Goal: Task Accomplishment & Management: Complete application form

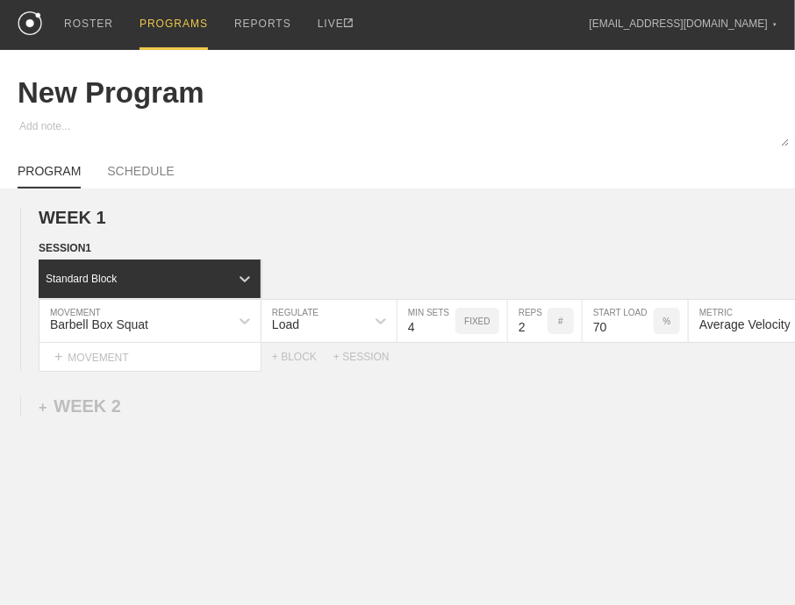
click at [183, 30] on div "PROGRAMS" at bounding box center [174, 25] width 68 height 50
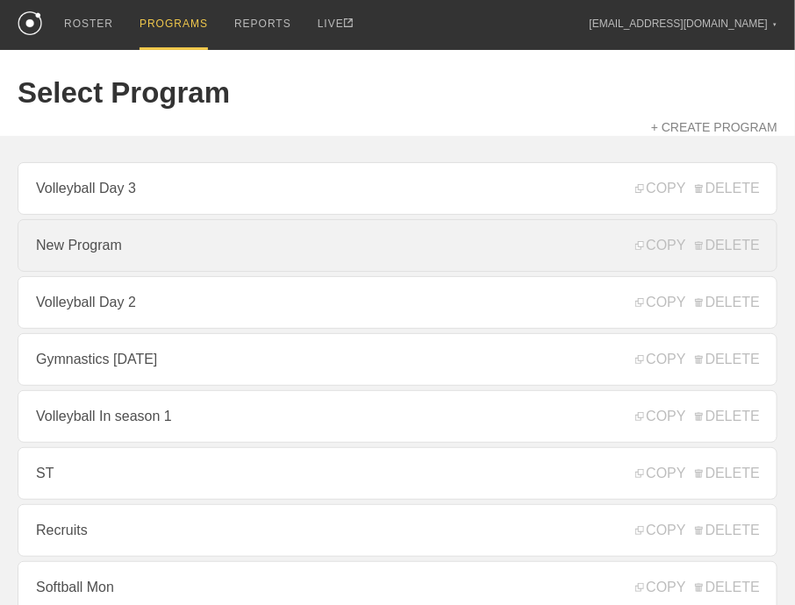
click at [218, 261] on link "New Program" at bounding box center [398, 245] width 760 height 53
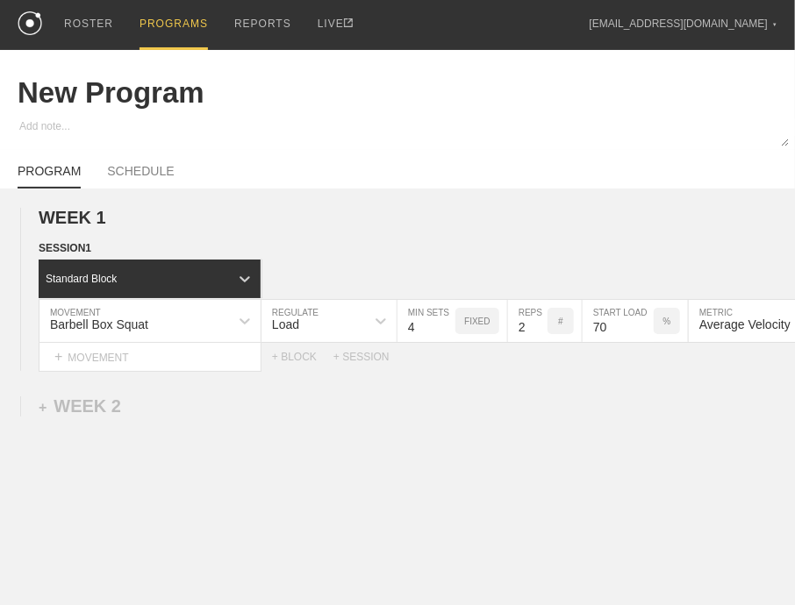
click at [170, 22] on div "PROGRAMS" at bounding box center [174, 25] width 68 height 50
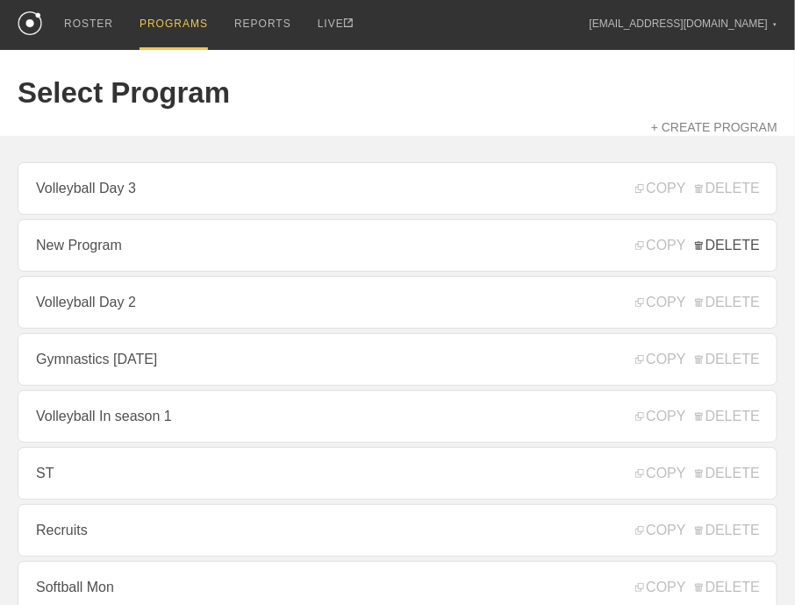
drag, startPoint x: 727, startPoint y: 250, endPoint x: 472, endPoint y: 99, distance: 295.8
click at [727, 250] on span "DELETE" at bounding box center [727, 246] width 65 height 16
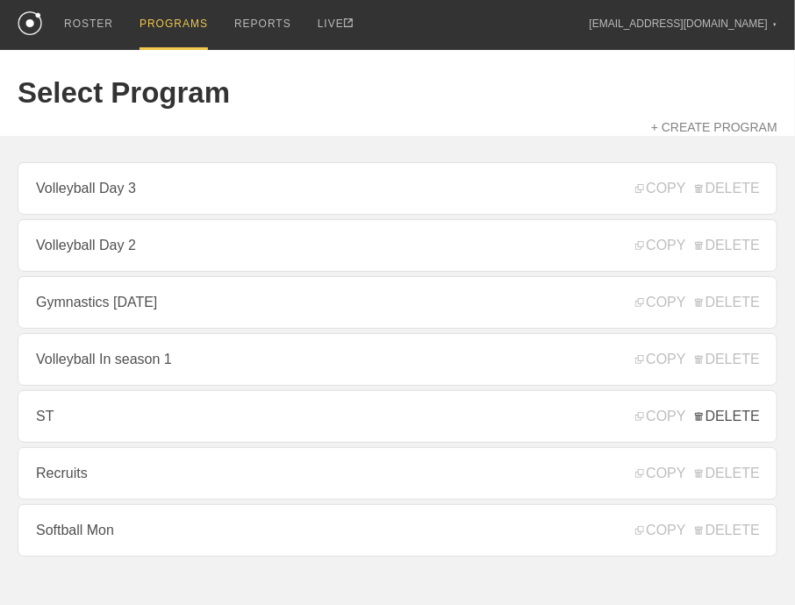
click at [759, 422] on span "DELETE" at bounding box center [727, 417] width 65 height 16
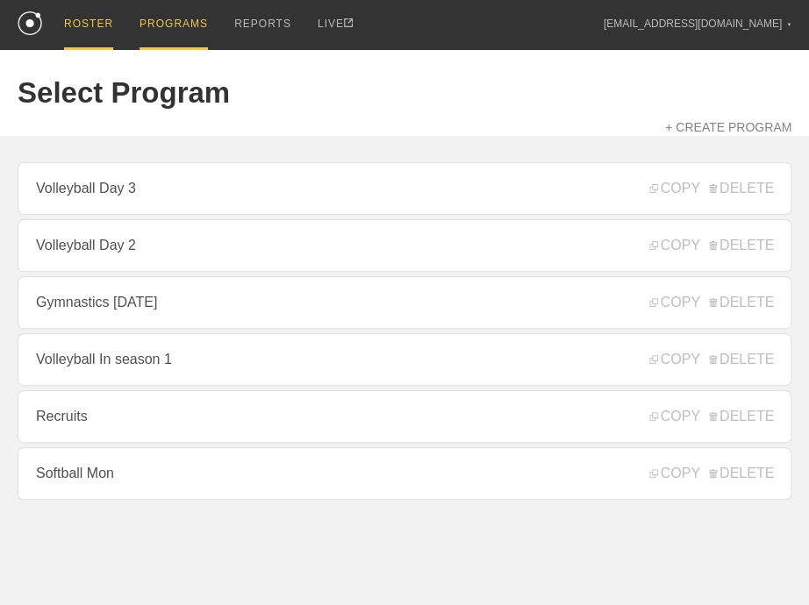
click at [91, 36] on div "ROSTER" at bounding box center [88, 25] width 49 height 50
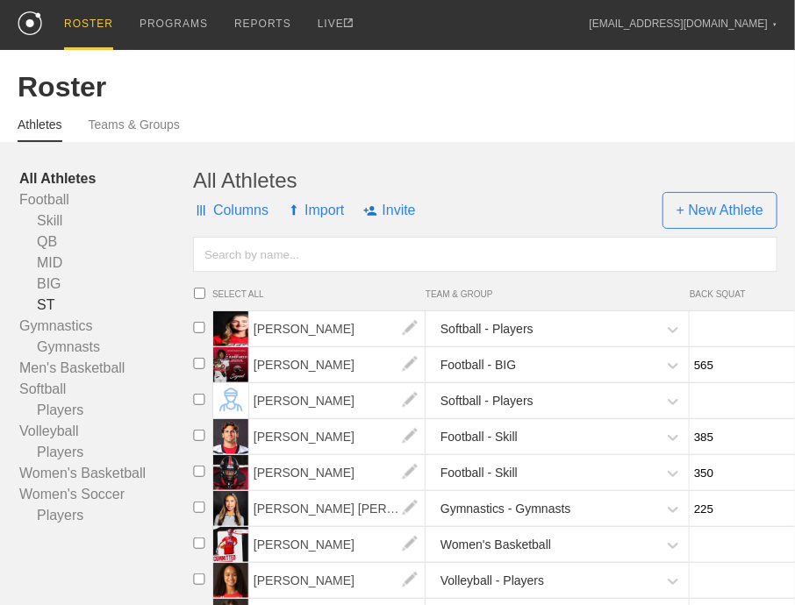
click at [43, 316] on link "ST" at bounding box center [106, 305] width 174 height 21
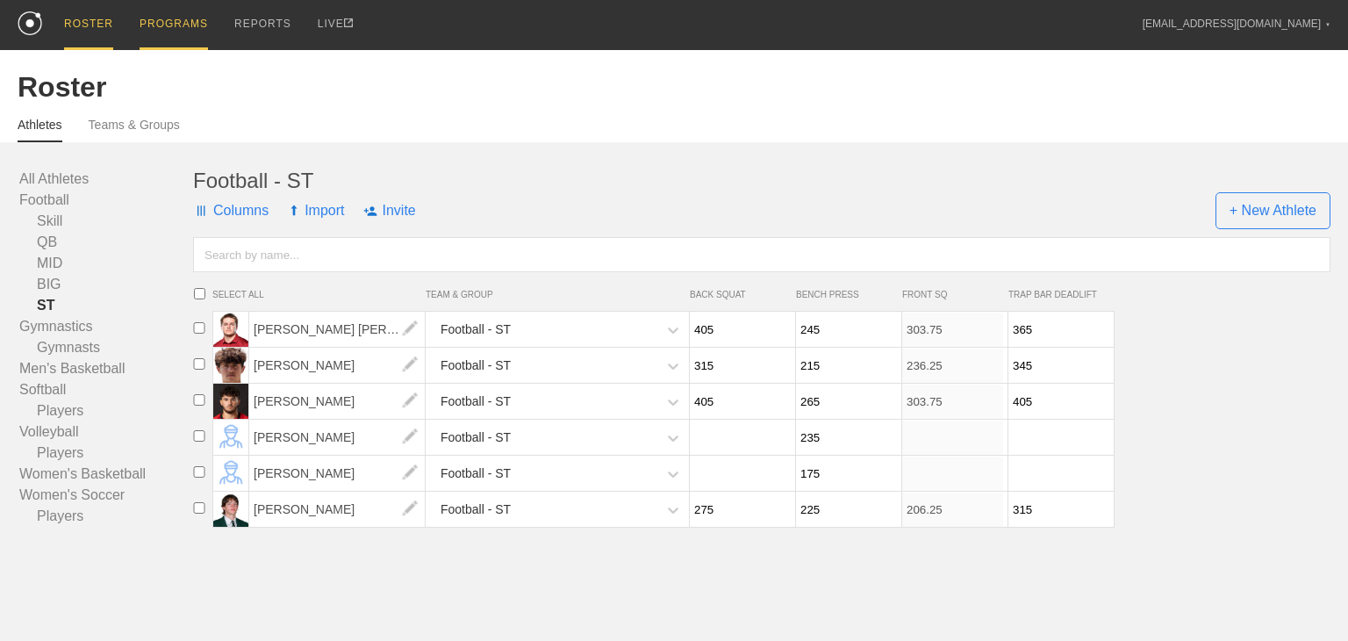
click at [192, 22] on div "PROGRAMS" at bounding box center [174, 25] width 68 height 50
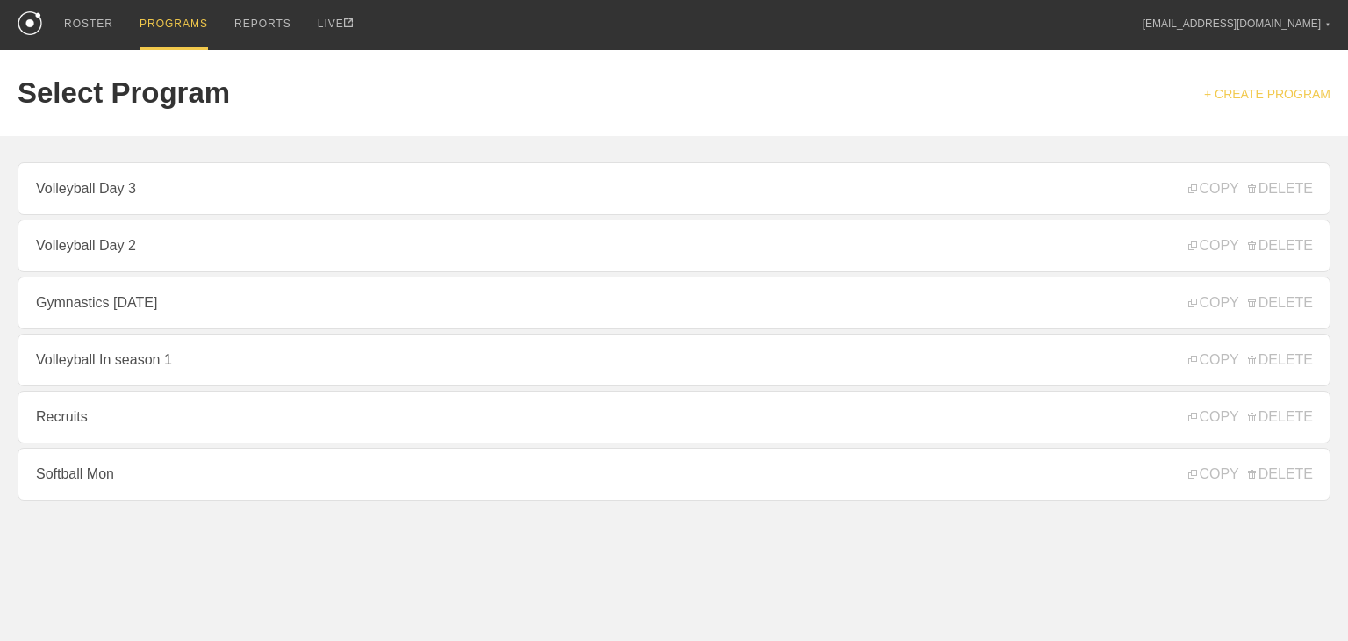
click at [794, 93] on link "+ CREATE PROGRAM" at bounding box center [1267, 94] width 126 height 14
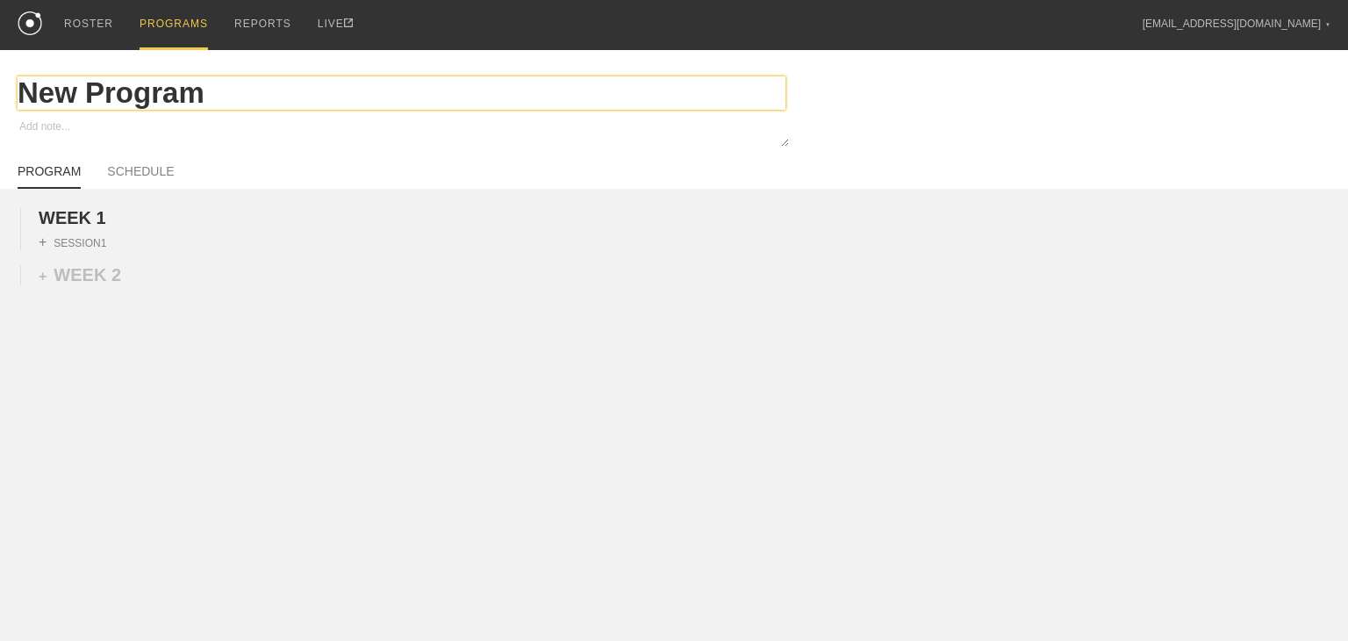
drag, startPoint x: 197, startPoint y: 104, endPoint x: 26, endPoint y: 107, distance: 170.2
click at [26, 107] on input "New Program" at bounding box center [402, 92] width 768 height 33
type textarea "x"
type input "B"
type textarea "x"
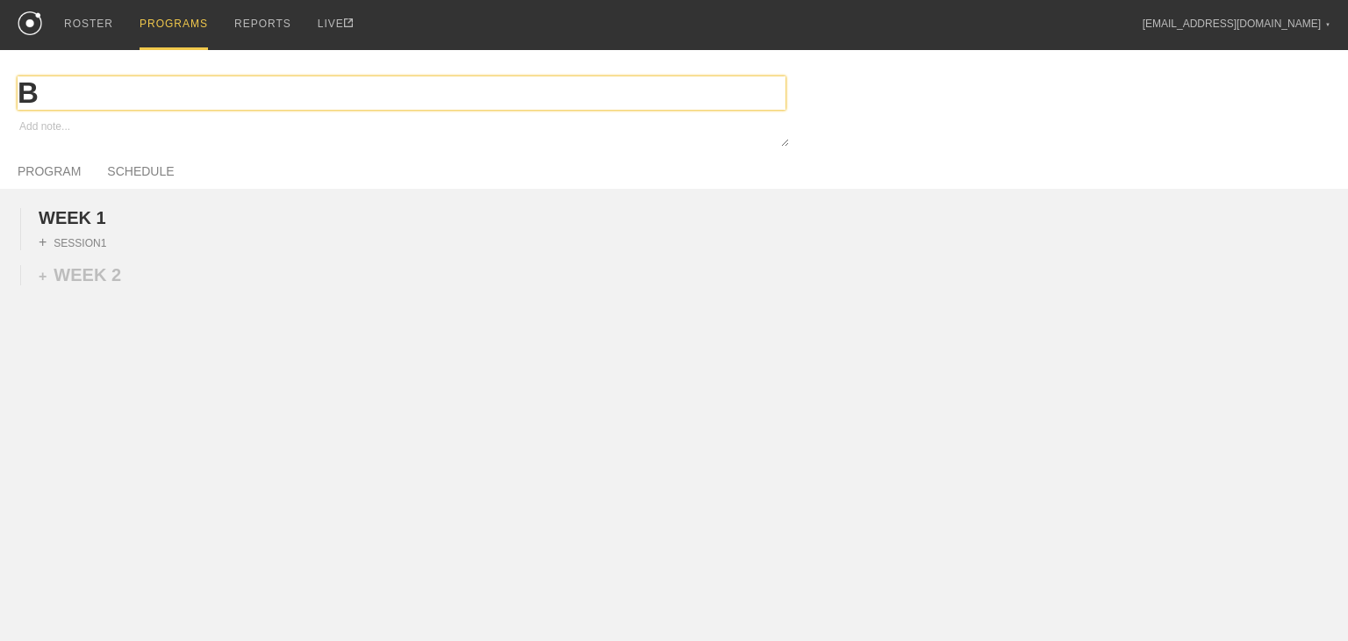
type input "Bi"
type textarea "x"
type input "Big"
type textarea "x"
type input "Bigs"
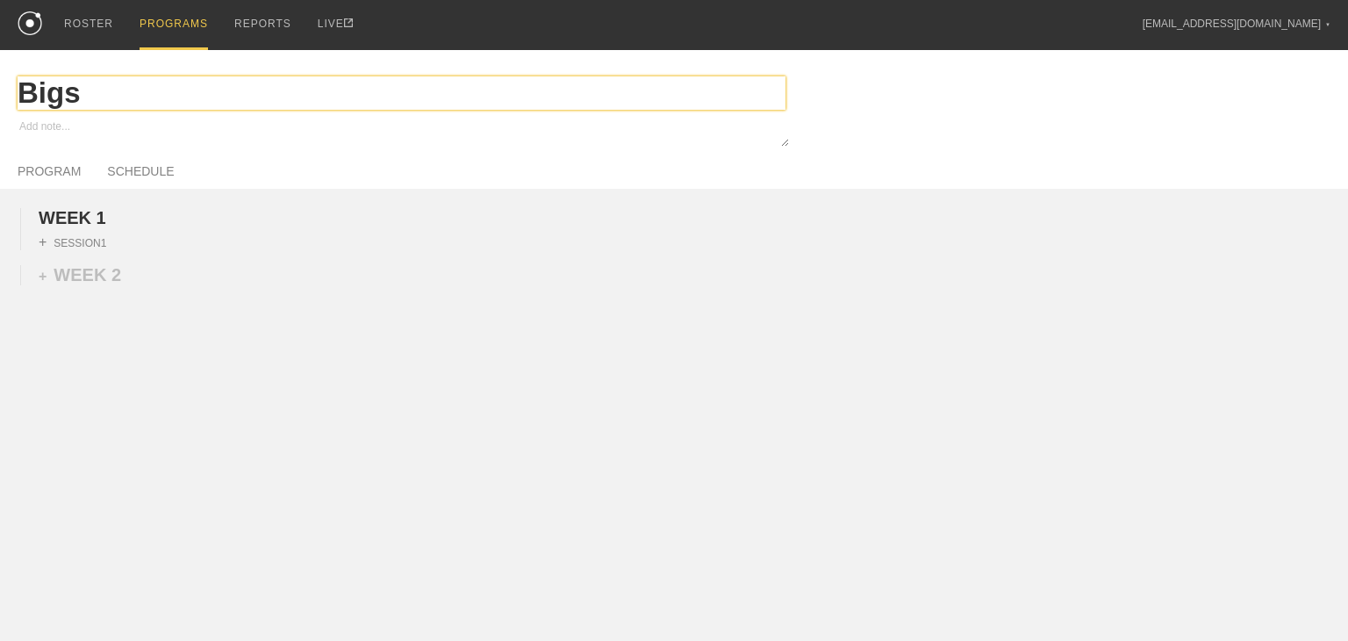
type textarea "x"
type input "Bigs/"
type textarea "x"
type input "Bigs/M"
type textarea "x"
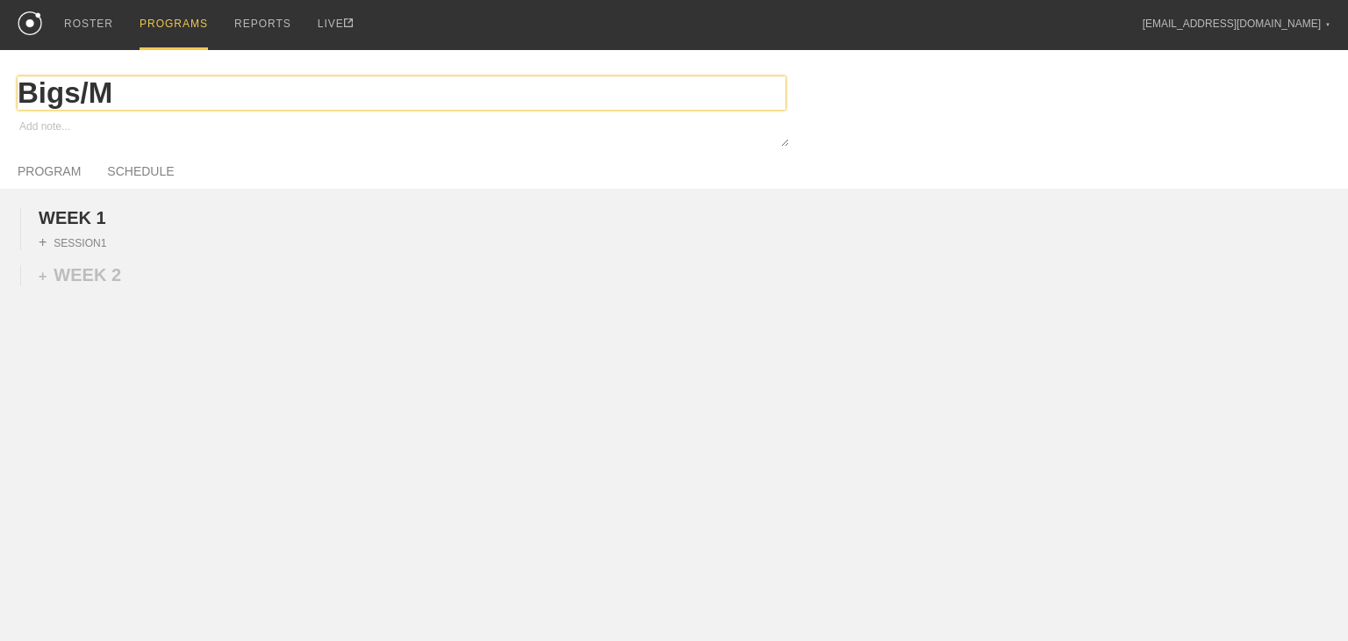
type input "Bigs/Mi"
type textarea "x"
type input "Bigs/Mid"
type textarea "x"
type input "Bigs/Mids"
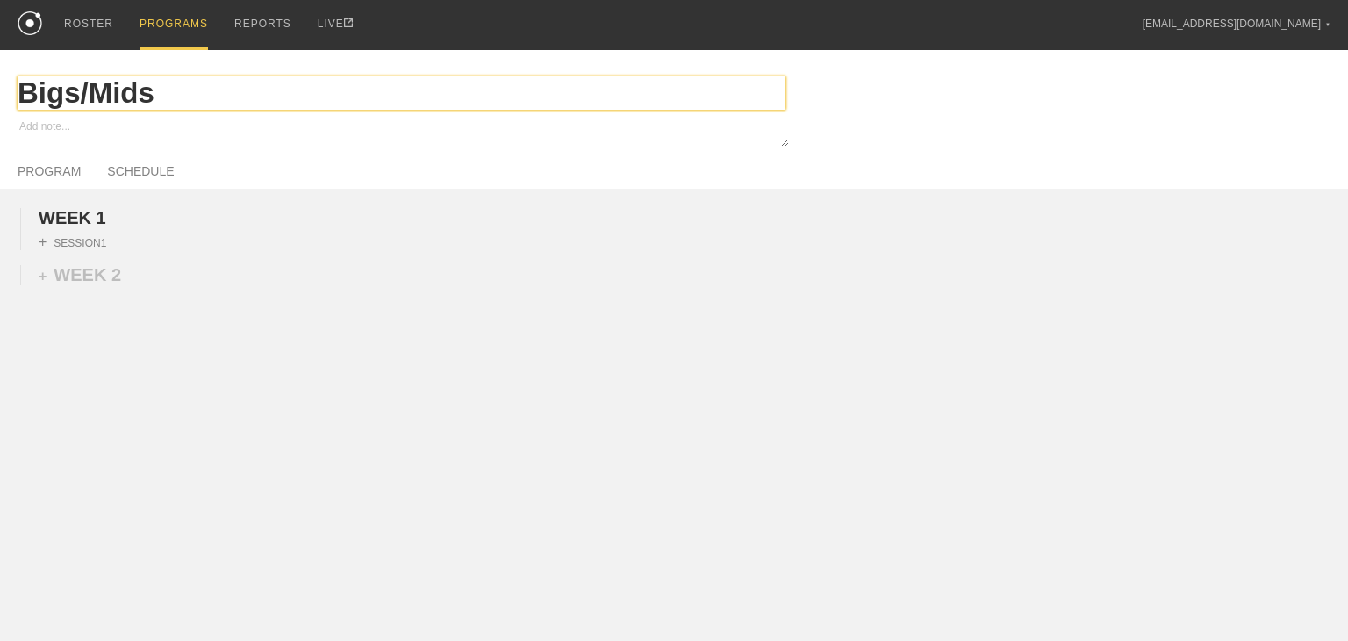
type textarea "x"
type input "Bigs/Mids"
type textarea "x"
type input "Bigs/Mids T"
type textarea "x"
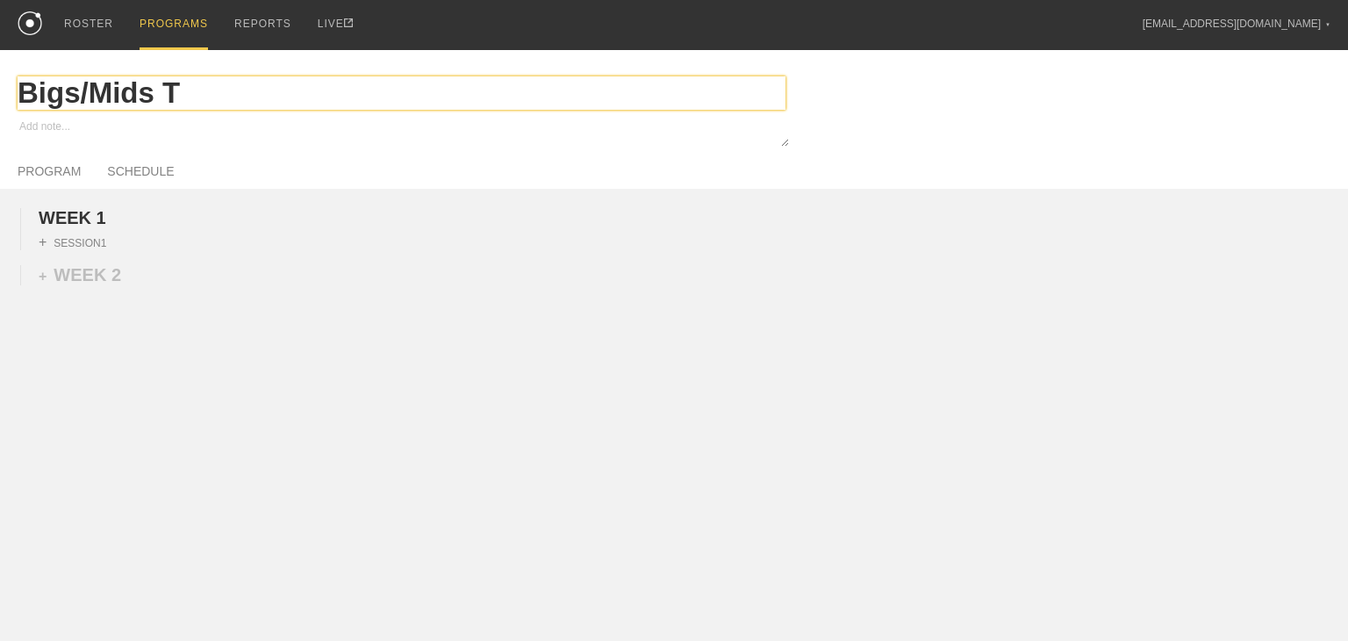
type input "Bigs/Mids Tu"
type textarea "x"
type input "Bigs/Mids Tue"
type textarea "x"
type input "Bigs/Mids Tues"
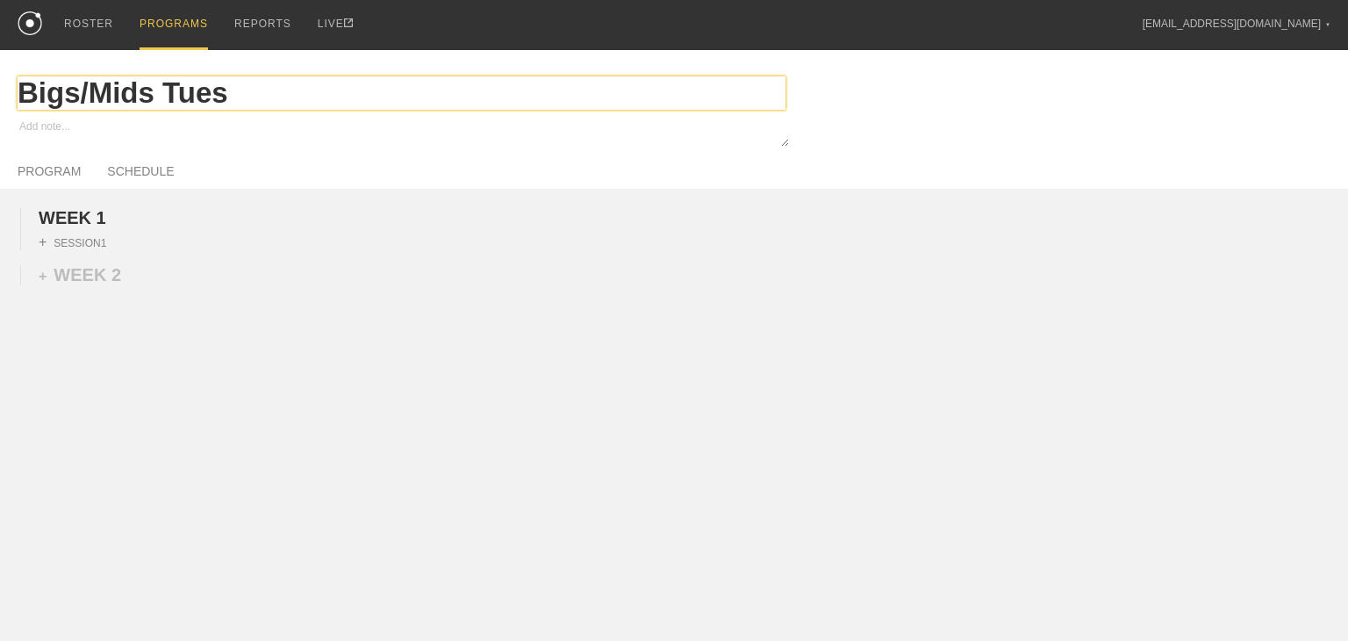
type textarea "x"
type input "Bigs/Mids Tuesd"
type textarea "x"
type input "Bigs/Mids Tuesda"
type textarea "x"
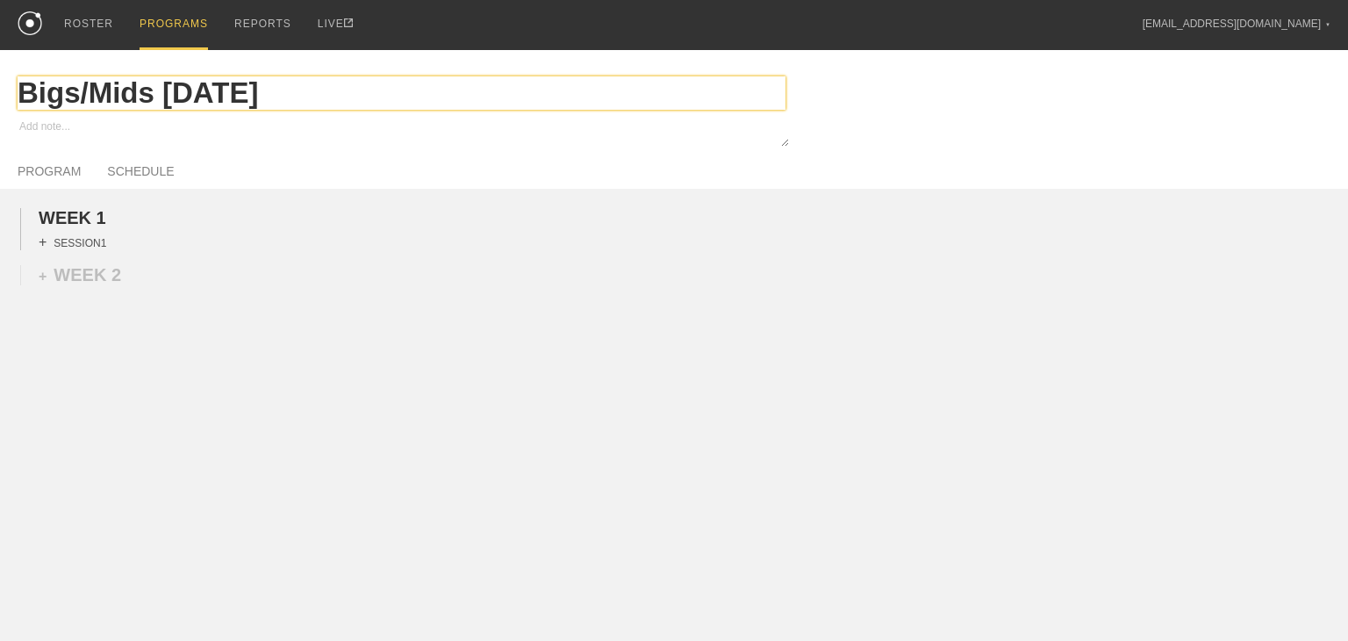
type input "Bigs/Mids [DATE]"
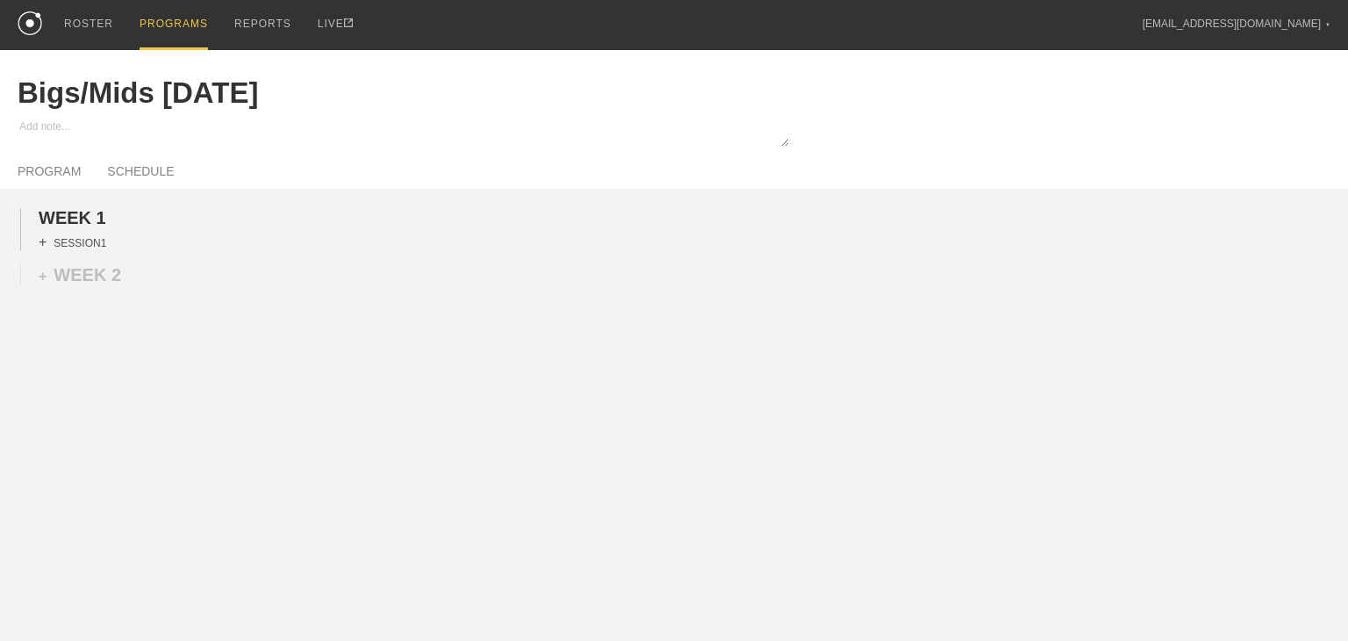
click at [83, 250] on div "+ SESSION 1" at bounding box center [73, 242] width 68 height 16
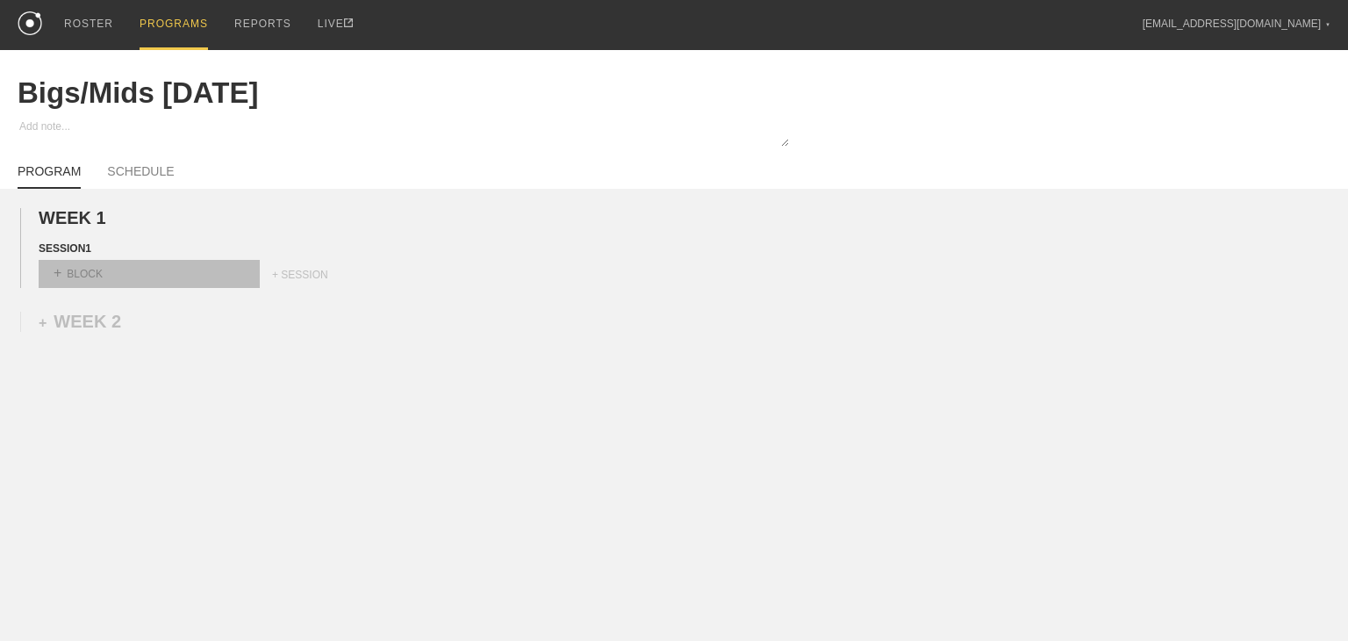
click at [96, 282] on div "+ BLOCK" at bounding box center [149, 274] width 221 height 28
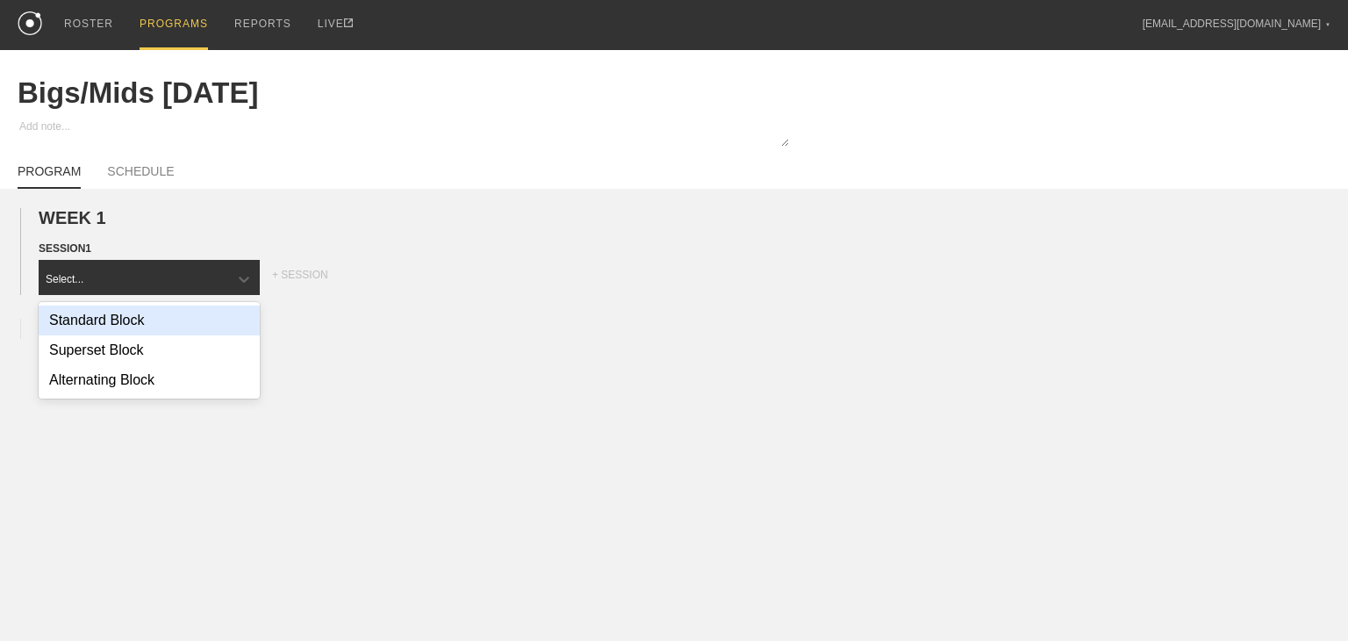
click at [91, 331] on div "Standard Block" at bounding box center [149, 320] width 221 height 30
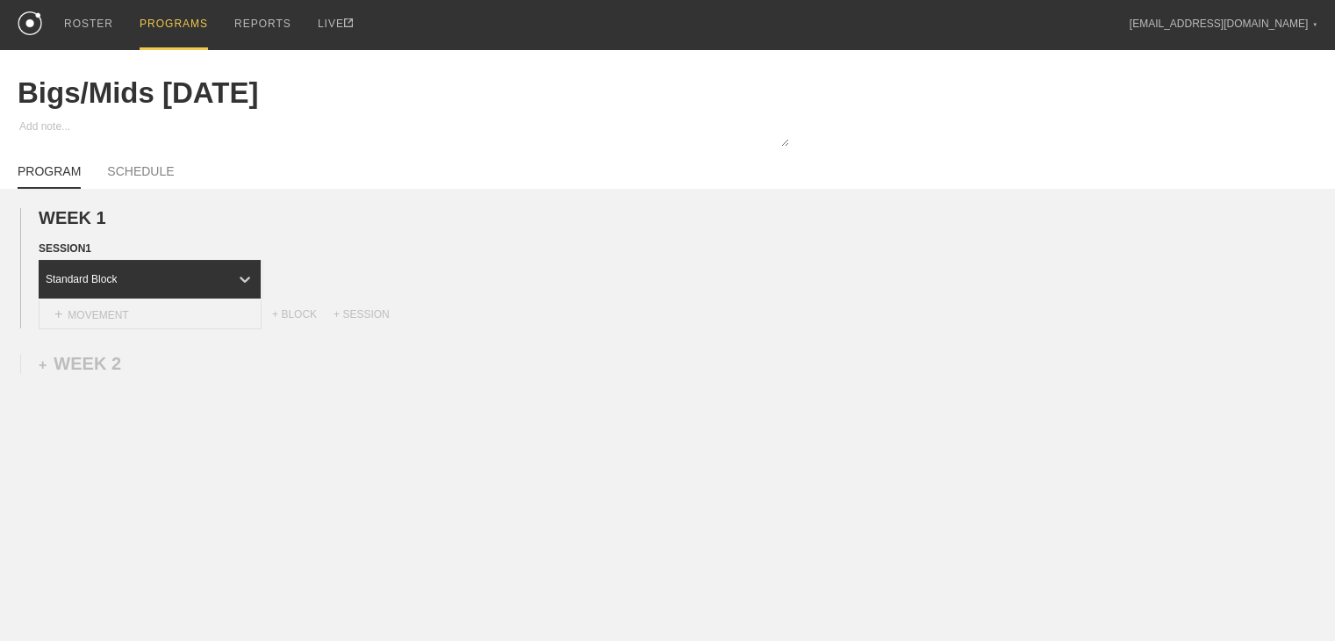
click at [169, 329] on div "+ MOVEMENT" at bounding box center [150, 314] width 223 height 29
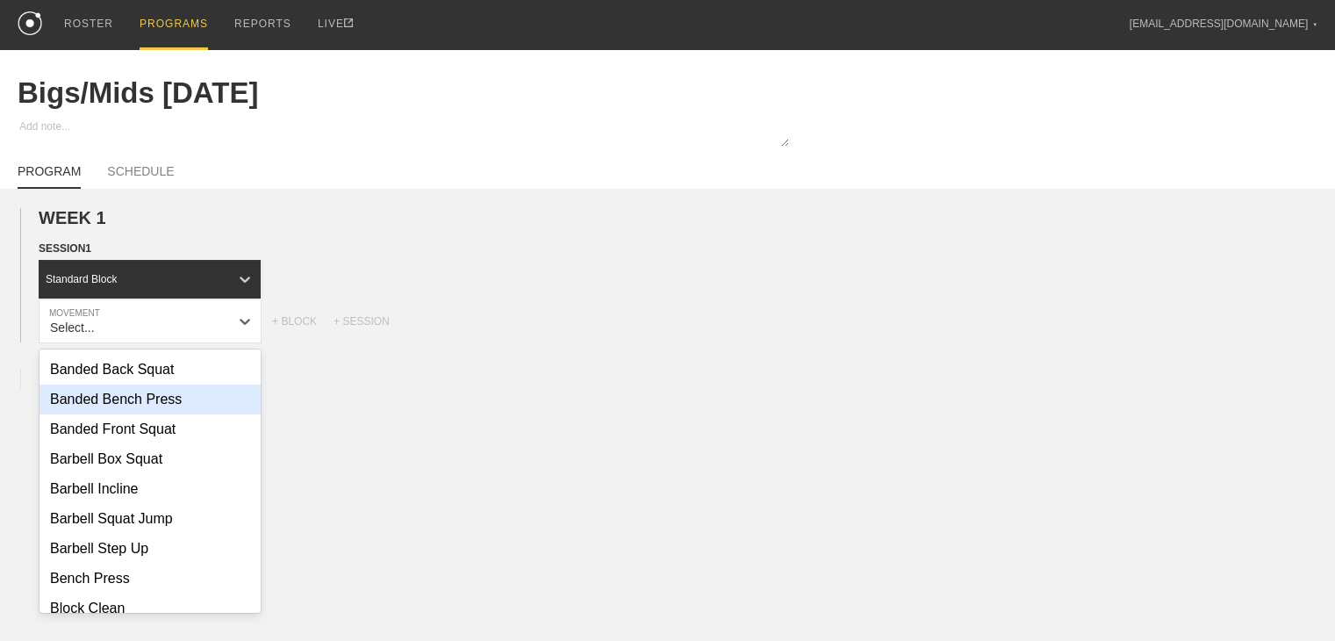
scroll to position [175, 0]
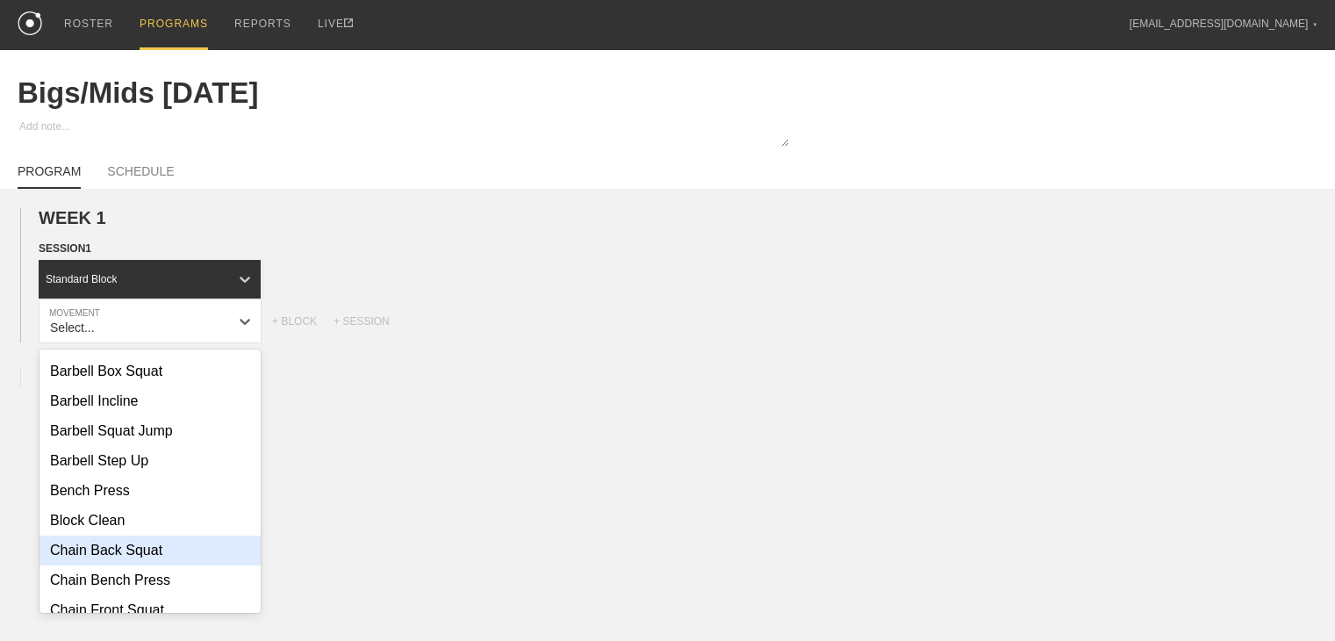
click at [140, 565] on div "Chain Back Squat" at bounding box center [149, 550] width 221 height 30
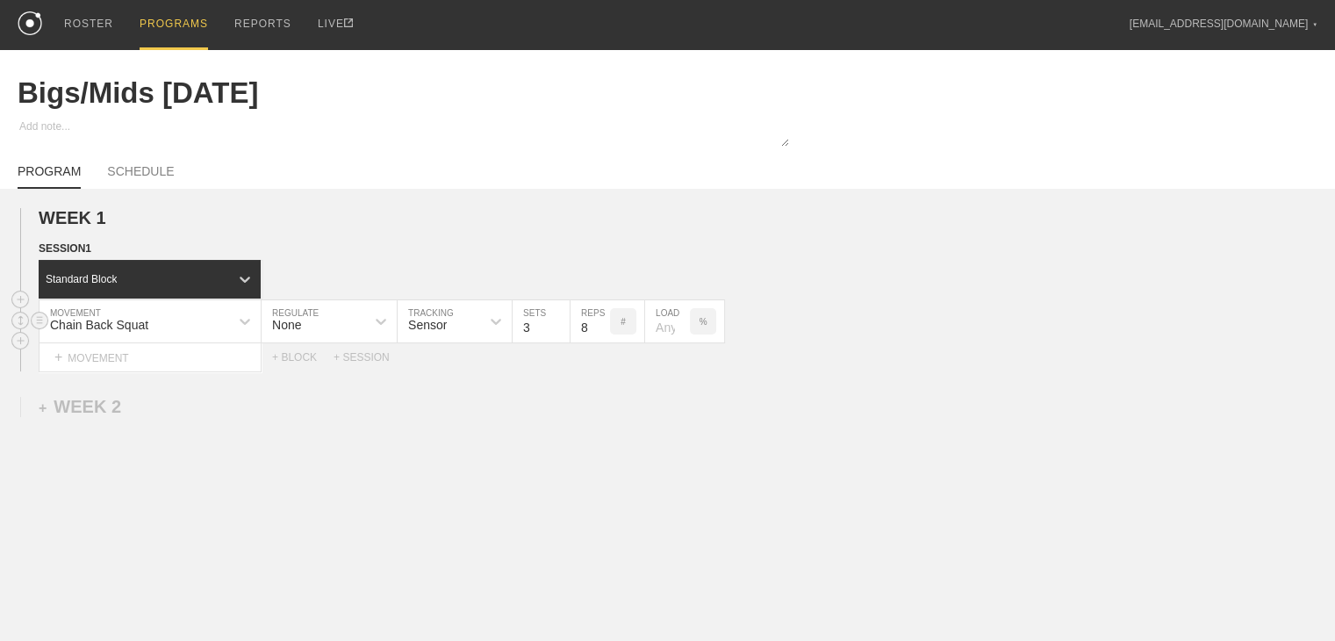
click at [336, 336] on div "None" at bounding box center [313, 321] width 104 height 30
click at [315, 403] on div "Load" at bounding box center [328, 398] width 135 height 30
type input "4"
click at [446, 336] on input "4" at bounding box center [426, 321] width 58 height 42
click at [536, 342] on input "7" at bounding box center [527, 321] width 39 height 42
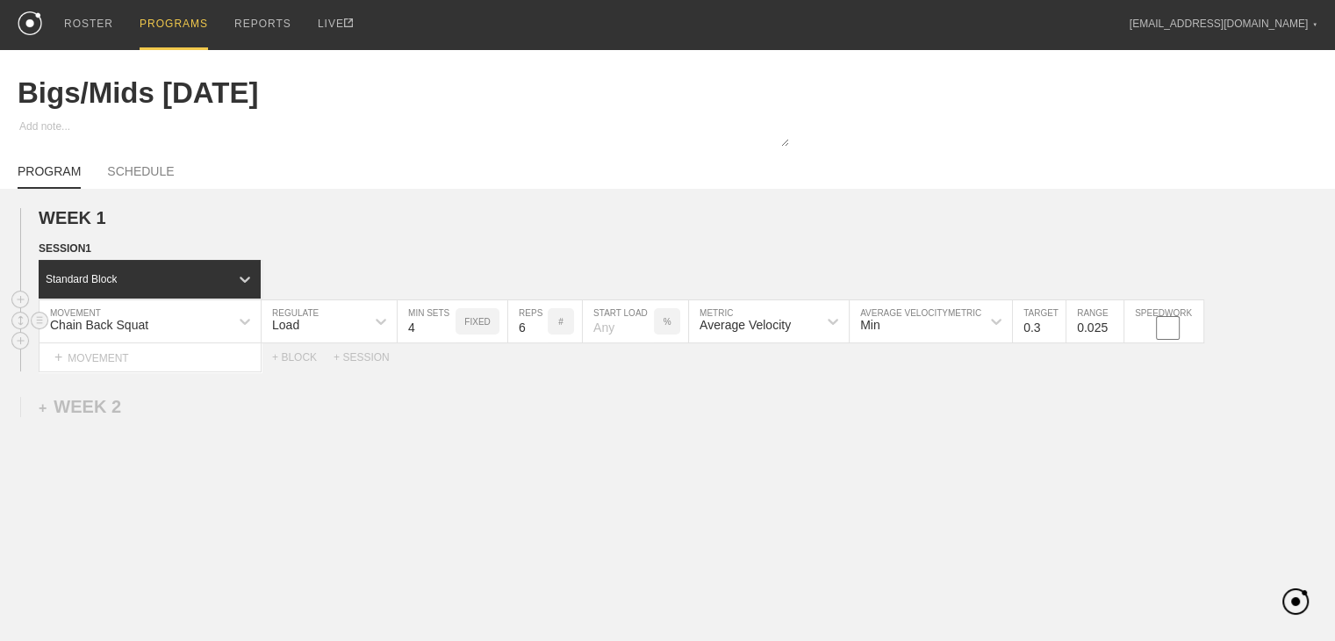
click at [536, 342] on input "6" at bounding box center [527, 321] width 39 height 42
click at [536, 342] on input "5" at bounding box center [527, 321] width 39 height 42
click at [536, 342] on input "4" at bounding box center [527, 321] width 39 height 42
type input "3"
click at [536, 342] on input "3" at bounding box center [527, 321] width 39 height 42
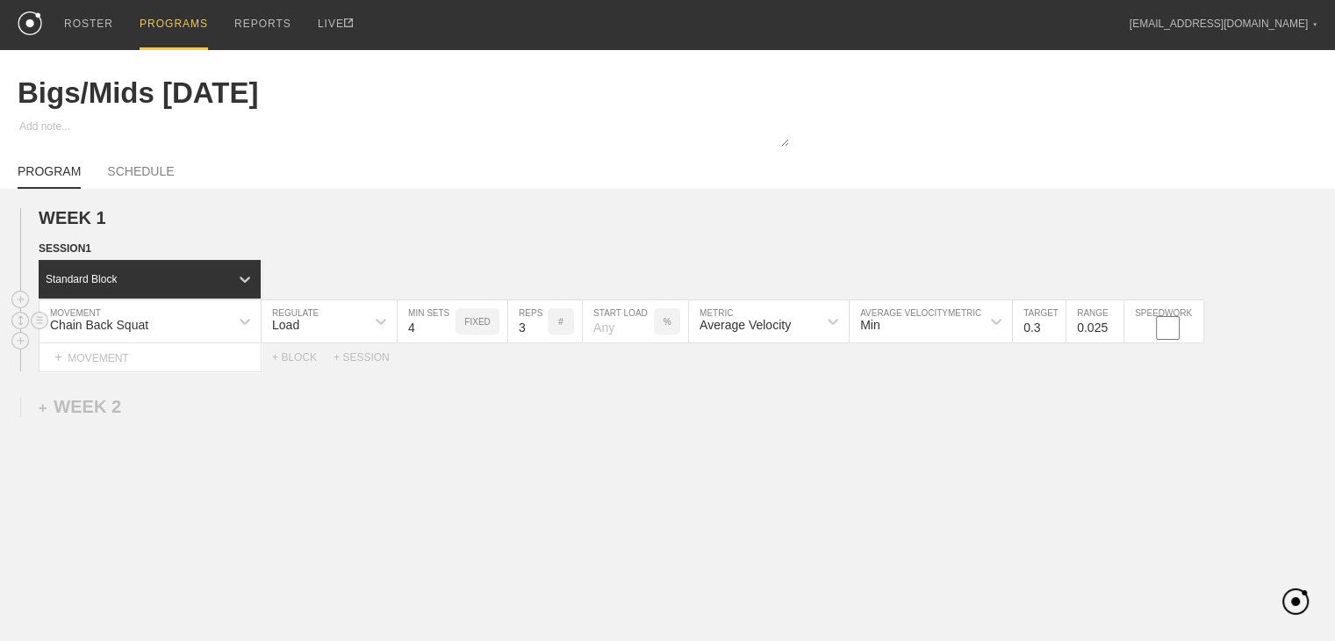
click at [606, 341] on input "number" at bounding box center [618, 321] width 71 height 42
type input "70"
click at [738, 419] on div "WEEK 1 DUPLICATE DELETE SESSION 1 Standard Block DUPLICATE INSERT MOVEMENT AFTE…" at bounding box center [667, 434] width 1335 height 491
click at [794, 337] on input "0.4" at bounding box center [1039, 321] width 53 height 42
click at [794, 337] on input "0.5" at bounding box center [1039, 321] width 53 height 42
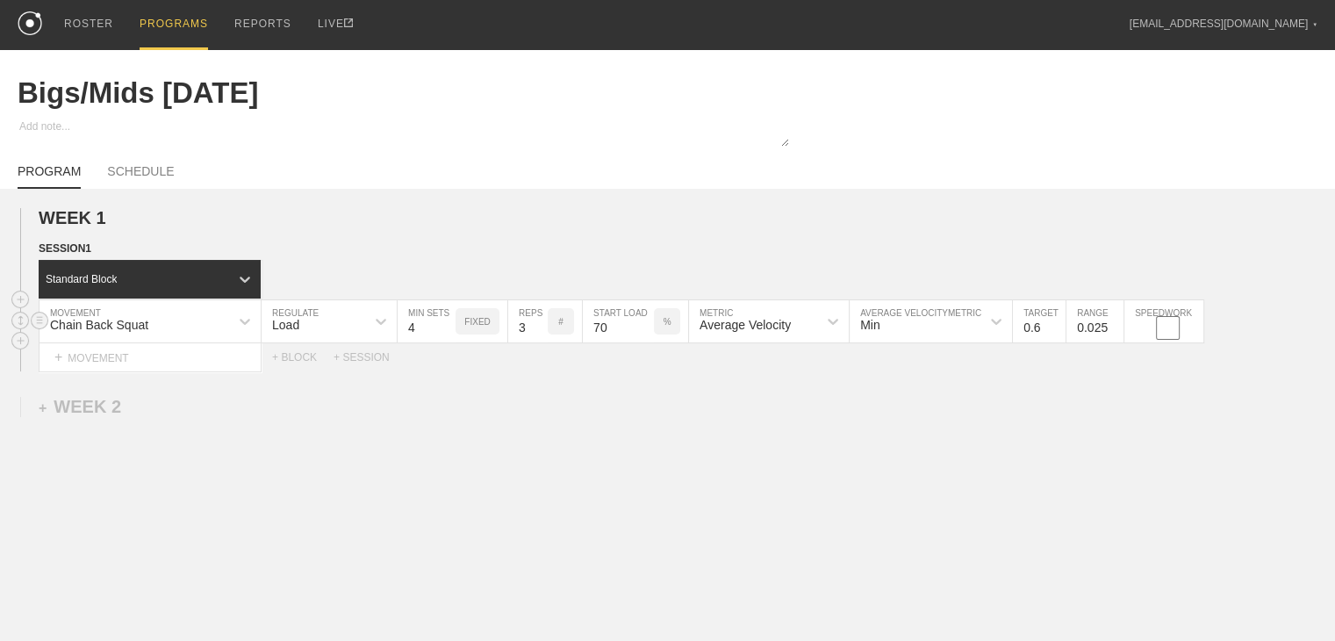
type input "0.6"
click at [794, 336] on input "0.6" at bounding box center [1039, 321] width 53 height 42
click at [794, 337] on input "0.025" at bounding box center [1094, 321] width 57 height 42
type input "0.05"
drag, startPoint x: 1121, startPoint y: 415, endPoint x: 1099, endPoint y: 405, distance: 25.1
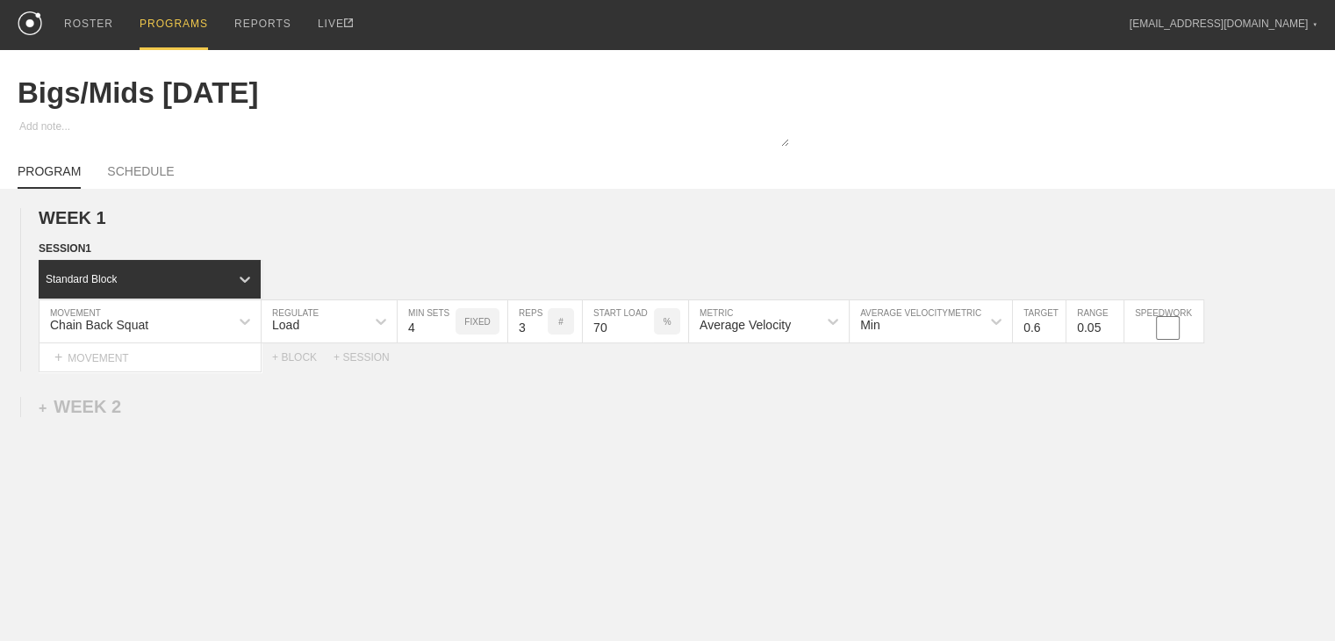
click at [794, 415] on div "WEEK 1 DUPLICATE DELETE SESSION 1 Standard Block DUPLICATE INSERT MOVEMENT AFTE…" at bounding box center [667, 434] width 1335 height 491
click at [794, 338] on input "0.6" at bounding box center [1039, 321] width 53 height 42
type input "6"
type input "65"
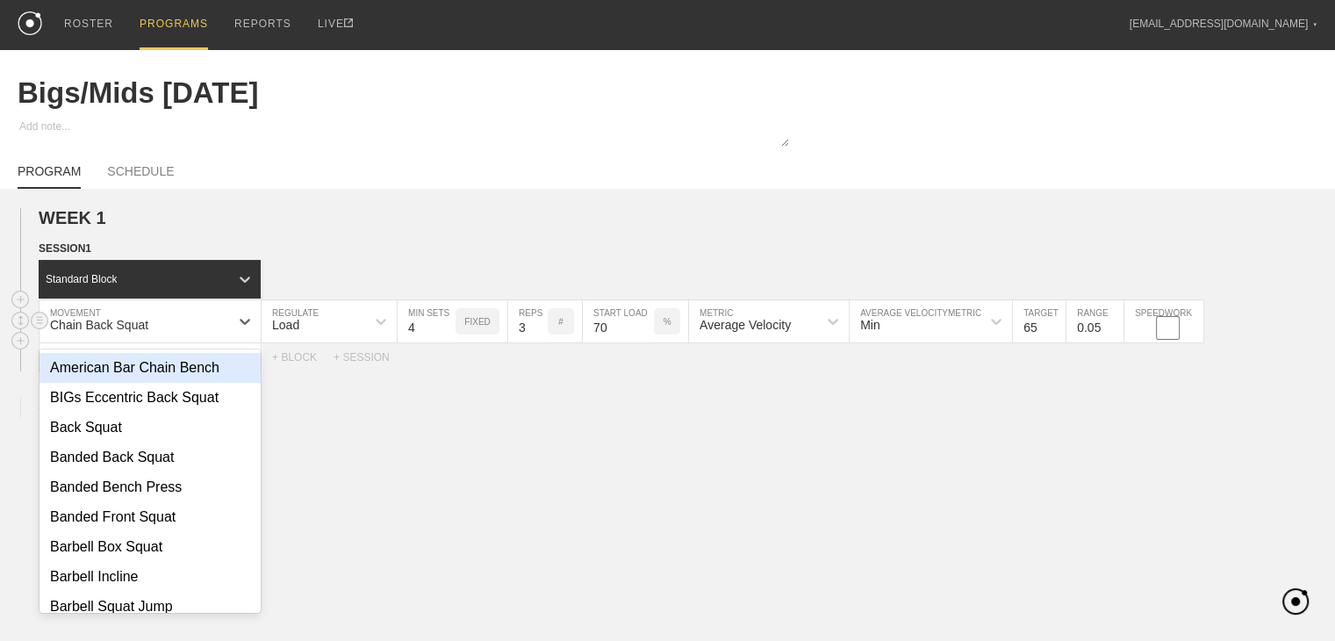
click at [188, 327] on div "Chain Back Squat" at bounding box center [134, 321] width 190 height 30
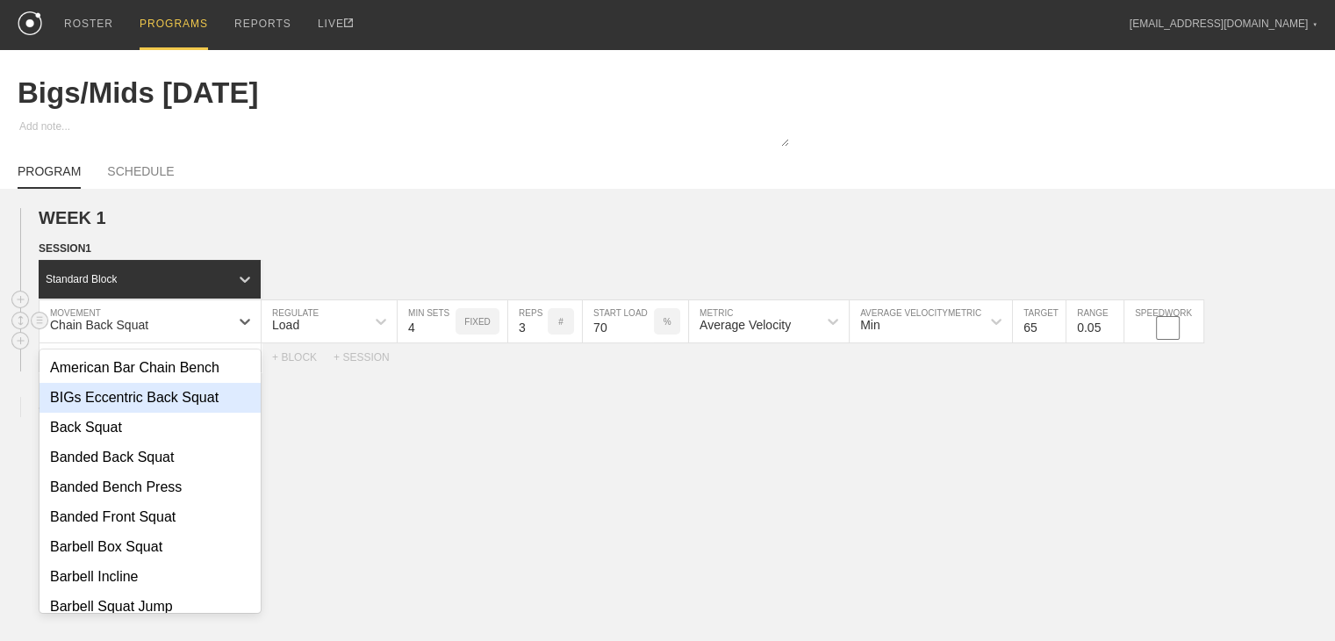
scroll to position [439, 0]
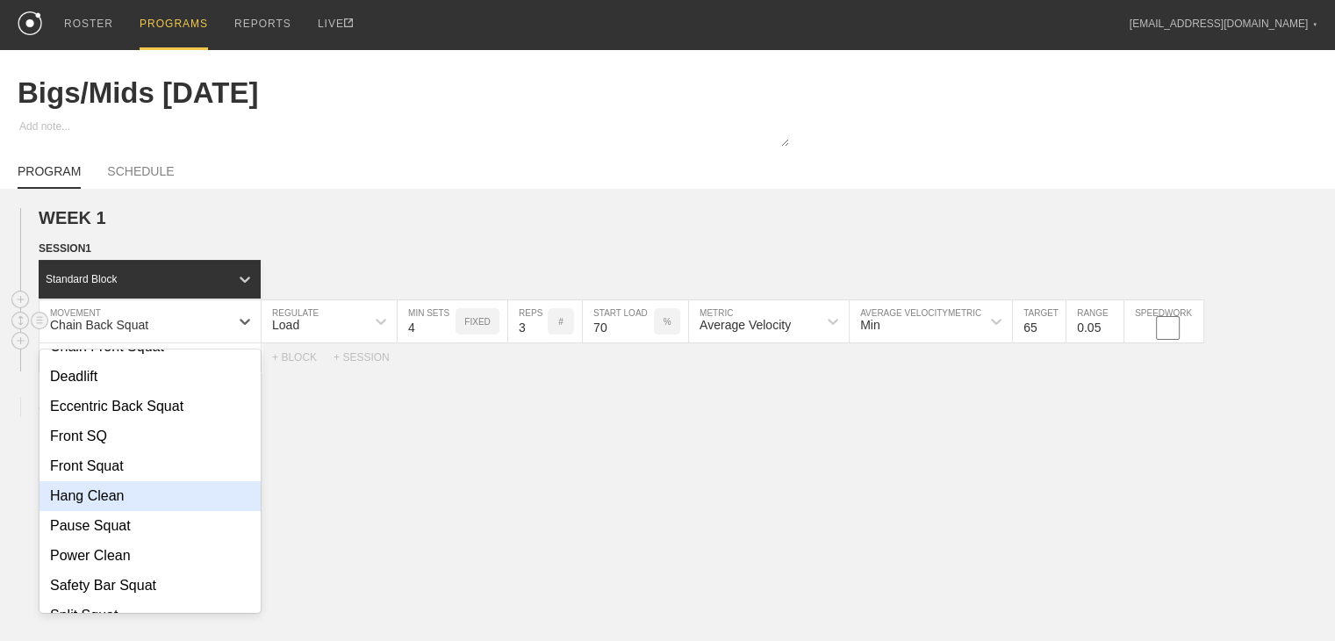
click at [124, 507] on div "Hang Clean" at bounding box center [149, 496] width 221 height 30
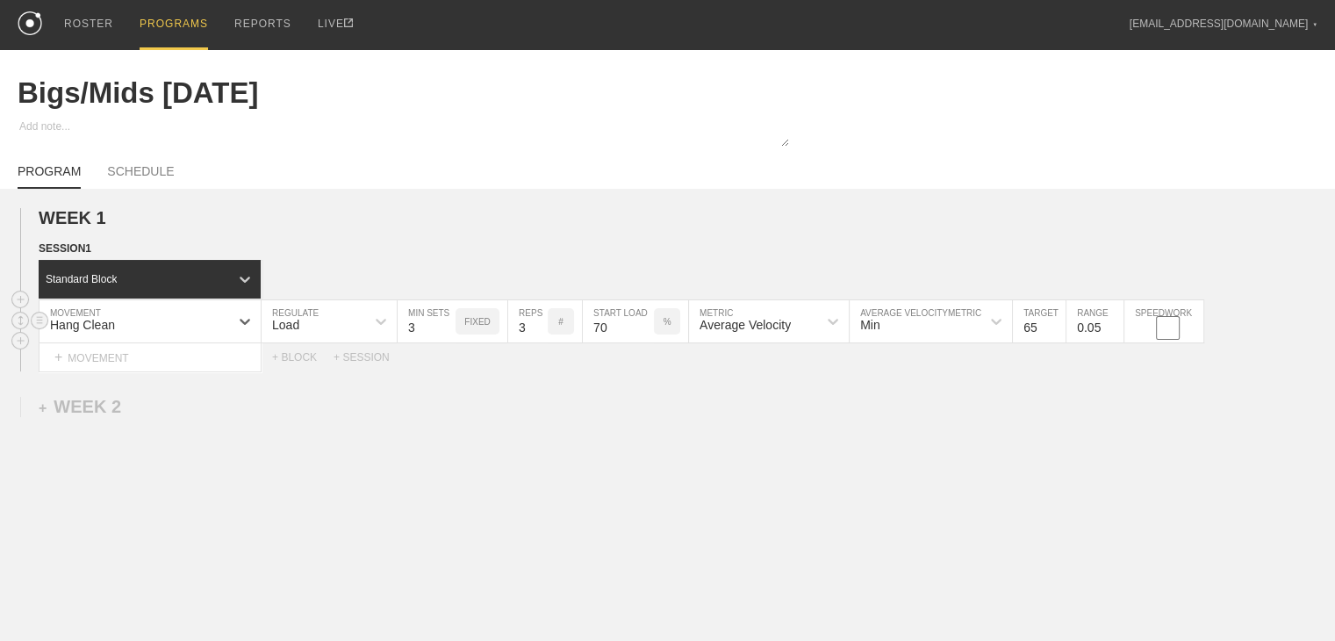
type input "3"
click at [446, 341] on input "3" at bounding box center [426, 321] width 58 height 42
click at [537, 342] on input "2" at bounding box center [527, 321] width 39 height 42
click at [537, 342] on input "1" at bounding box center [527, 321] width 39 height 42
type input "2"
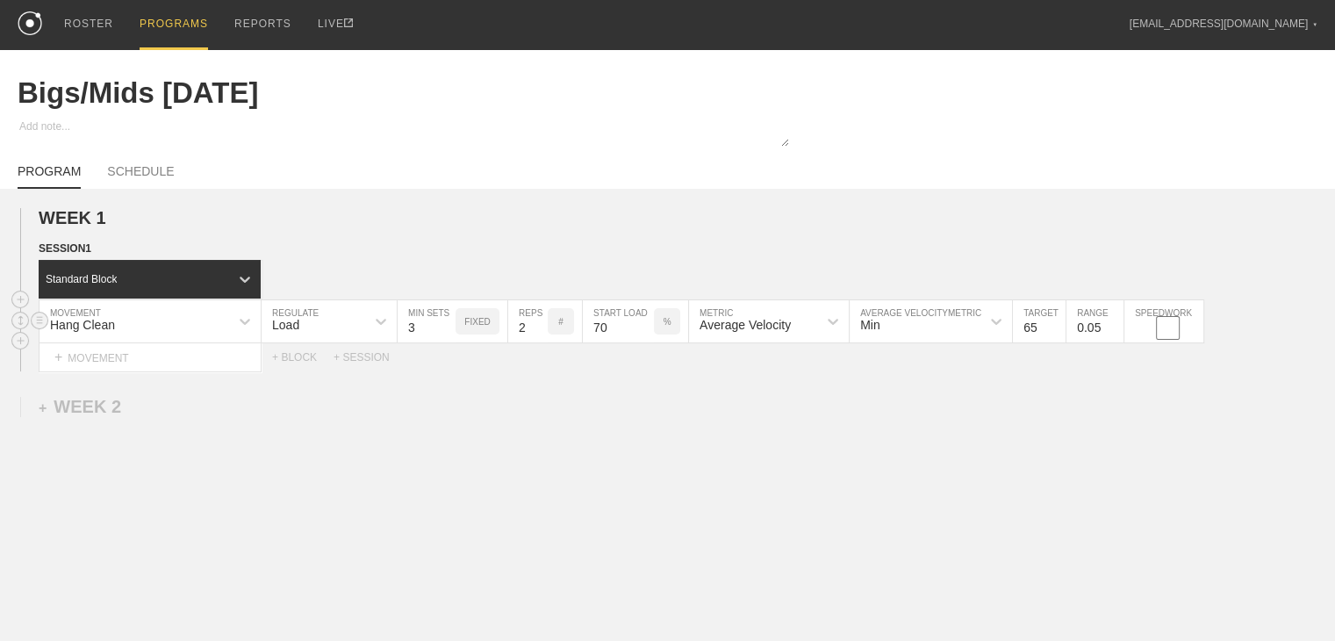
click at [538, 333] on input "2" at bounding box center [527, 321] width 39 height 42
click at [661, 333] on div "%" at bounding box center [667, 321] width 26 height 26
click at [662, 326] on p "KGS" at bounding box center [666, 322] width 18 height 10
click at [615, 342] on input "70" at bounding box center [618, 321] width 71 height 42
type input "135"
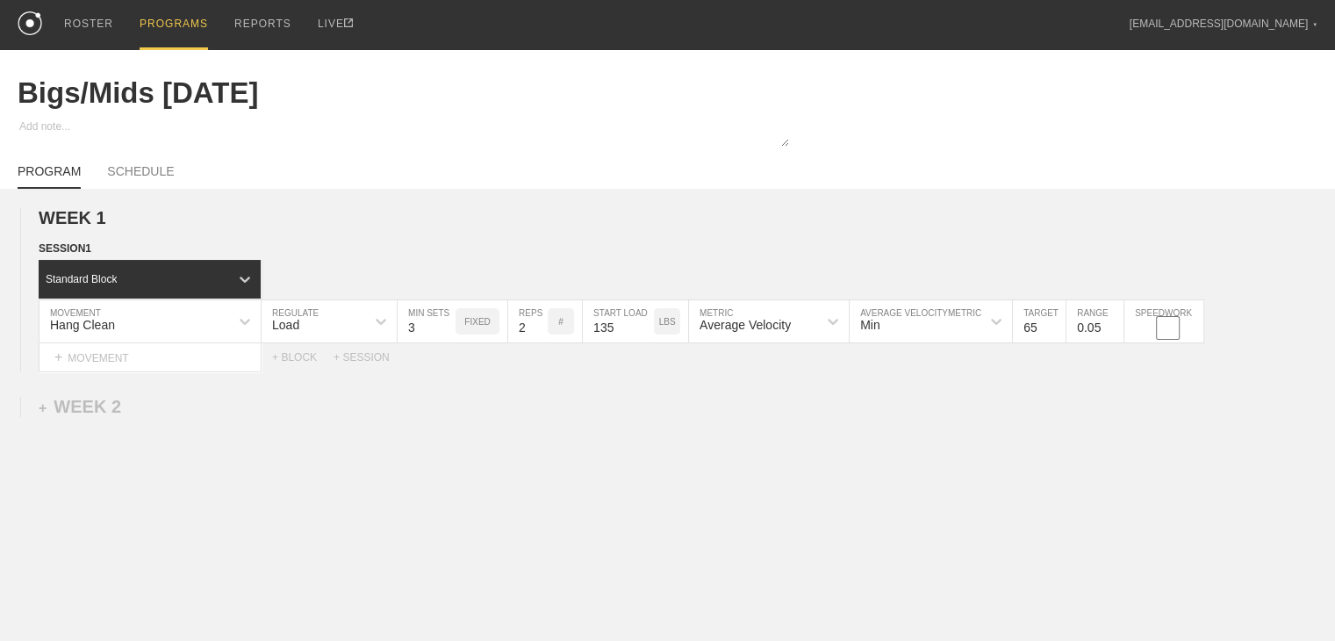
drag, startPoint x: 695, startPoint y: 394, endPoint x: 713, endPoint y: 381, distance: 22.6
click at [699, 394] on div "WEEK 1 DUPLICATE DELETE SESSION 1 Standard Block DUPLICATE INSERT MOVEMENT AFTE…" at bounding box center [667, 434] width 1335 height 491
click at [765, 332] on div "Average Velocity" at bounding box center [744, 325] width 91 height 14
click at [755, 412] on div "Peak Velocity" at bounding box center [769, 398] width 160 height 30
click at [794, 412] on div "WEEK 1 DUPLICATE DELETE SESSION 1 Standard Block DUPLICATE INSERT MOVEMENT AFTE…" at bounding box center [667, 434] width 1335 height 491
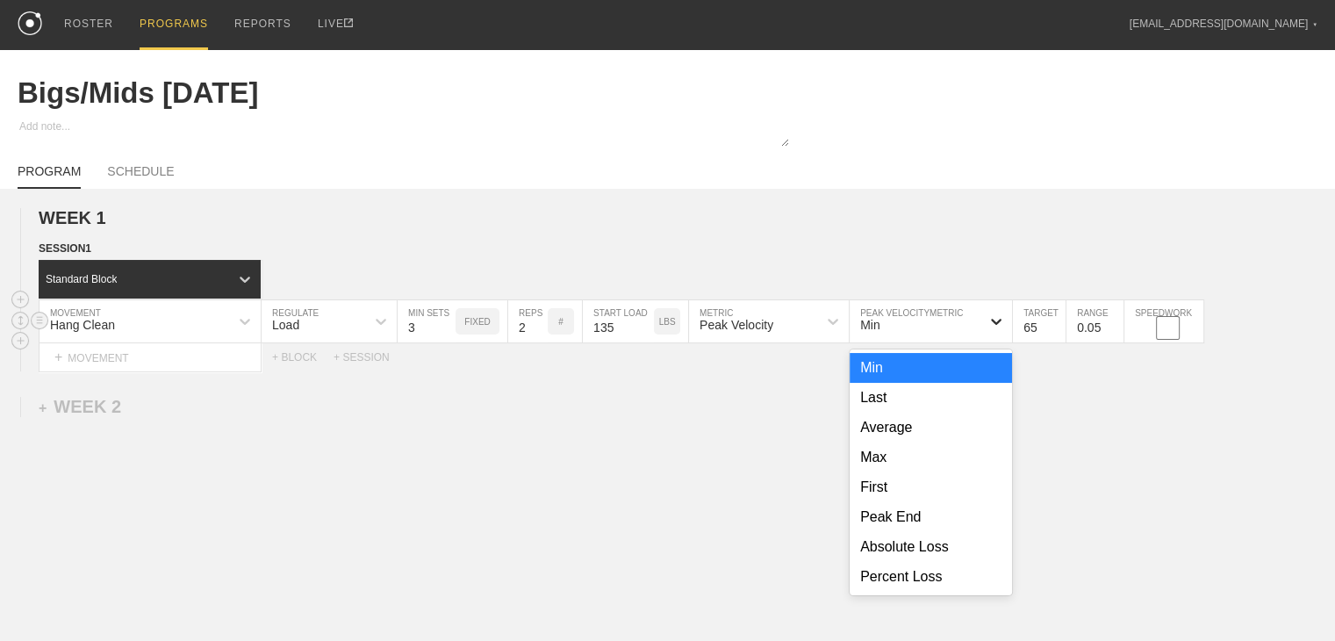
click at [794, 330] on icon at bounding box center [996, 321] width 18 height 18
click at [794, 426] on div "WEEK 1 DUPLICATE DELETE SESSION 1 Standard Block DUPLICATE INSERT MOVEMENT AFTE…" at bounding box center [667, 434] width 1335 height 491
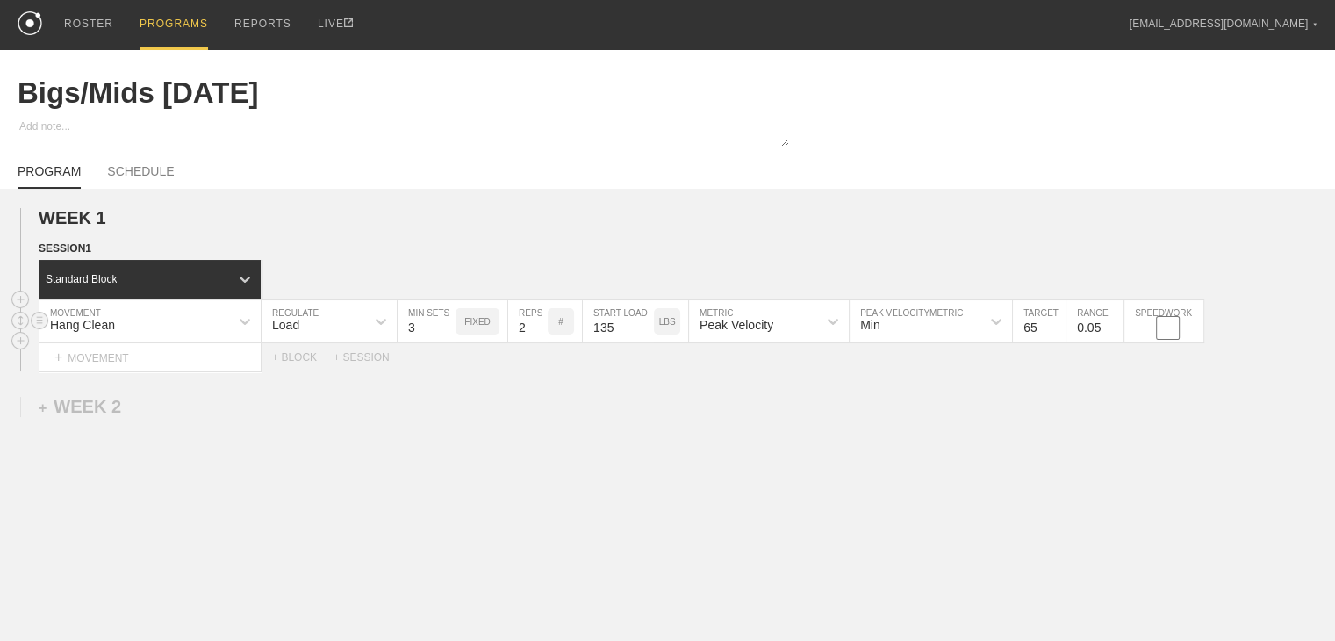
click at [794, 340] on input "65" at bounding box center [1039, 321] width 53 height 42
type input "2.0"
click at [794, 400] on div "WEEK 1 DUPLICATE DELETE SESSION 1 Standard Block DUPLICATE INSERT MOVEMENT AFTE…" at bounding box center [667, 434] width 1335 height 491
click at [794, 371] on div "Select... MOVEMENT + MOVEMENT + BLOCK + SESSION" at bounding box center [667, 357] width 1335 height 28
click at [91, 369] on div "+ MOVEMENT" at bounding box center [150, 357] width 223 height 29
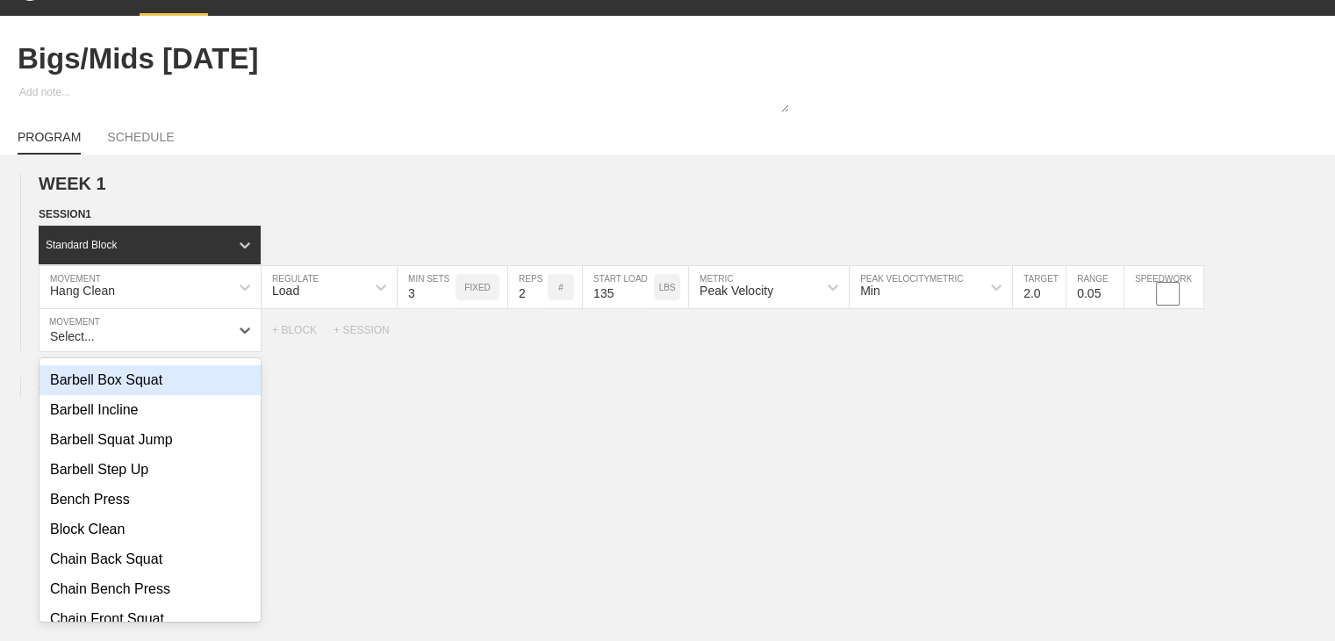
scroll to position [263, 0]
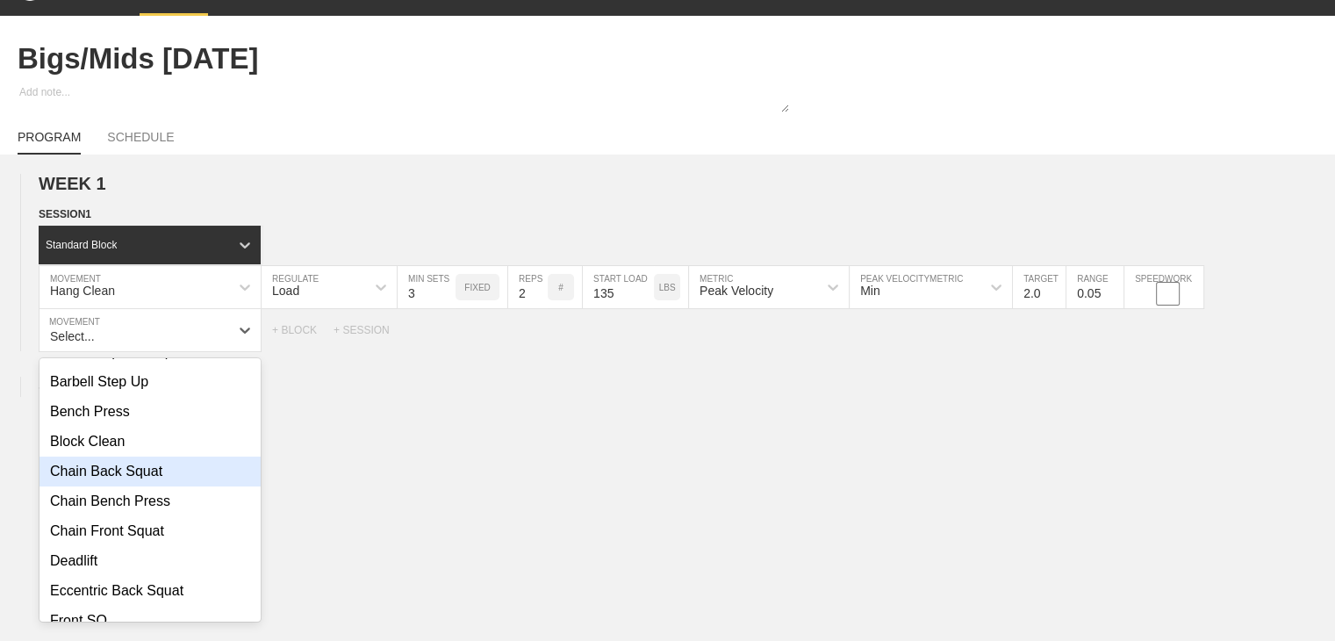
click at [120, 486] on div "Chain Back Squat" at bounding box center [149, 471] width 221 height 30
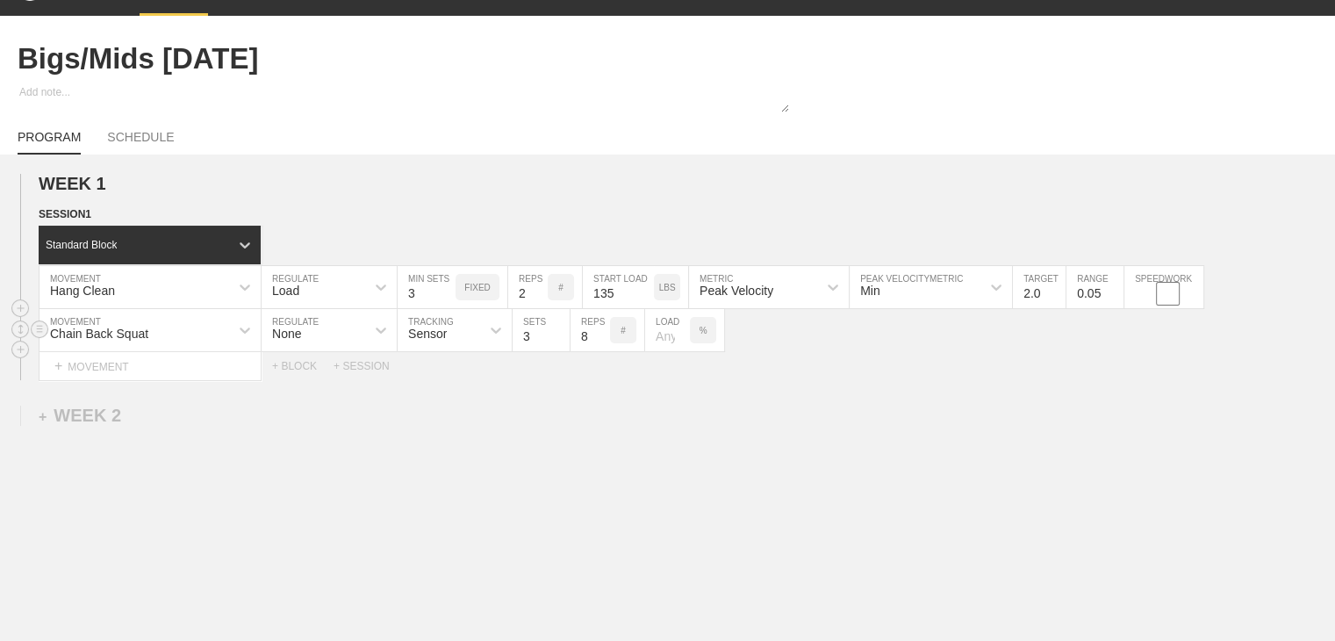
click at [339, 341] on div "None" at bounding box center [313, 330] width 104 height 30
click at [326, 410] on div "Load" at bounding box center [328, 406] width 135 height 30
type input "4"
click at [447, 343] on input "4" at bounding box center [426, 330] width 58 height 42
click at [537, 351] on input "7" at bounding box center [527, 330] width 39 height 42
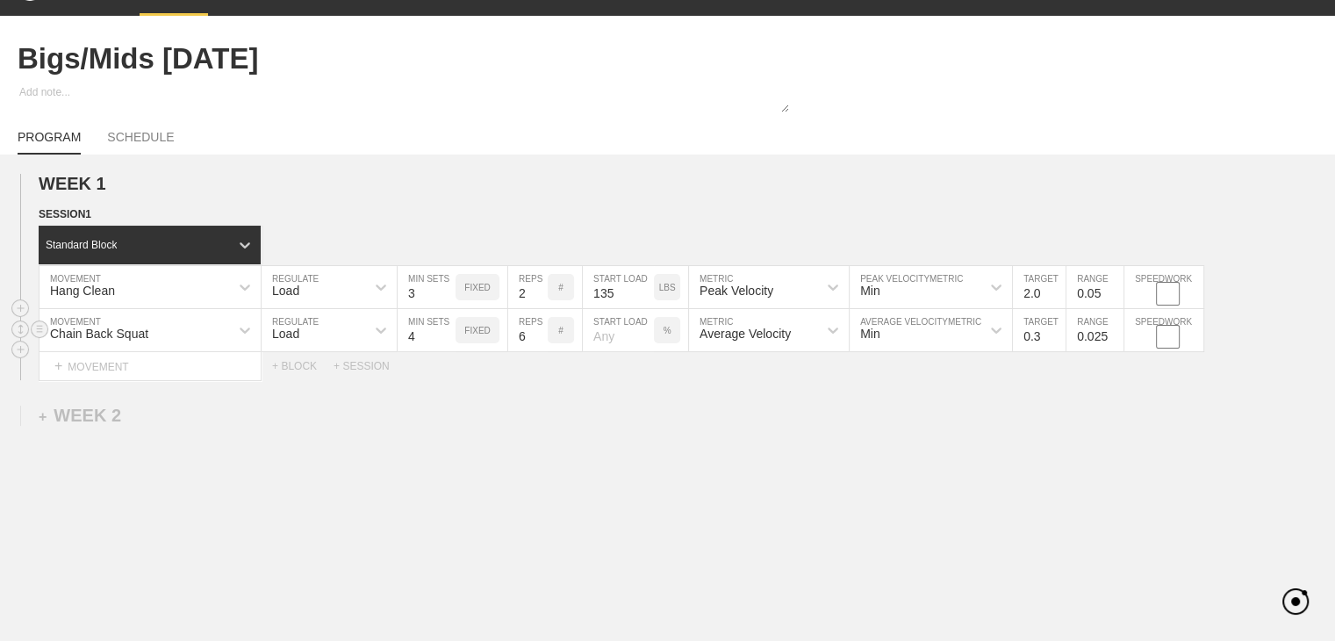
click at [537, 351] on input "6" at bounding box center [527, 330] width 39 height 42
click at [537, 351] on input "5" at bounding box center [527, 330] width 39 height 42
click at [537, 351] on input "4" at bounding box center [527, 330] width 39 height 42
type input "3"
click at [537, 351] on input "3" at bounding box center [527, 330] width 39 height 42
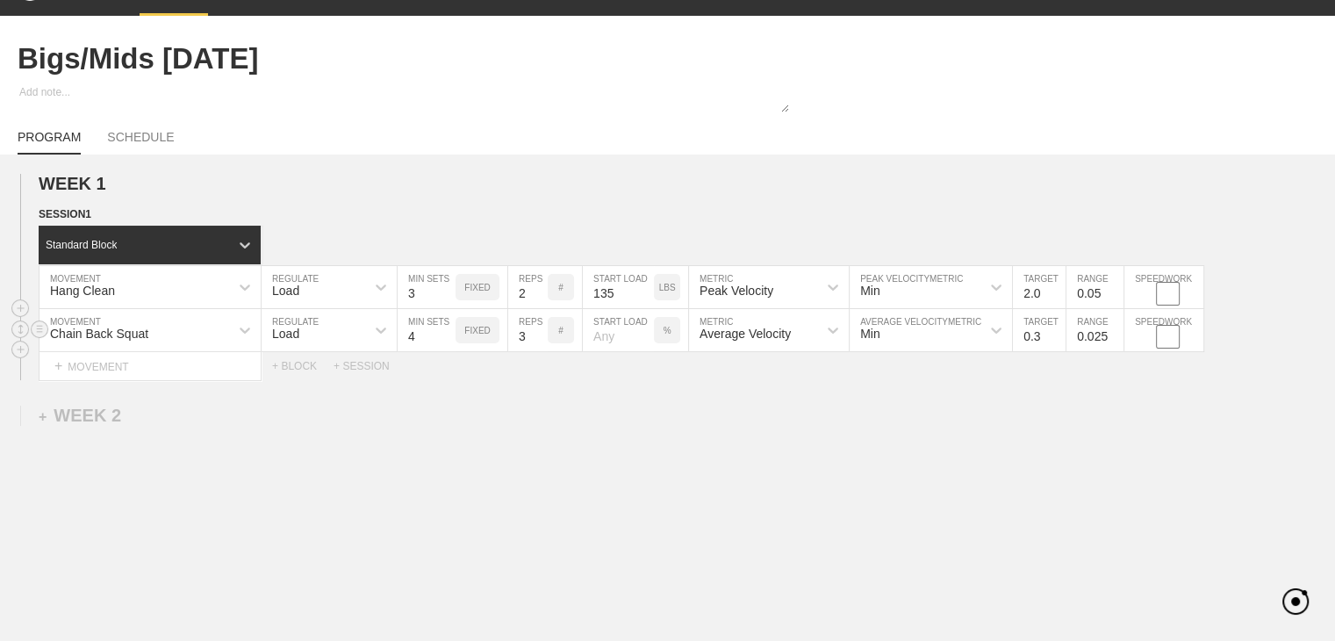
click at [630, 346] on input "number" at bounding box center [618, 330] width 71 height 42
type input "70"
click at [713, 471] on div "WEEK 1 DUPLICATE DELETE SESSION 1 Standard Block DUPLICATE INSERT MOVEMENT AFTE…" at bounding box center [667, 421] width 1335 height 534
click at [794, 340] on input "0.4" at bounding box center [1039, 330] width 53 height 42
click at [794, 340] on input "0.5" at bounding box center [1039, 330] width 53 height 42
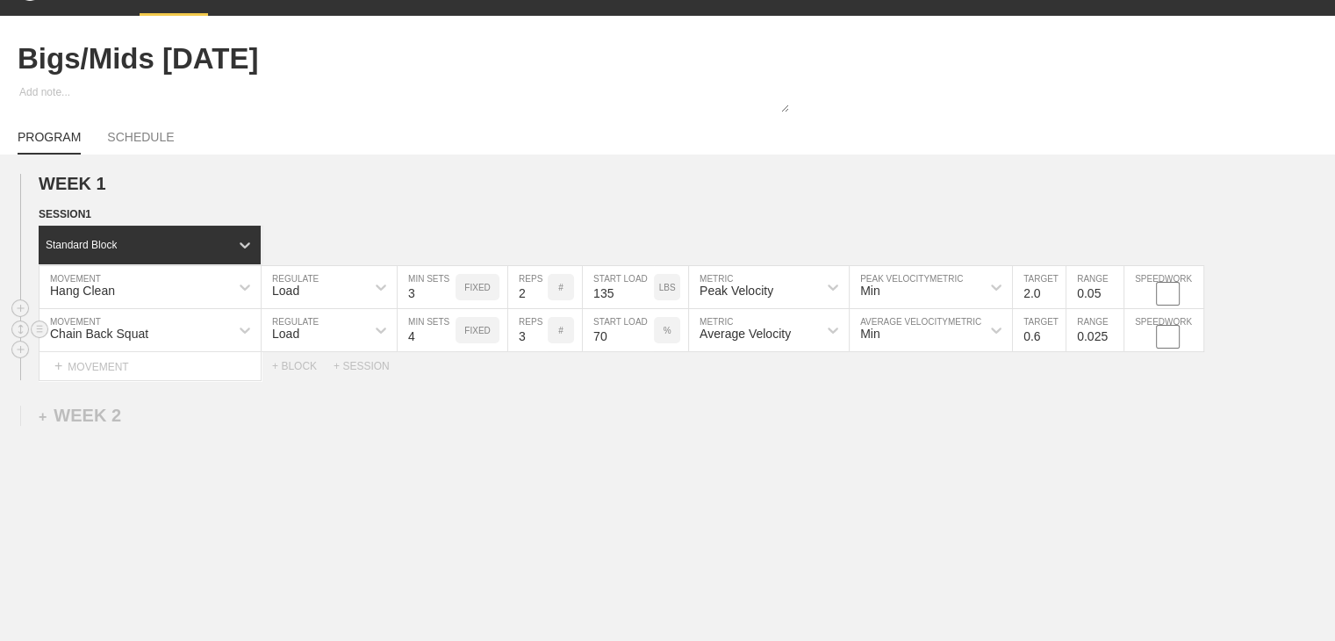
click at [794, 340] on input "0.6" at bounding box center [1039, 330] width 53 height 42
type input "0.65"
click at [794, 350] on input "0.025" at bounding box center [1094, 330] width 57 height 42
type input "0.05"
click at [794, 409] on div "WEEK 1 DUPLICATE DELETE SESSION 1 Standard Block DUPLICATE INSERT MOVEMENT AFTE…" at bounding box center [667, 421] width 1335 height 534
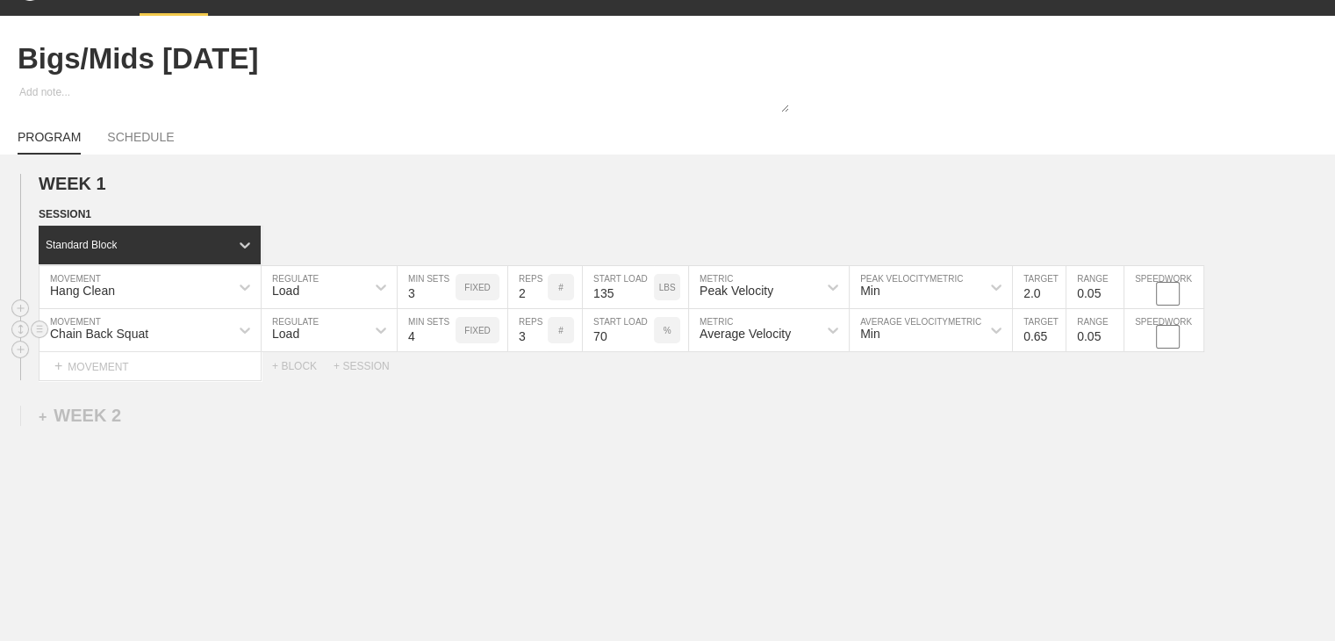
click at [794, 346] on input "0.65" at bounding box center [1039, 330] width 53 height 42
type input "0.6"
click at [794, 505] on div "WEEK 1 DUPLICATE DELETE SESSION 1 Standard Block DUPLICATE INSERT MOVEMENT AFTE…" at bounding box center [667, 421] width 1335 height 534
click at [138, 381] on div "+ MOVEMENT" at bounding box center [150, 366] width 223 height 29
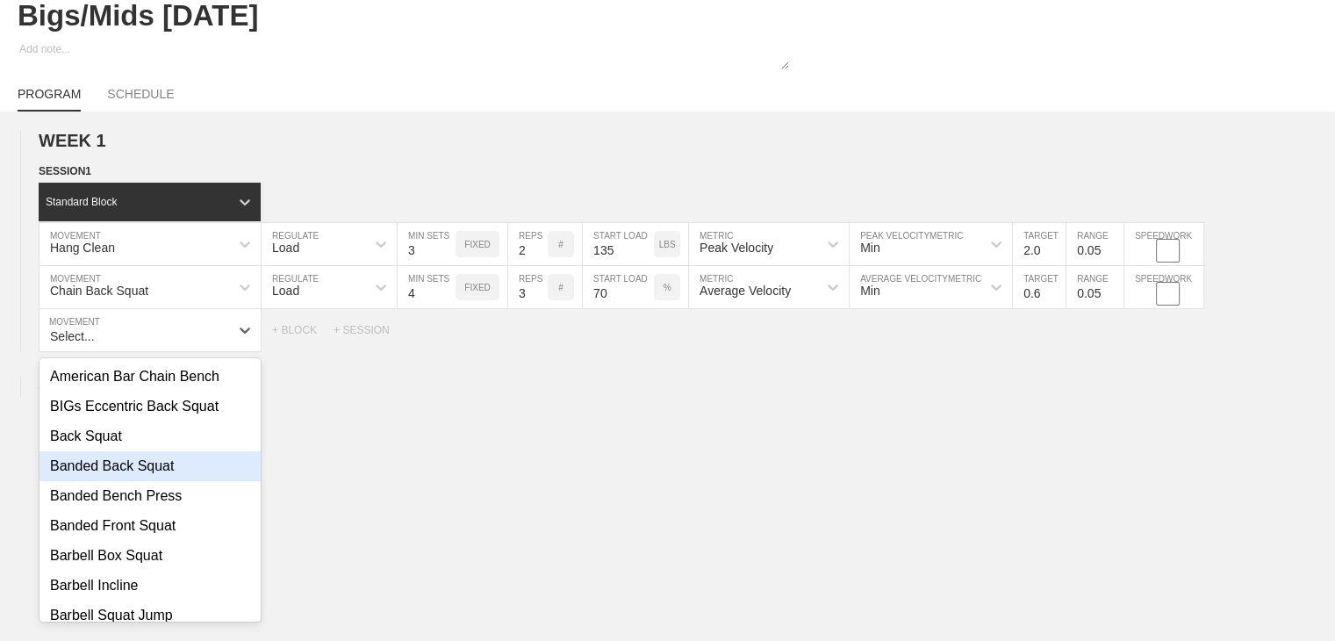
scroll to position [88, 0]
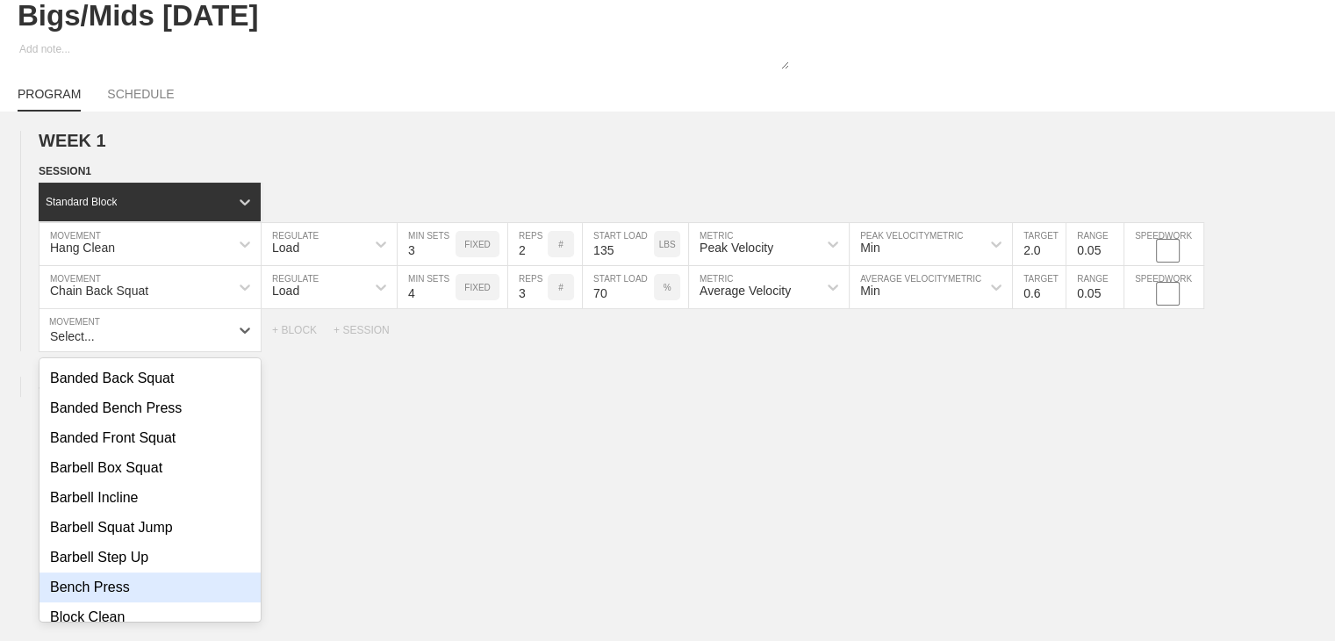
click at [99, 592] on div "Bench Press" at bounding box center [149, 587] width 221 height 30
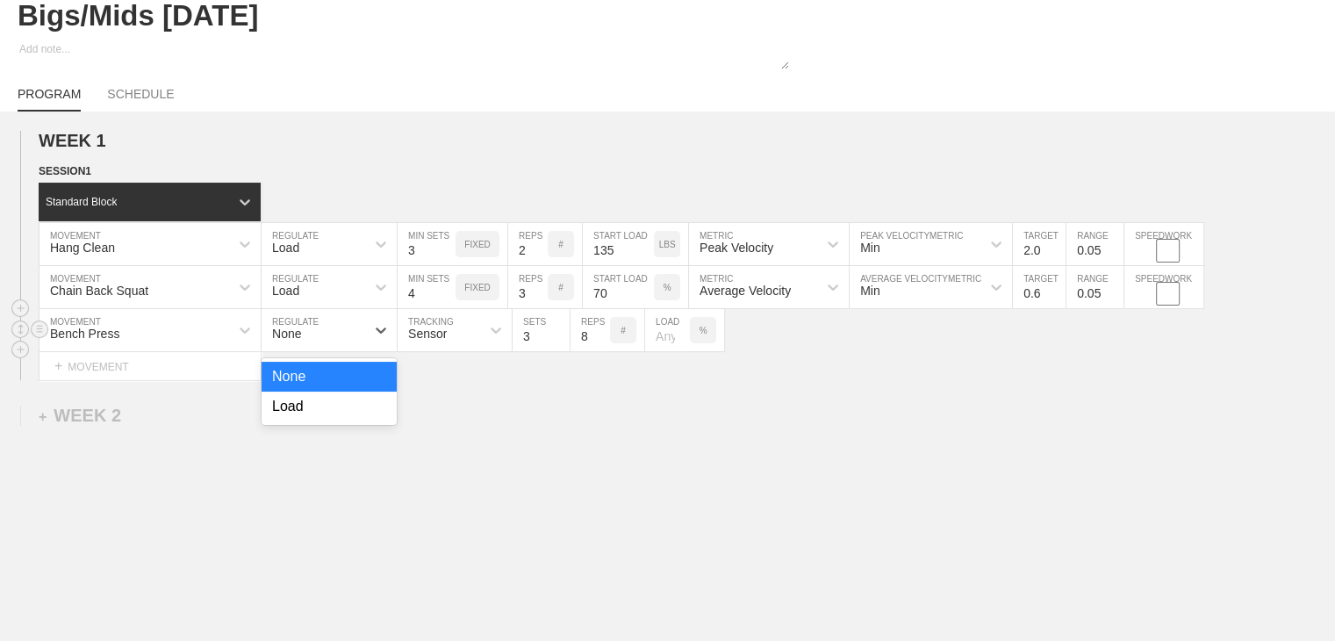
click at [321, 339] on div "None" at bounding box center [313, 330] width 104 height 30
click at [319, 419] on div "Load" at bounding box center [328, 406] width 135 height 30
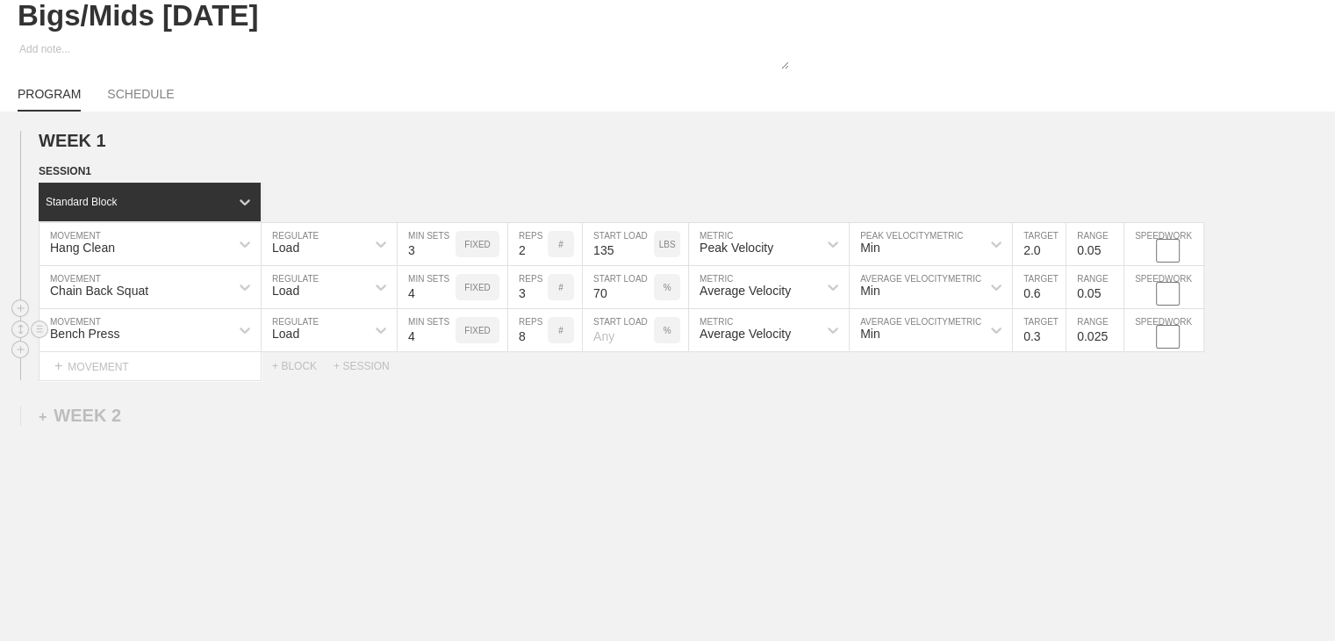
type input "4"
click at [447, 342] on input "4" at bounding box center [426, 330] width 58 height 42
click at [541, 351] on input "7" at bounding box center [527, 330] width 39 height 42
click at [541, 351] on input "6" at bounding box center [527, 330] width 39 height 42
click at [541, 351] on input "5" at bounding box center [527, 330] width 39 height 42
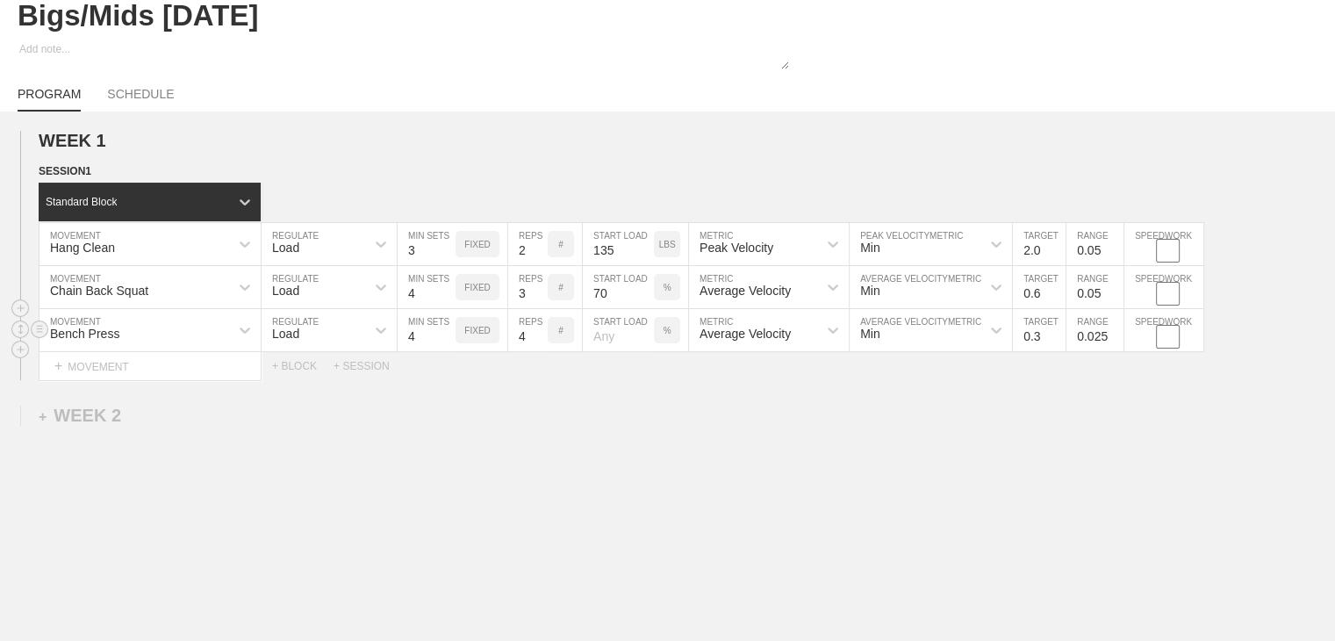
click at [541, 351] on input "4" at bounding box center [527, 330] width 39 height 42
type input "3"
click at [541, 351] on input "3" at bounding box center [527, 330] width 39 height 42
click at [627, 351] on input "number" at bounding box center [618, 330] width 71 height 42
type input "70"
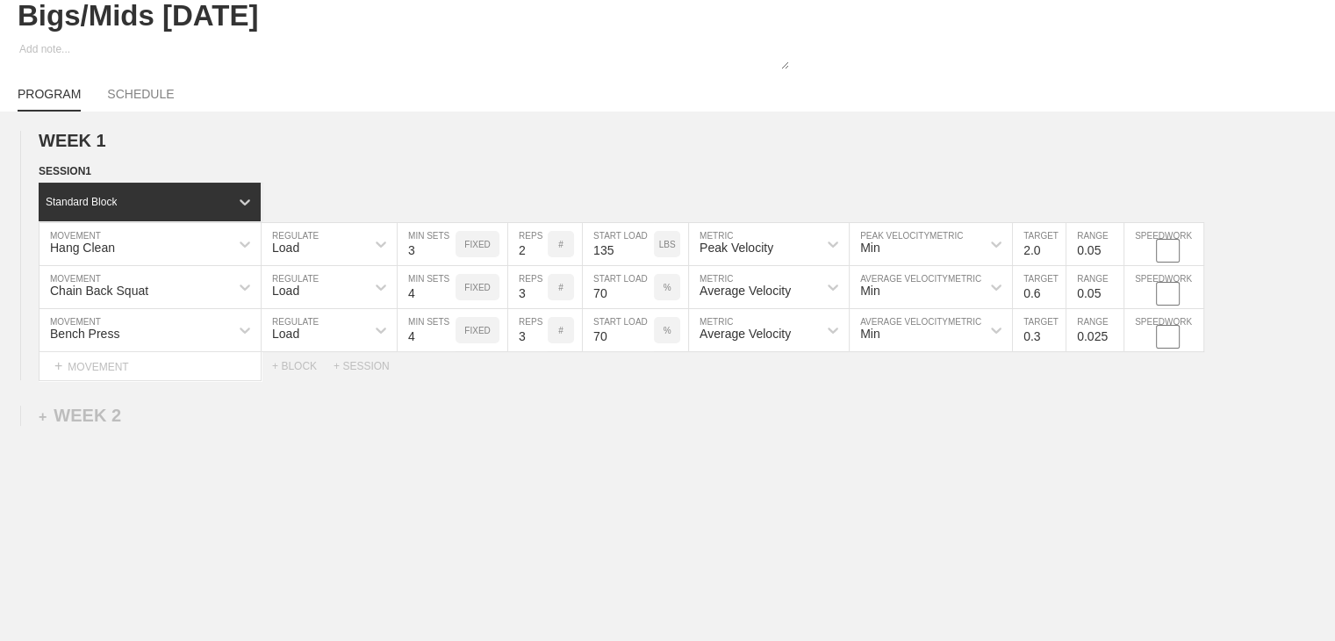
click at [735, 440] on div "WEEK 1 DUPLICATE DELETE SESSION 1 Standard Block DUPLICATE INSERT MOVEMENT AFTE…" at bounding box center [667, 399] width 1335 height 577
click at [794, 344] on input "0.3" at bounding box center [1039, 330] width 53 height 42
type input "5"
type input "0.55"
click at [794, 348] on input "0.025" at bounding box center [1094, 330] width 57 height 42
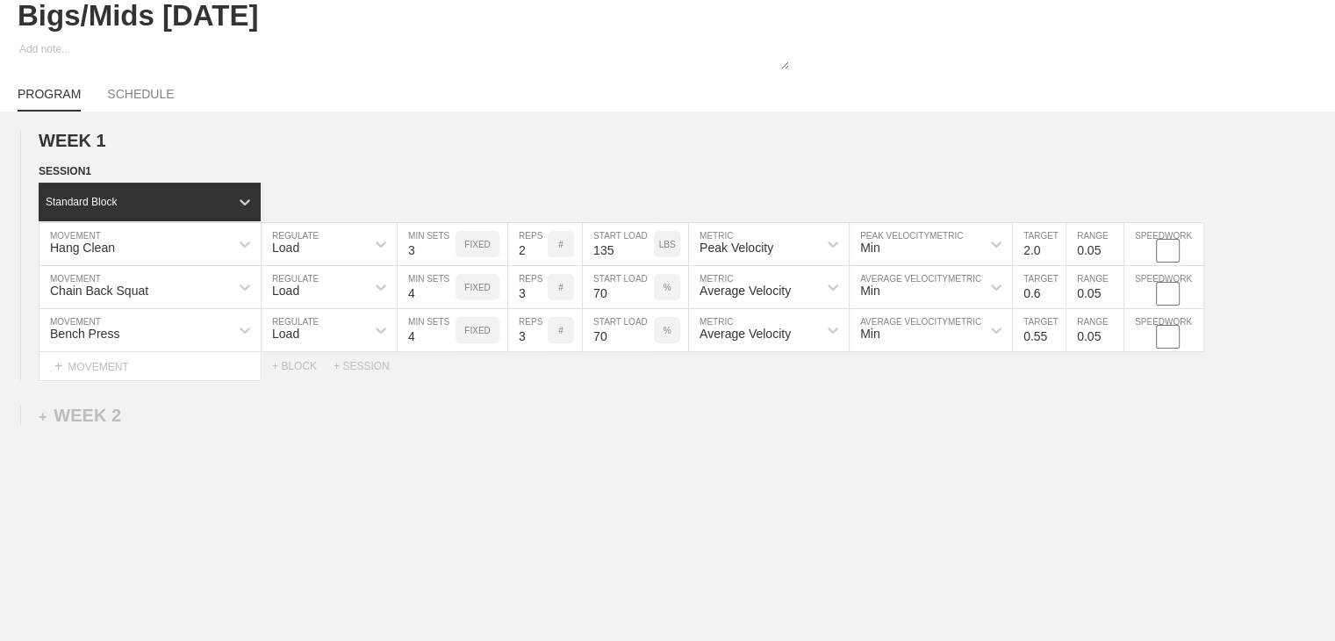
type input "0.05"
click at [794, 440] on div "WEEK 1 DUPLICATE DELETE SESSION 1 Standard Block DUPLICATE INSERT MOVEMENT AFTE…" at bounding box center [667, 399] width 1335 height 577
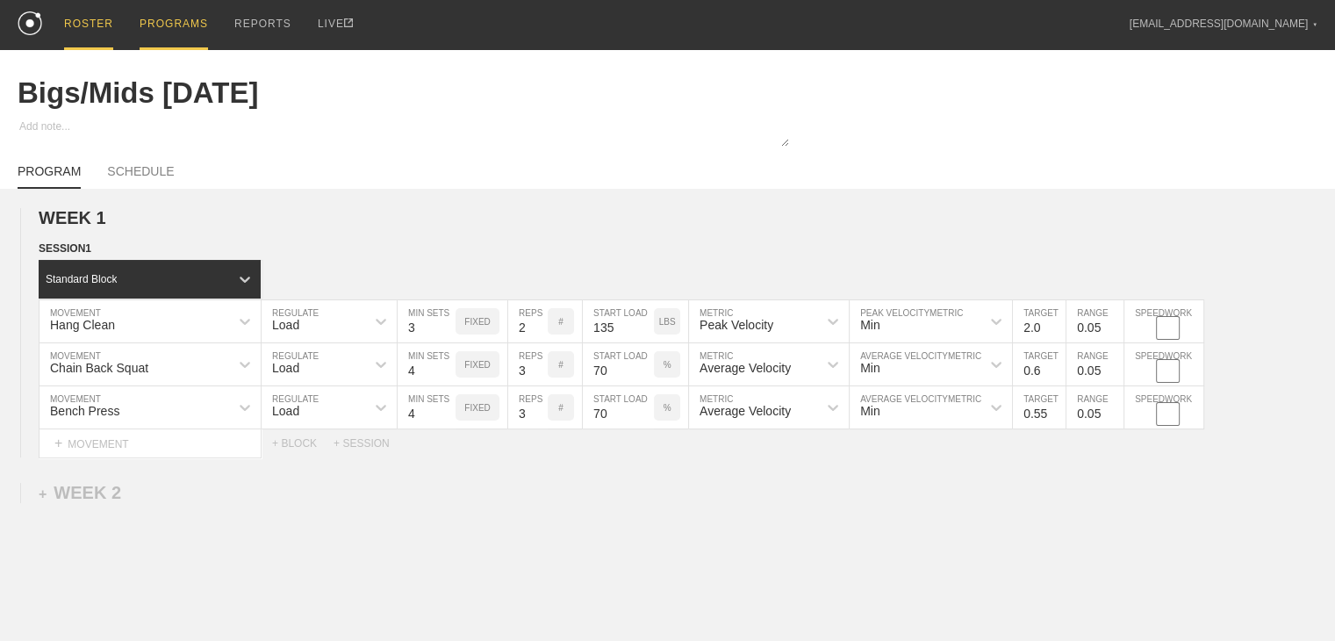
click at [100, 22] on div "ROSTER" at bounding box center [88, 25] width 49 height 50
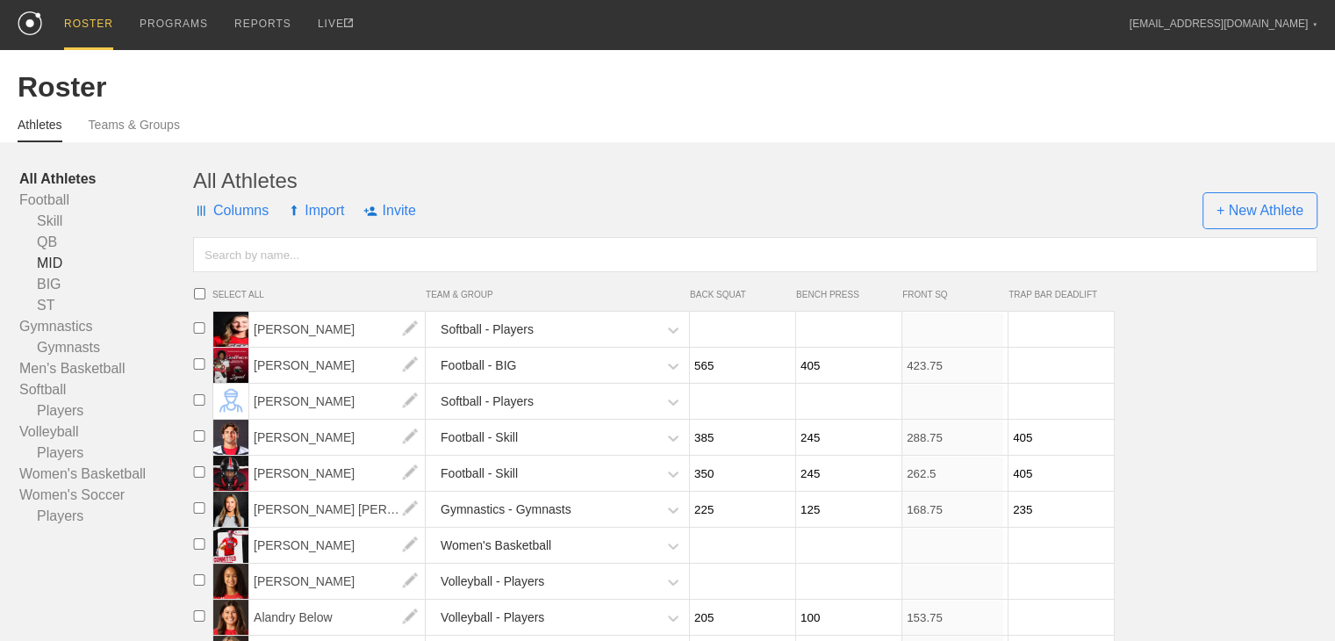
click at [54, 274] on link "MID" at bounding box center [106, 263] width 174 height 21
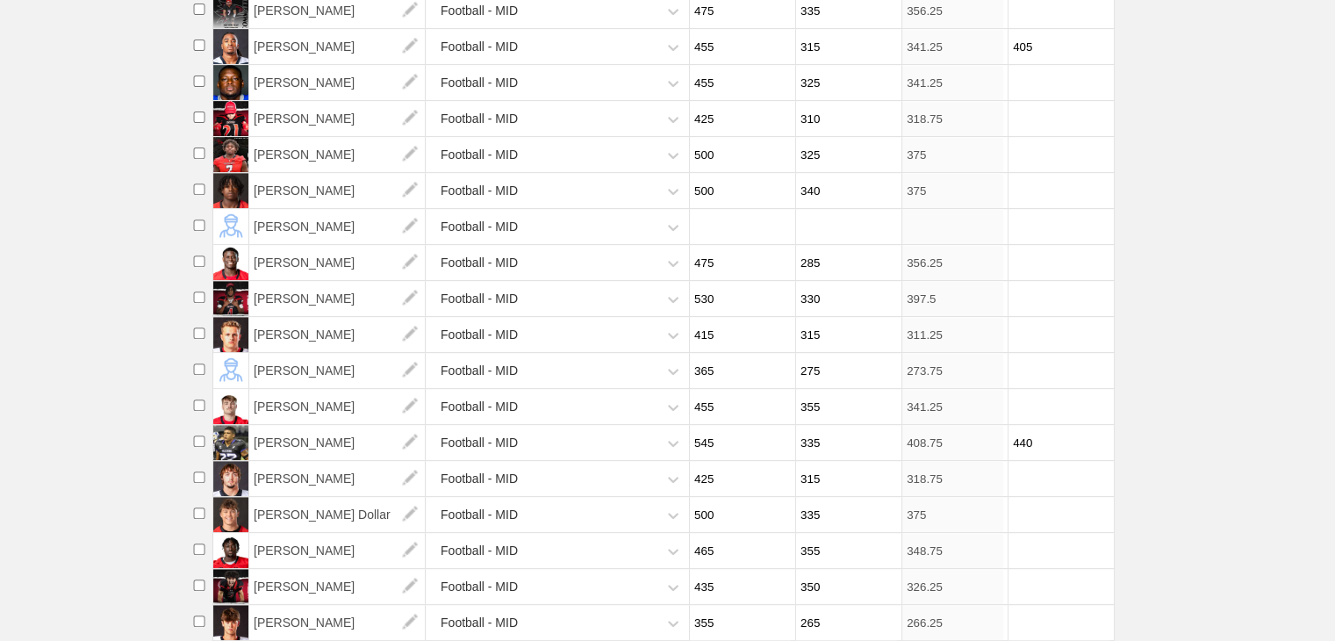
scroll to position [77, 0]
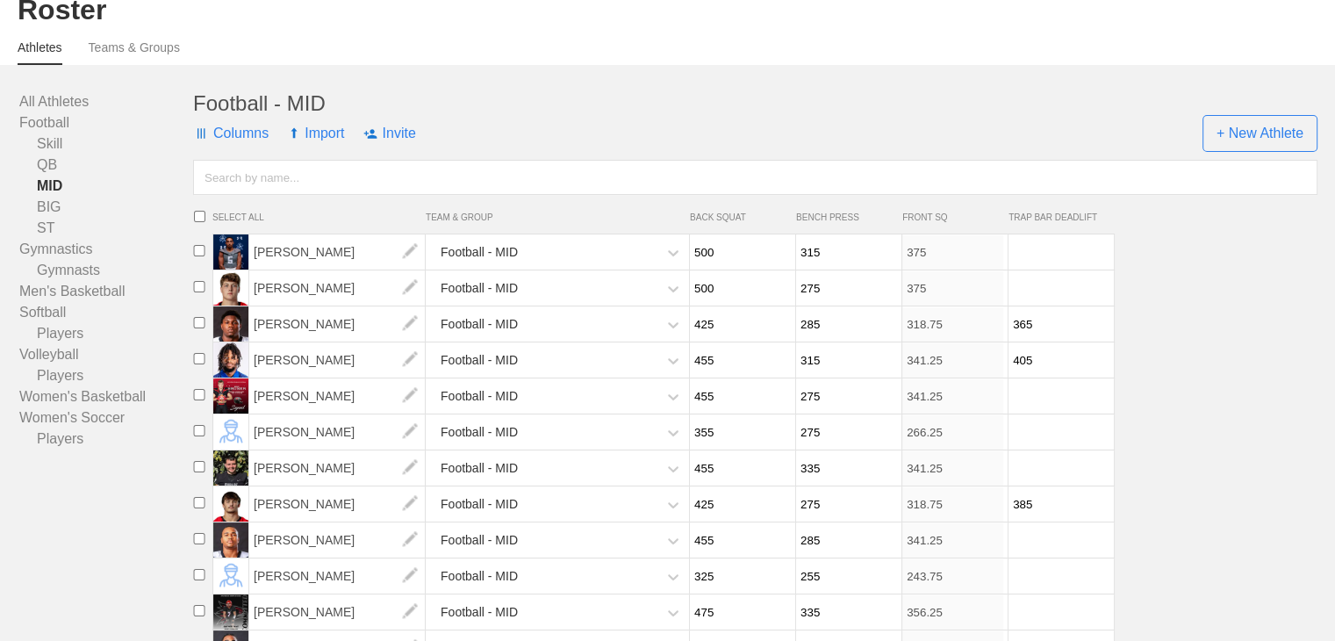
click at [249, 157] on span "Columns" at bounding box center [230, 133] width 75 height 53
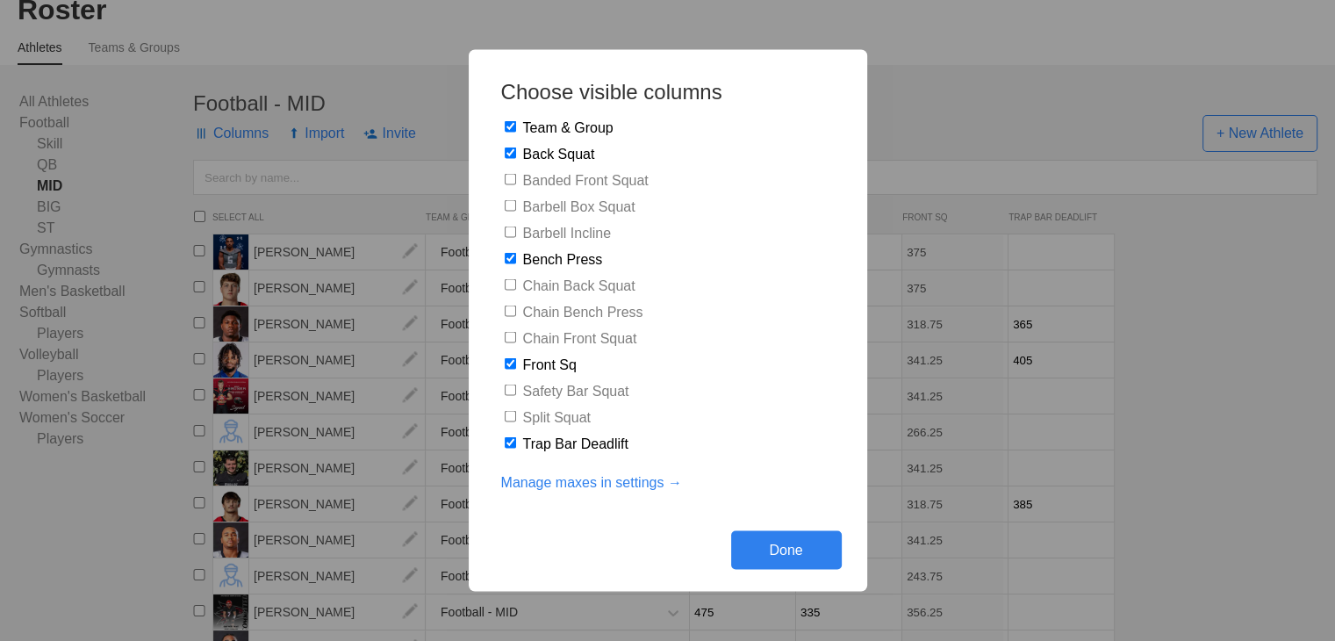
click at [593, 483] on link "Manage maxes in settings →" at bounding box center [591, 483] width 181 height 16
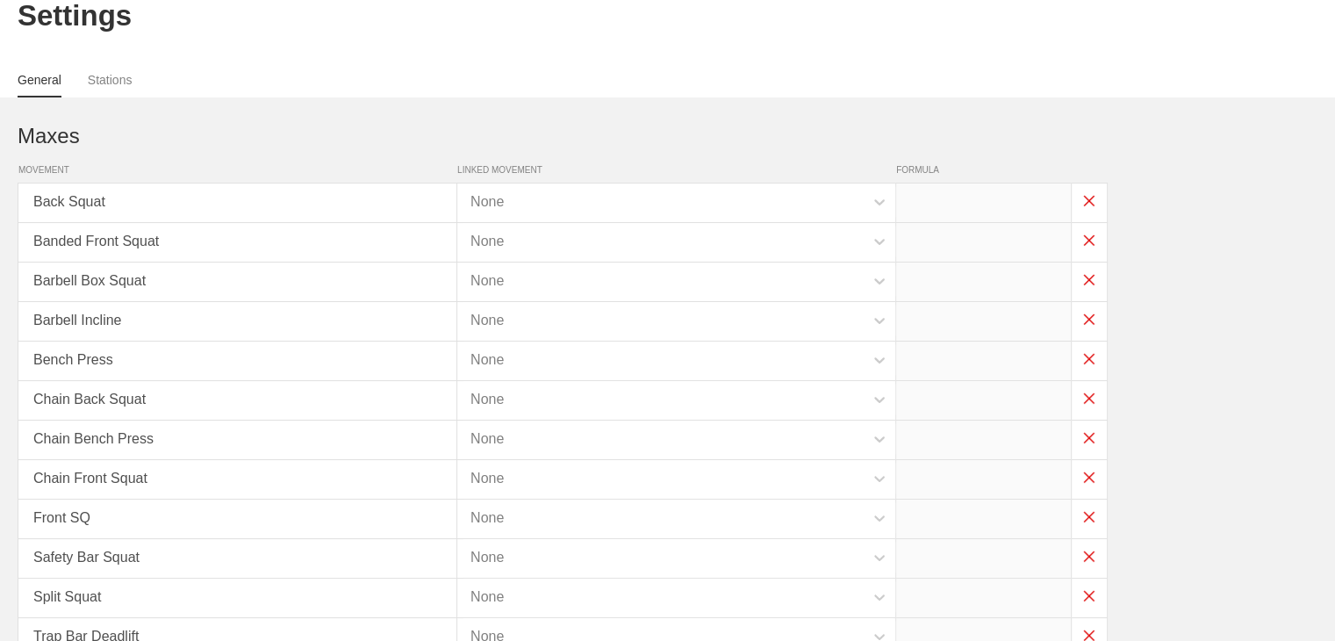
type input "x*.75"
type input "x*.9"
type input "x*.75"
type input "x*.9"
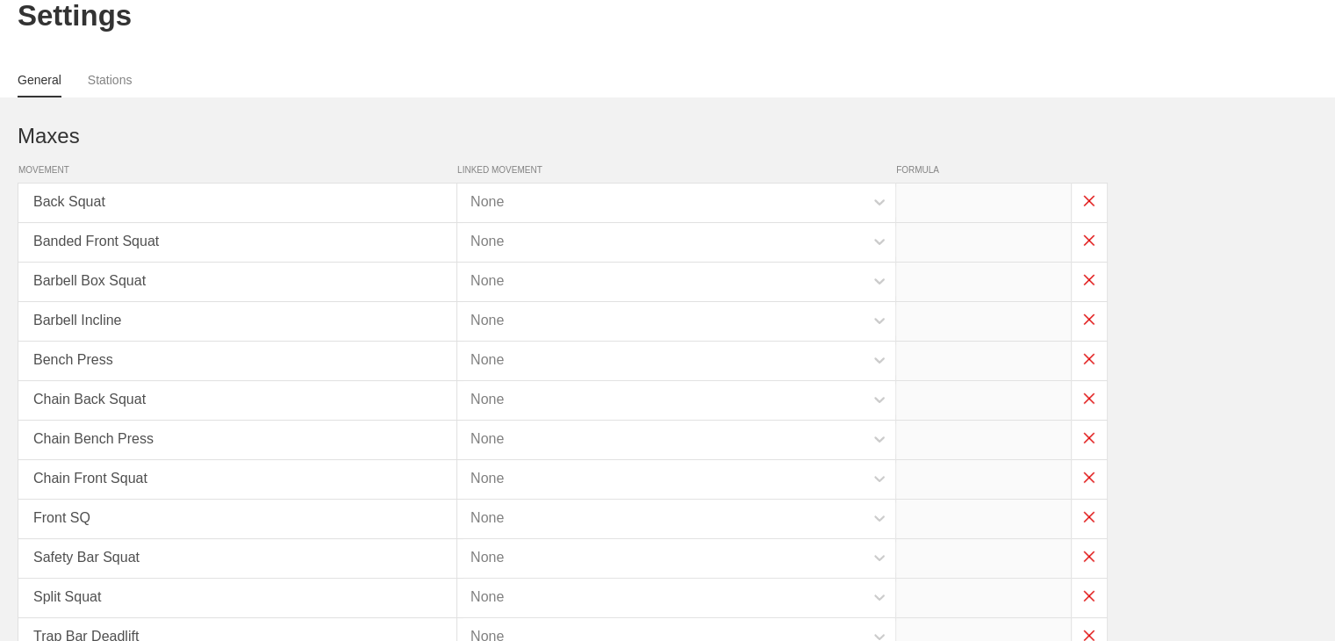
type input "x*.75"
type input "x*.85"
type input "x*.45"
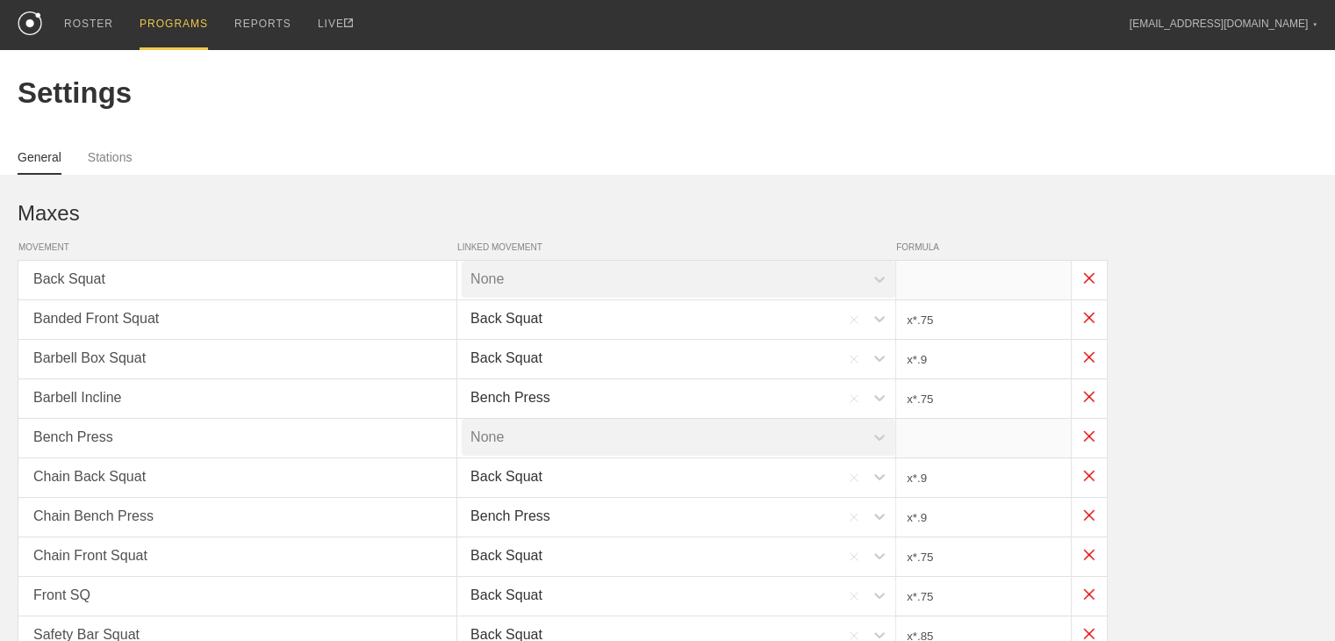
click at [166, 27] on div "PROGRAMS" at bounding box center [174, 25] width 68 height 50
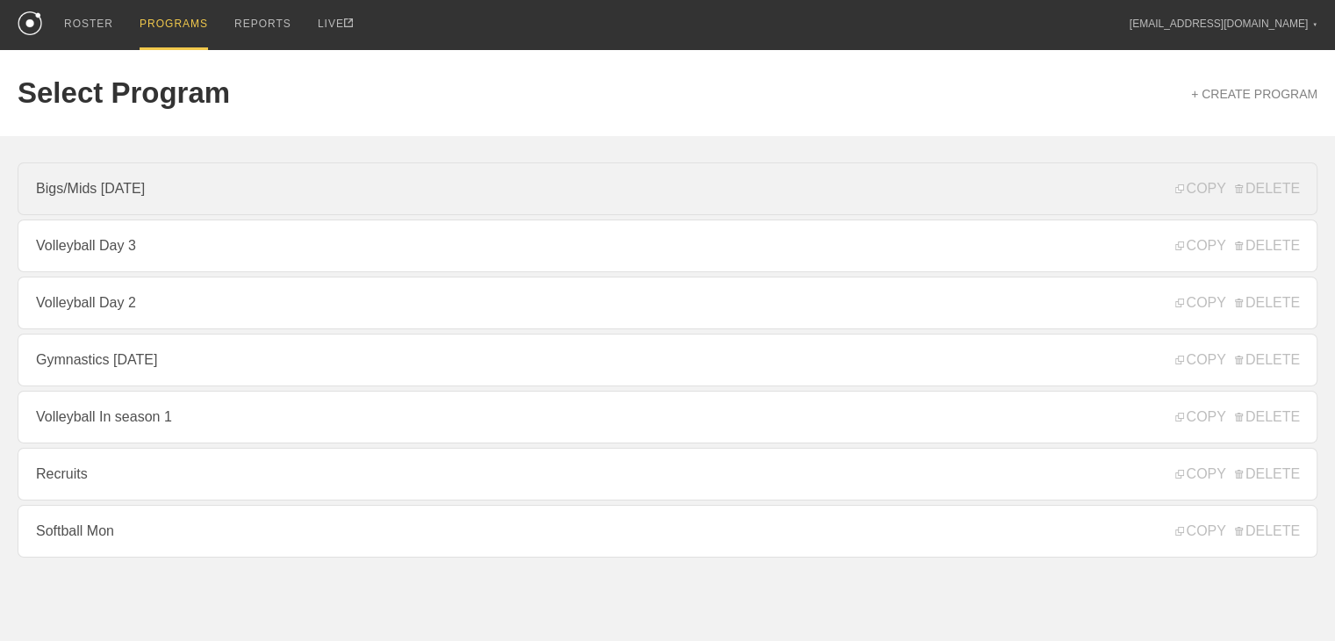
click at [156, 205] on link "Bigs/Mids [DATE]" at bounding box center [667, 188] width 1299 height 53
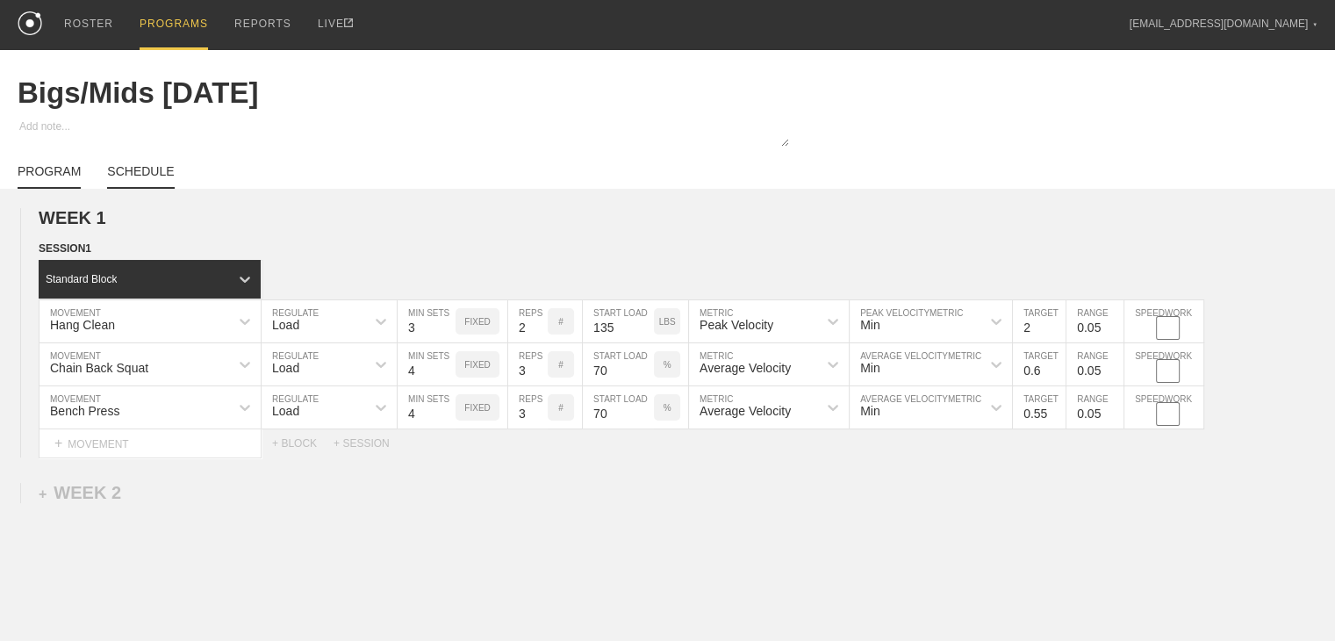
click at [151, 188] on link "SCHEDULE" at bounding box center [140, 176] width 67 height 25
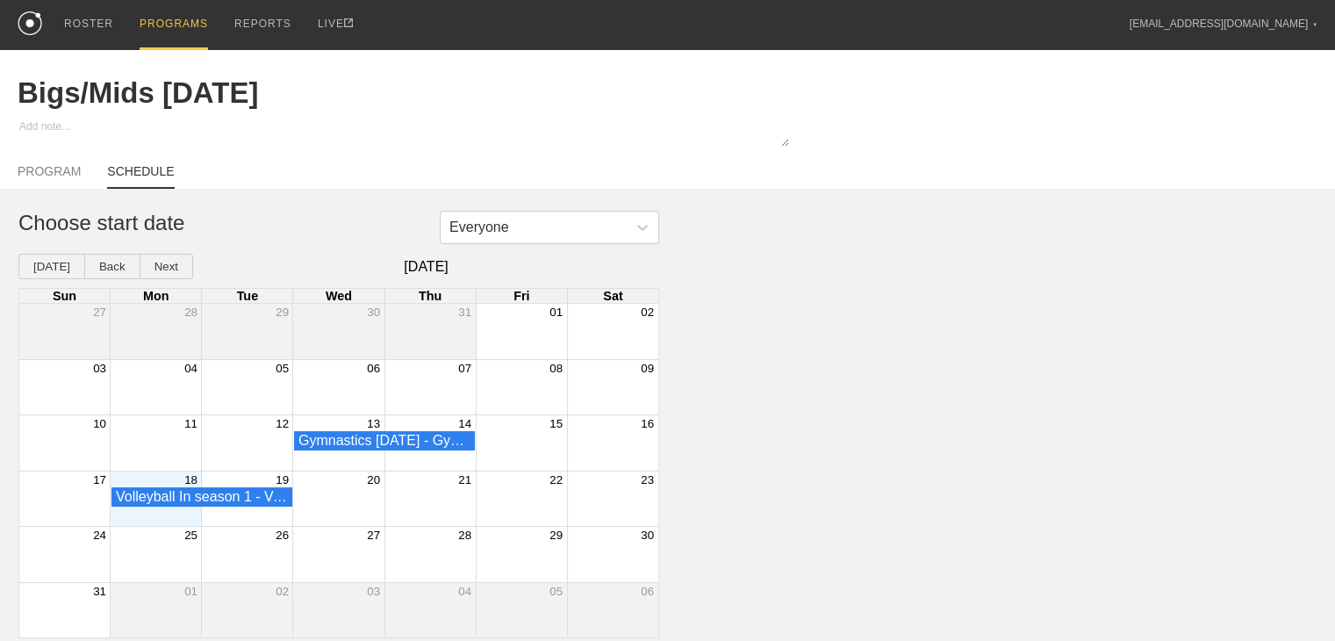
scroll to position [10, 0]
click at [254, 477] on div "19" at bounding box center [247, 479] width 91 height 16
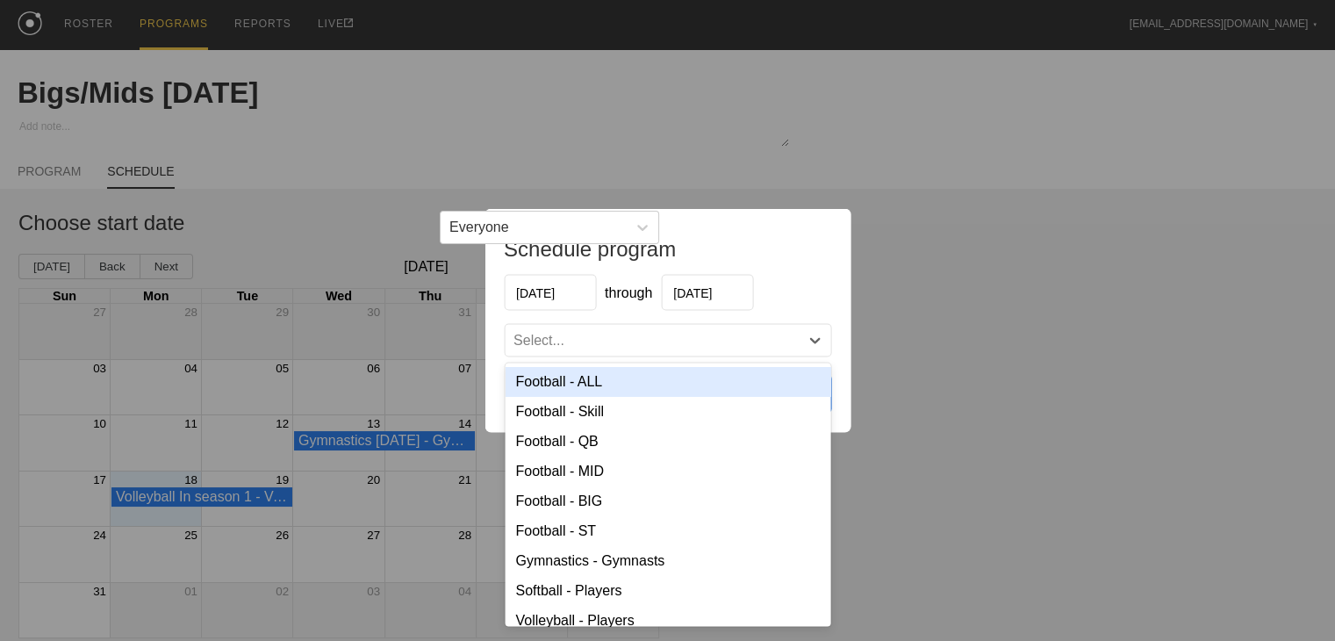
click at [569, 342] on div "Select..." at bounding box center [652, 341] width 294 height 18
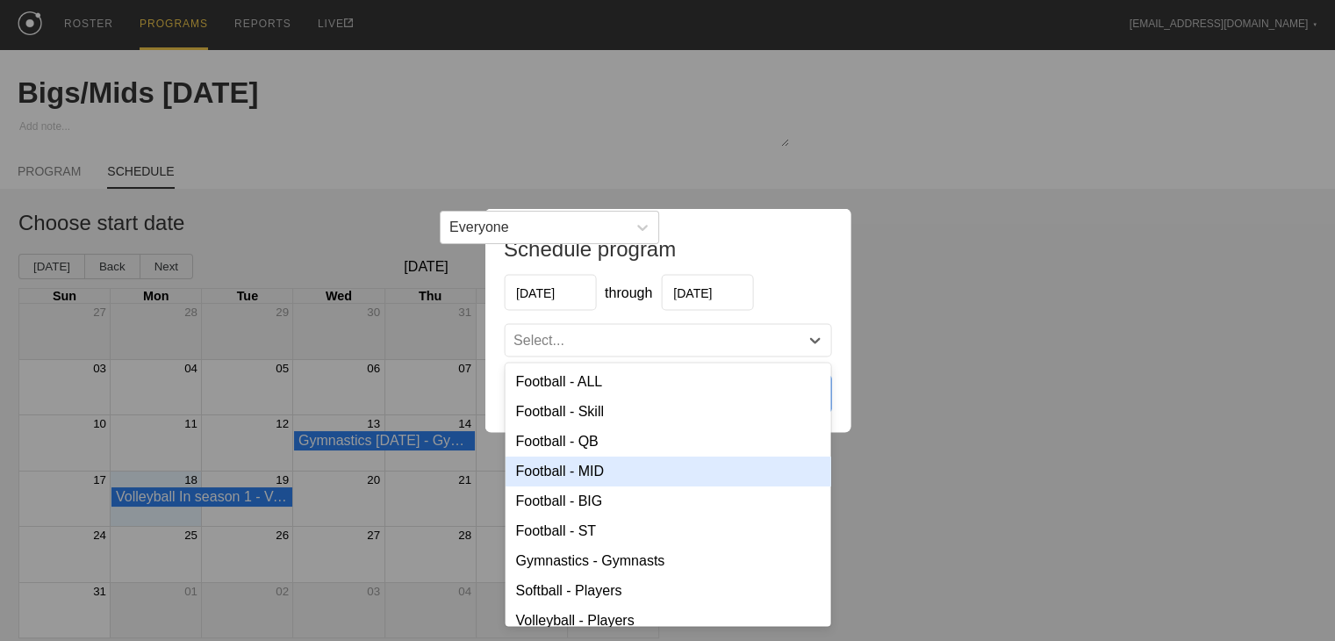
click at [569, 470] on div "Football - MID" at bounding box center [668, 471] width 326 height 30
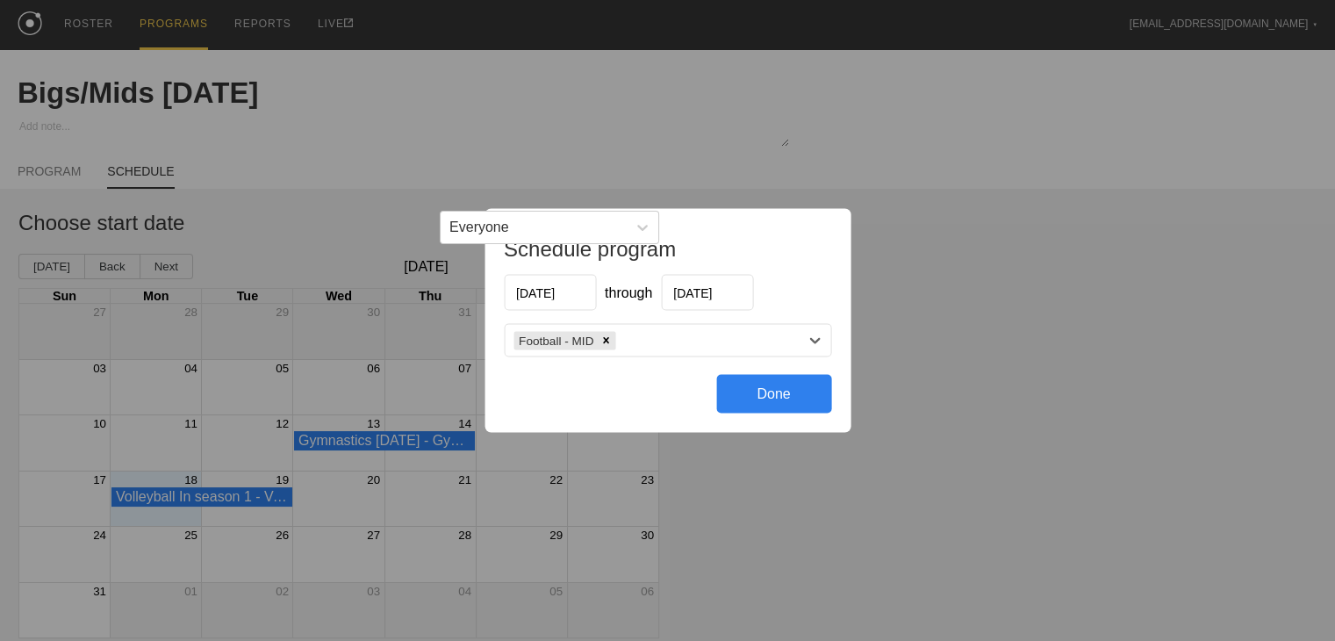
click at [646, 334] on div "Football - MID" at bounding box center [652, 339] width 294 height 25
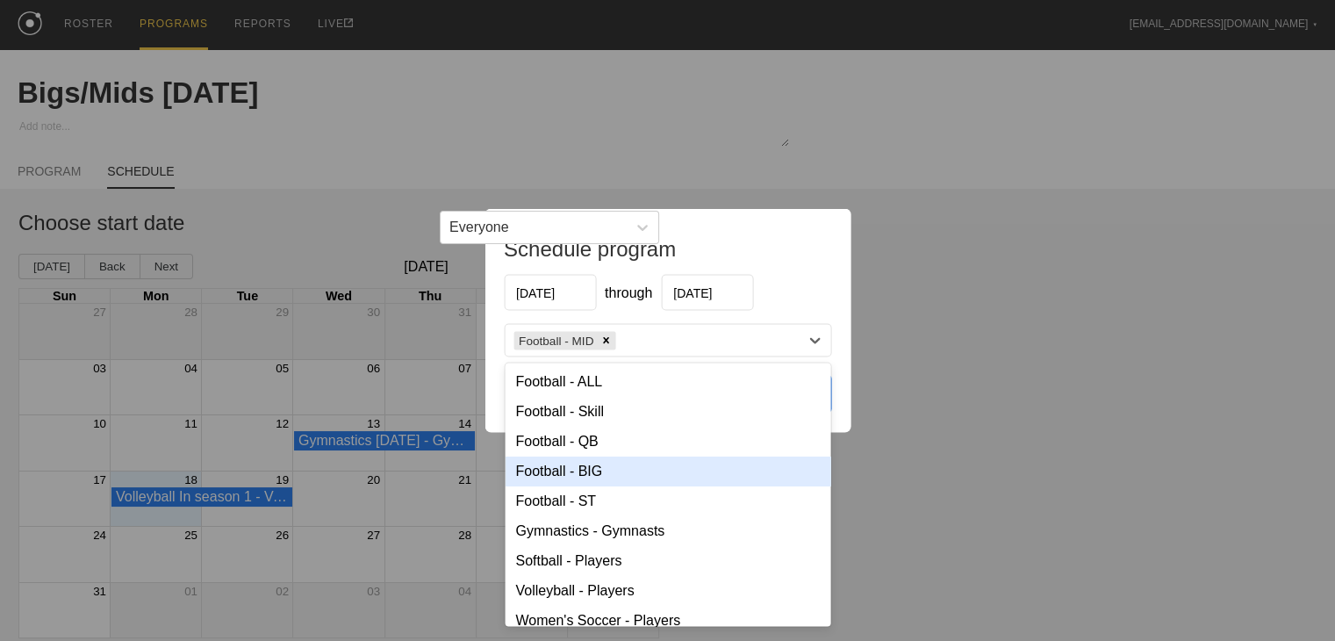
click at [597, 470] on div "Football - BIG" at bounding box center [668, 471] width 326 height 30
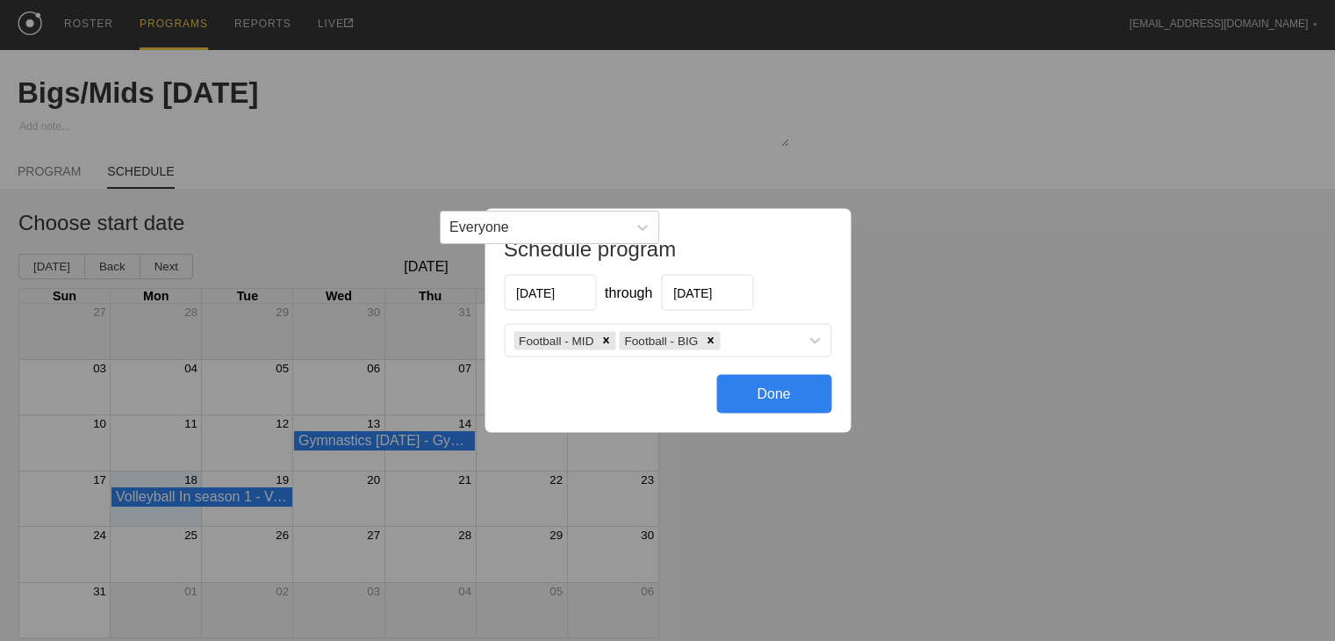
click at [786, 386] on div "Done" at bounding box center [773, 394] width 115 height 39
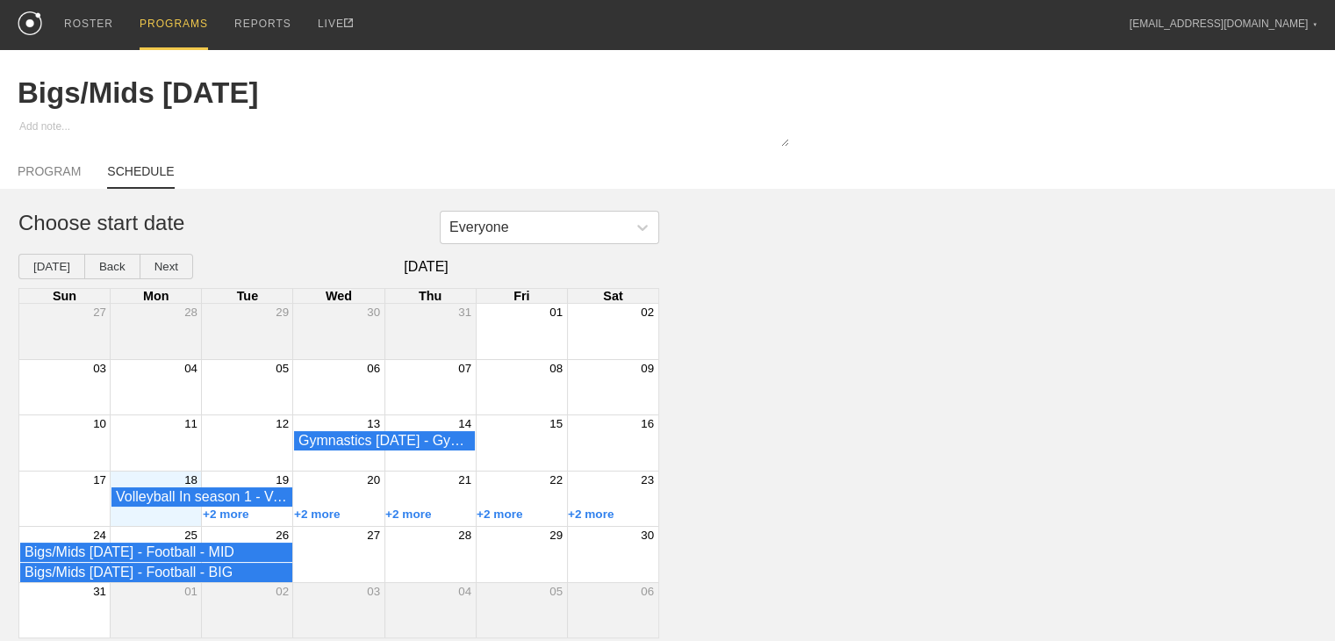
click at [178, 12] on div "PROGRAMS" at bounding box center [174, 25] width 68 height 50
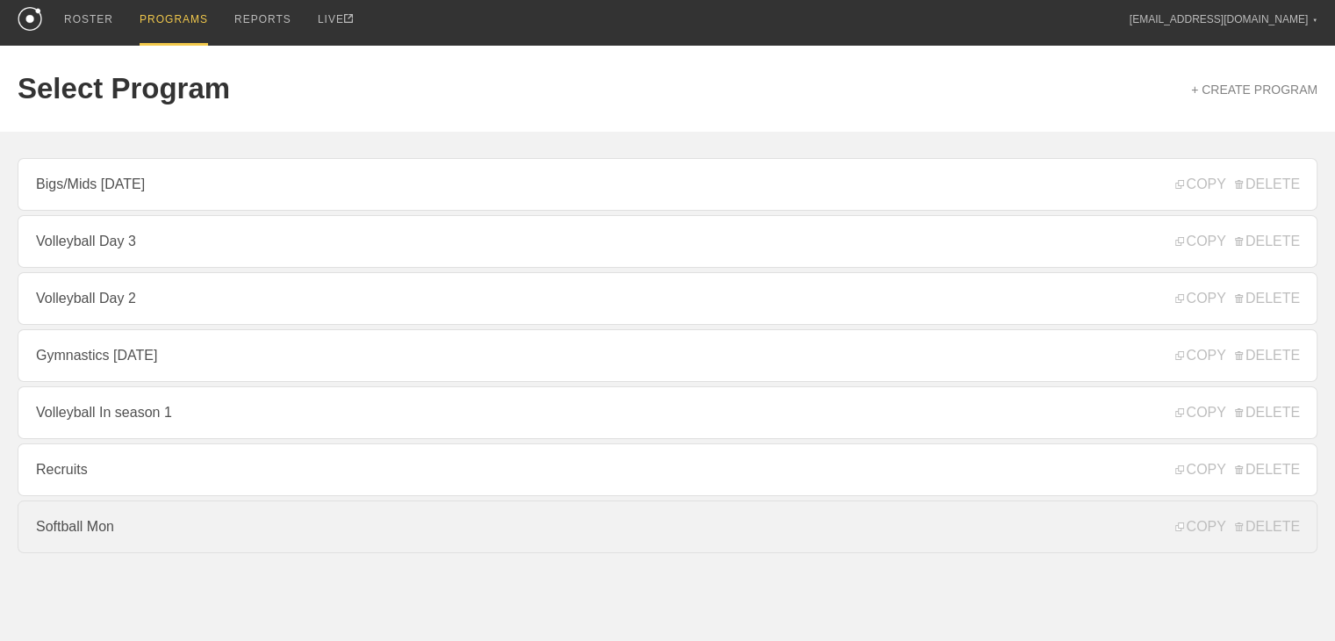
drag, startPoint x: 64, startPoint y: 605, endPoint x: 102, endPoint y: 547, distance: 69.9
click at [64, 605] on html "ROSTER PROGRAMS REPORTS LIVE [EMAIL_ADDRESS][DOMAIN_NAME] ▼ Settings Logout Sel…" at bounding box center [667, 318] width 1335 height 645
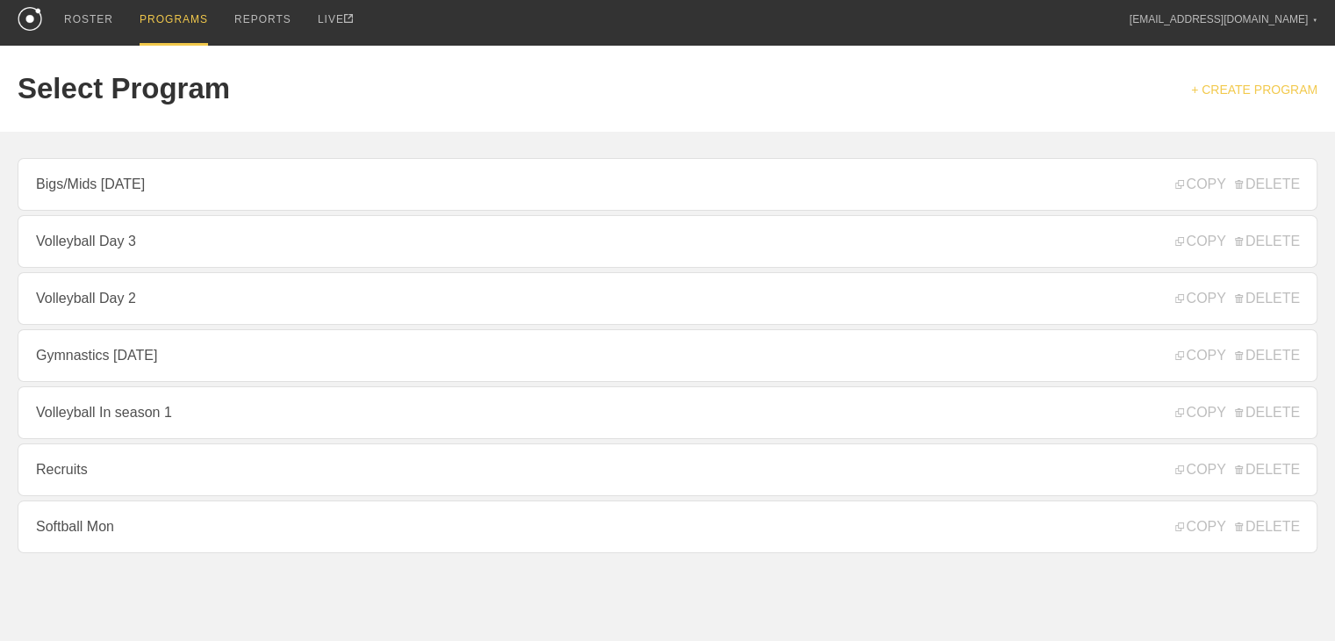
click at [794, 82] on link "+ CREATE PROGRAM" at bounding box center [1254, 89] width 126 height 14
type textarea "x"
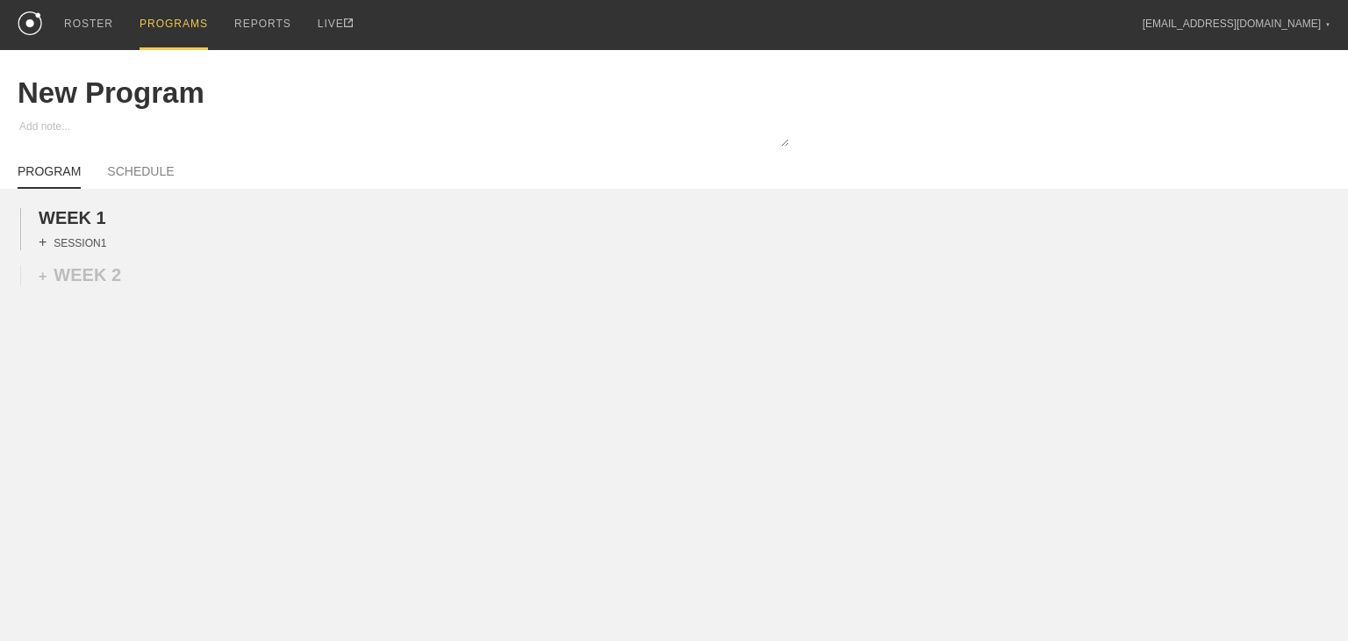
click at [78, 250] on div "+ SESSION 1" at bounding box center [73, 242] width 68 height 16
click at [97, 281] on div "+ BLOCK" at bounding box center [149, 274] width 221 height 28
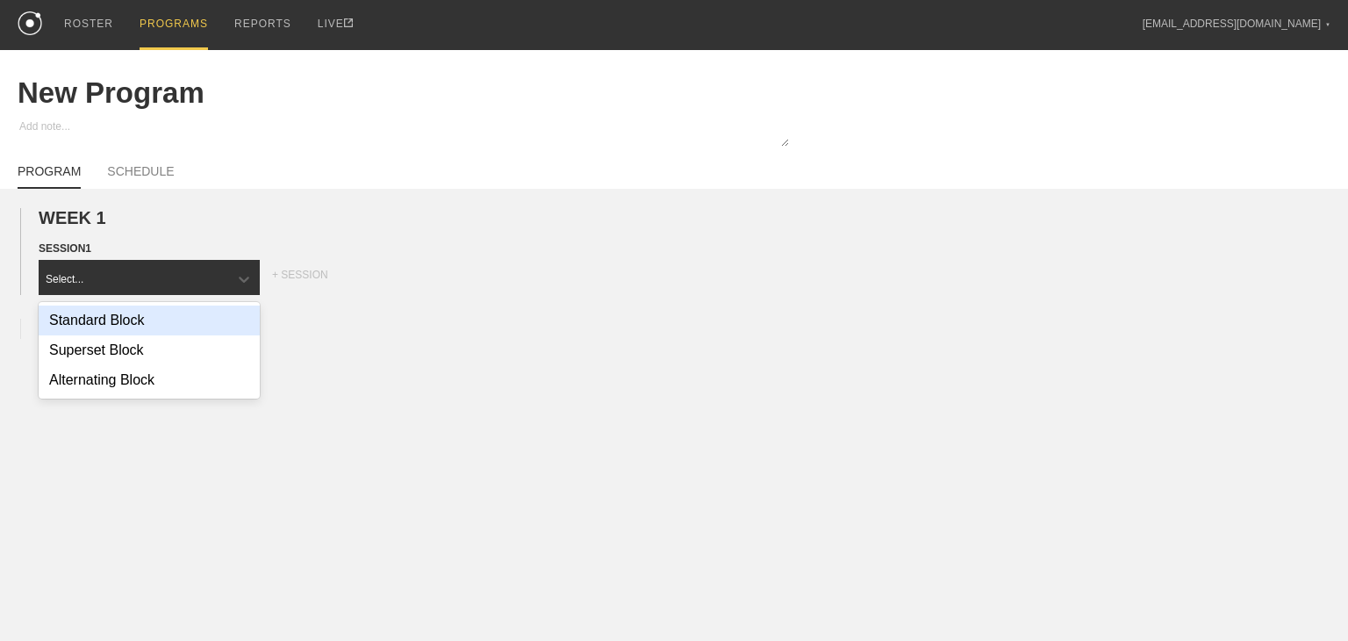
click at [98, 330] on div "Standard Block" at bounding box center [149, 320] width 221 height 30
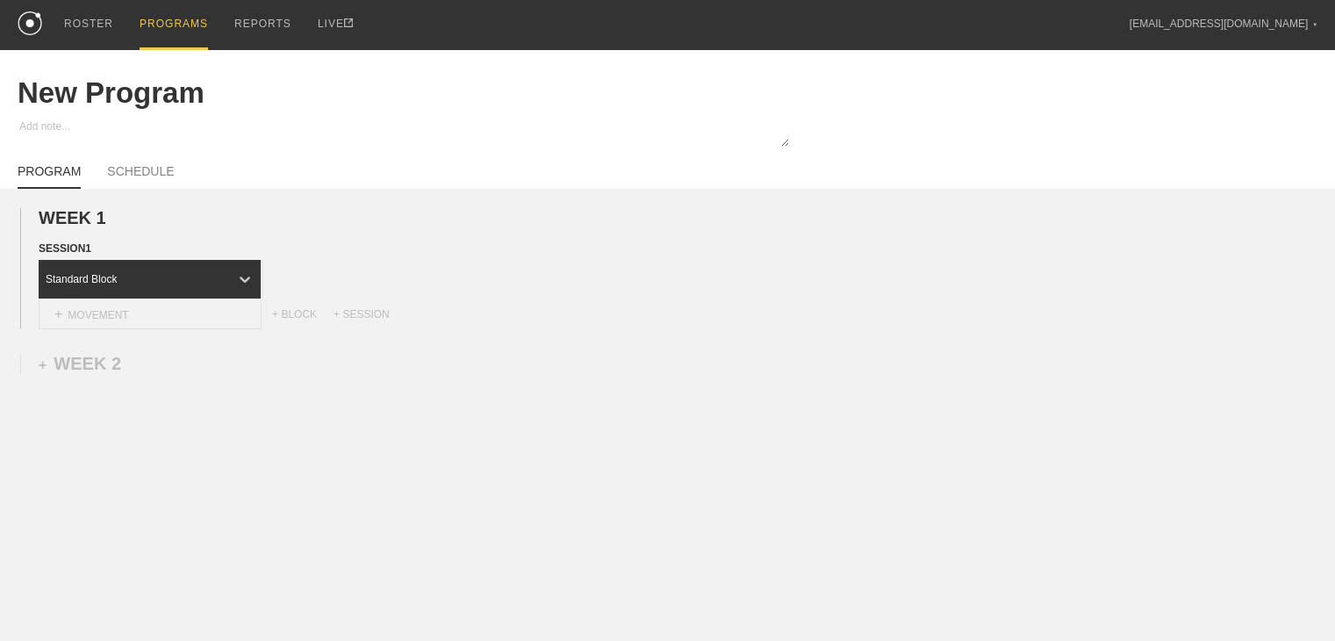
click at [105, 326] on div "+ MOVEMENT" at bounding box center [150, 314] width 223 height 29
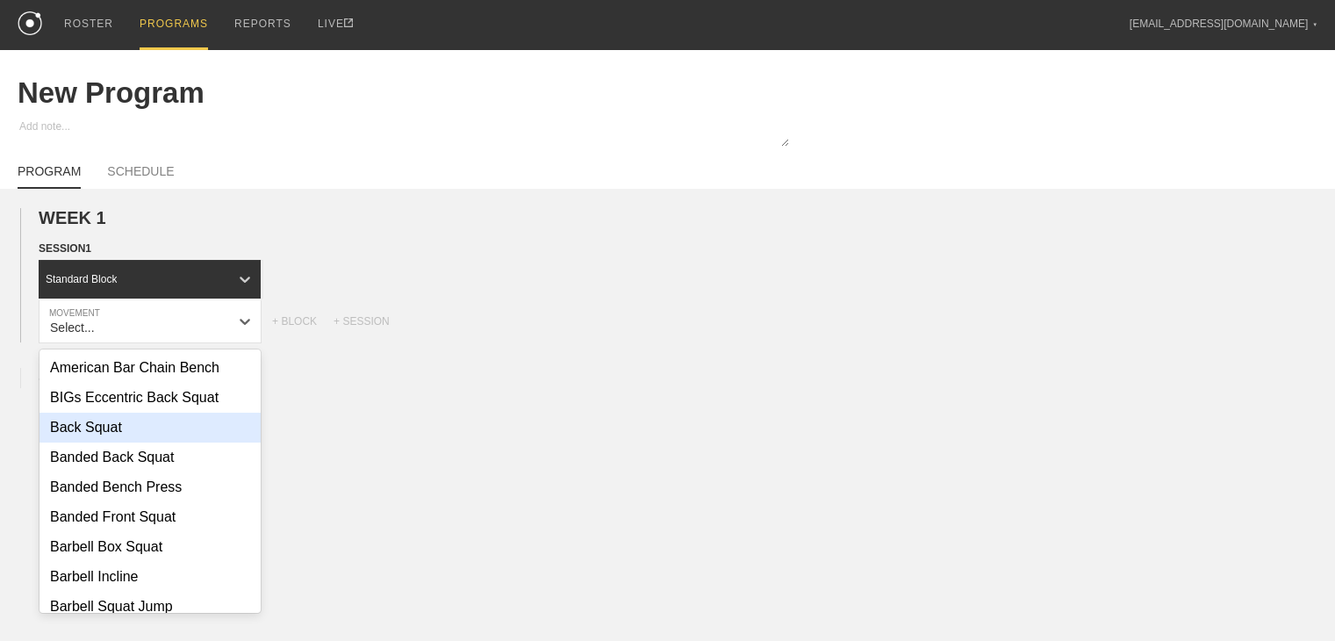
scroll to position [88, 0]
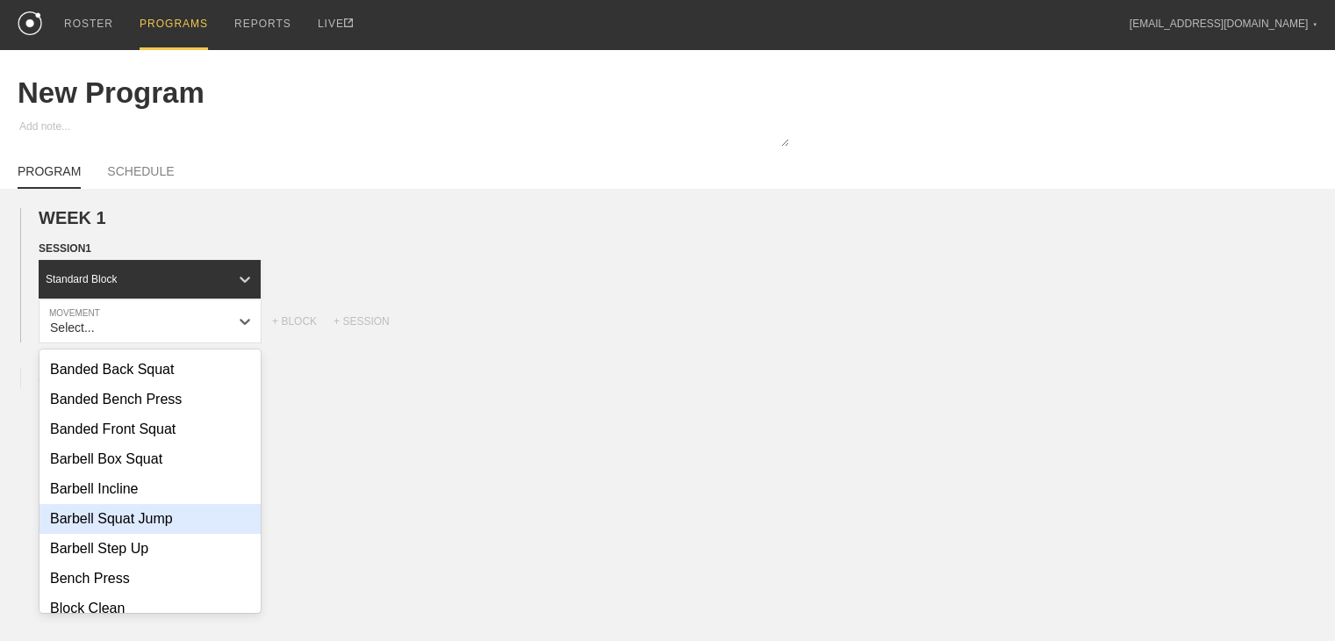
click at [147, 522] on div "Barbell Squat Jump" at bounding box center [149, 519] width 221 height 30
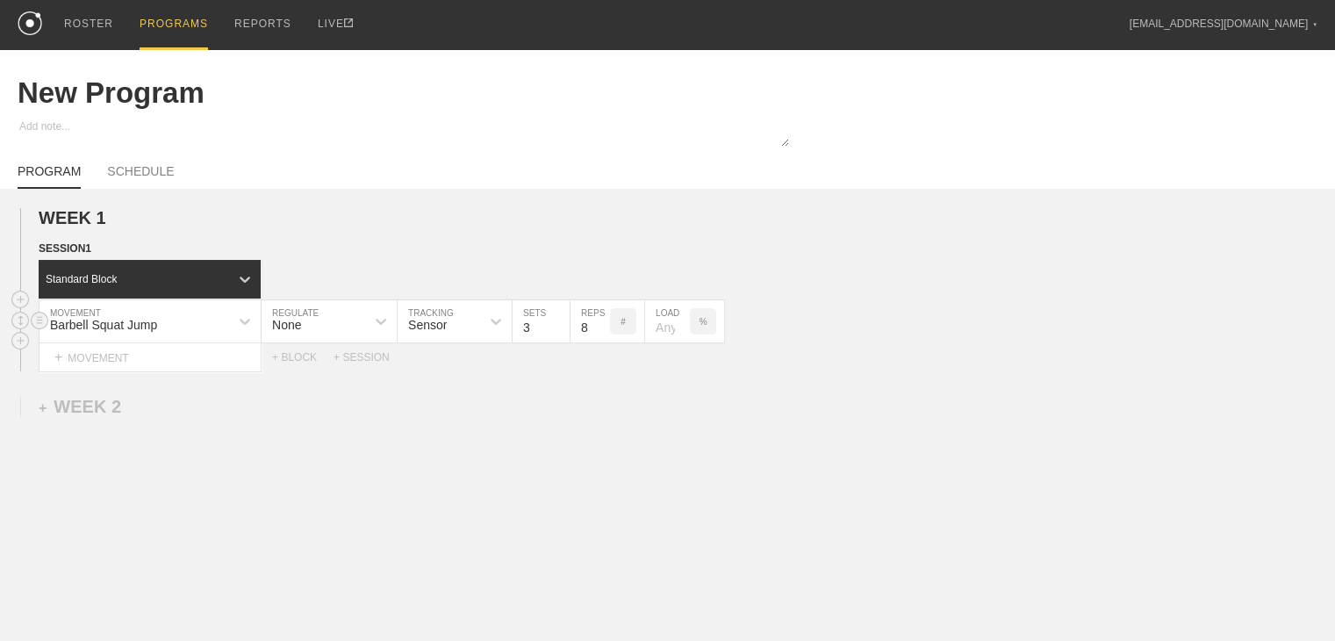
click at [337, 332] on div "None" at bounding box center [313, 321] width 104 height 30
click at [313, 405] on div "Load" at bounding box center [328, 398] width 135 height 30
type input "2"
click at [446, 342] on input "2" at bounding box center [426, 321] width 58 height 42
click at [537, 342] on input "7" at bounding box center [527, 321] width 39 height 42
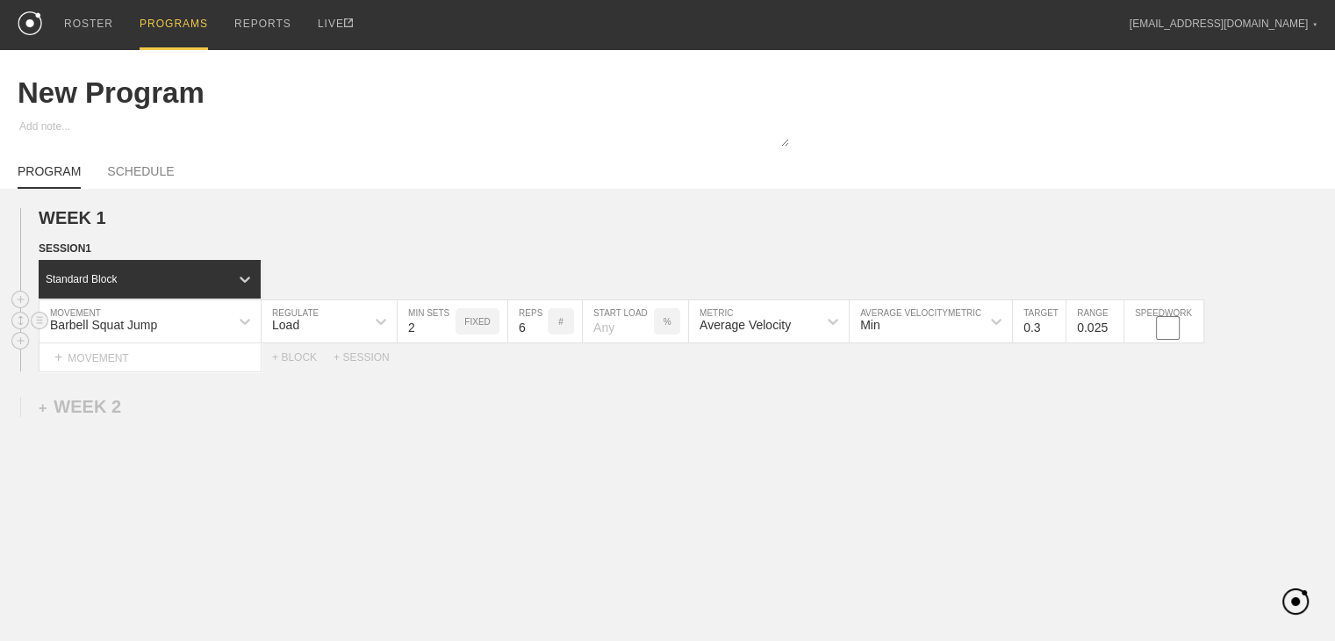
click at [537, 342] on input "6" at bounding box center [527, 321] width 39 height 42
click at [537, 342] on input "5" at bounding box center [527, 321] width 39 height 42
click at [537, 342] on input "4" at bounding box center [527, 321] width 39 height 42
type input "3"
click at [537, 342] on input "3" at bounding box center [527, 321] width 39 height 42
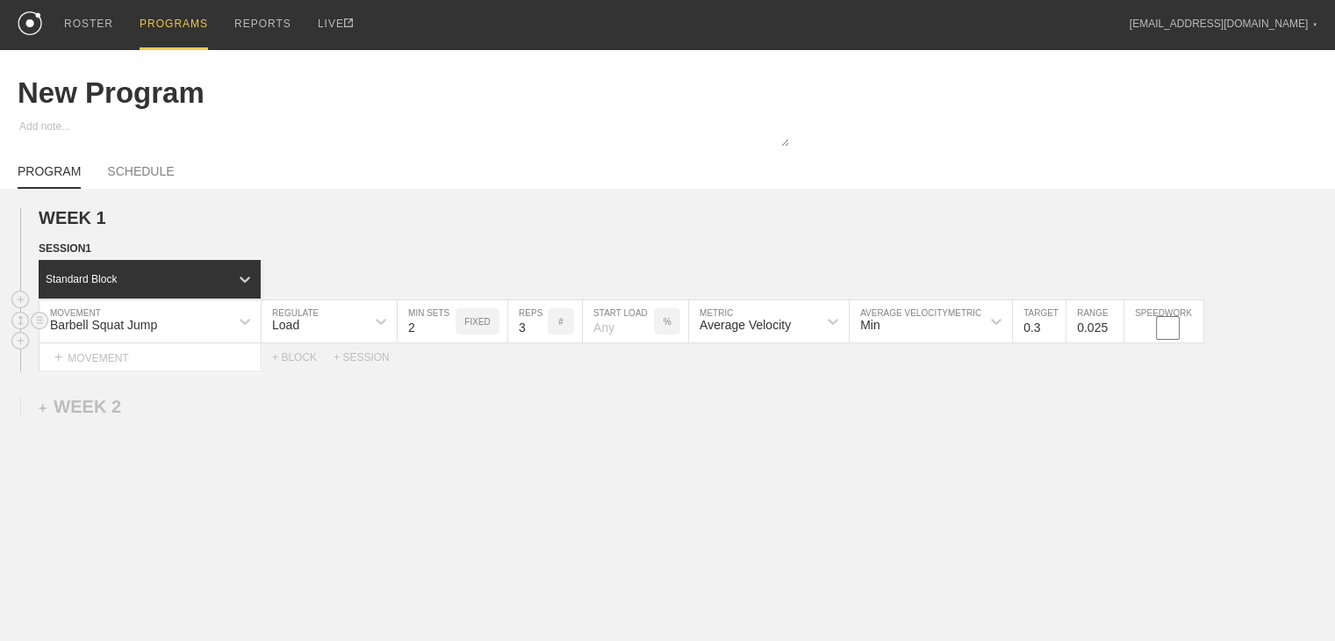
click at [670, 333] on div "%" at bounding box center [667, 321] width 26 height 26
click at [670, 326] on p "KGS" at bounding box center [666, 322] width 18 height 10
click at [613, 342] on input "number" at bounding box center [618, 321] width 71 height 42
type input "45"
drag, startPoint x: 707, startPoint y: 421, endPoint x: 714, endPoint y: 443, distance: 23.0
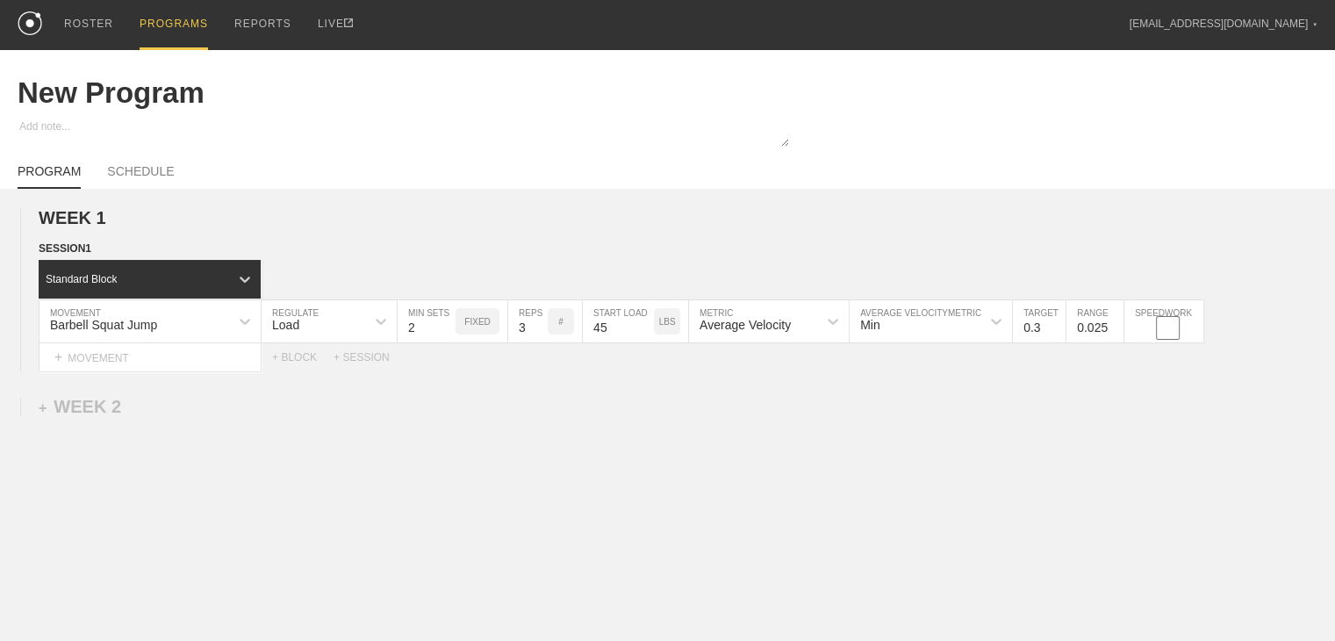
click at [709, 421] on div "WEEK 1 DUPLICATE DELETE SESSION 1 Standard Block DUPLICATE INSERT MOVEMENT AFTE…" at bounding box center [667, 434] width 1335 height 491
click at [787, 331] on div "Average Velocity" at bounding box center [744, 325] width 91 height 14
drag, startPoint x: 757, startPoint y: 415, endPoint x: 789, endPoint y: 439, distance: 39.5
click at [760, 412] on div "Peak Velocity" at bounding box center [769, 398] width 160 height 30
click at [794, 342] on input "0.3" at bounding box center [1039, 321] width 53 height 42
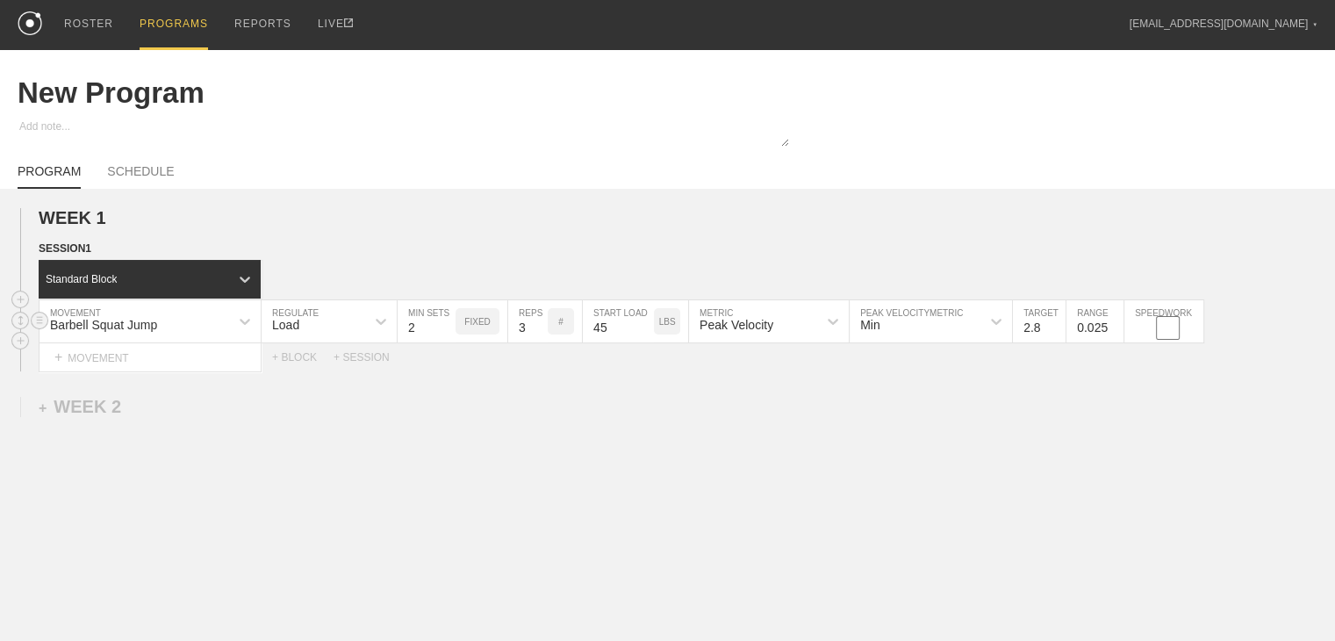
type input "2.8"
click at [794, 340] on input "0.025" at bounding box center [1094, 321] width 57 height 42
type input "0.05"
click at [794, 422] on div "WEEK 1 DUPLICATE DELETE SESSION 1 Standard Block DUPLICATE INSERT MOVEMENT AFTE…" at bounding box center [667, 434] width 1335 height 491
click at [105, 371] on div "+ MOVEMENT" at bounding box center [150, 357] width 223 height 29
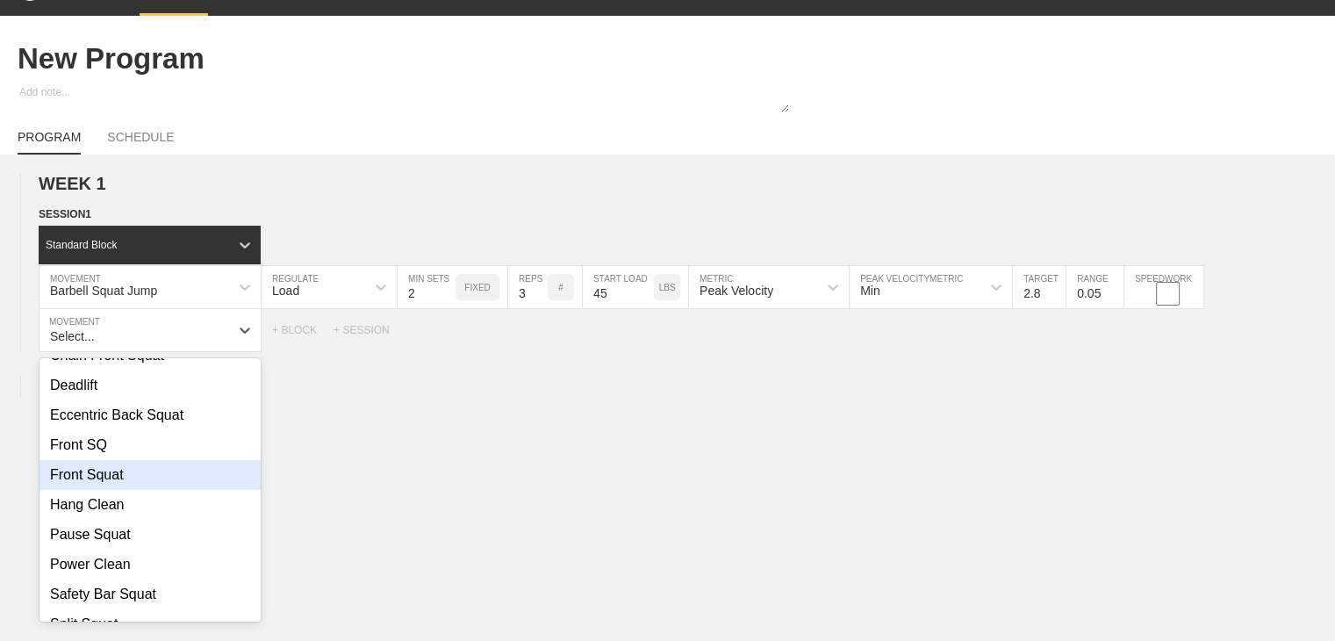
scroll to position [0, 0]
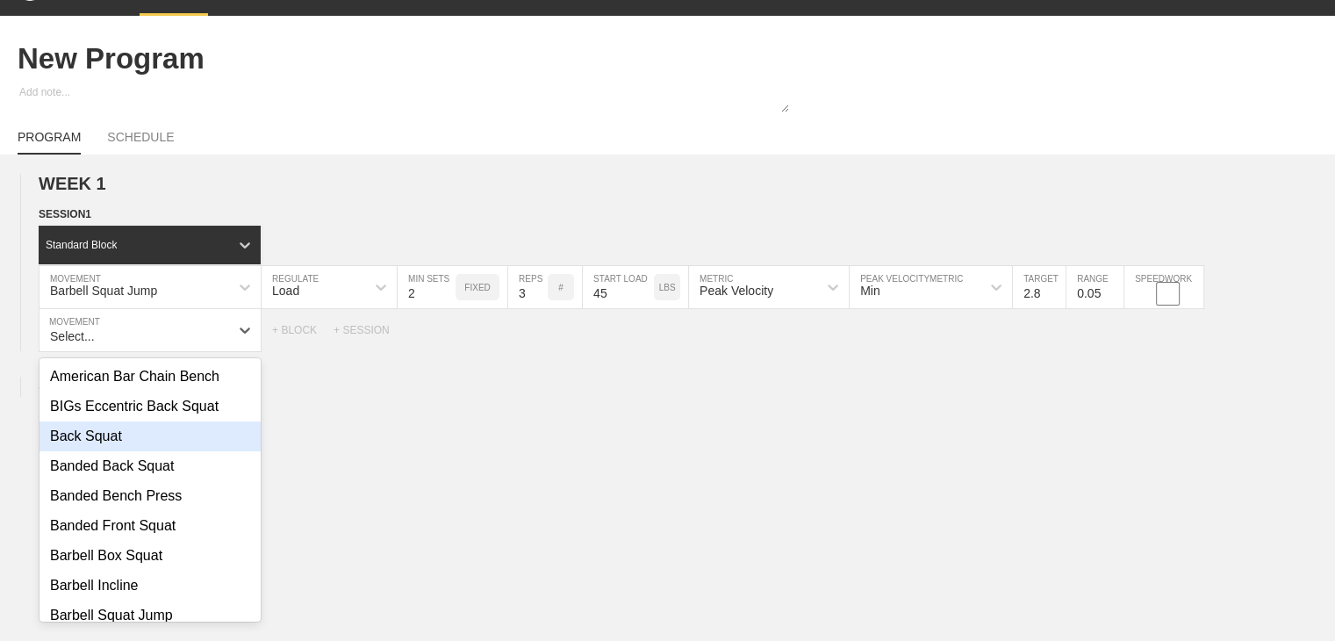
click at [99, 451] on div "Back Squat" at bounding box center [149, 436] width 221 height 30
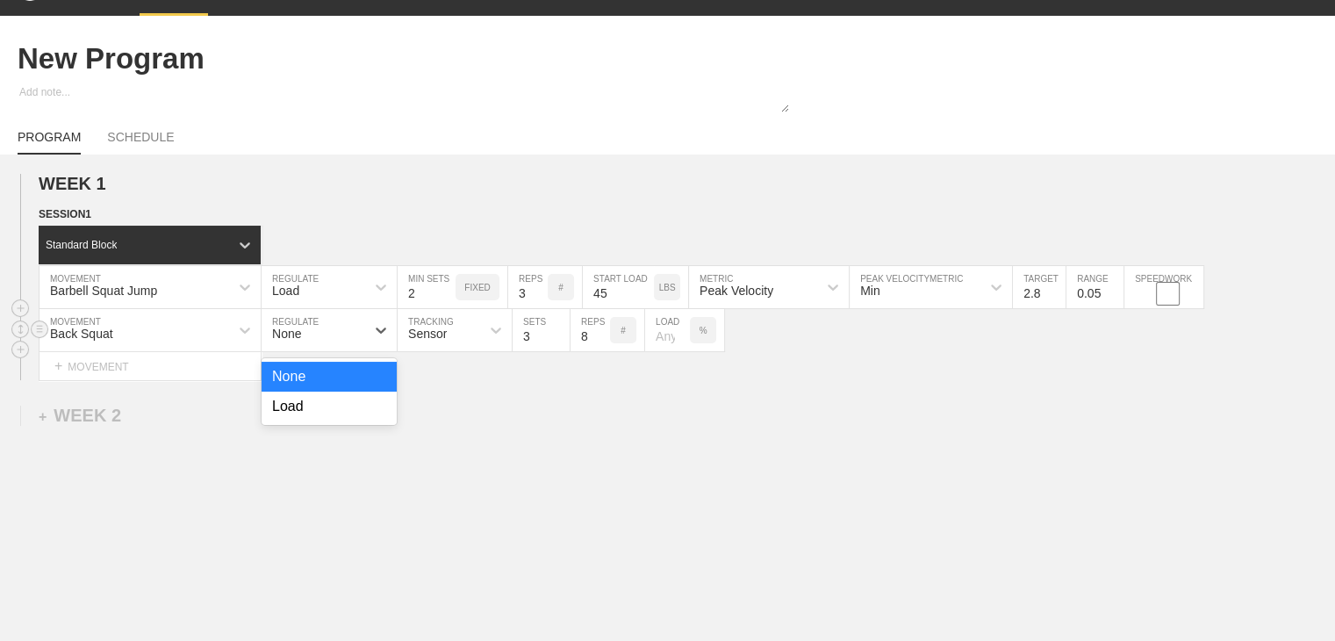
click at [346, 345] on div "None" at bounding box center [313, 330] width 104 height 30
click at [324, 417] on div "Load" at bounding box center [328, 406] width 135 height 30
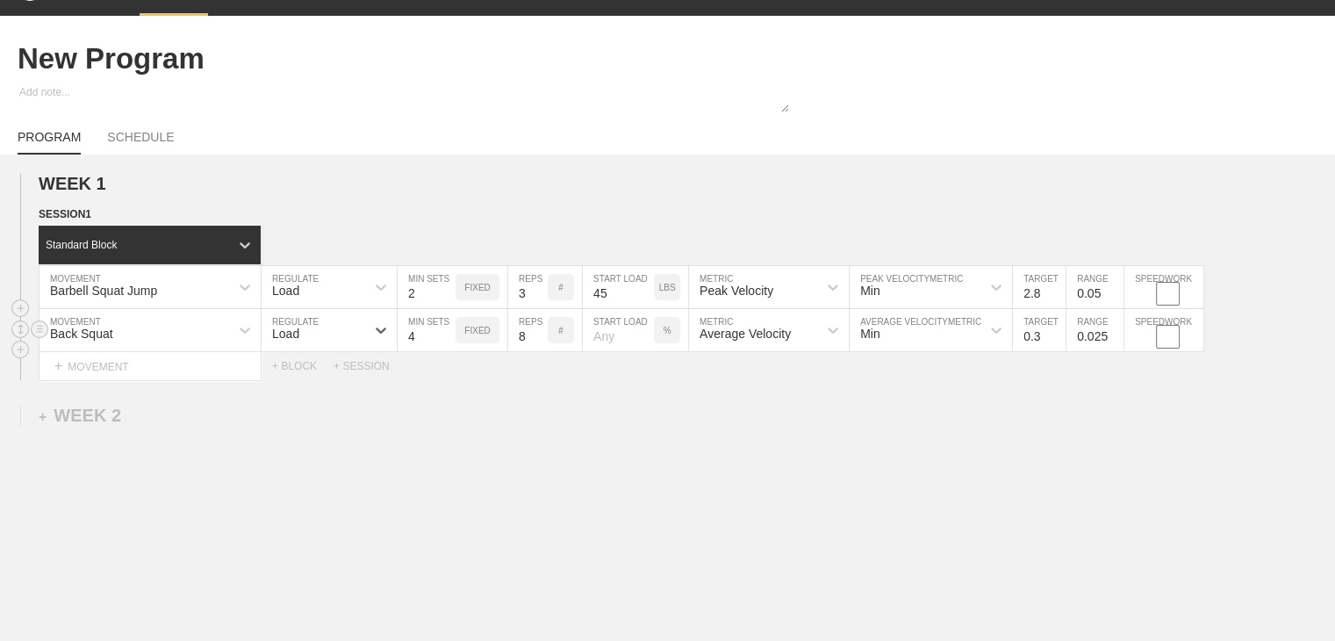
type input "4"
click at [442, 344] on input "4" at bounding box center [426, 330] width 58 height 42
click at [536, 351] on input "7" at bounding box center [527, 330] width 39 height 42
click at [536, 351] on input "6" at bounding box center [527, 330] width 39 height 42
click at [536, 351] on input "5" at bounding box center [527, 330] width 39 height 42
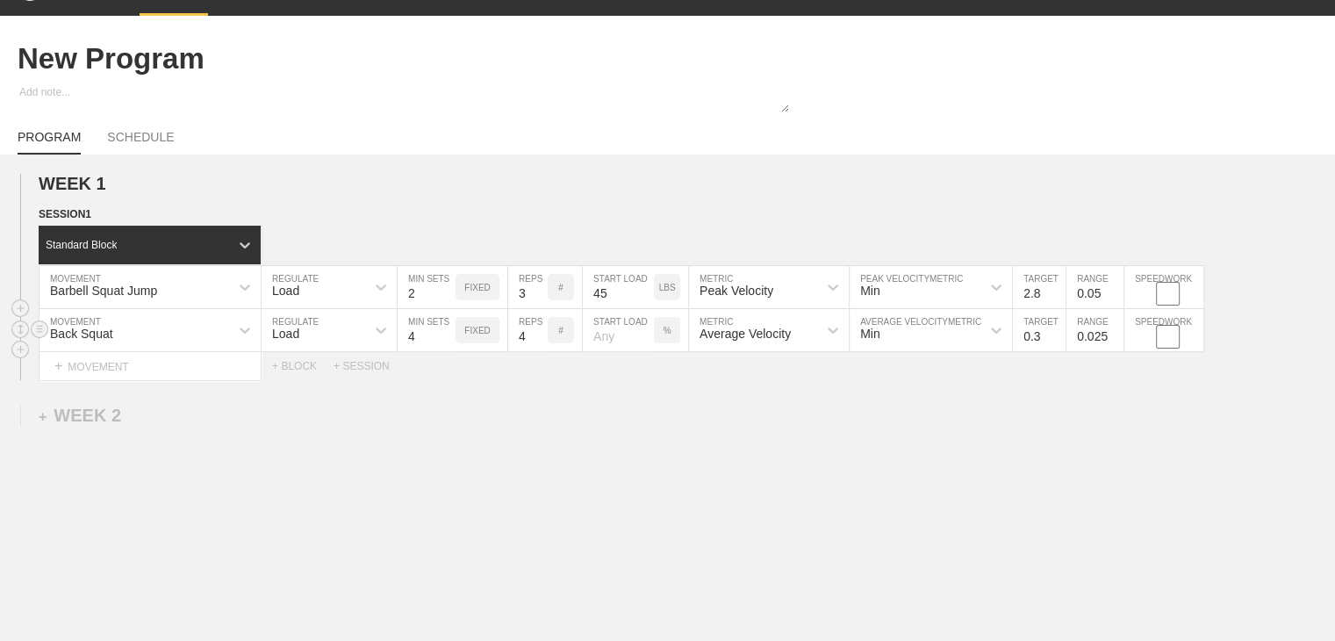
click at [536, 351] on input "4" at bounding box center [527, 330] width 39 height 42
click at [536, 351] on input "3" at bounding box center [527, 330] width 39 height 42
type input "2"
click at [536, 351] on input "2" at bounding box center [527, 330] width 39 height 42
click at [558, 393] on div "WEEK 1 DUPLICATE DELETE SESSION 1 Standard Block DUPLICATE INSERT MOVEMENT AFTE…" at bounding box center [667, 421] width 1335 height 534
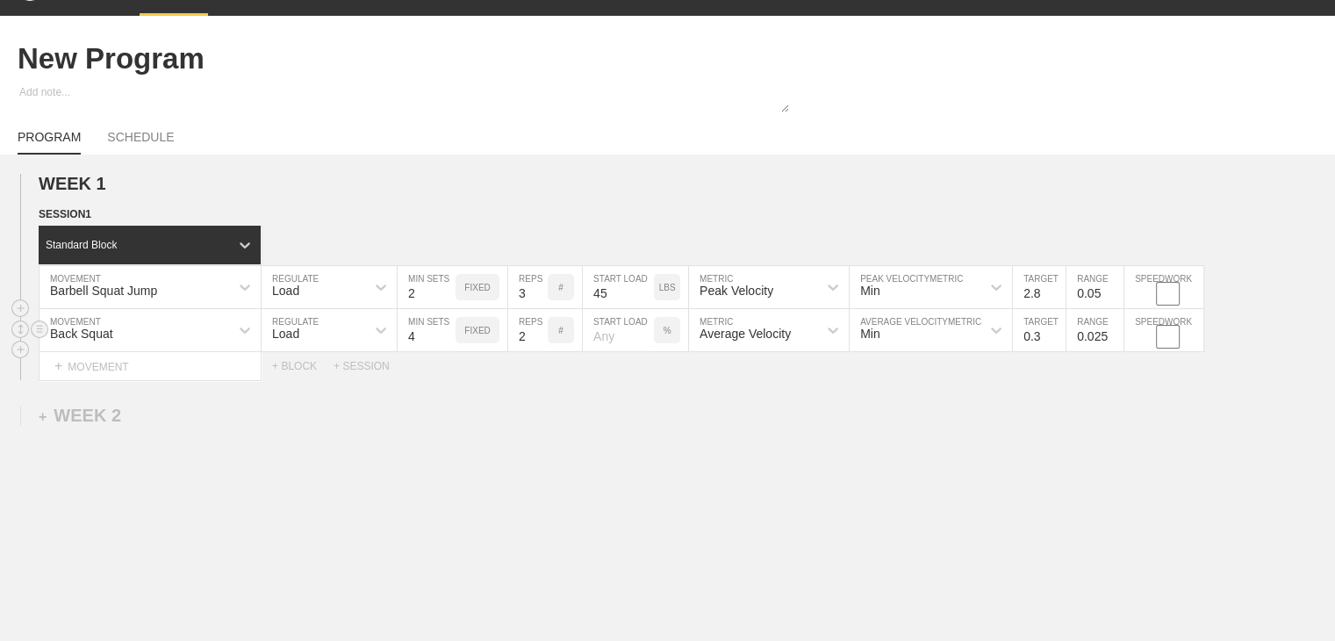
click at [621, 348] on input "number" at bounding box center [618, 330] width 71 height 42
type input "50"
click at [716, 409] on div "WEEK 1 DUPLICATE DELETE SESSION 1 Standard Block DUPLICATE INSERT MOVEMENT AFTE…" at bounding box center [667, 421] width 1335 height 534
click at [794, 345] on input "0.3" at bounding box center [1039, 330] width 53 height 42
type input "7"
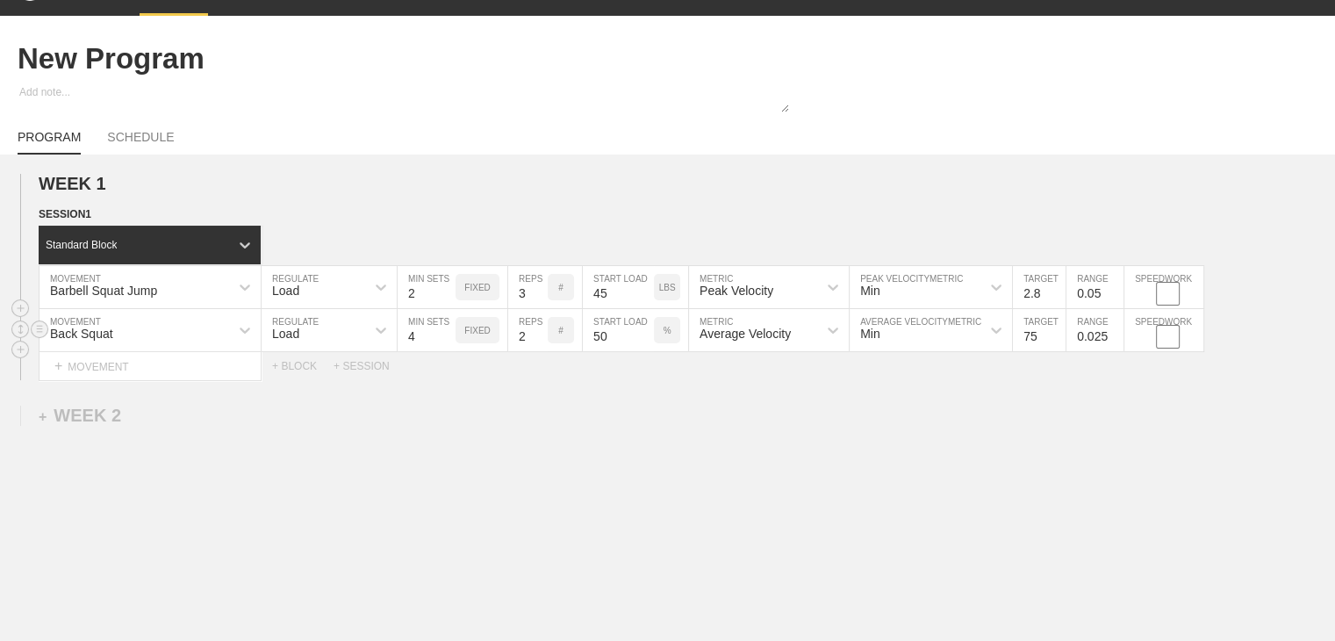
type input "7"
type input "0.75"
click at [794, 350] on input "0.025" at bounding box center [1094, 330] width 57 height 42
type input "0.05"
click at [794, 443] on div "WEEK 1 DUPLICATE DELETE SESSION 1 Standard Block DUPLICATE INSERT MOVEMENT AFTE…" at bounding box center [667, 421] width 1335 height 534
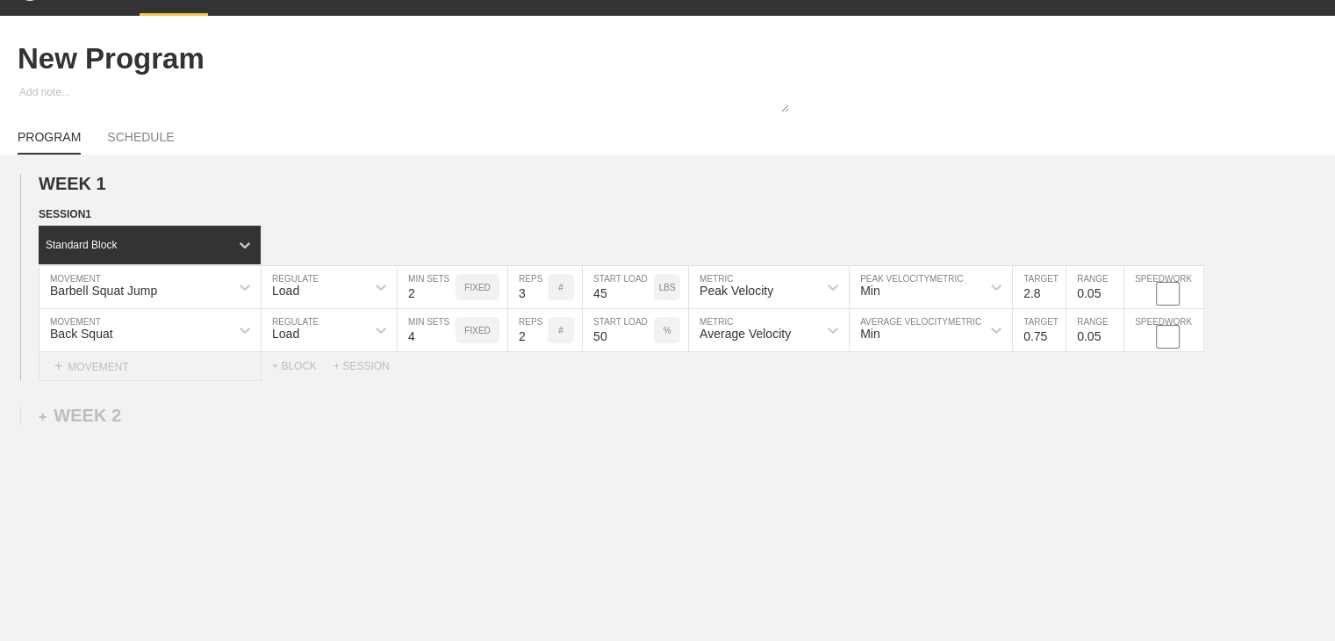
click at [97, 381] on div "+ MOVEMENT" at bounding box center [150, 366] width 223 height 29
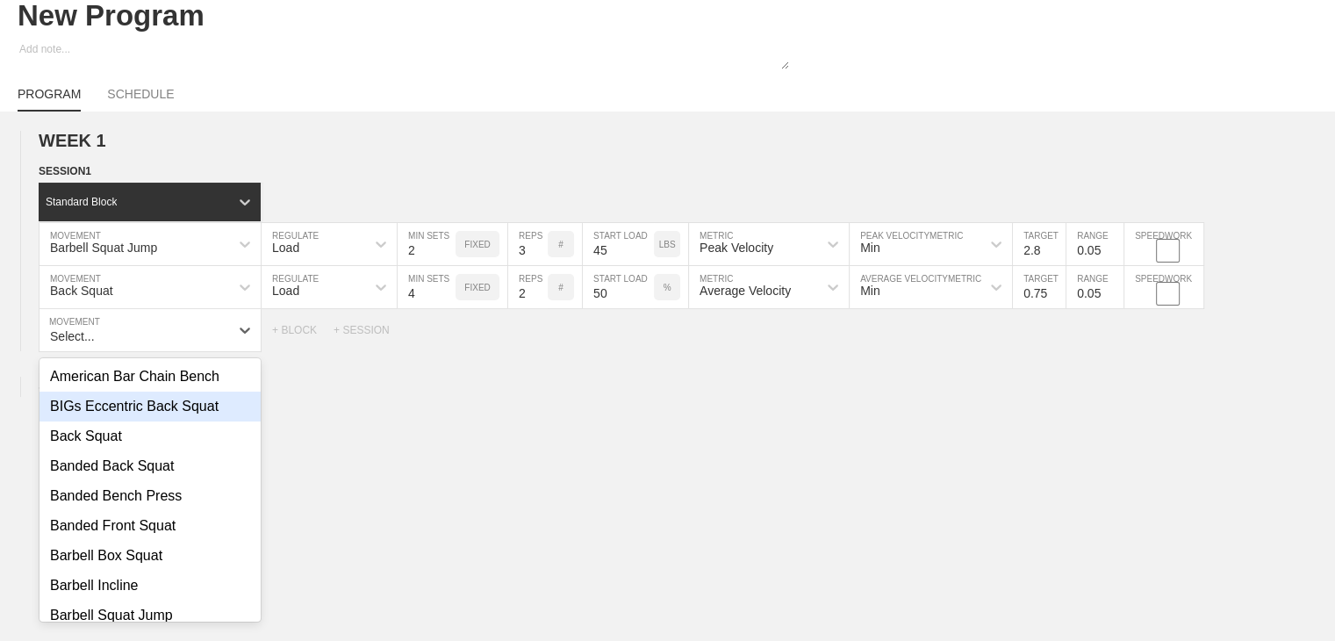
scroll to position [88, 0]
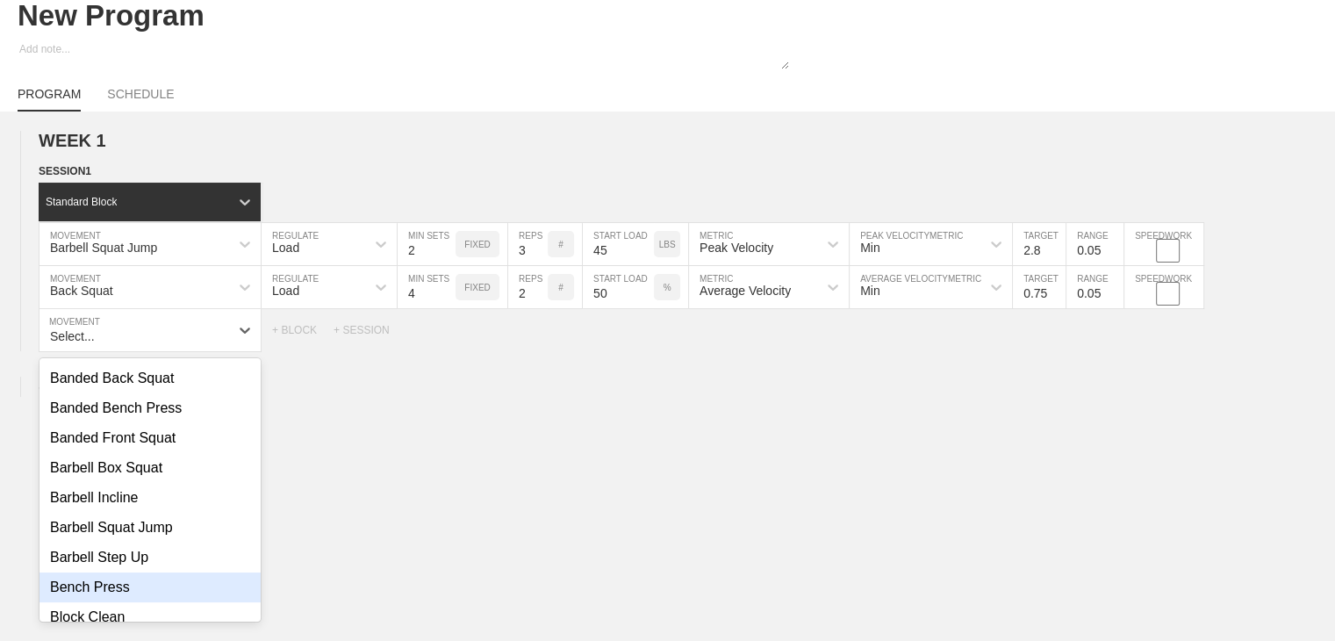
click at [113, 601] on div "Bench Press" at bounding box center [149, 587] width 221 height 30
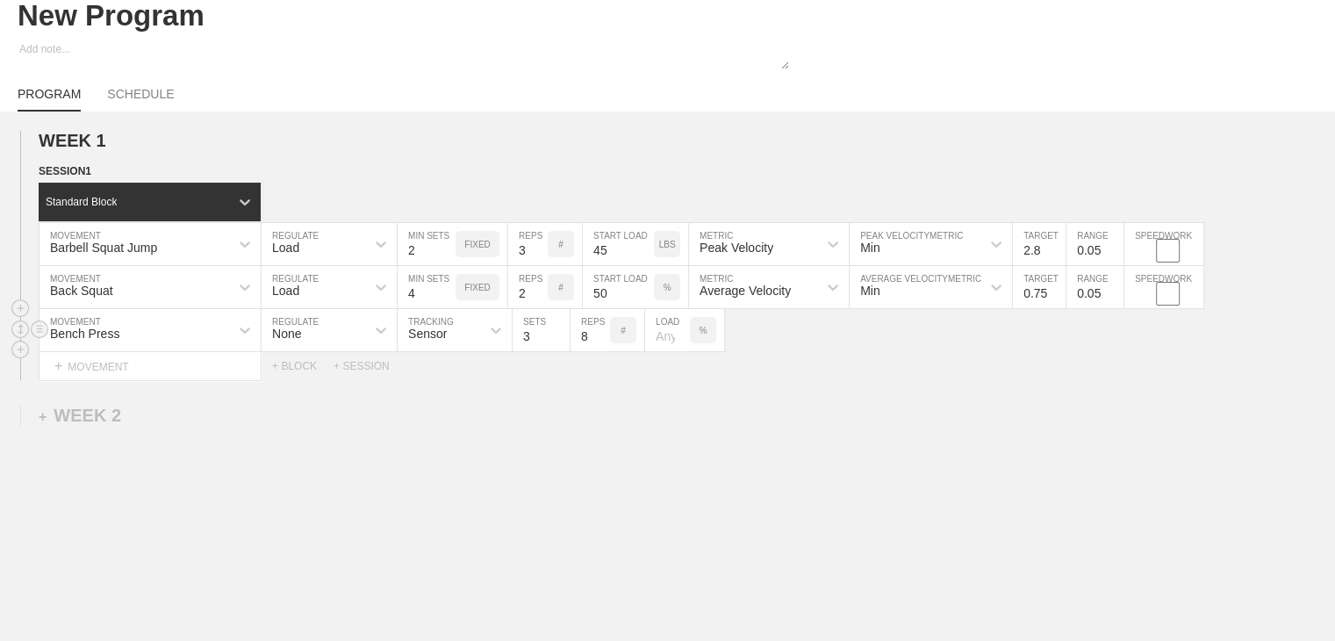
click at [321, 339] on div "None" at bounding box center [313, 330] width 104 height 30
click at [306, 421] on div "Load" at bounding box center [328, 406] width 135 height 30
type input "4"
click at [447, 345] on input "4" at bounding box center [426, 330] width 58 height 42
click at [540, 349] on input "7" at bounding box center [527, 330] width 39 height 42
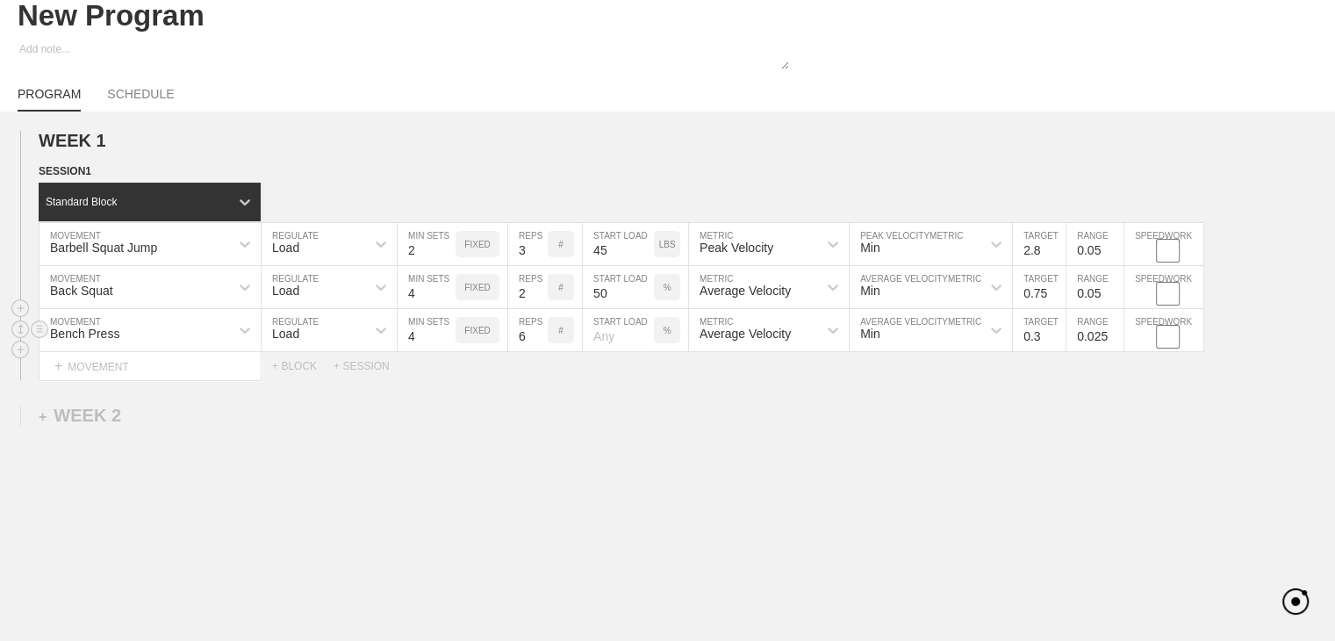
click at [539, 349] on input "6" at bounding box center [527, 330] width 39 height 42
click at [539, 349] on input "5" at bounding box center [527, 330] width 39 height 42
click at [539, 349] on input "4" at bounding box center [527, 330] width 39 height 42
type input "3"
click at [539, 349] on input "3" at bounding box center [527, 330] width 39 height 42
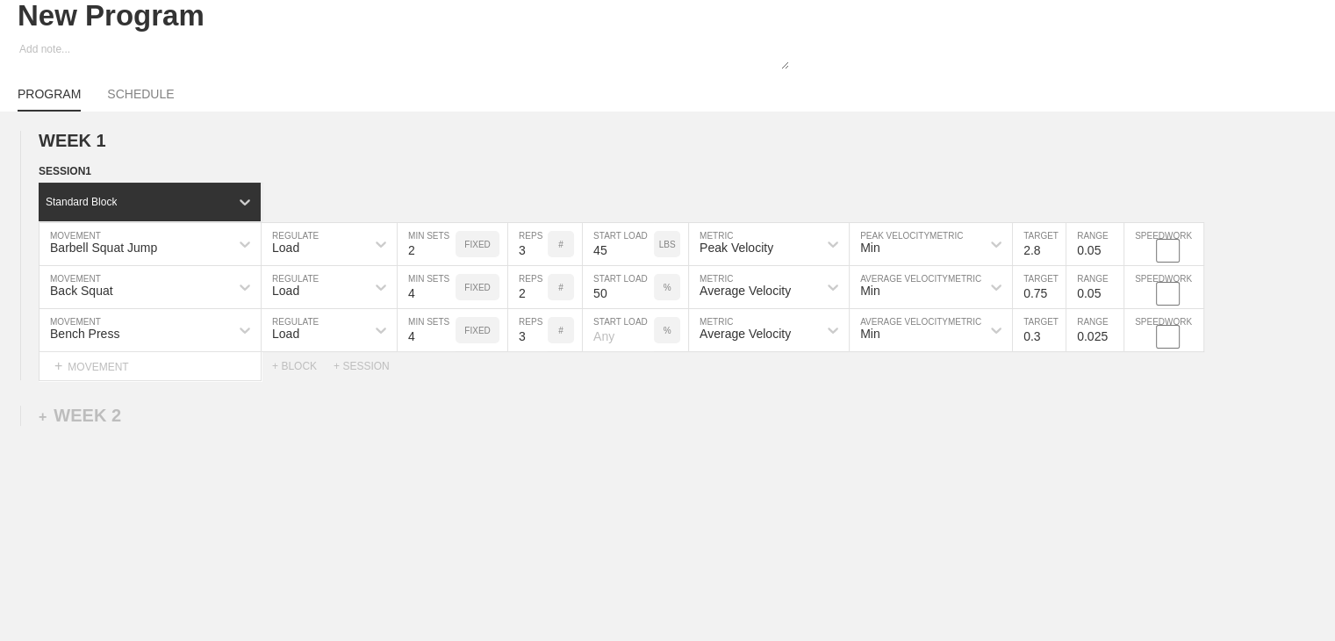
click at [629, 392] on div "WEEK 1 DUPLICATE DELETE SESSION 1 Standard Block DUPLICATE INSERT MOVEMENT AFTE…" at bounding box center [667, 399] width 1335 height 577
click at [594, 351] on input "number" at bounding box center [618, 330] width 71 height 42
type input "70"
drag, startPoint x: 718, startPoint y: 475, endPoint x: 726, endPoint y: 468, distance: 10.6
click at [720, 475] on div "WEEK 1 DUPLICATE DELETE SESSION 1 Standard Block DUPLICATE INSERT MOVEMENT AFTE…" at bounding box center [667, 399] width 1335 height 577
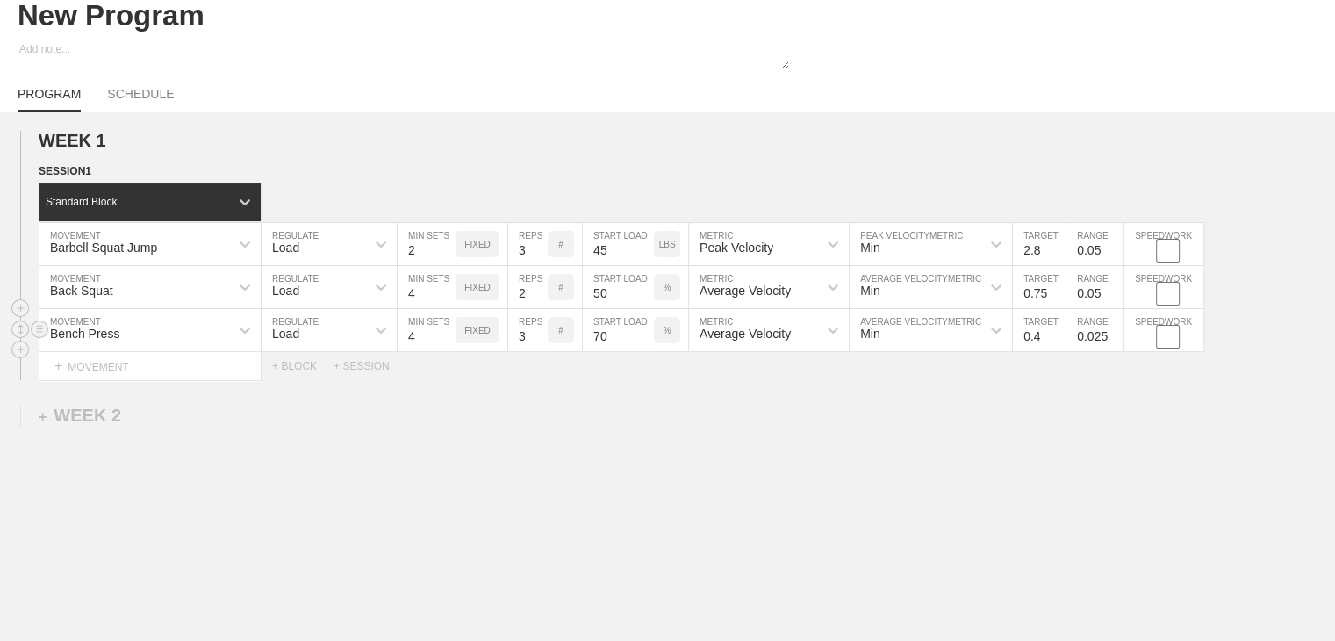
click at [794, 345] on input "0.4" at bounding box center [1039, 330] width 53 height 42
click at [794, 345] on input "0.5" at bounding box center [1039, 330] width 53 height 42
type input "0.55"
click at [794, 345] on input "0.025" at bounding box center [1094, 330] width 57 height 42
type input "0.05"
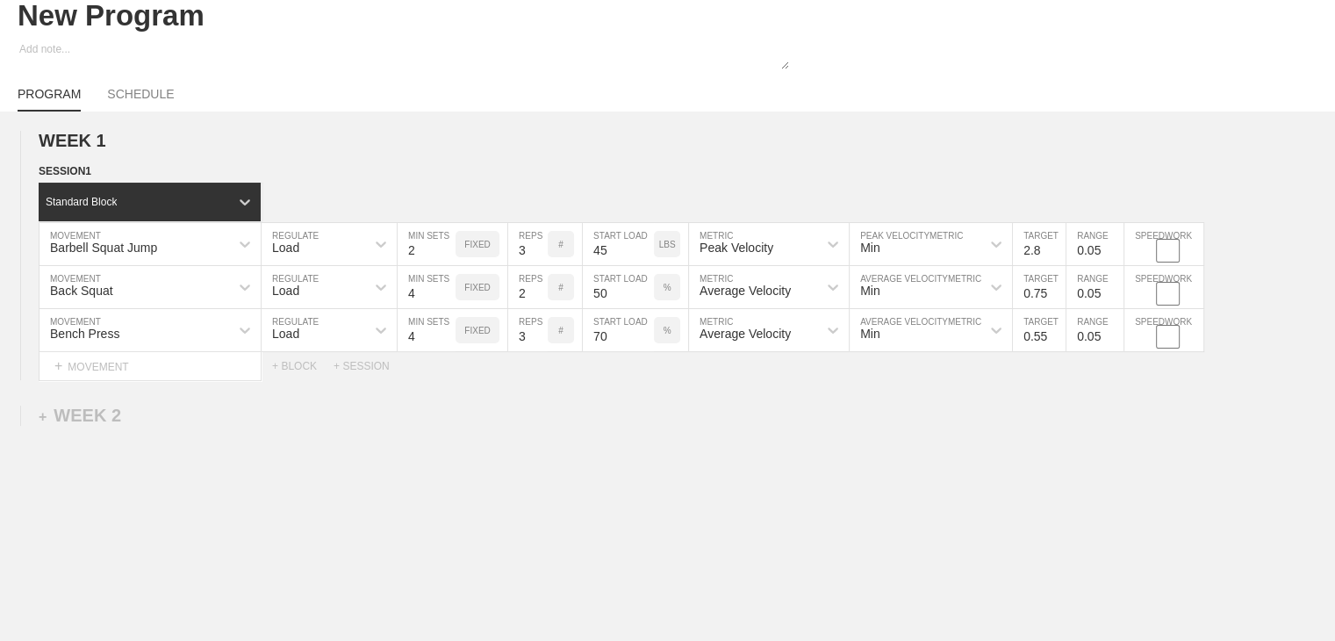
click at [794, 428] on div "WEEK 1 DUPLICATE DELETE SESSION 1 Standard Block DUPLICATE INSERT MOVEMENT AFTE…" at bounding box center [667, 399] width 1335 height 577
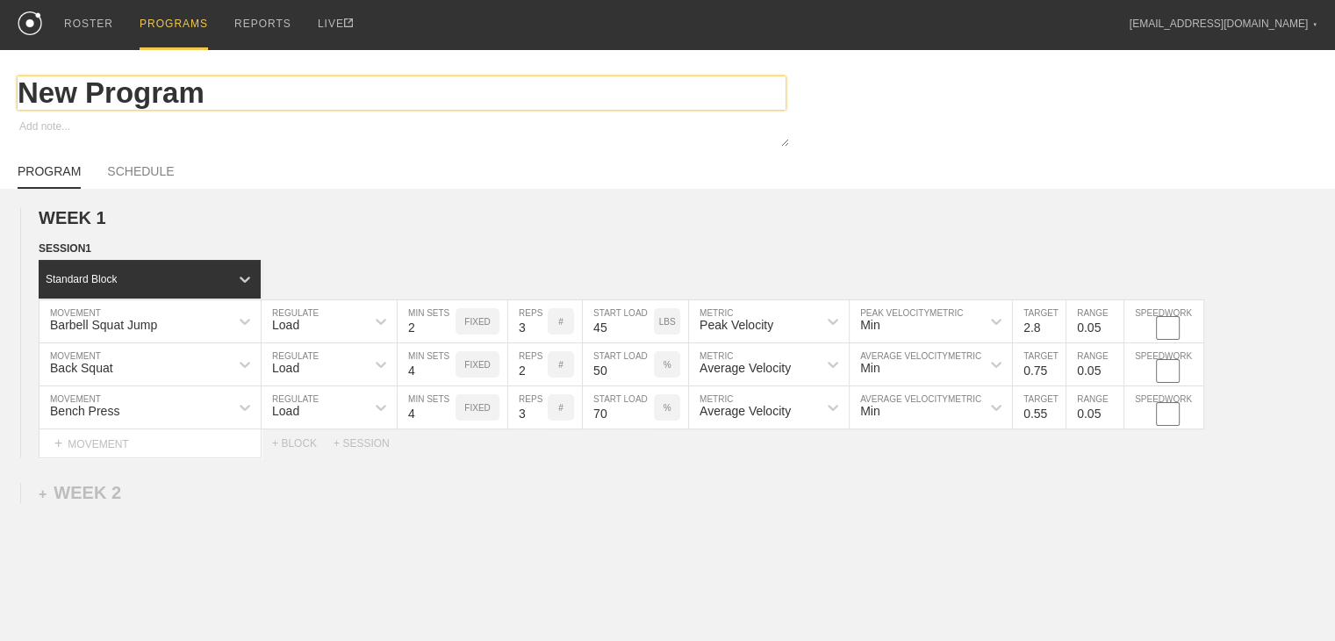
drag, startPoint x: 218, startPoint y: 96, endPoint x: 58, endPoint y: 103, distance: 159.8
click at [58, 103] on input "New Program" at bounding box center [402, 92] width 768 height 33
type textarea "x"
type input "Ne"
type textarea "x"
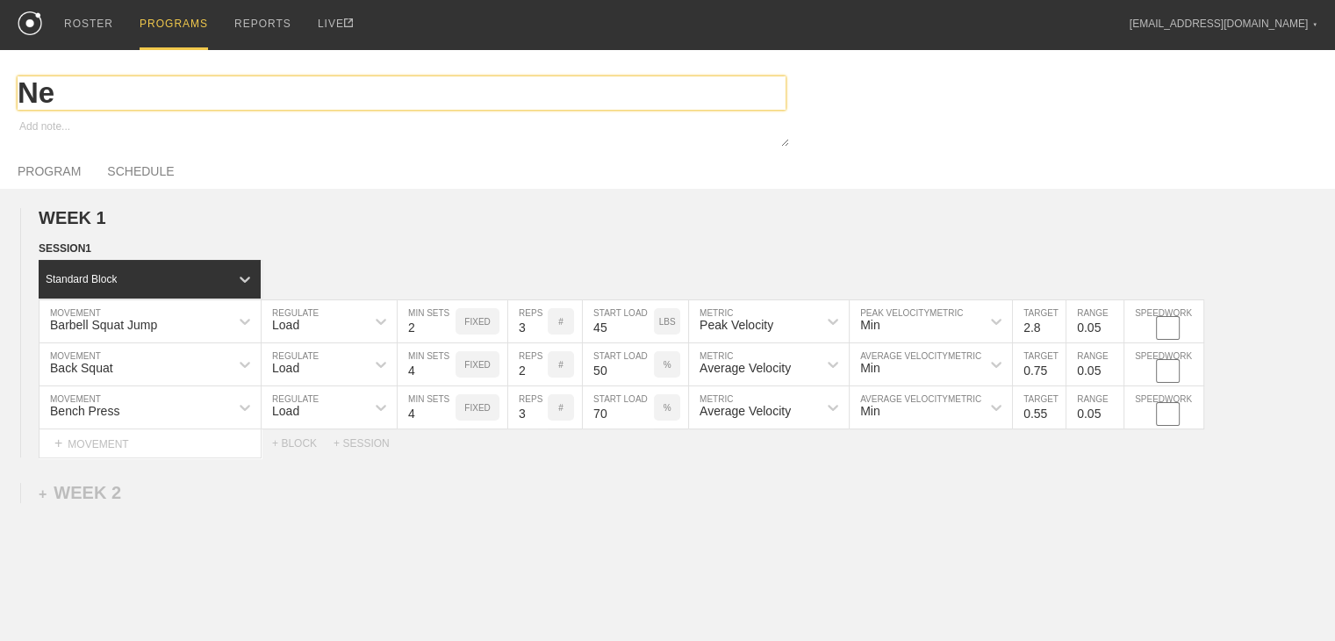
type input "N"
type textarea "x"
type input "S"
type textarea "x"
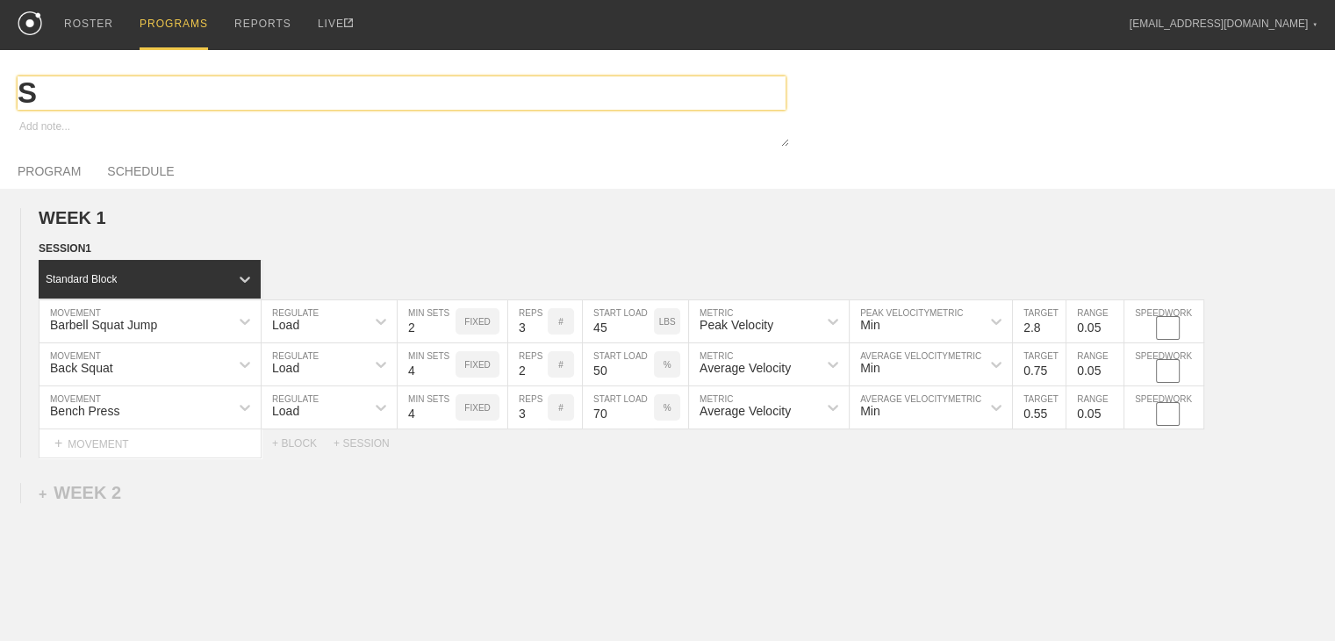
type input "Sk"
type textarea "x"
type input "Ski"
type textarea "x"
type input "Skil"
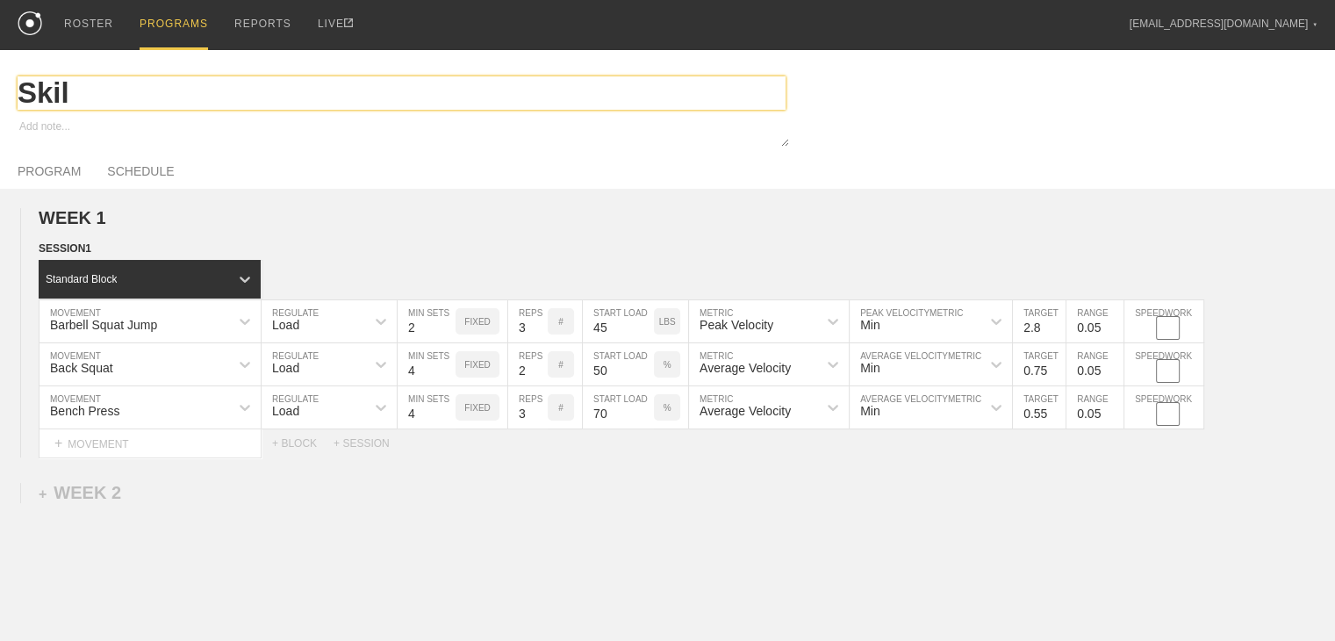
type textarea "x"
type input "Skill"
type textarea "x"
type input "Skill"
type textarea "x"
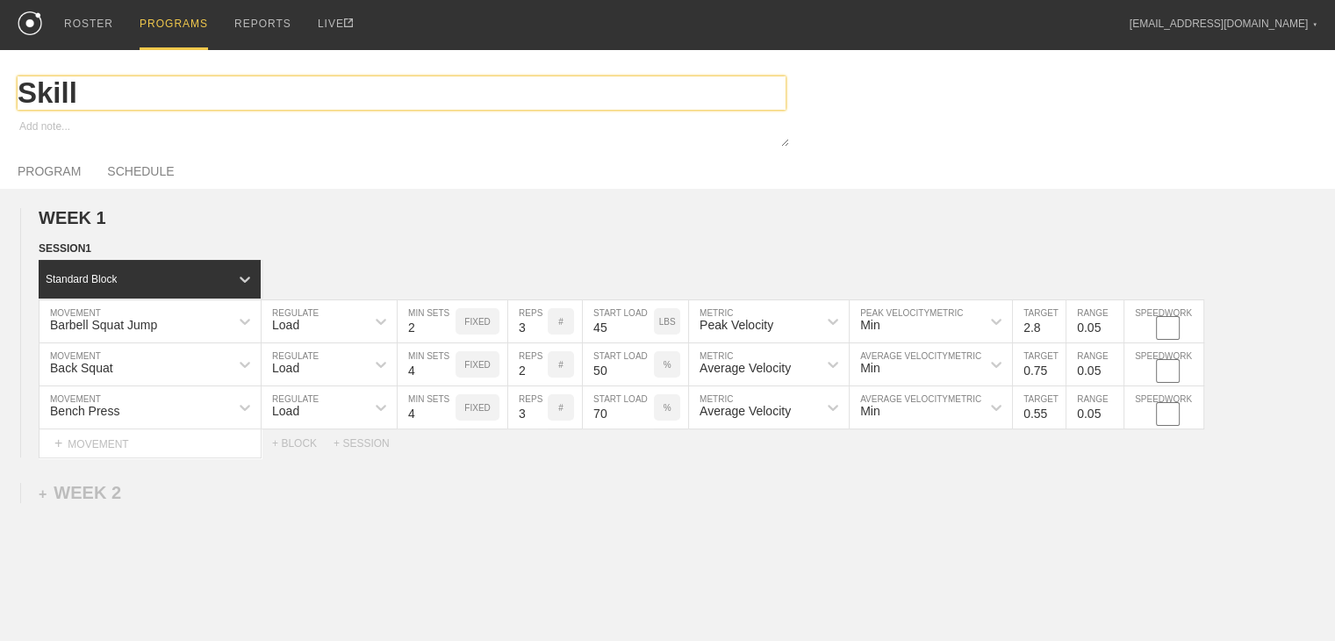
type input "Skill T"
type textarea "x"
type input "Skill Tu"
type textarea "x"
type input "Skill Tue"
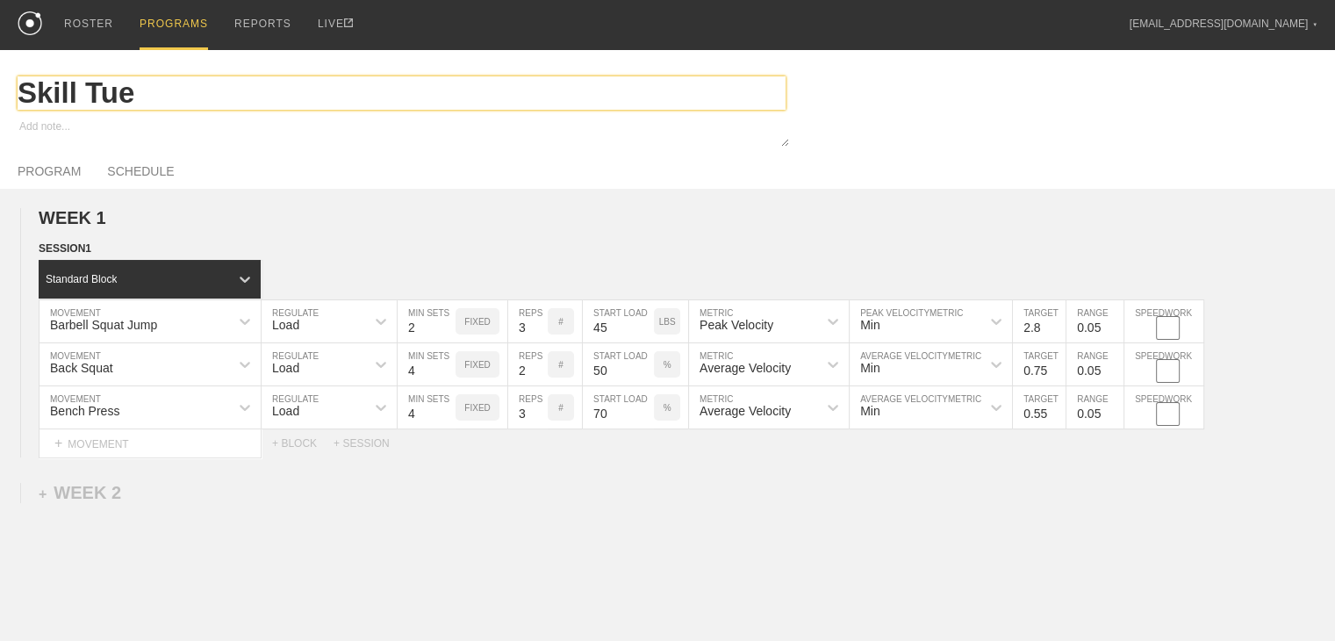
type textarea "x"
type input "Skill Tues"
type textarea "x"
type input "Skill Tuesd"
type textarea "x"
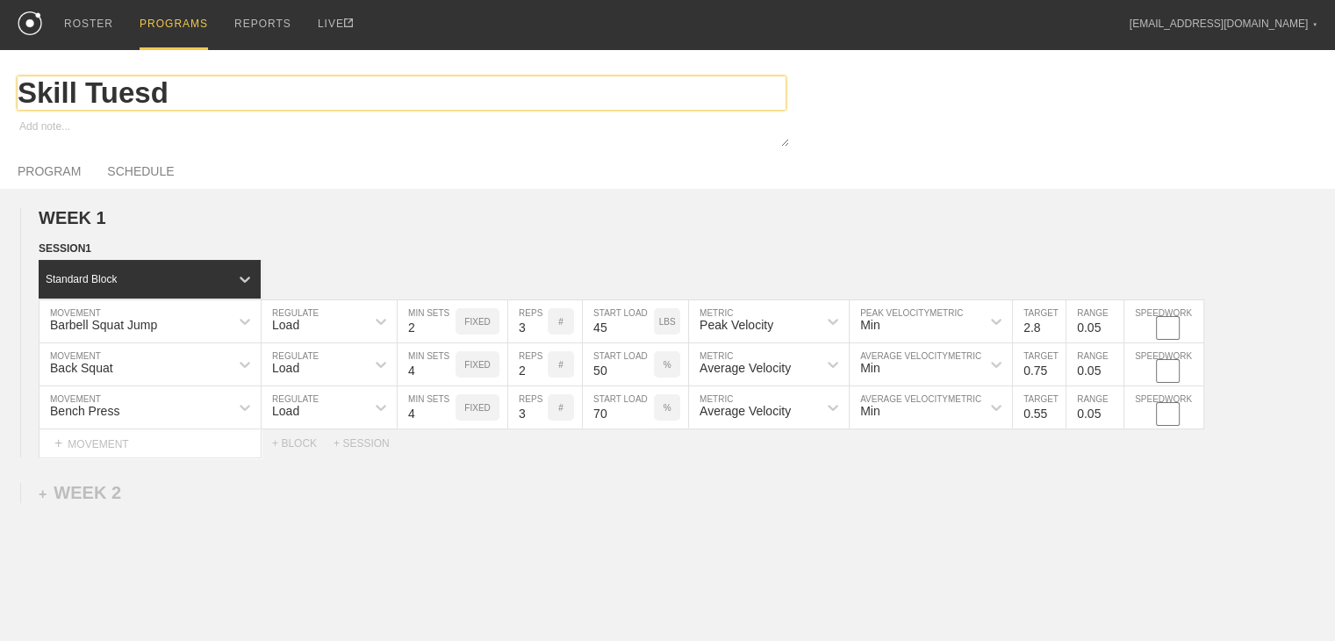
type input "Skill Tuesda"
type textarea "x"
type input "Skill [DATE]"
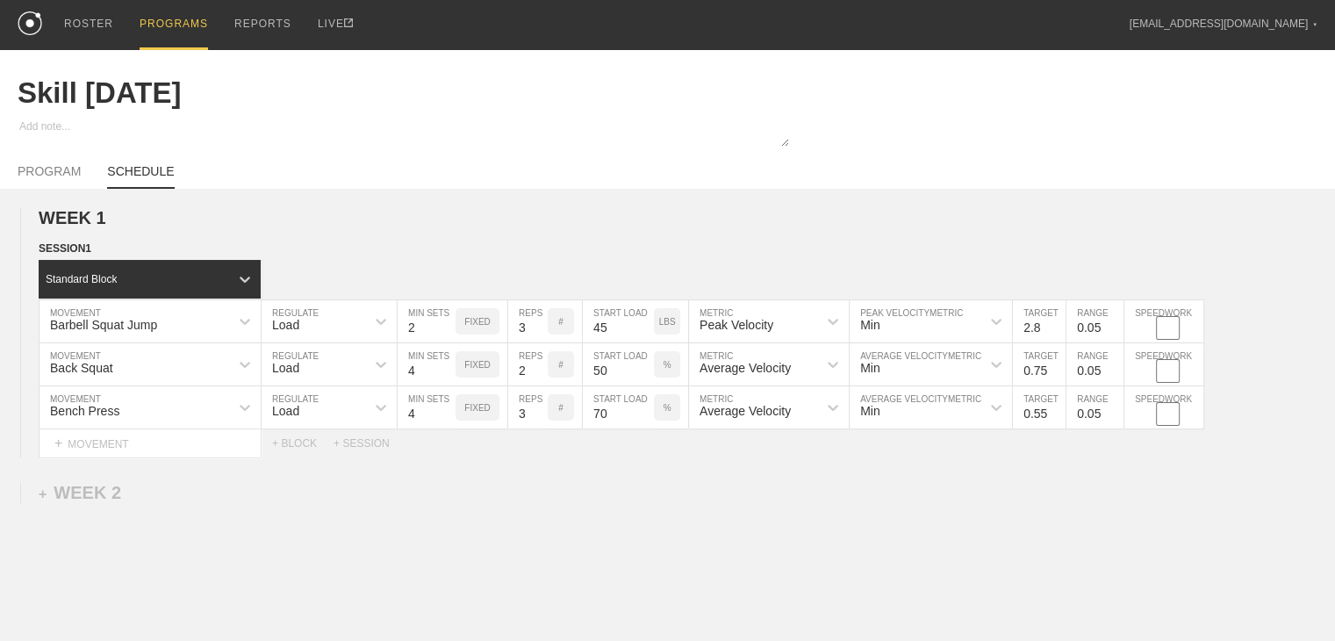
click at [133, 183] on link "SCHEDULE" at bounding box center [140, 176] width 67 height 25
click at [160, 180] on link "SCHEDULE" at bounding box center [140, 176] width 67 height 25
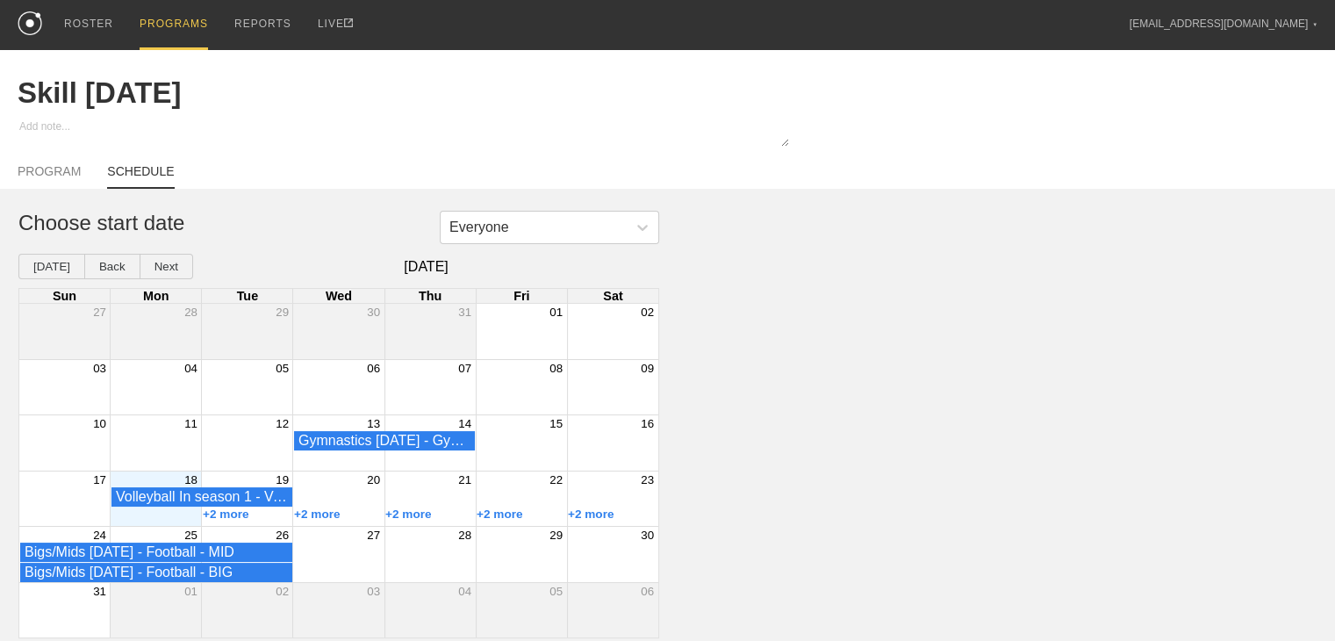
scroll to position [10, 0]
click at [269, 518] on div "+2 more" at bounding box center [247, 514] width 91 height 14
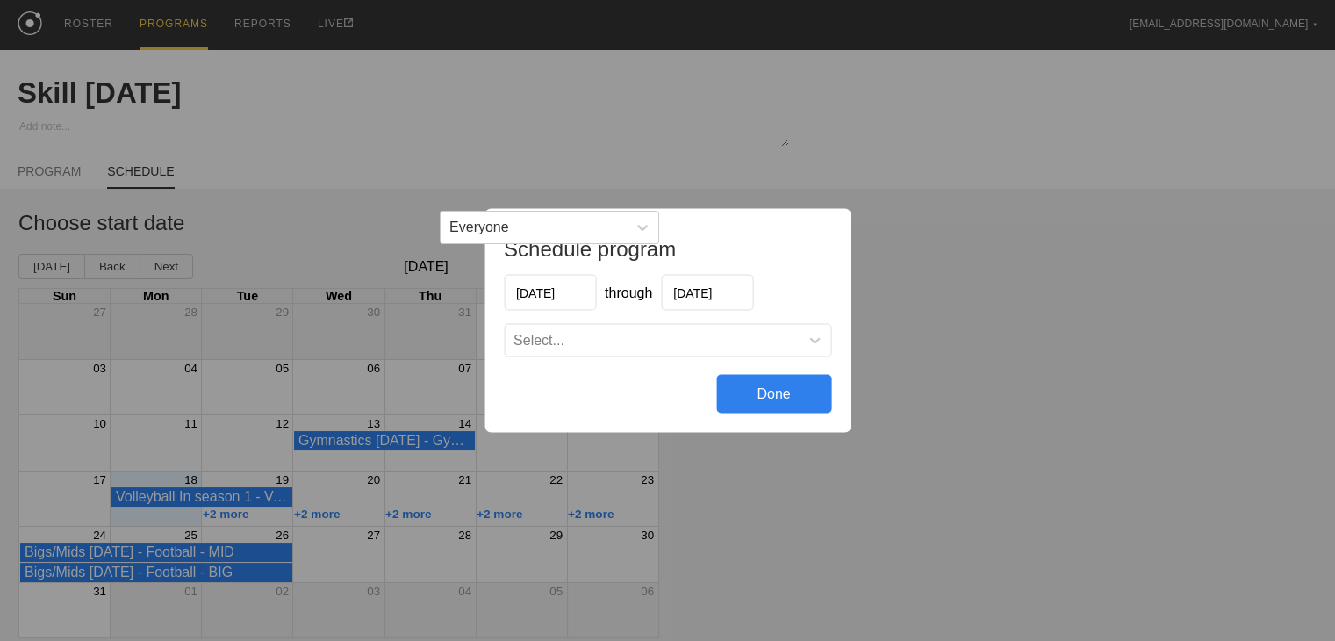
click at [601, 333] on div "Select..." at bounding box center [652, 341] width 294 height 18
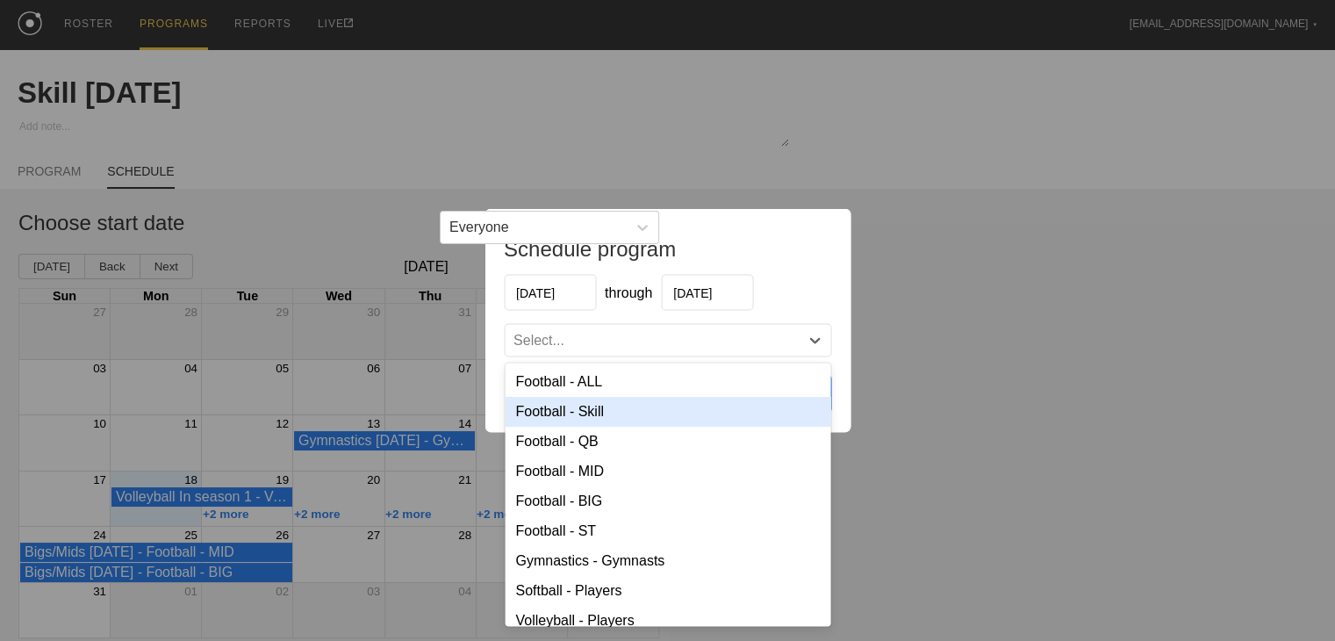
click at [600, 419] on div "Football - Skill" at bounding box center [668, 412] width 326 height 30
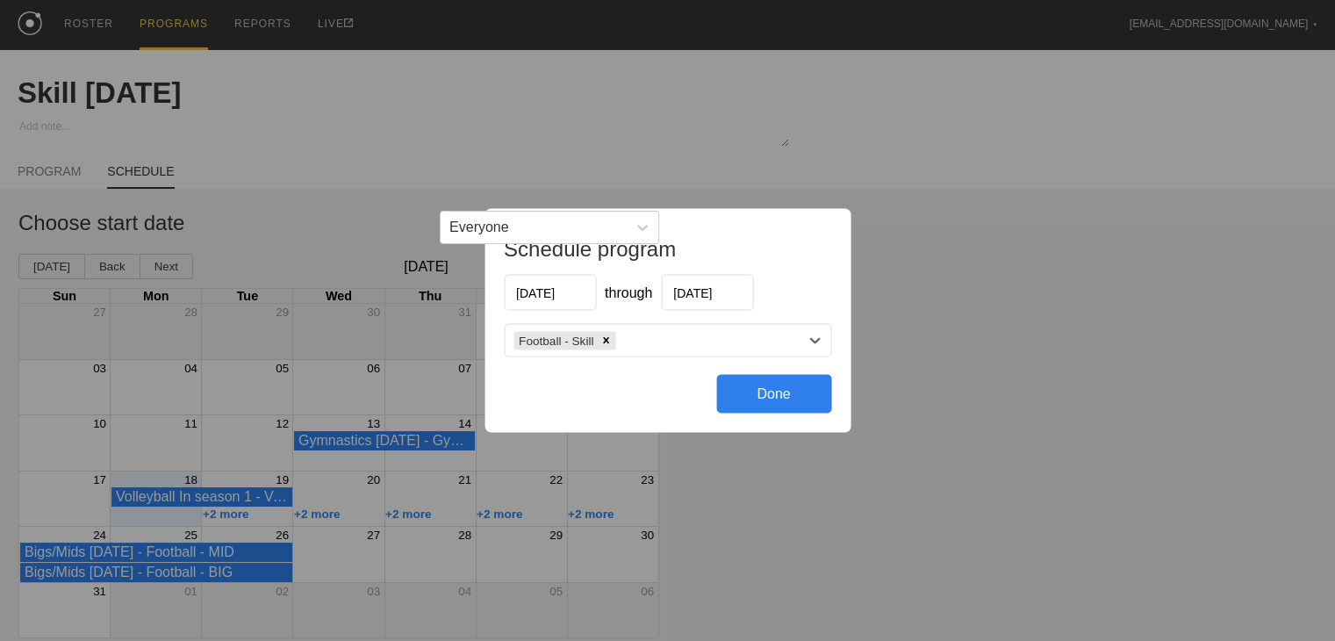
click at [757, 397] on div "Done" at bounding box center [773, 394] width 115 height 39
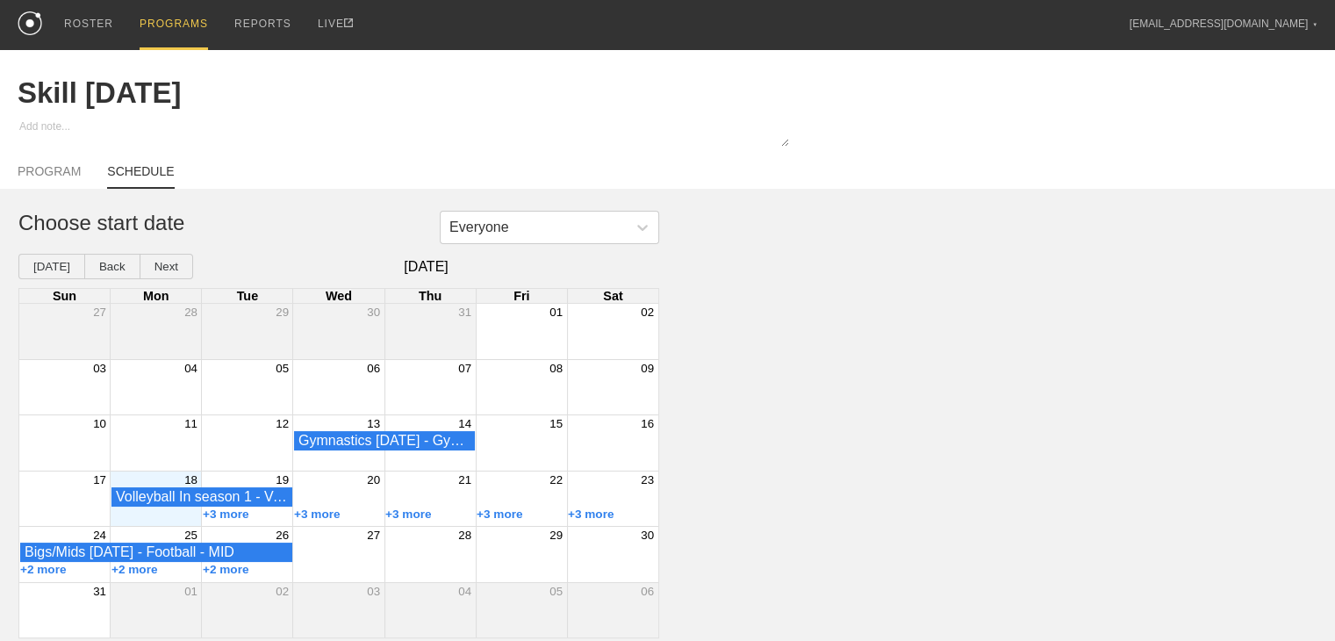
click at [154, 6] on div "PROGRAMS" at bounding box center [174, 25] width 68 height 50
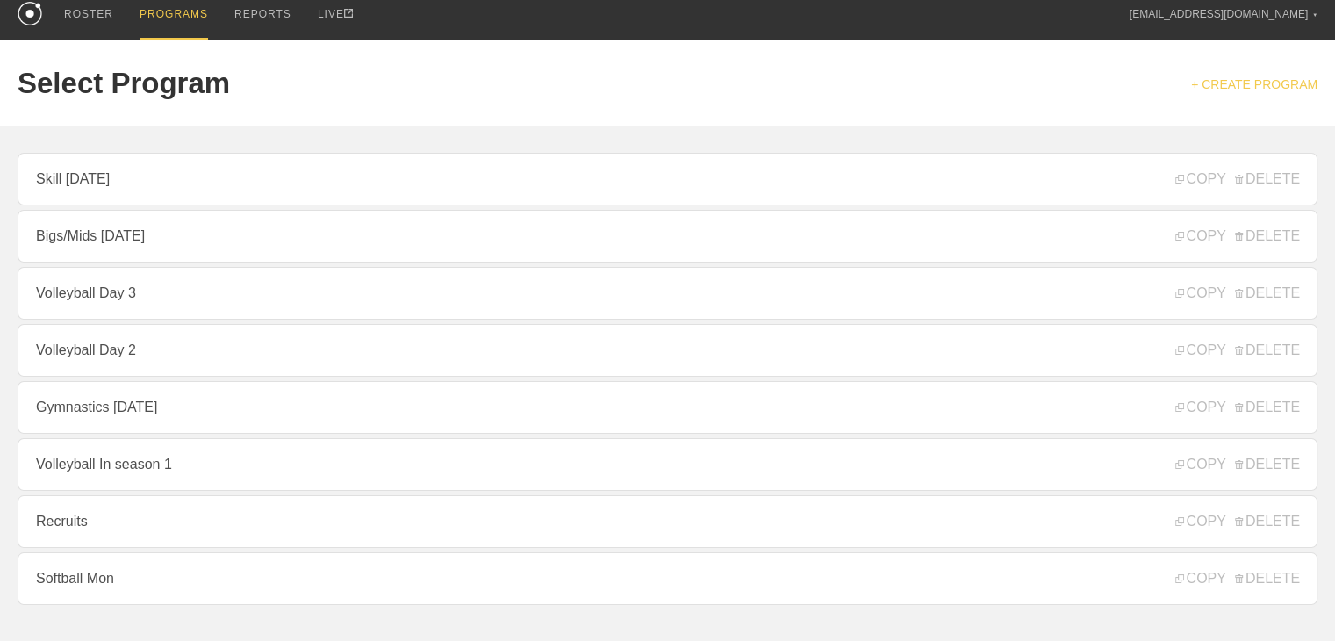
click at [794, 89] on link "+ CREATE PROGRAM" at bounding box center [1254, 84] width 126 height 14
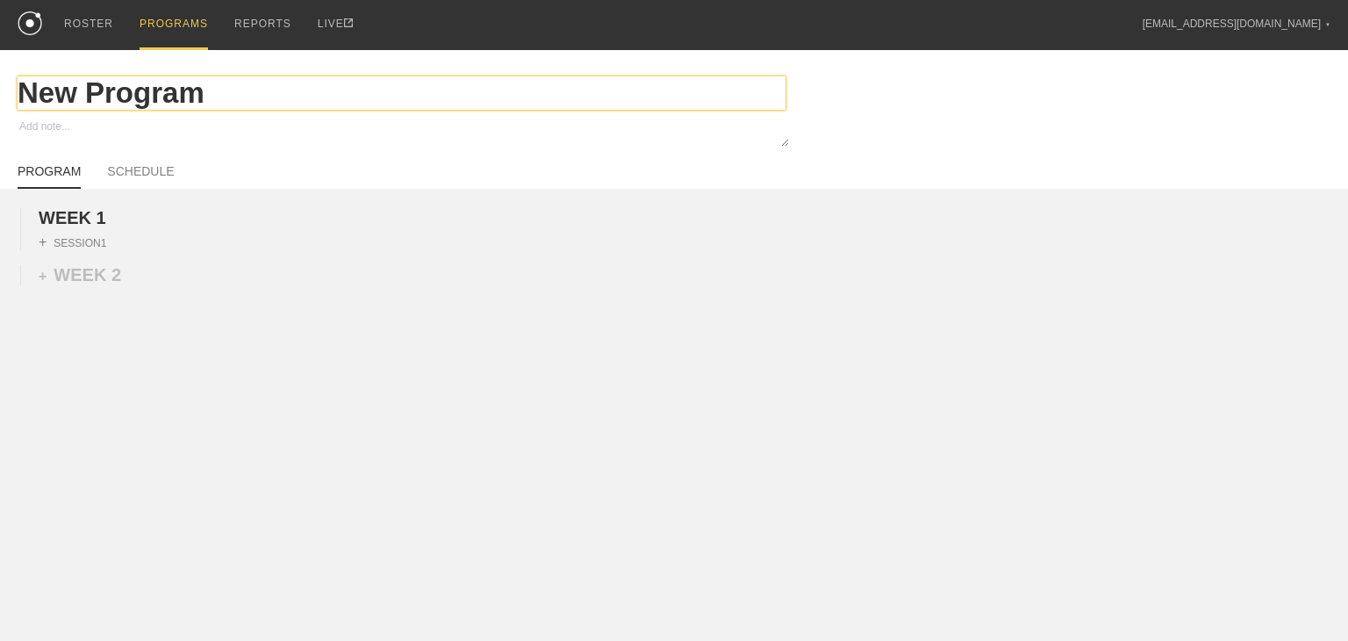
drag, startPoint x: 213, startPoint y: 103, endPoint x: 2, endPoint y: 95, distance: 211.6
click at [2, 95] on div "New Program" at bounding box center [674, 93] width 1348 height 86
type textarea "x"
type input "Q"
type textarea "x"
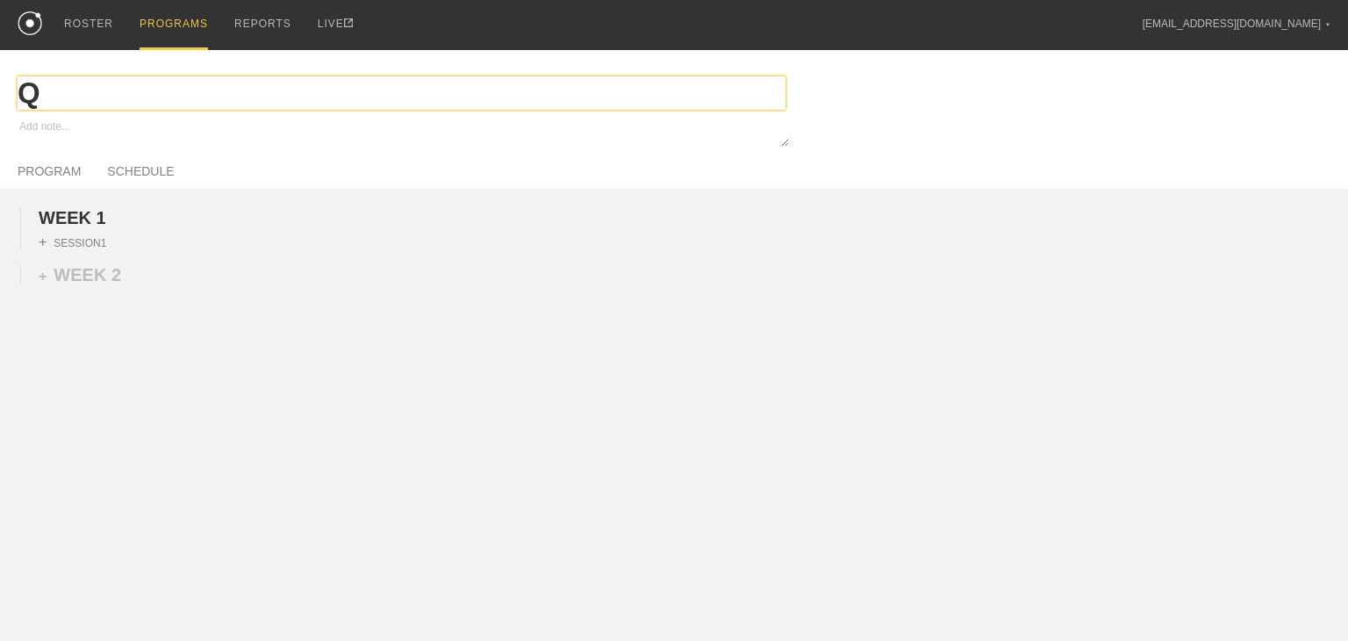
type input "QB"
type textarea "x"
type input "QB"
type textarea "x"
type input "QB T"
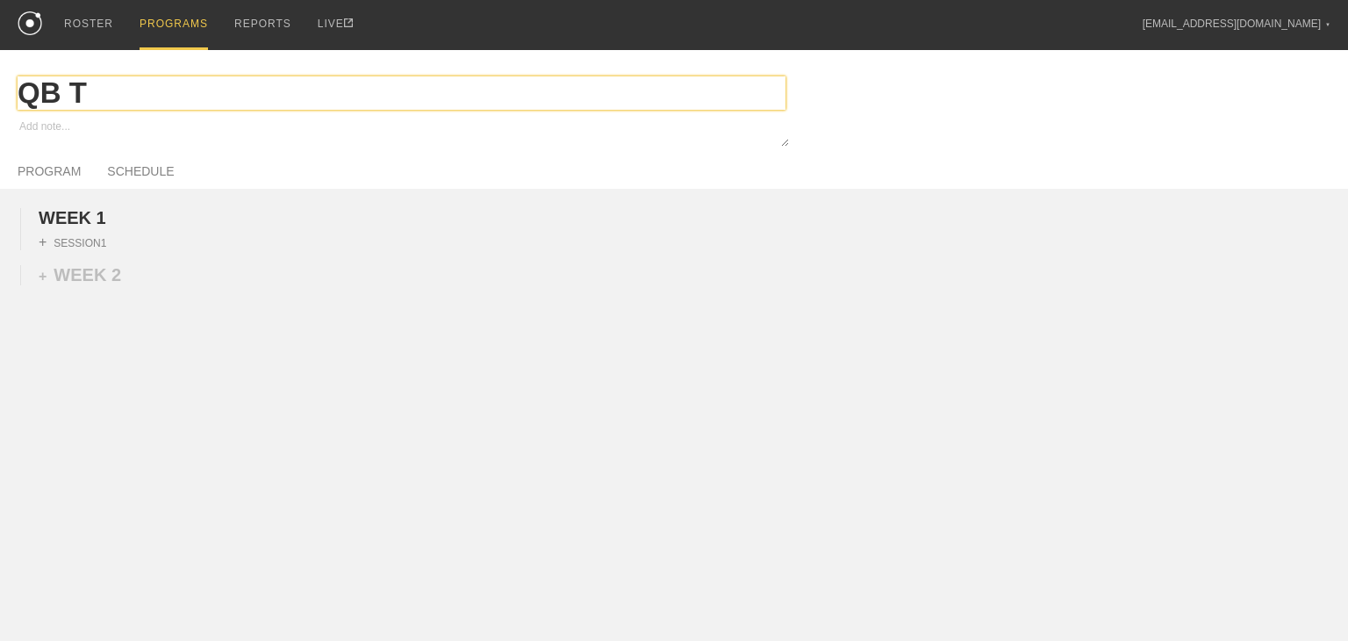
type textarea "x"
type input "QB Tu"
type textarea "x"
type input "QB Tue"
type textarea "x"
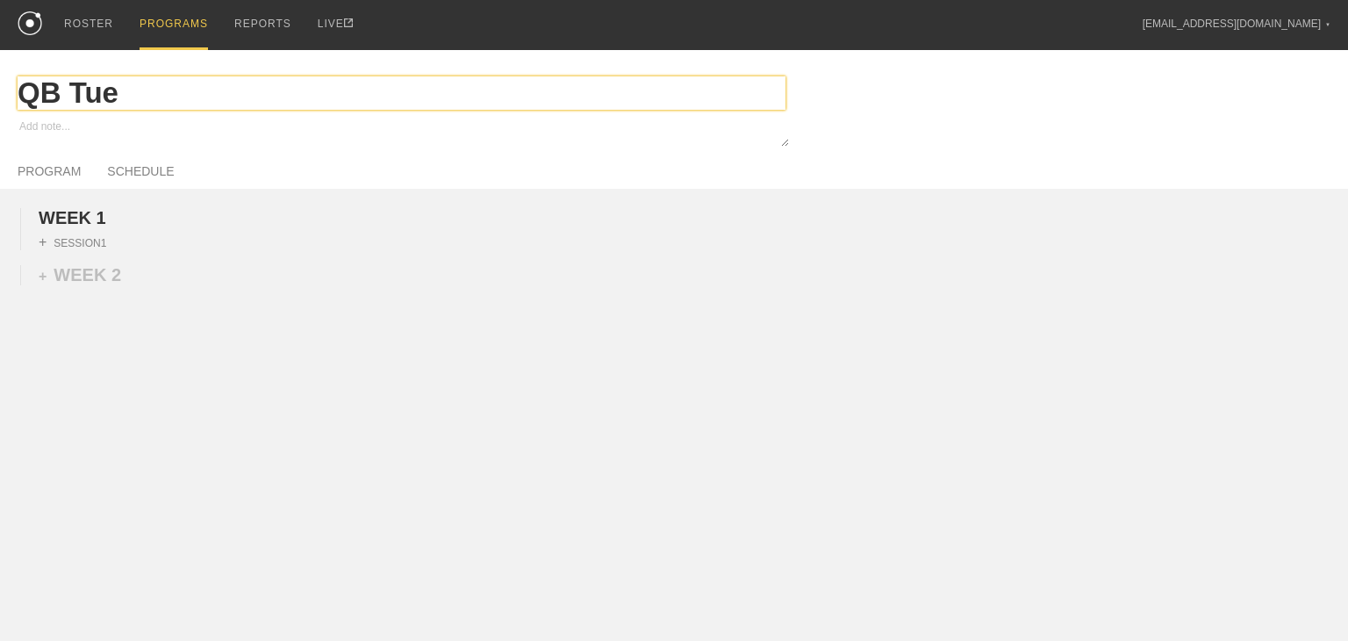
type input "QB Tues"
type textarea "x"
type input "QB Tuesd"
type textarea "x"
type input "QB Tuesda"
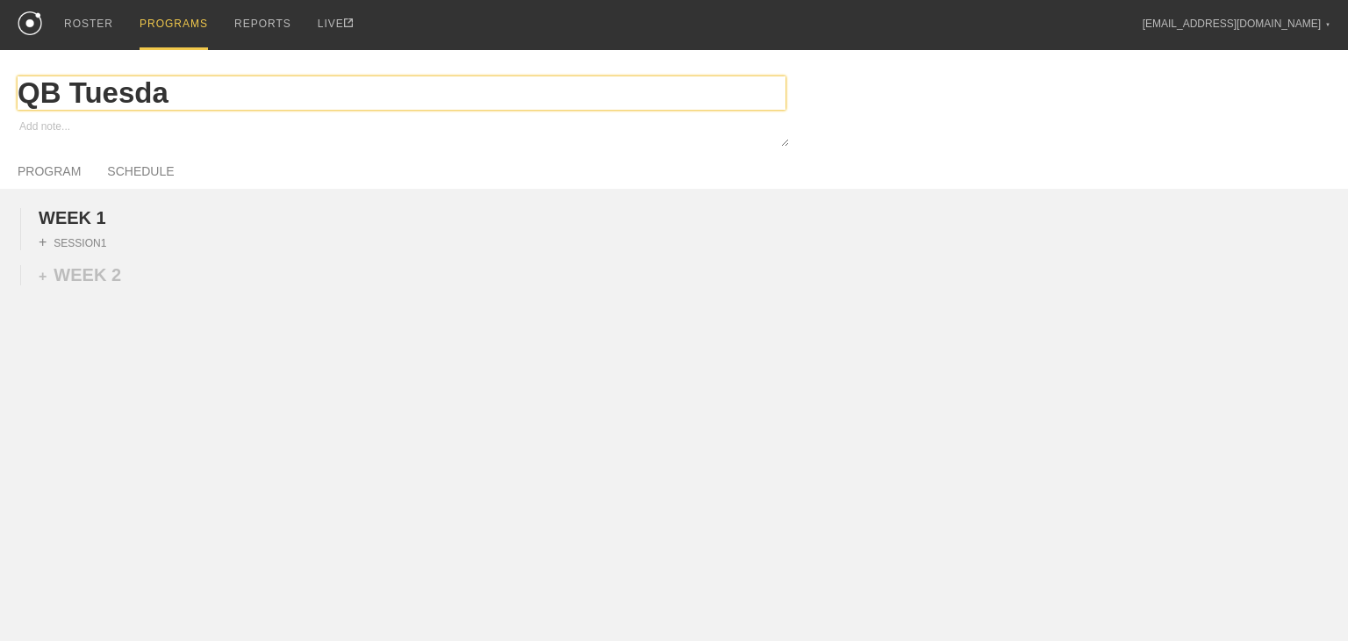
type textarea "x"
type input "QB [DATE]"
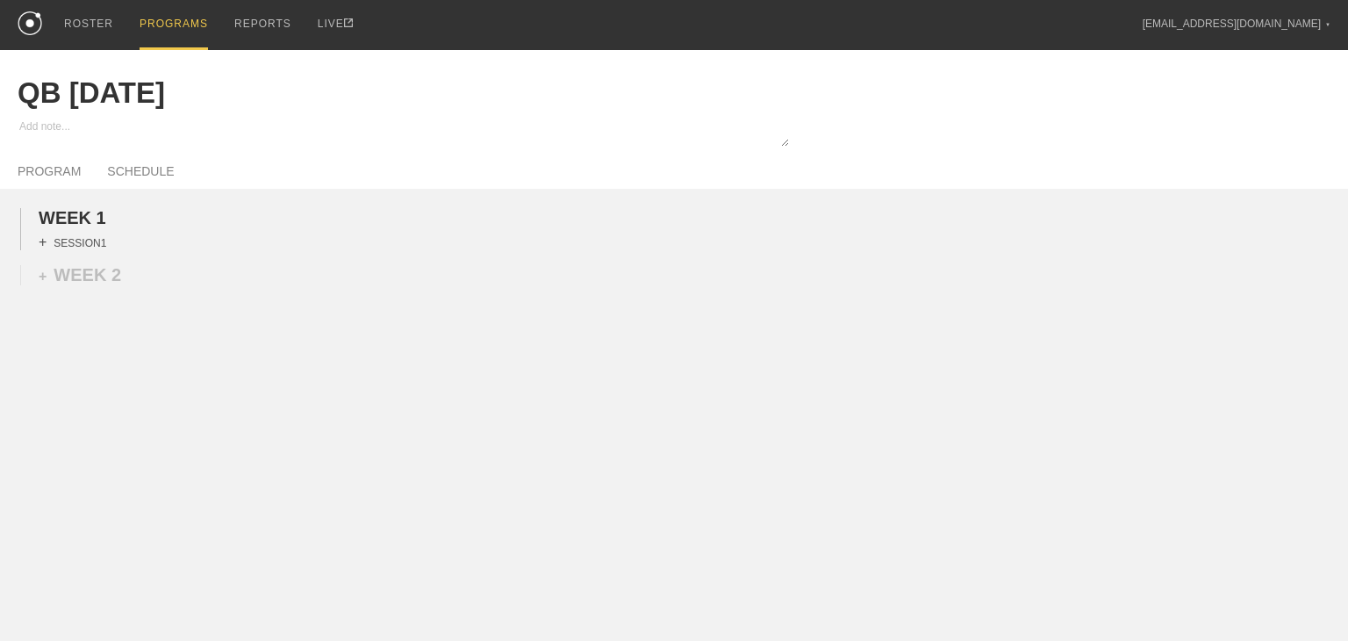
click at [81, 250] on div "+ SESSION 1" at bounding box center [73, 242] width 68 height 16
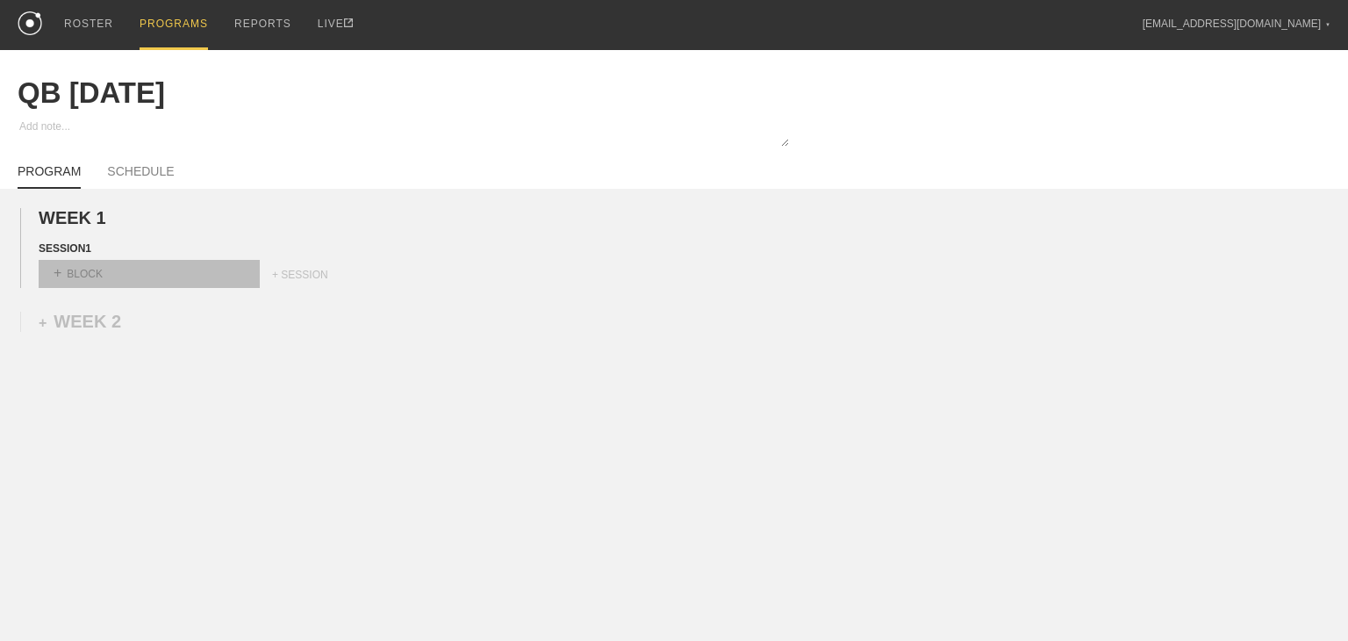
click at [91, 282] on div "+ BLOCK" at bounding box center [149, 274] width 221 height 28
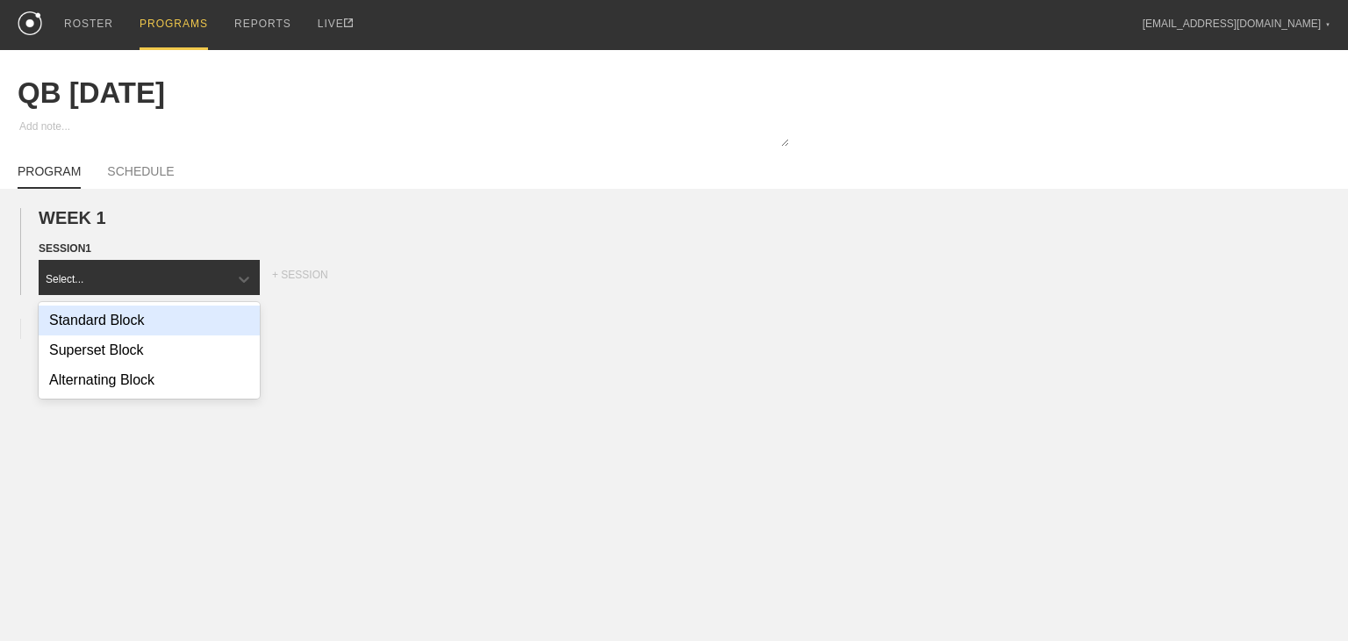
click at [104, 329] on div "Standard Block" at bounding box center [149, 320] width 221 height 30
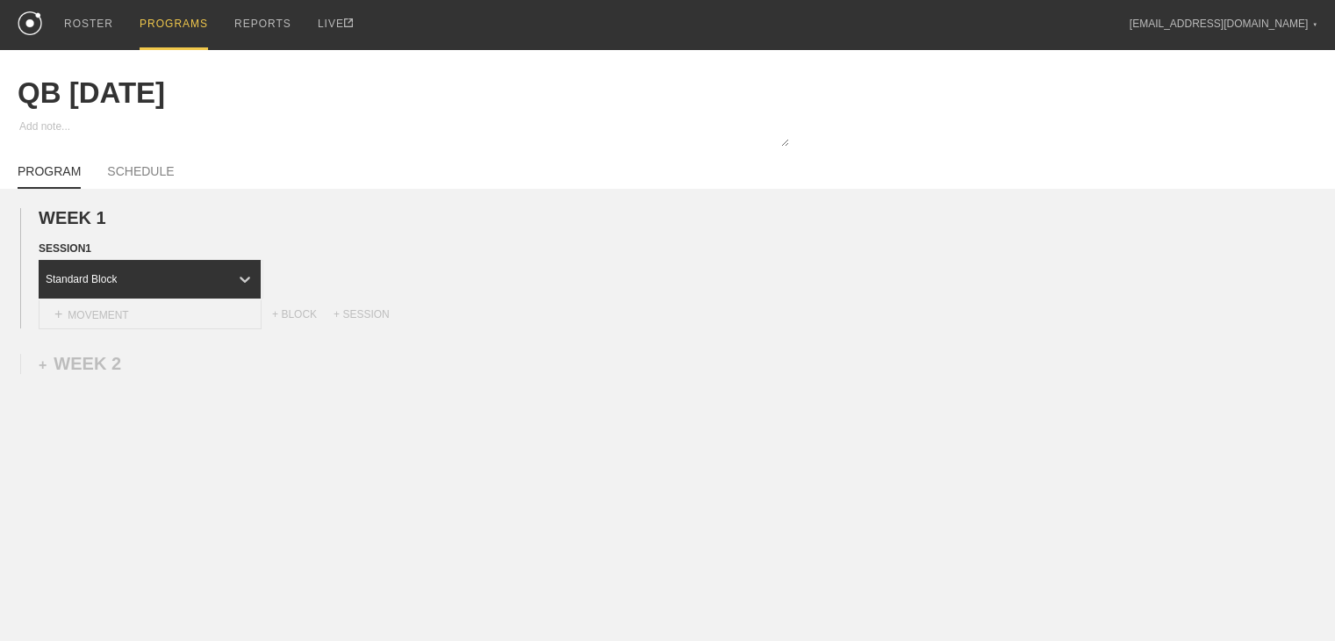
click at [123, 324] on div "+ MOVEMENT" at bounding box center [150, 314] width 223 height 29
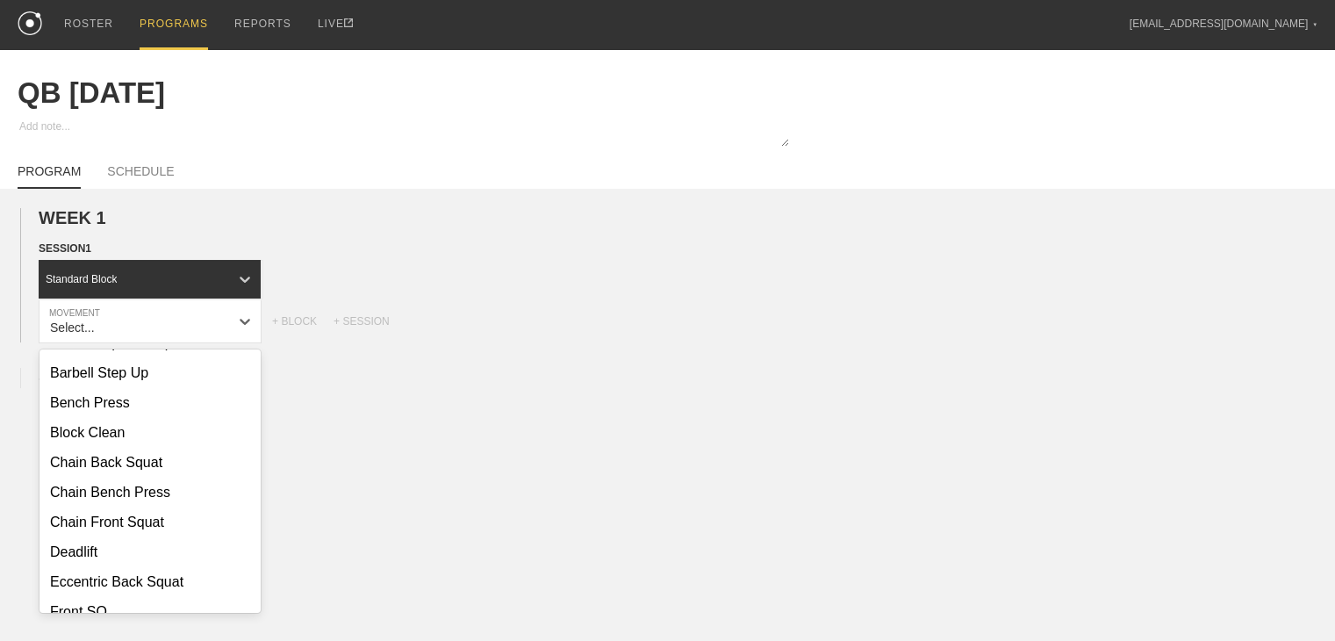
scroll to position [351, 0]
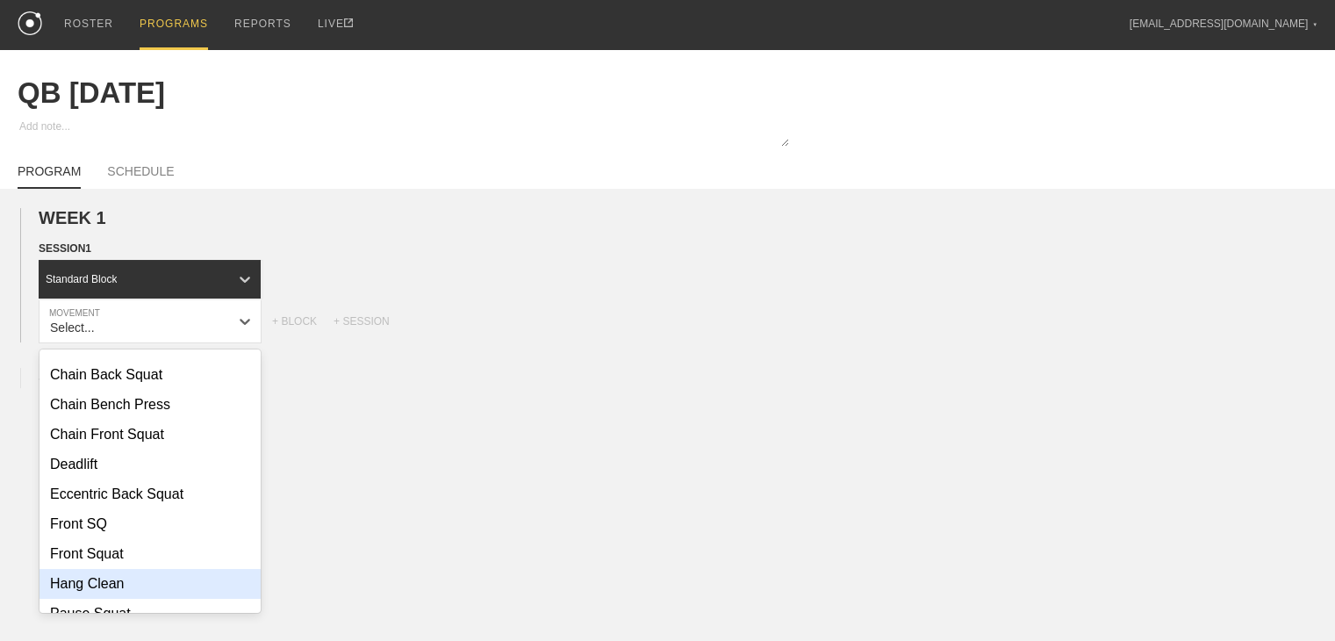
click at [104, 595] on div "Hang Clean" at bounding box center [149, 584] width 221 height 30
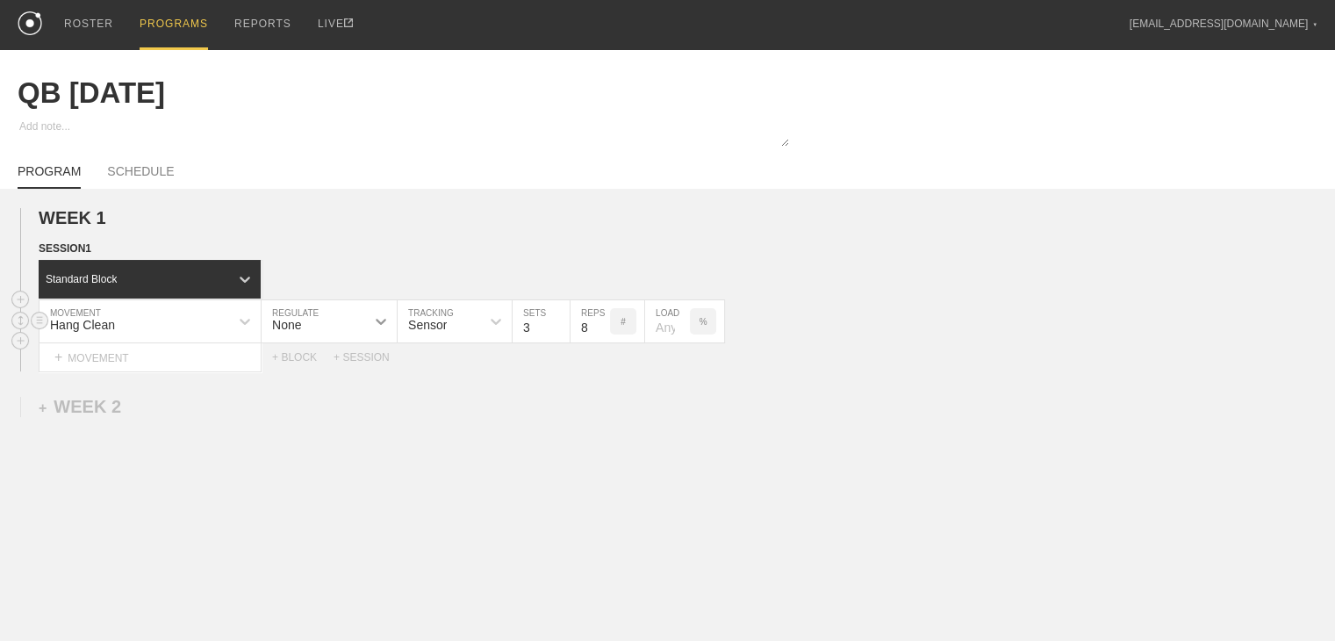
click at [368, 337] on div at bounding box center [381, 321] width 32 height 32
click at [332, 412] on div "Load" at bounding box center [328, 398] width 135 height 30
click at [539, 341] on input "7" at bounding box center [527, 321] width 39 height 42
click at [538, 342] on input "6" at bounding box center [527, 321] width 39 height 42
click at [538, 342] on input "5" at bounding box center [527, 321] width 39 height 42
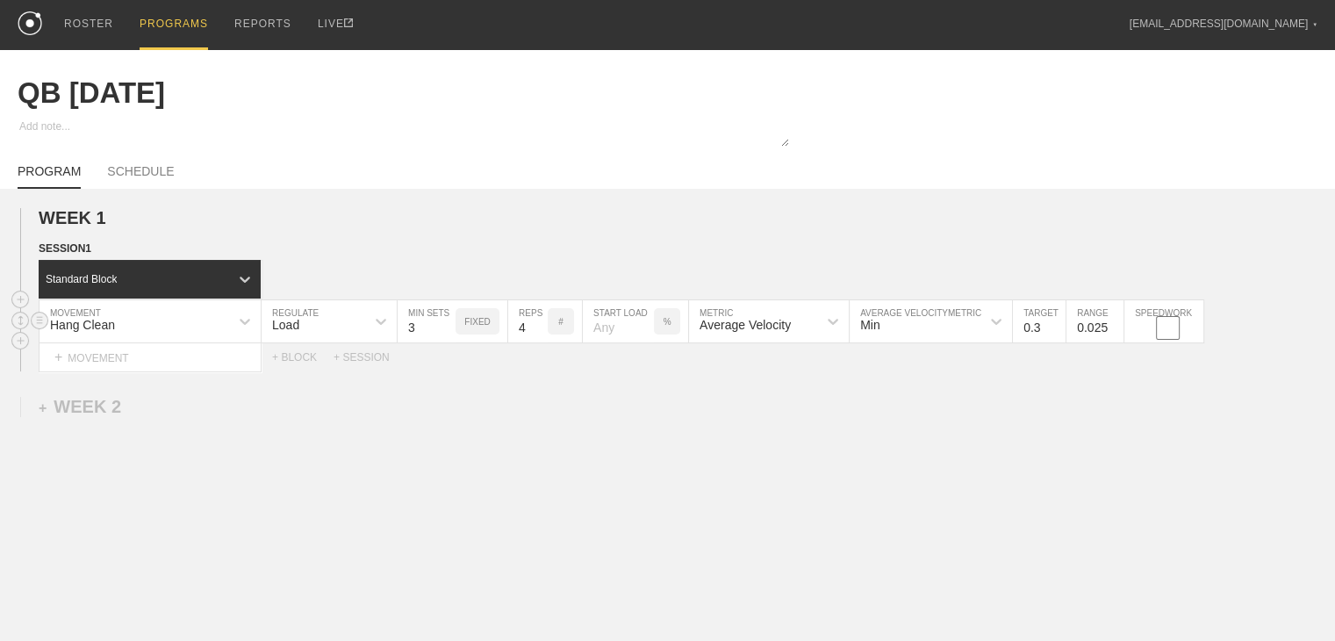
click at [538, 342] on input "4" at bounding box center [527, 321] width 39 height 42
type input "3"
click at [538, 342] on input "3" at bounding box center [527, 321] width 39 height 42
click at [671, 334] on div "%" at bounding box center [667, 321] width 26 height 26
click at [663, 334] on div "KGS" at bounding box center [667, 321] width 26 height 26
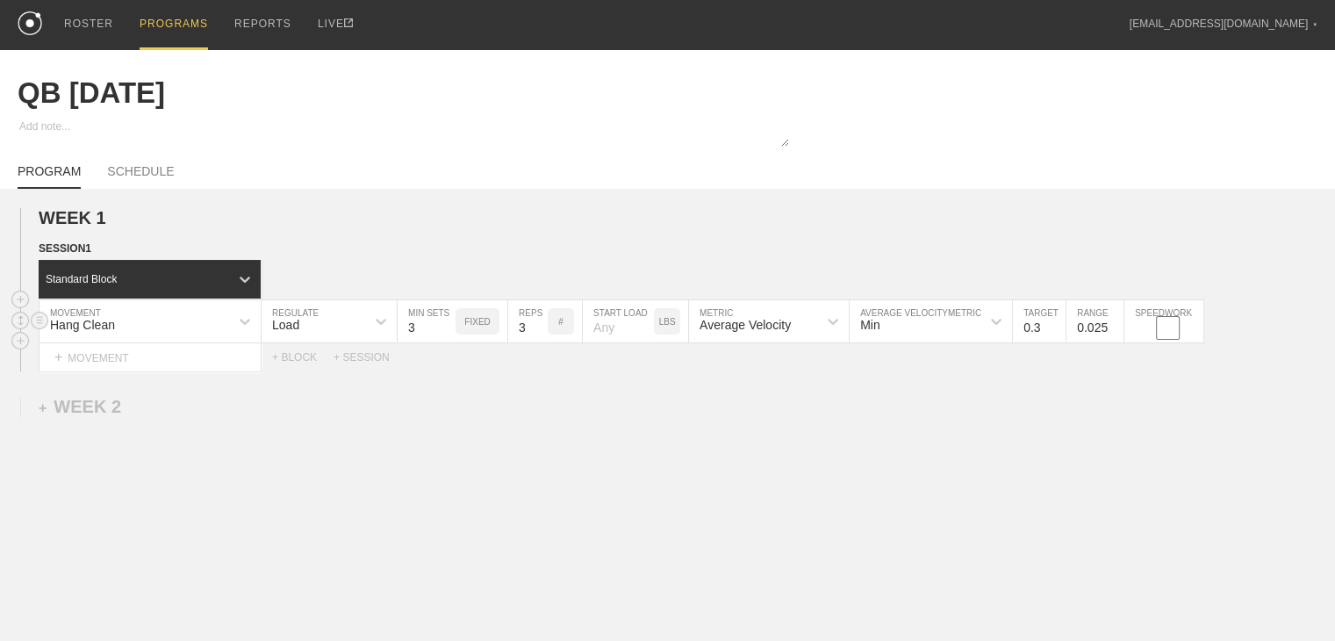
click at [625, 342] on input "number" at bounding box center [618, 321] width 71 height 42
type input "135"
drag, startPoint x: 696, startPoint y: 418, endPoint x: 712, endPoint y: 427, distance: 18.5
click at [698, 418] on div "WEEK 1 DUPLICATE DELETE SESSION 1 Standard Block DUPLICATE INSERT MOVEMENT AFTE…" at bounding box center [667, 434] width 1335 height 491
click at [763, 329] on div "Average Velocity" at bounding box center [744, 325] width 91 height 14
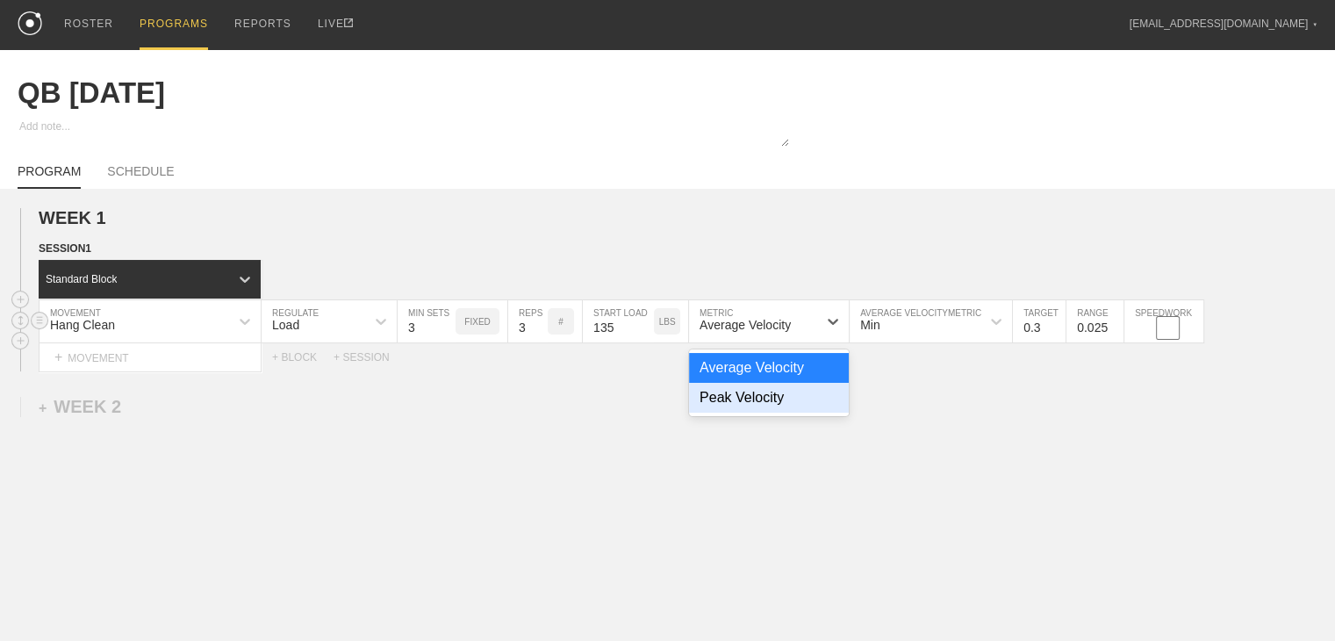
click at [750, 412] on div "Peak Velocity" at bounding box center [769, 398] width 160 height 30
click at [794, 334] on input "0.3" at bounding box center [1039, 321] width 53 height 42
type input "2.0"
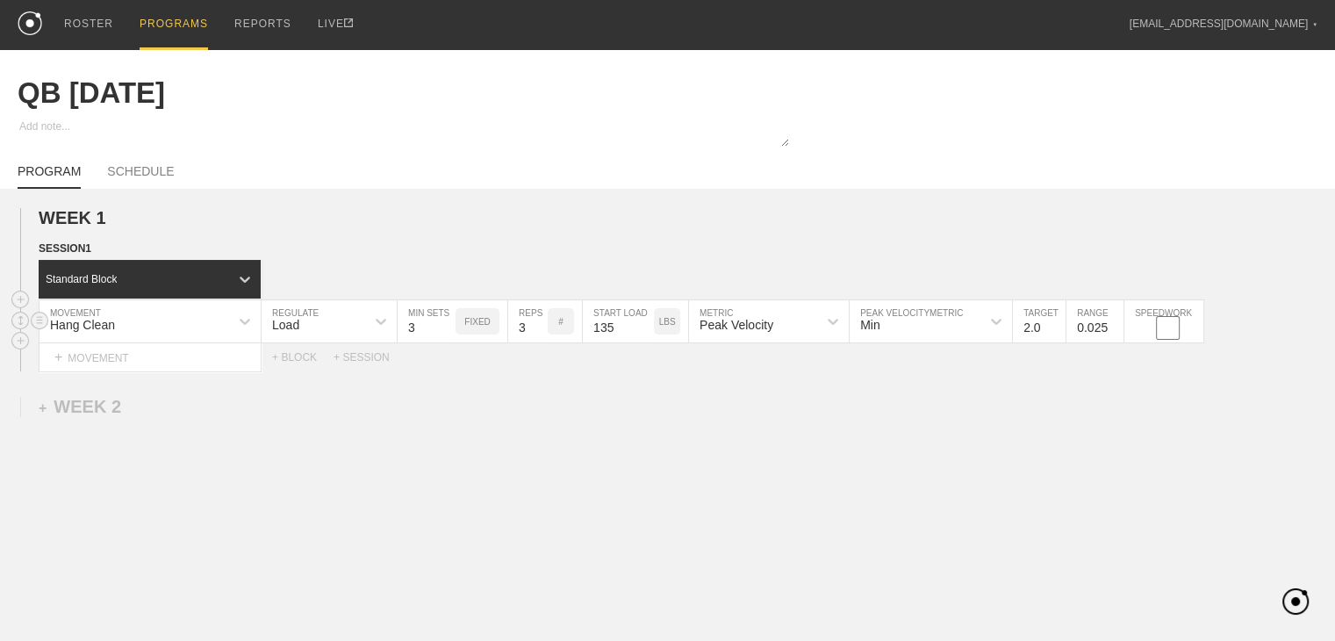
click at [794, 340] on input "0.025" at bounding box center [1094, 321] width 57 height 42
type input "0.05"
click at [794, 405] on div "WEEK 1 DUPLICATE DELETE SESSION 1 Standard Block DUPLICATE INSERT MOVEMENT AFTE…" at bounding box center [667, 434] width 1335 height 491
click at [127, 372] on div "+ MOVEMENT" at bounding box center [150, 357] width 223 height 29
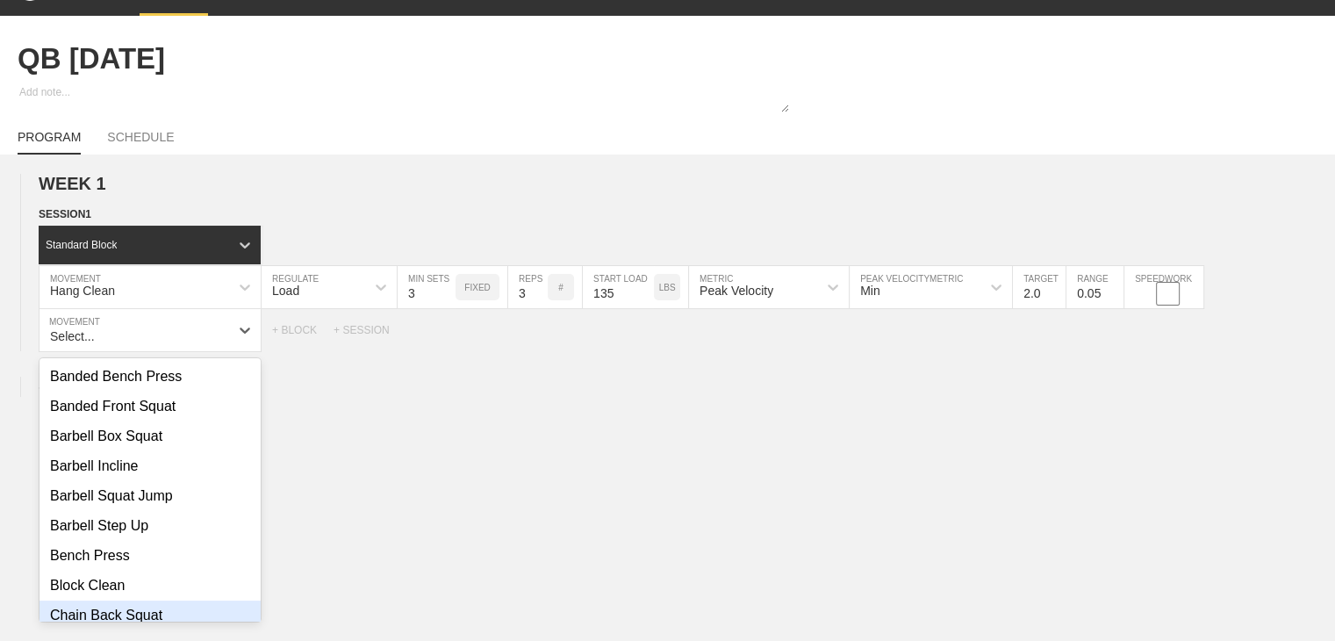
scroll to position [0, 0]
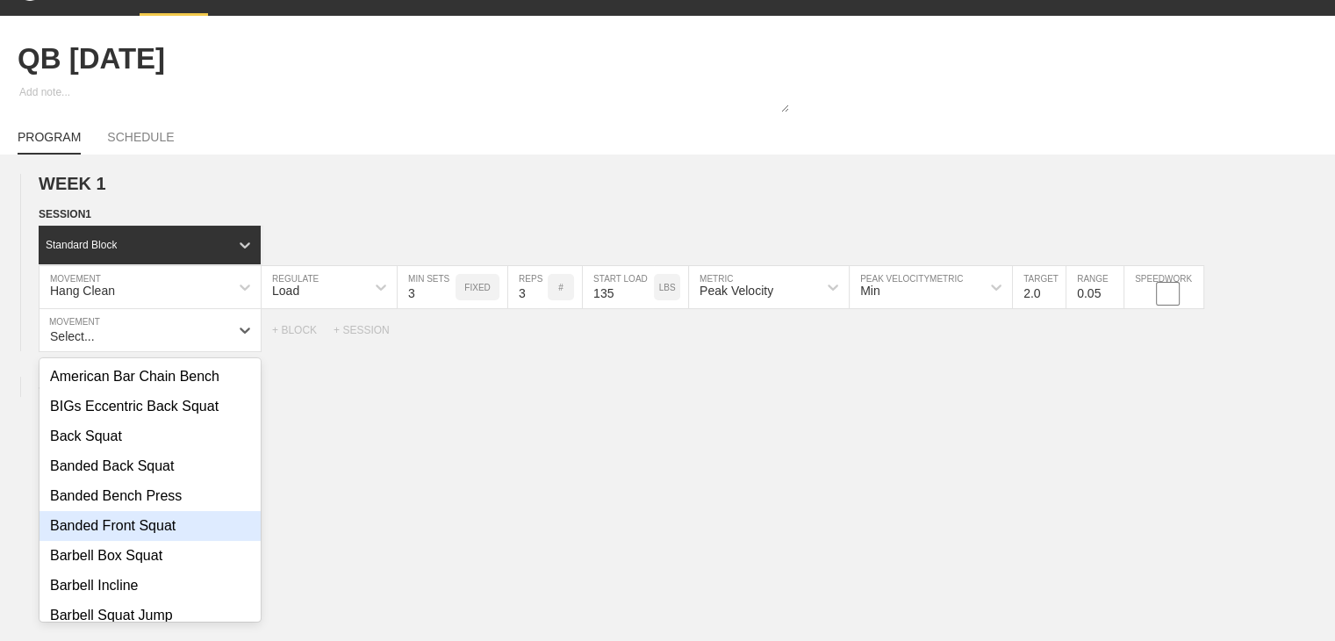
click at [118, 533] on div "Banded Front Squat" at bounding box center [149, 526] width 221 height 30
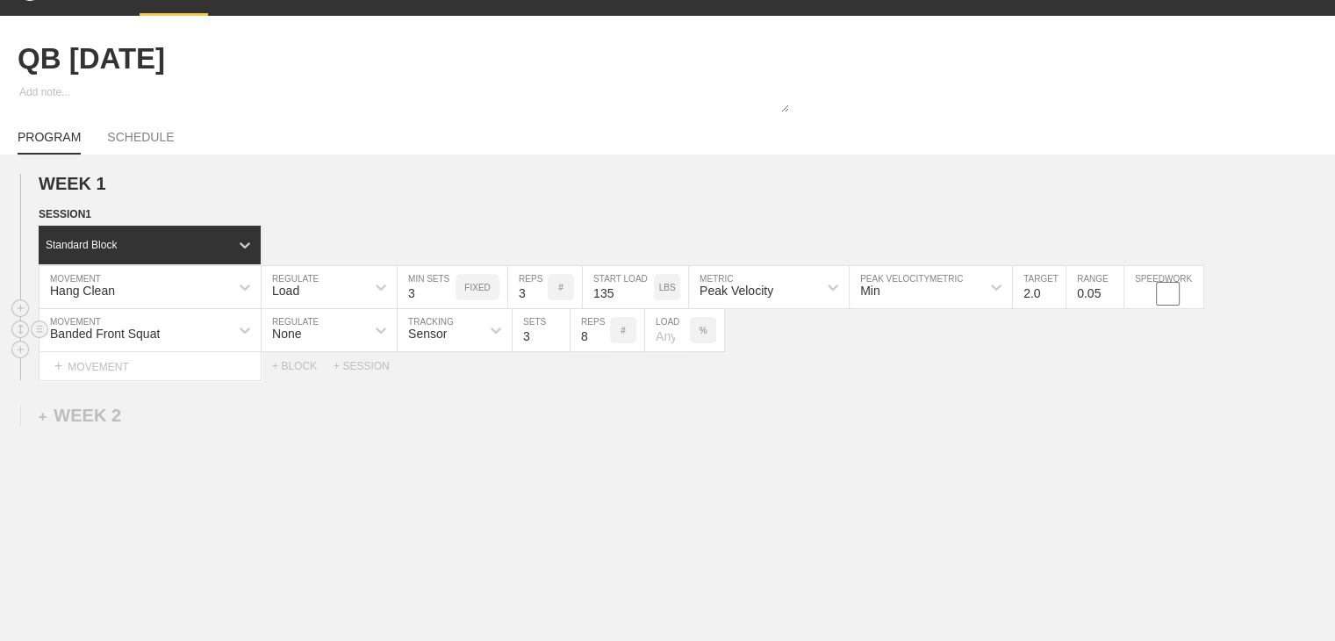
click at [318, 345] on div "None" at bounding box center [313, 330] width 104 height 30
click at [302, 420] on div "Load" at bounding box center [328, 406] width 135 height 30
click at [442, 342] on input "4" at bounding box center [426, 330] width 58 height 42
type input "5"
click at [442, 342] on input "5" at bounding box center [426, 330] width 58 height 42
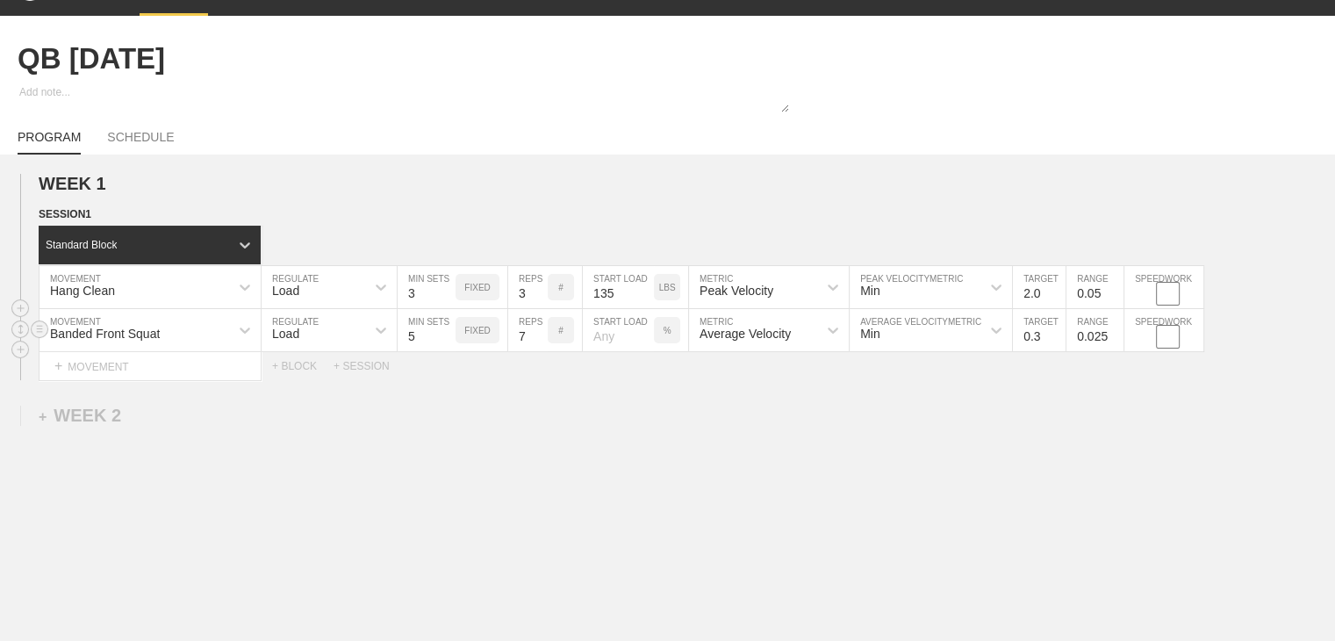
click at [537, 351] on input "7" at bounding box center [527, 330] width 39 height 42
click at [536, 351] on input "6" at bounding box center [527, 330] width 39 height 42
click at [536, 351] on input "5" at bounding box center [527, 330] width 39 height 42
click at [536, 351] on input "4" at bounding box center [527, 330] width 39 height 42
click at [536, 351] on input "3" at bounding box center [527, 330] width 39 height 42
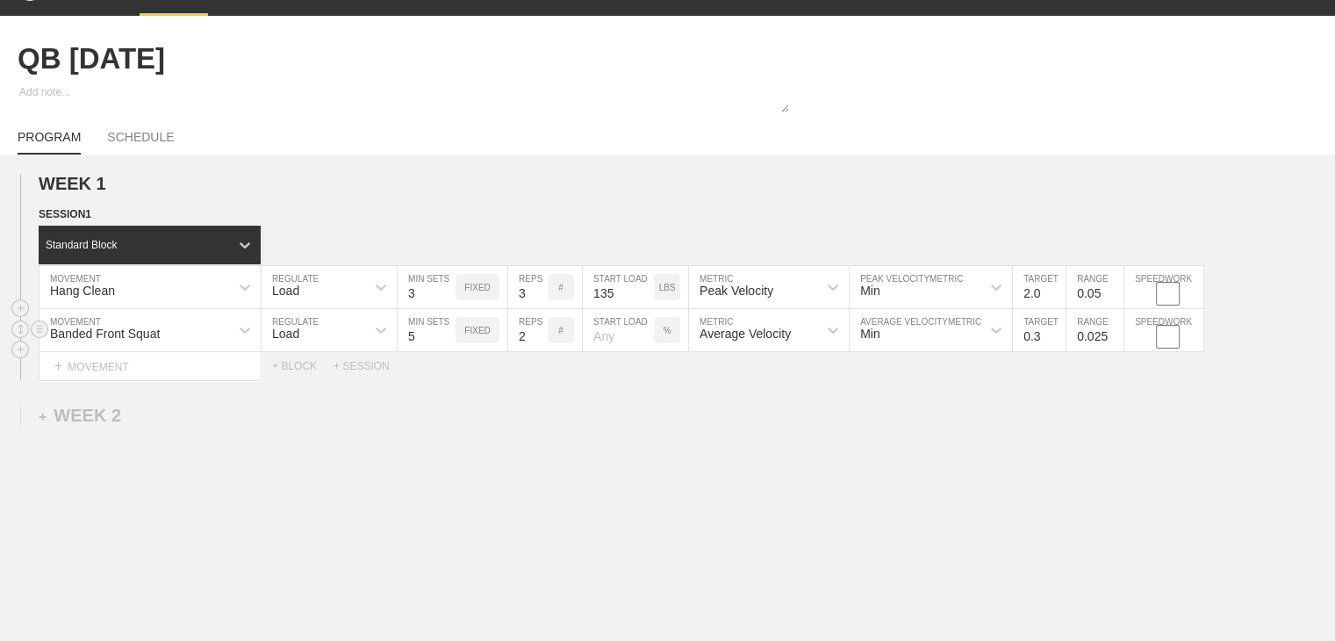
type input "2"
click at [535, 351] on input "2" at bounding box center [527, 330] width 39 height 42
click at [671, 343] on div "%" at bounding box center [667, 330] width 26 height 26
click at [671, 335] on p "KGS" at bounding box center [666, 331] width 18 height 10
click at [621, 348] on input "number" at bounding box center [618, 330] width 71 height 42
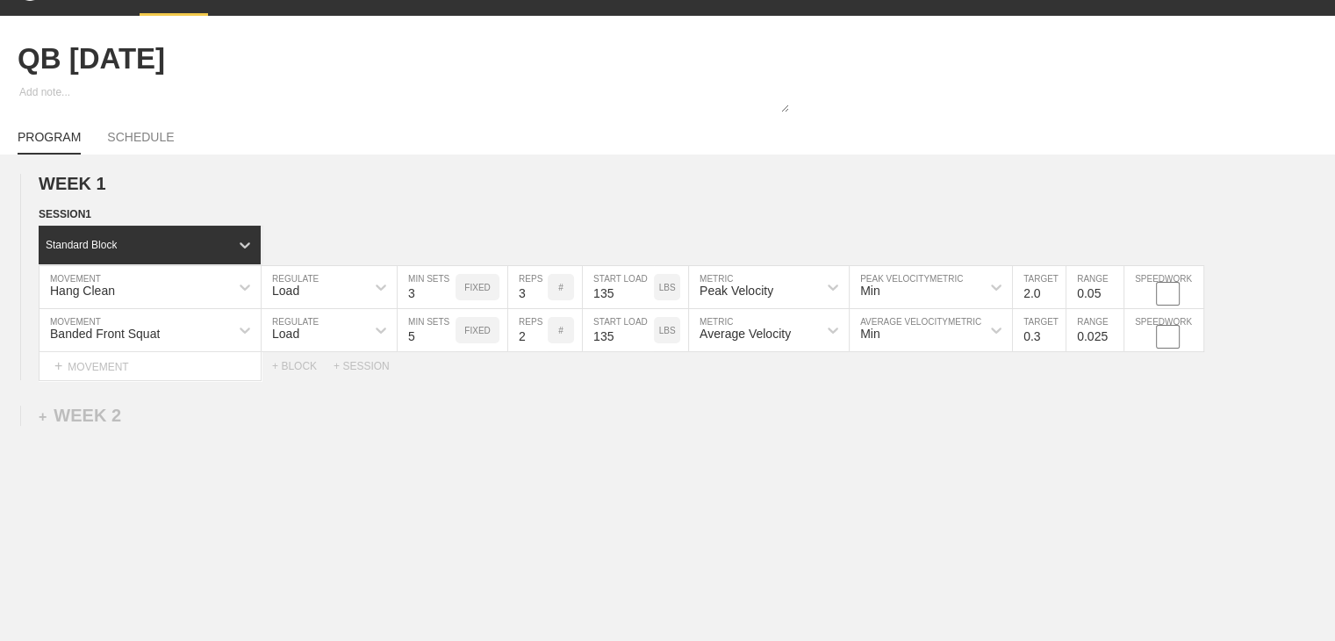
type input "135"
click at [666, 496] on div "WEEK 1 DUPLICATE DELETE SESSION 1 Standard Block DUPLICATE INSERT MOVEMENT AFTE…" at bounding box center [667, 421] width 1335 height 534
click at [794, 345] on input "0.3" at bounding box center [1039, 330] width 53 height 42
type input "7"
type input "0.75"
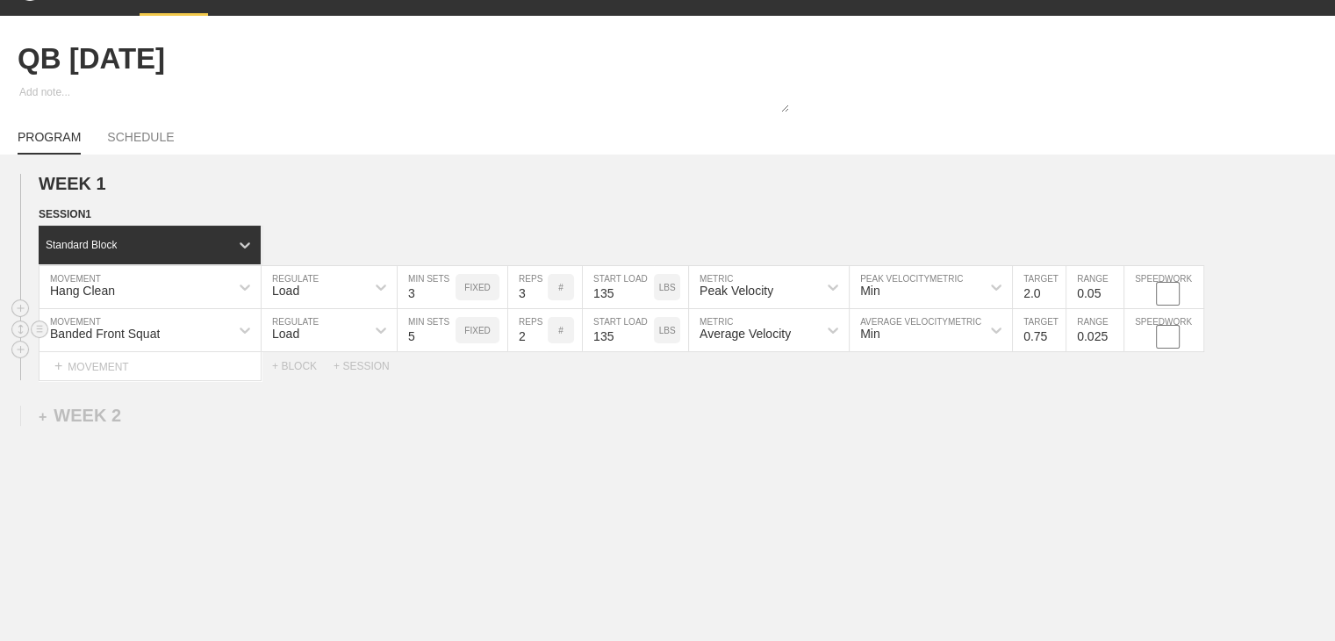
click at [794, 338] on input "0.025" at bounding box center [1094, 330] width 57 height 42
type input "0.05"
click at [794, 439] on div "WEEK 1 DUPLICATE DELETE SESSION 1 Standard Block DUPLICATE INSERT MOVEMENT AFTE…" at bounding box center [667, 421] width 1335 height 534
click at [130, 151] on link "SCHEDULE" at bounding box center [140, 142] width 67 height 25
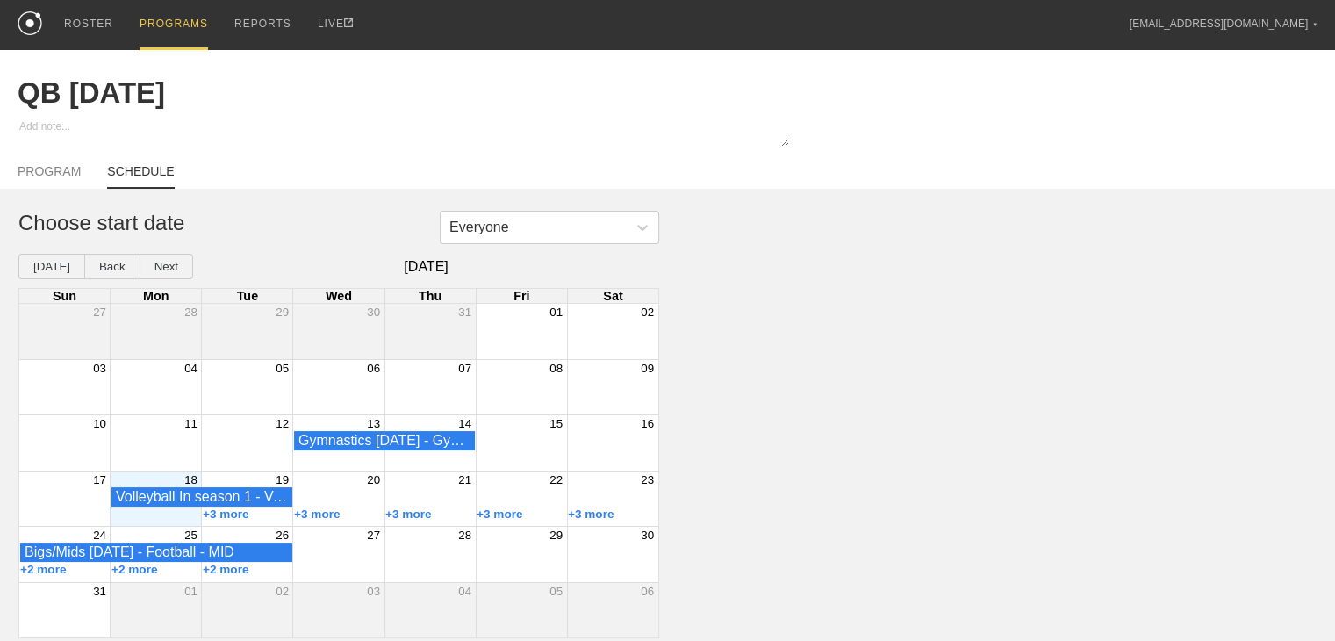
scroll to position [10, 0]
click at [256, 518] on div "+3 more" at bounding box center [247, 514] width 91 height 14
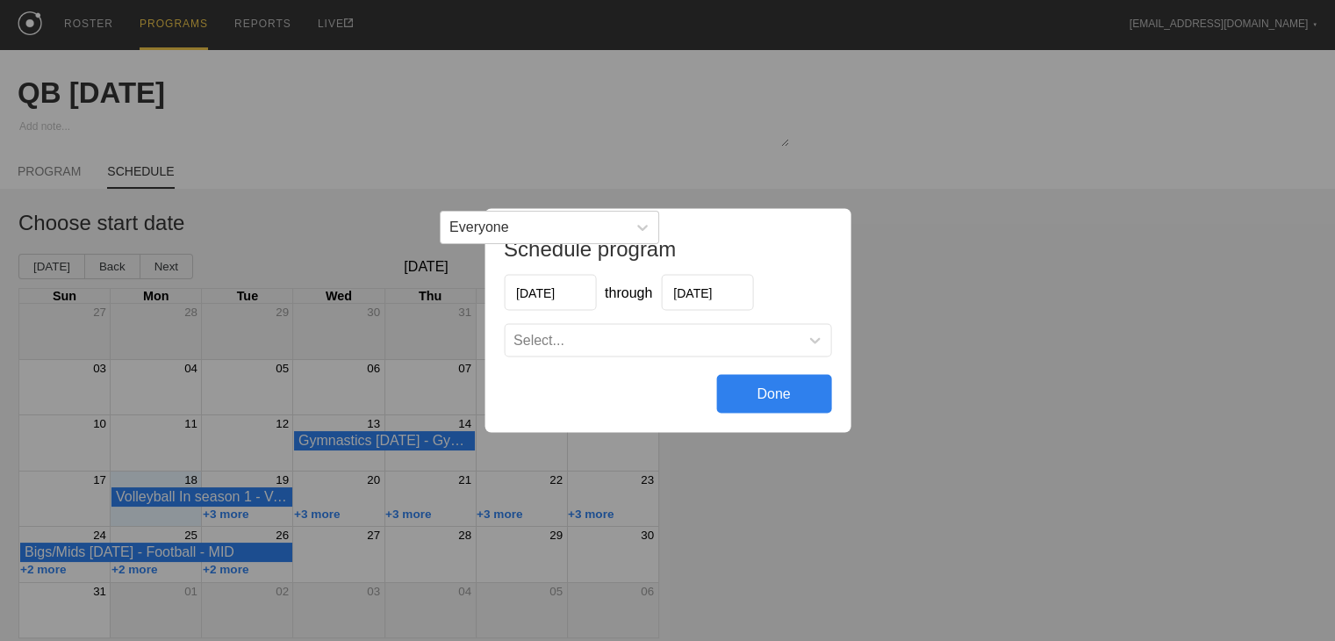
click at [580, 341] on div "Select..." at bounding box center [652, 341] width 294 height 18
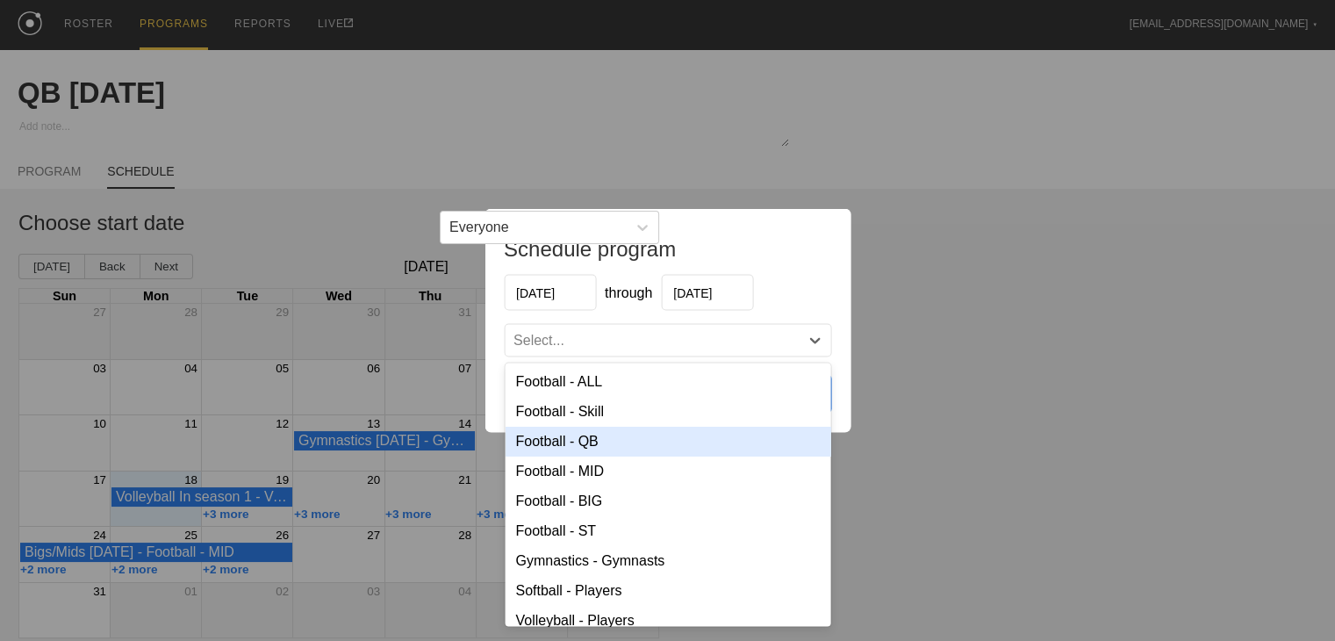
click at [569, 447] on div "Football - QB" at bounding box center [668, 441] width 326 height 30
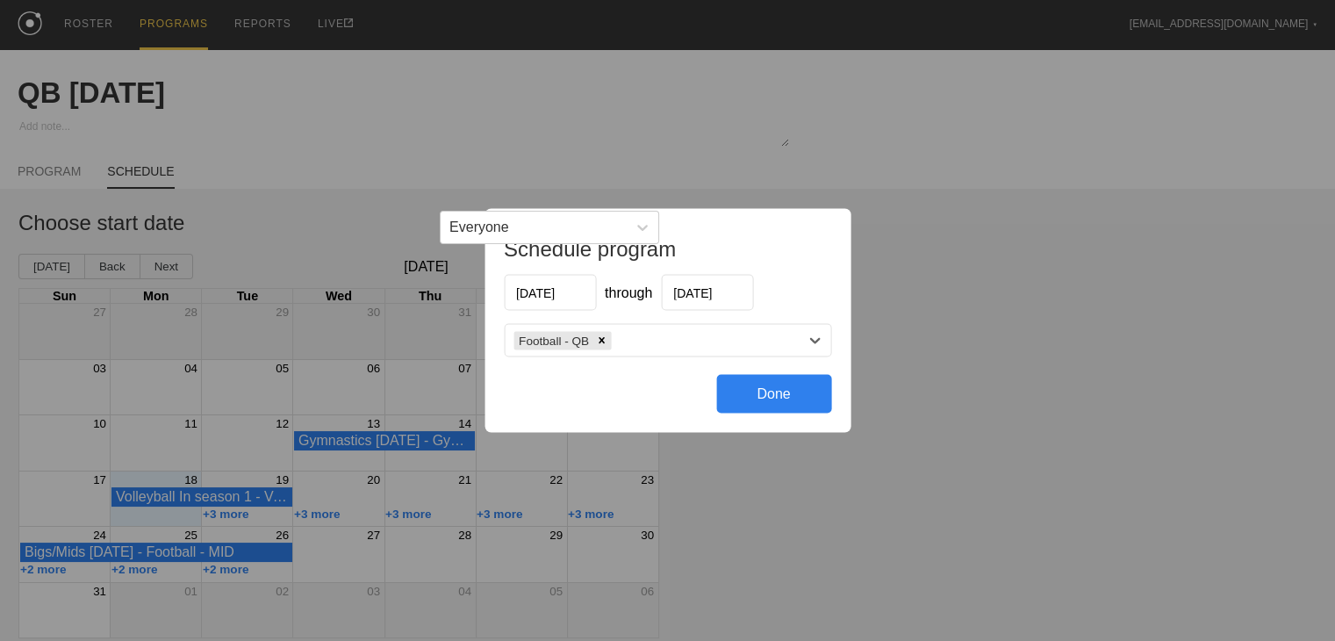
click at [794, 382] on div "Done" at bounding box center [773, 394] width 115 height 39
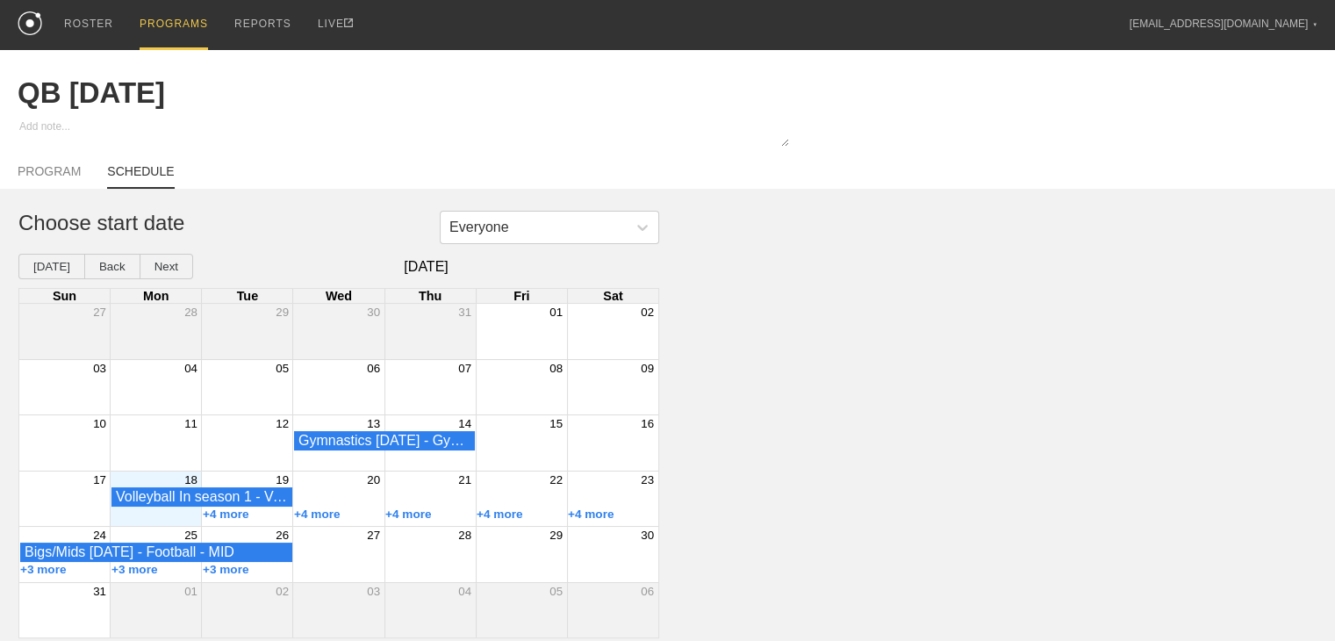
click at [175, 4] on div "PROGRAMS" at bounding box center [174, 25] width 68 height 50
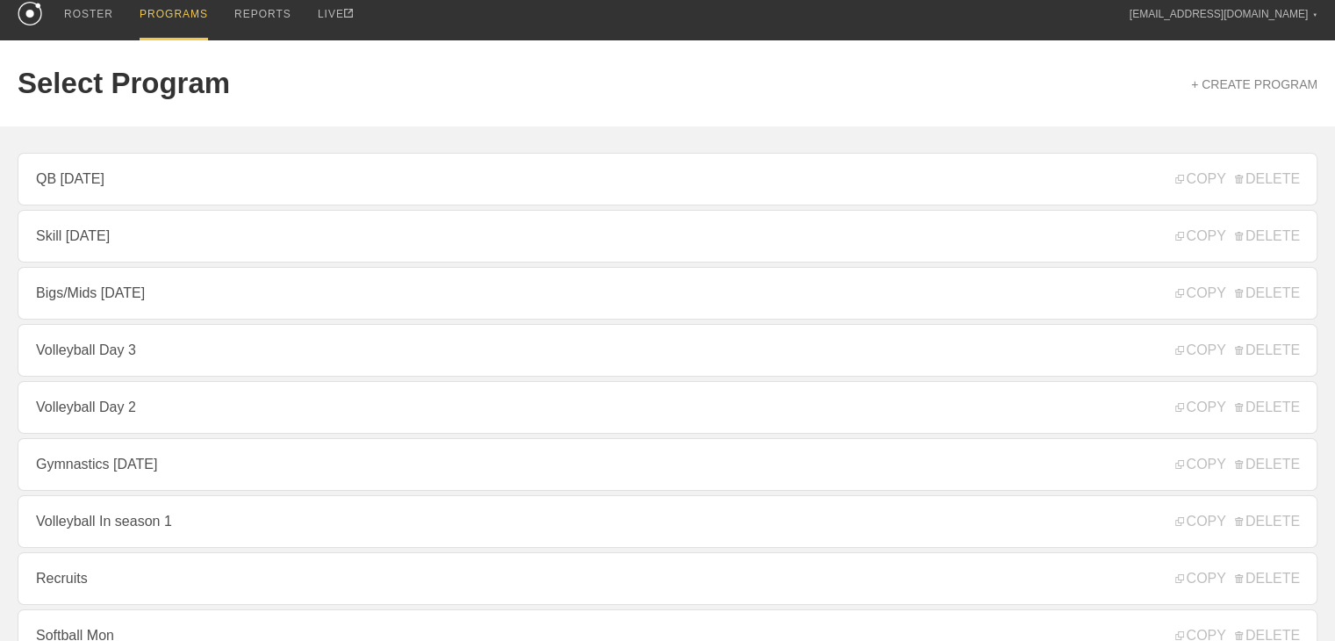
click at [794, 74] on div "+ CREATE PROGRAM" at bounding box center [1254, 84] width 126 height 35
click at [794, 79] on link "+ CREATE PROGRAM" at bounding box center [1254, 84] width 126 height 14
type textarea "x"
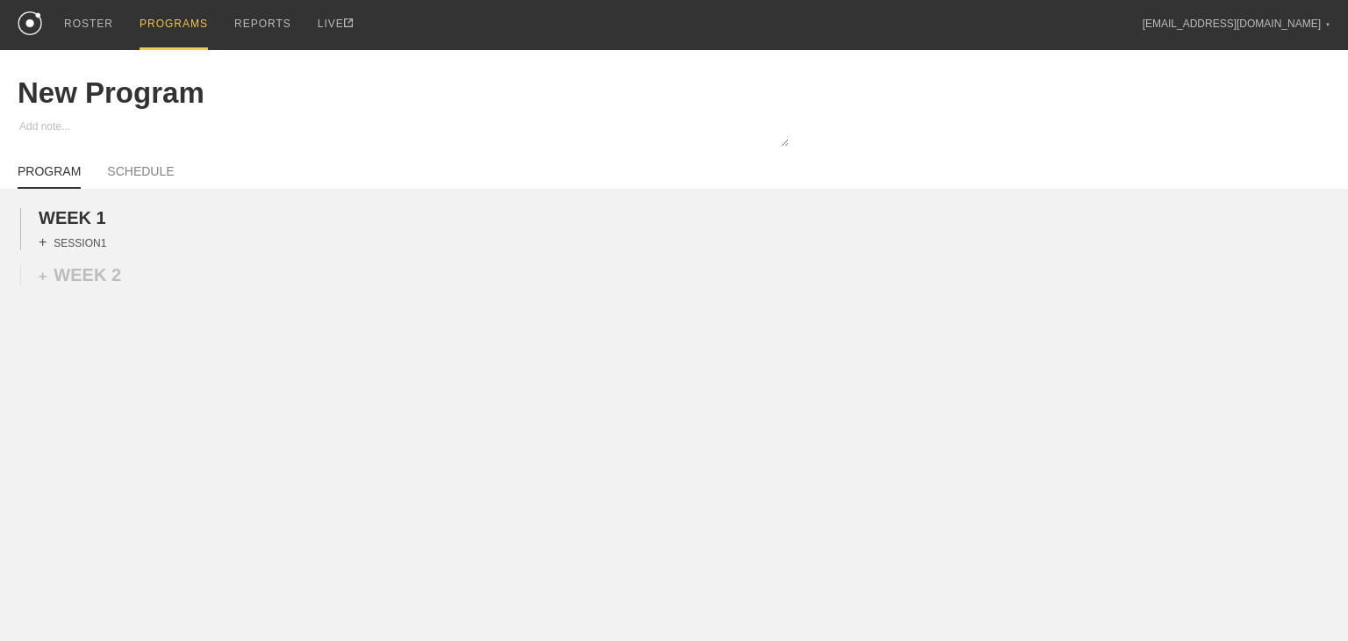
click at [77, 250] on div "+ SESSION 1" at bounding box center [73, 242] width 68 height 16
click at [123, 288] on div "+ BLOCK" at bounding box center [149, 274] width 221 height 28
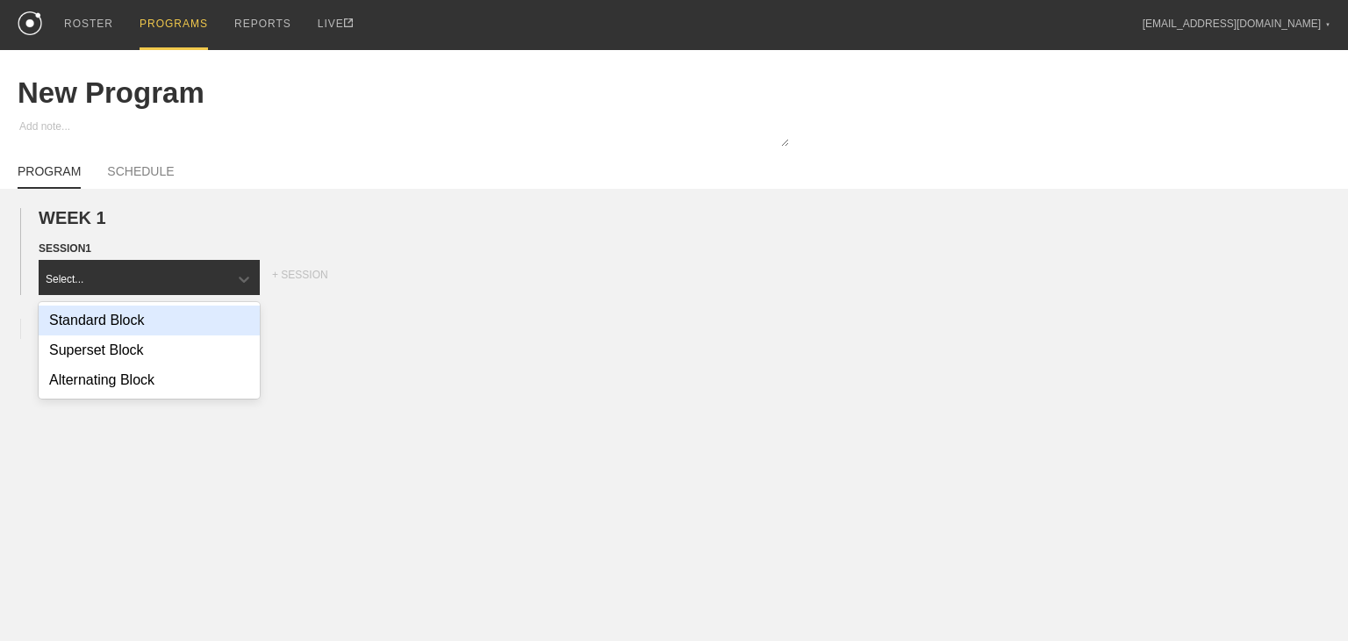
click at [110, 335] on div "Standard Block" at bounding box center [149, 320] width 221 height 30
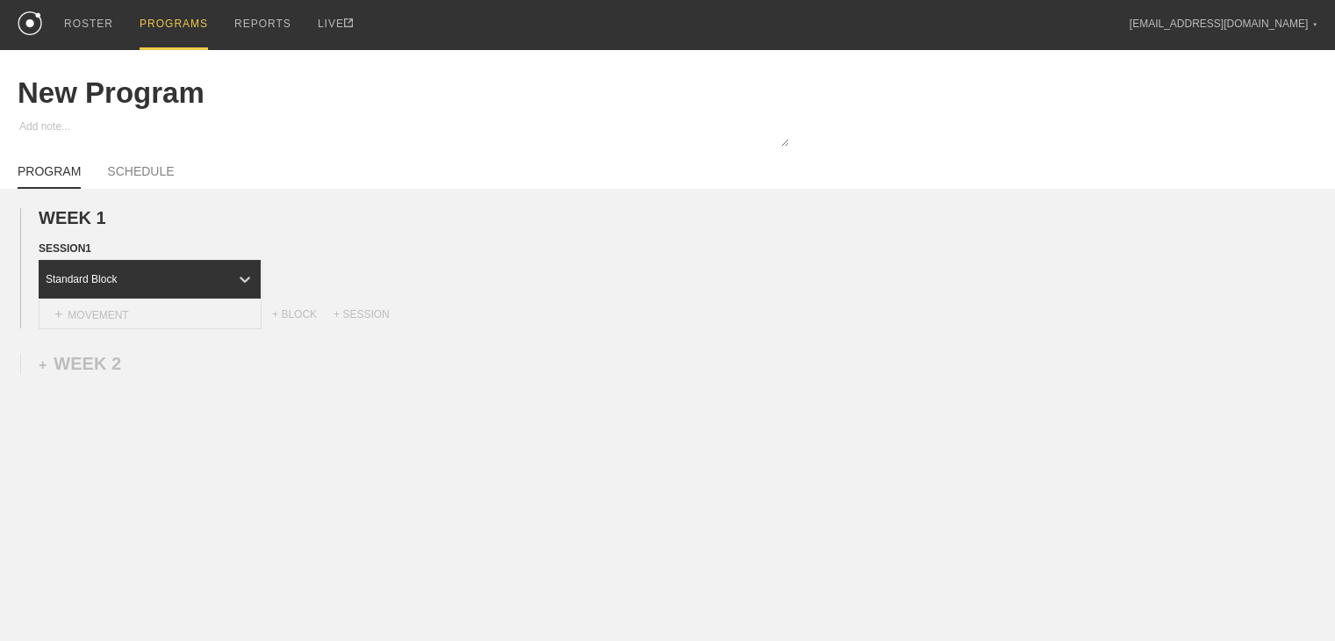
click at [120, 329] on div "+ MOVEMENT" at bounding box center [150, 314] width 223 height 29
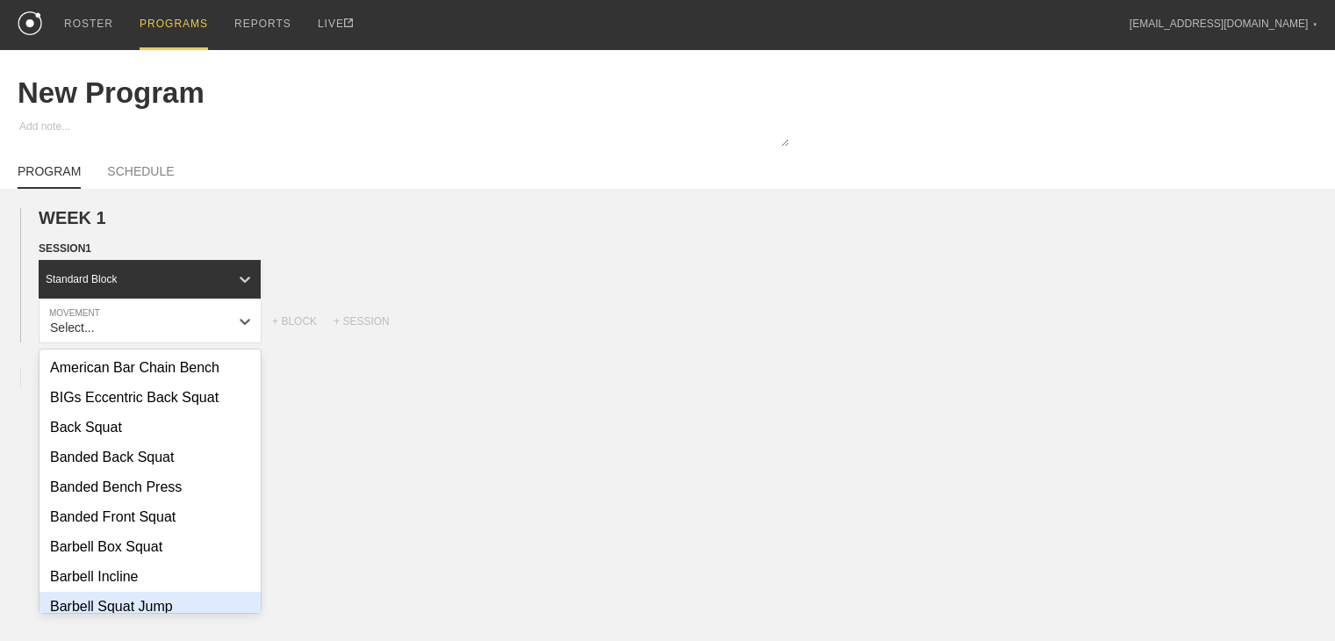
click at [119, 605] on div "Barbell Squat Jump" at bounding box center [149, 606] width 221 height 30
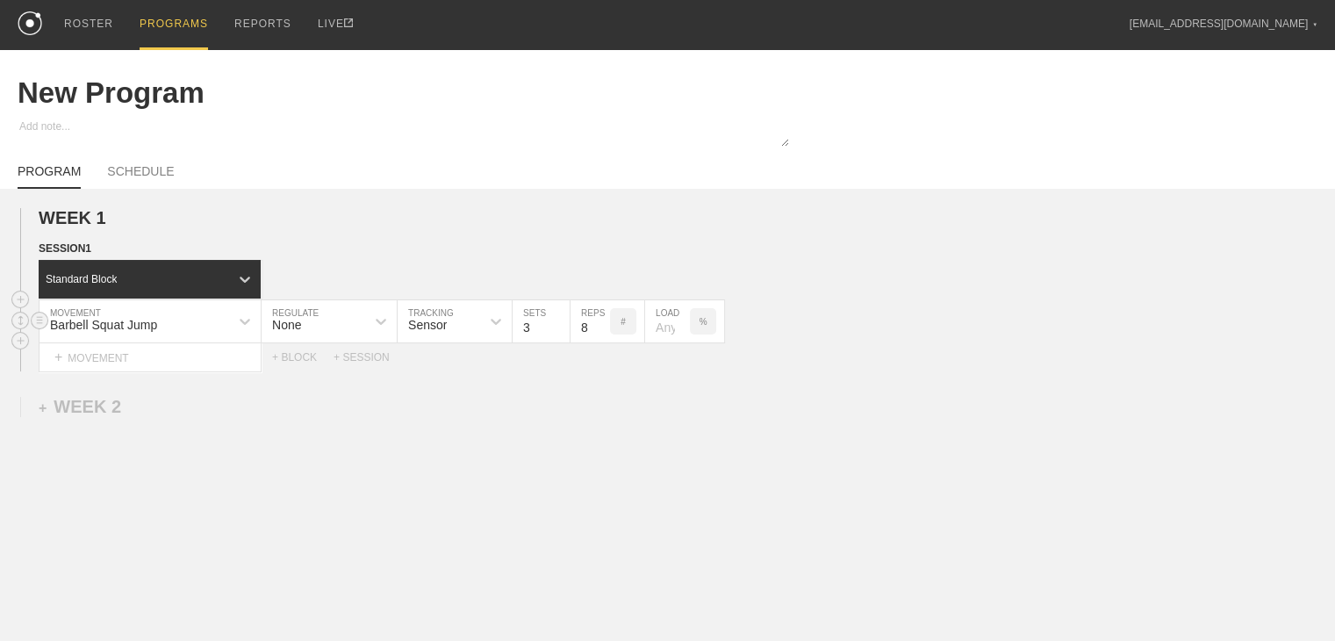
click at [333, 336] on div "None" at bounding box center [313, 321] width 104 height 30
click at [323, 411] on div "Load" at bounding box center [328, 398] width 135 height 30
type input "2"
click at [446, 341] on input "2" at bounding box center [426, 321] width 58 height 42
click at [537, 342] on input "7" at bounding box center [527, 321] width 39 height 42
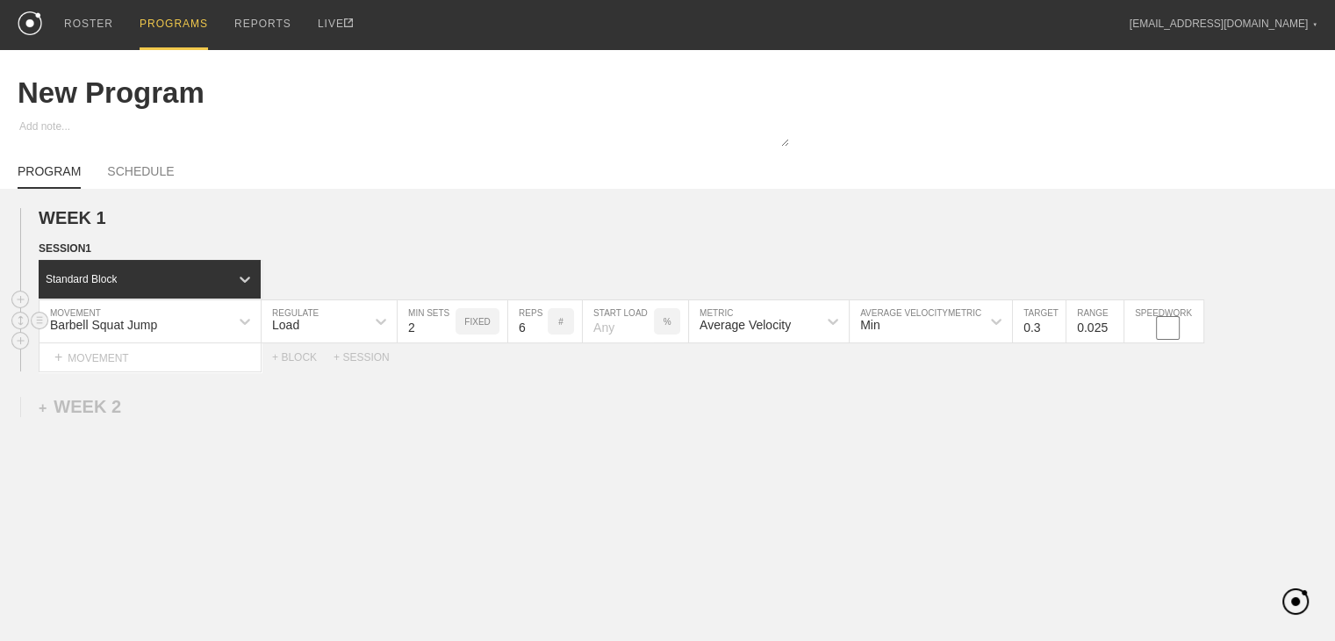
click at [537, 342] on input "6" at bounding box center [527, 321] width 39 height 42
click at [537, 342] on input "5" at bounding box center [527, 321] width 39 height 42
click at [537, 342] on input "4" at bounding box center [527, 321] width 39 height 42
type input "3"
click at [537, 342] on input "3" at bounding box center [527, 321] width 39 height 42
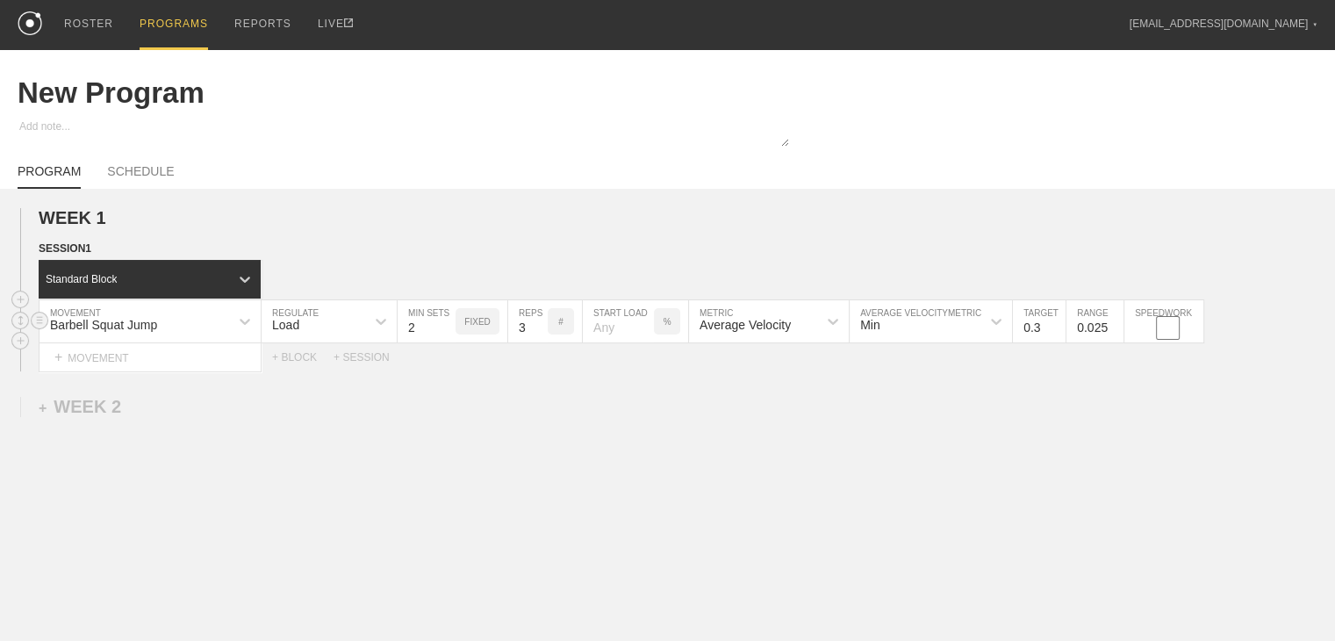
click at [614, 337] on input "number" at bounding box center [618, 321] width 71 height 42
click at [663, 334] on div "%" at bounding box center [667, 321] width 26 height 26
click at [667, 326] on p "KGS" at bounding box center [666, 322] width 18 height 10
click at [619, 341] on input "number" at bounding box center [618, 321] width 71 height 42
type input "45"
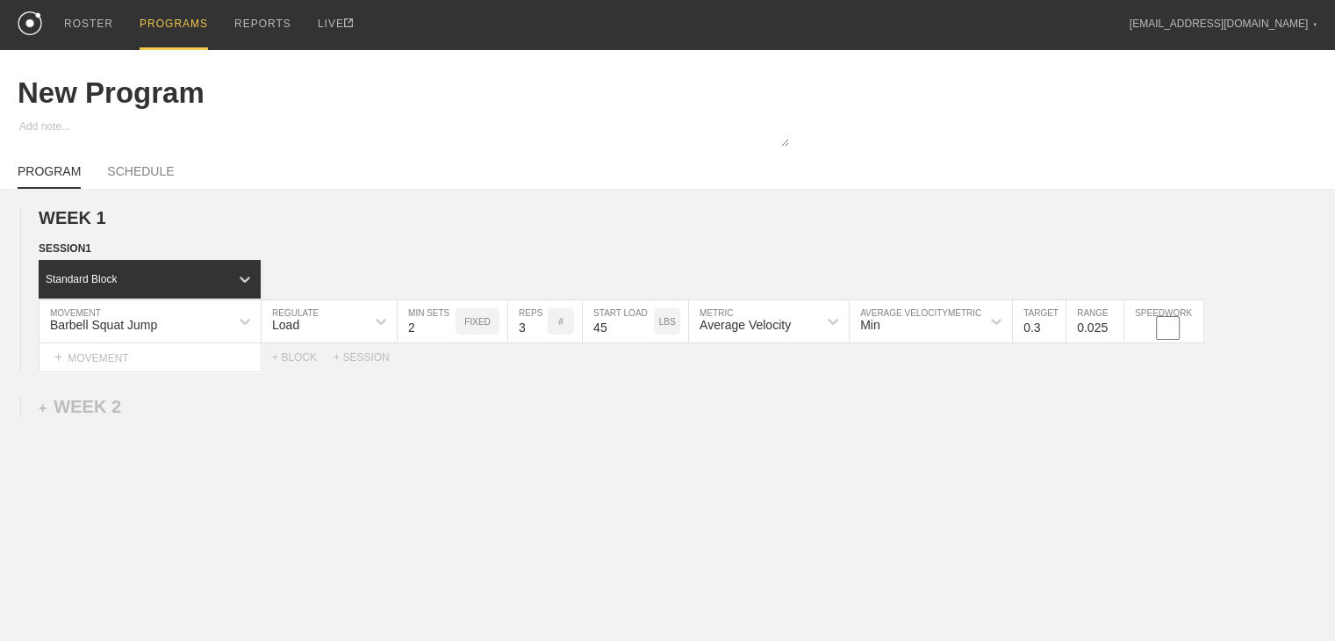
click at [705, 409] on div "WEEK 1 DUPLICATE DELETE SESSION 1 Standard Block DUPLICATE INSERT MOVEMENT AFTE…" at bounding box center [667, 434] width 1335 height 491
click at [794, 336] on div "Average Velocity" at bounding box center [753, 321] width 128 height 30
click at [764, 406] on div "Peak Velocity" at bounding box center [769, 398] width 160 height 30
click at [794, 418] on div "WEEK 1 DUPLICATE DELETE SESSION 1 Standard Block DUPLICATE INSERT MOVEMENT AFTE…" at bounding box center [667, 434] width 1335 height 491
click at [794, 335] on input "0.3" at bounding box center [1039, 321] width 53 height 42
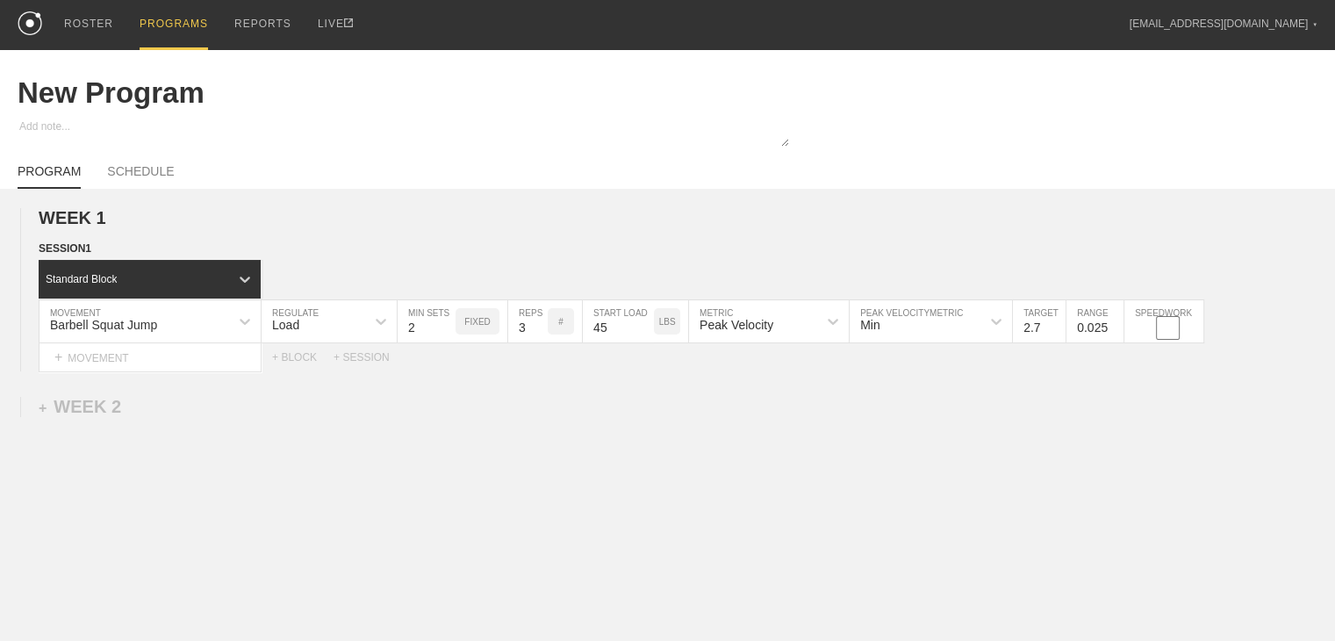
type input "2.7"
drag, startPoint x: 1073, startPoint y: 390, endPoint x: 1085, endPoint y: 359, distance: 33.9
click at [794, 389] on div "WEEK 1 DUPLICATE DELETE SESSION 1 Standard Block DUPLICATE INSERT MOVEMENT AFTE…" at bounding box center [667, 434] width 1335 height 491
click at [794, 340] on input "0.025" at bounding box center [1094, 321] width 57 height 42
type input "0.05"
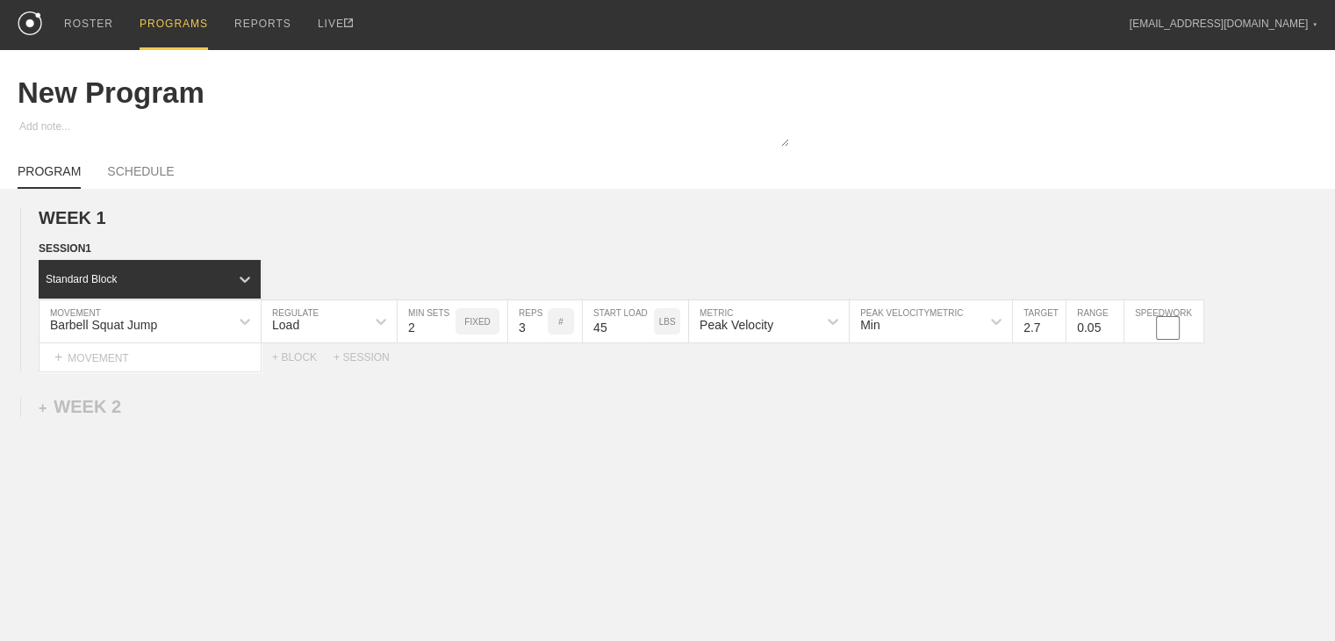
click at [794, 429] on div "WEEK 1 DUPLICATE DELETE SESSION 1 Standard Block DUPLICATE INSERT MOVEMENT AFTE…" at bounding box center [667, 434] width 1335 height 491
click at [109, 372] on div "+ MOVEMENT" at bounding box center [150, 357] width 223 height 29
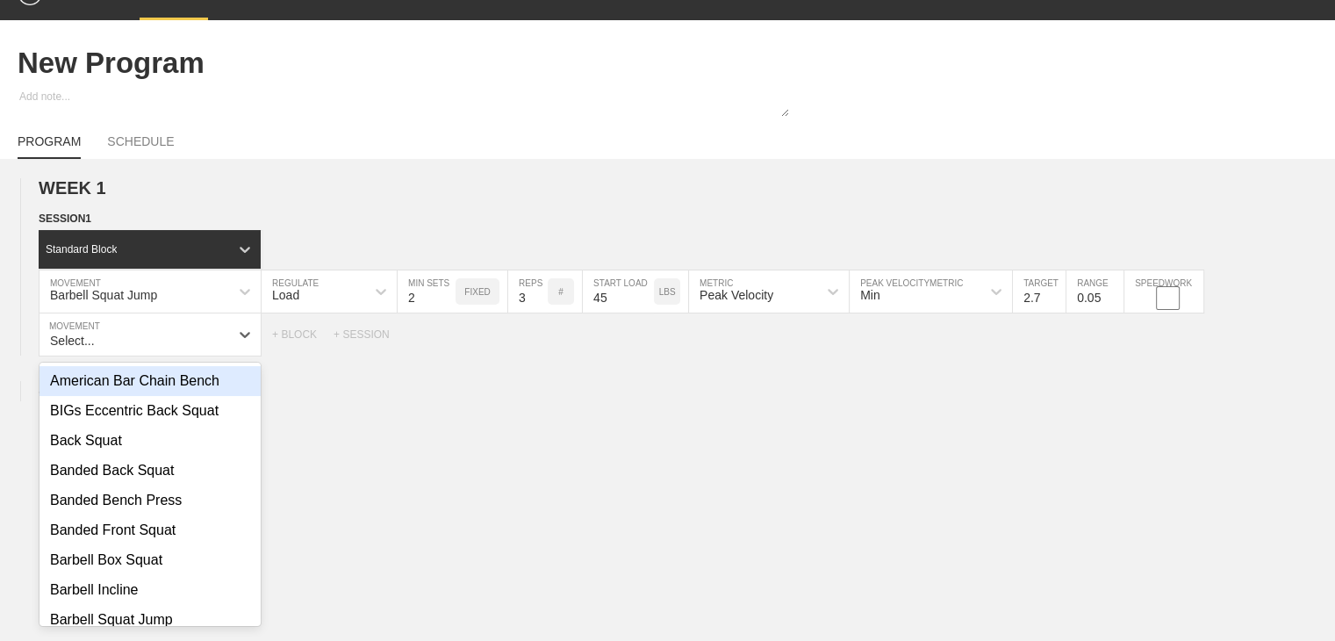
scroll to position [34, 0]
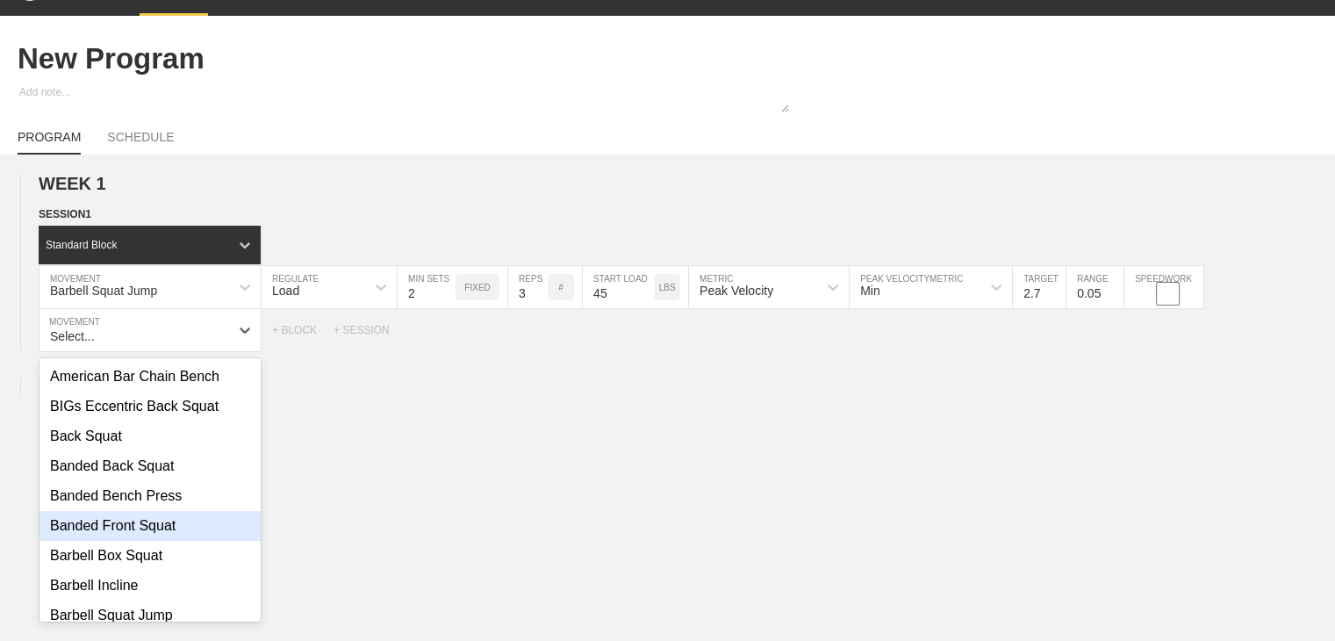
click at [132, 539] on div "Banded Front Squat" at bounding box center [149, 526] width 221 height 30
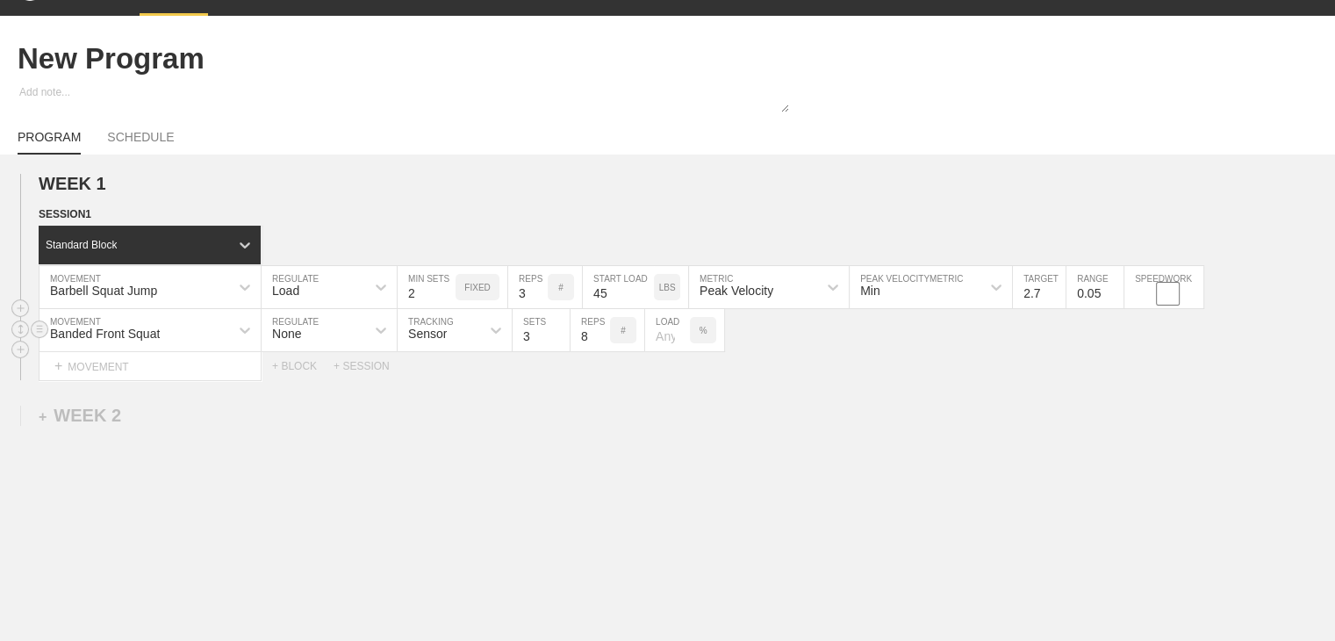
click at [316, 338] on div "None" at bounding box center [313, 330] width 104 height 30
click at [316, 413] on div "Load" at bounding box center [328, 406] width 135 height 30
click at [446, 344] on input "4" at bounding box center [426, 330] width 58 height 42
type input "5"
click at [445, 343] on input "5" at bounding box center [426, 330] width 58 height 42
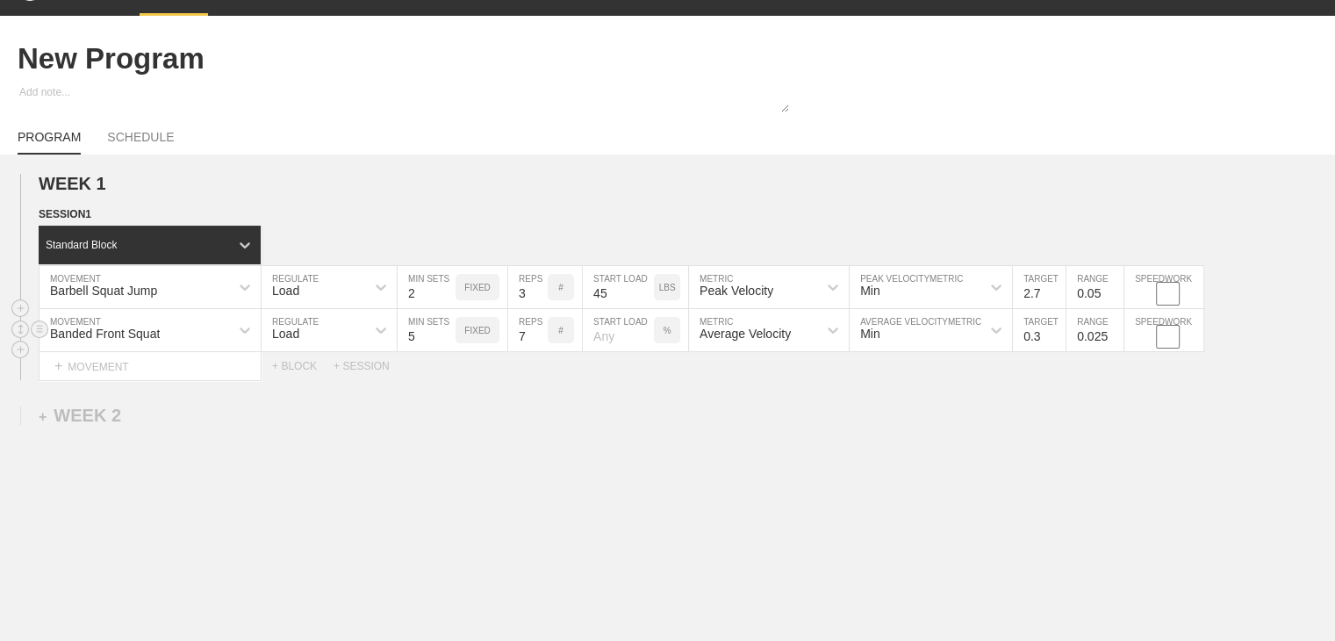
click at [538, 351] on input "7" at bounding box center [527, 330] width 39 height 42
click at [538, 351] on input "6" at bounding box center [527, 330] width 39 height 42
click at [538, 351] on input "5" at bounding box center [527, 330] width 39 height 42
click at [538, 351] on input "4" at bounding box center [527, 330] width 39 height 42
click at [538, 351] on input "3" at bounding box center [527, 330] width 39 height 42
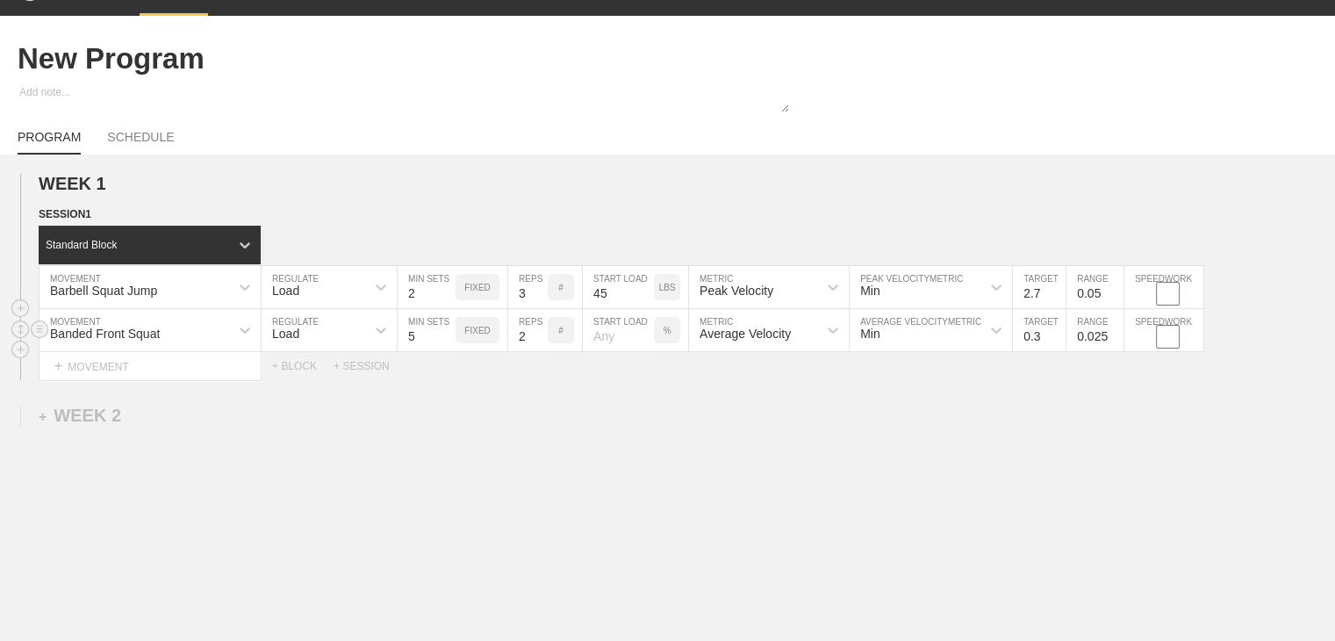
type input "2"
click at [538, 351] on input "2" at bounding box center [527, 330] width 39 height 42
click at [582, 392] on div "WEEK 1 DUPLICATE DELETE SESSION 1 Standard Block DUPLICATE INSERT MOVEMENT AFTE…" at bounding box center [667, 421] width 1335 height 534
click at [666, 335] on p "%" at bounding box center [667, 331] width 8 height 10
click at [666, 335] on p "KGS" at bounding box center [666, 331] width 18 height 10
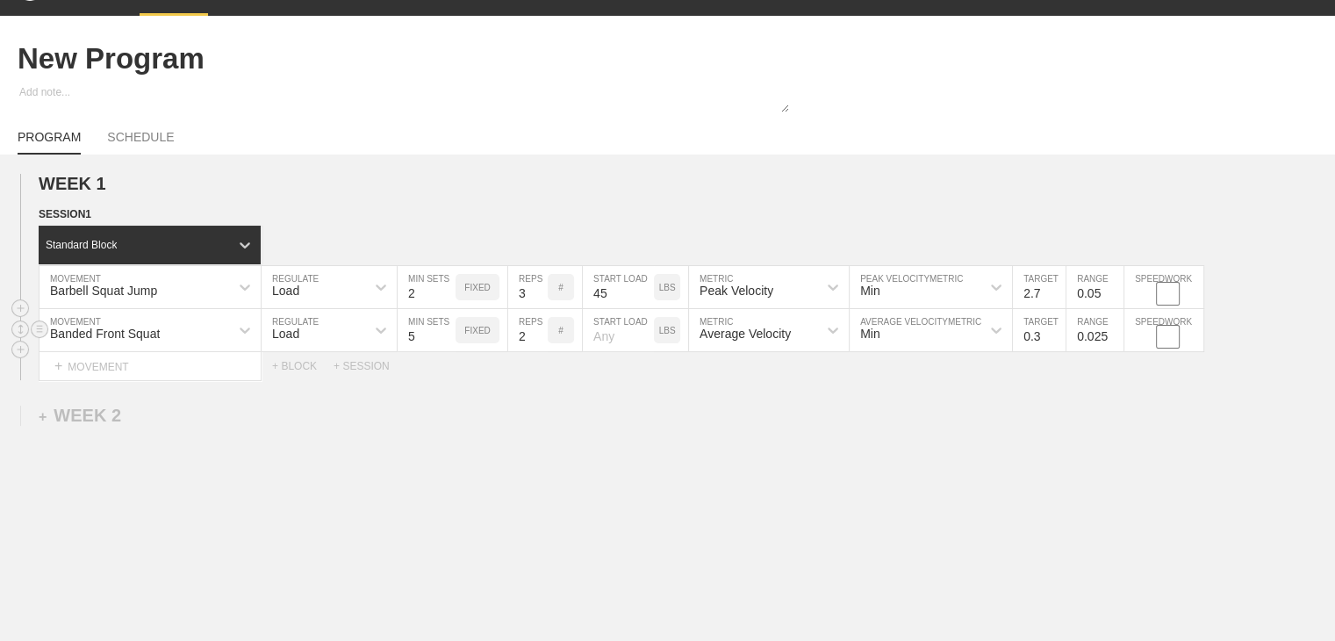
click at [624, 348] on input "number" at bounding box center [618, 330] width 71 height 42
type input "135"
click at [662, 412] on div "WEEK 1 DUPLICATE DELETE SESSION 1 Standard Block DUPLICATE INSERT MOVEMENT AFTE…" at bounding box center [667, 421] width 1335 height 534
click at [794, 351] on input "0.3" at bounding box center [1039, 330] width 53 height 42
type input "0.75"
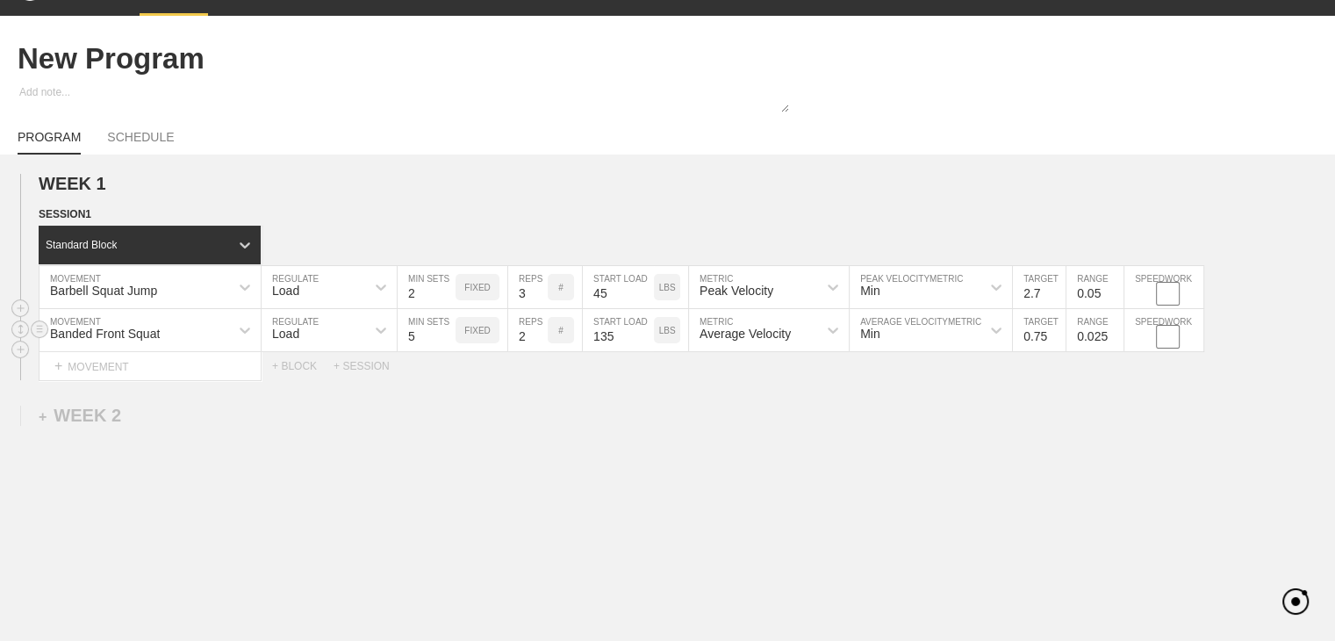
click at [794, 347] on input "0.025" at bounding box center [1094, 330] width 57 height 42
type input "0.05"
click at [794, 430] on div "WEEK 1 DUPLICATE DELETE SESSION 1 Standard Block DUPLICATE INSERT MOVEMENT AFTE…" at bounding box center [667, 421] width 1335 height 534
click at [116, 381] on div "+ MOVEMENT" at bounding box center [150, 366] width 223 height 29
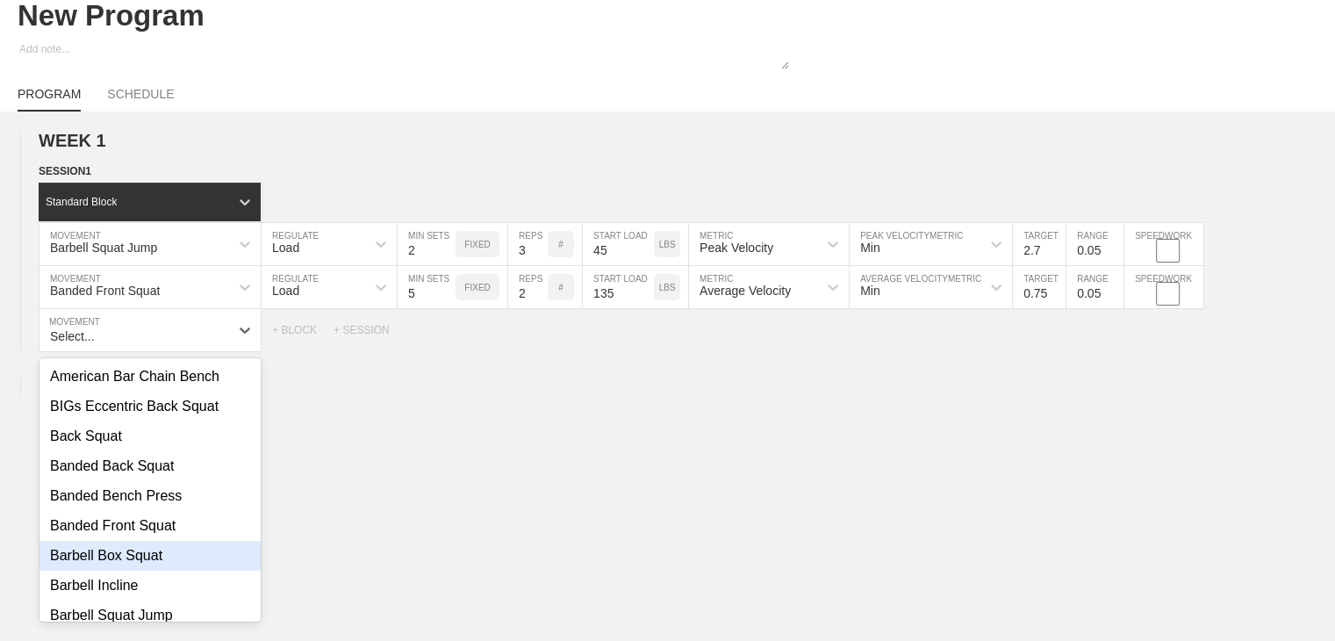
scroll to position [88, 0]
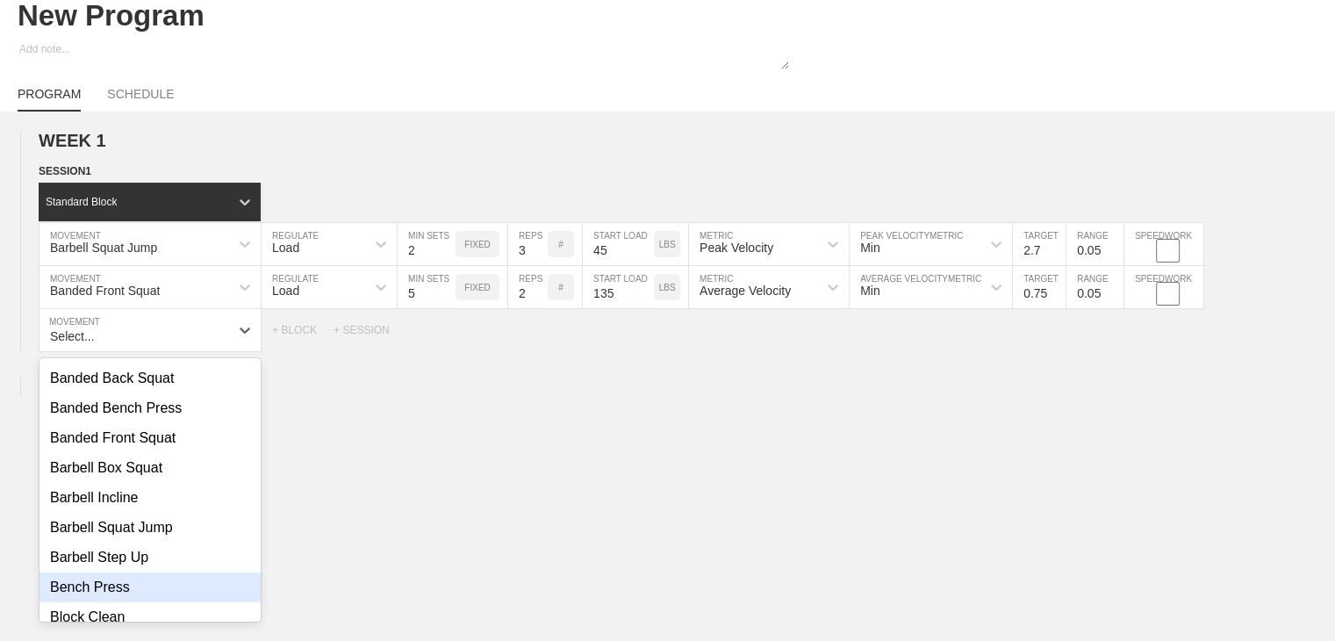
click at [118, 597] on div "Bench Press" at bounding box center [149, 587] width 221 height 30
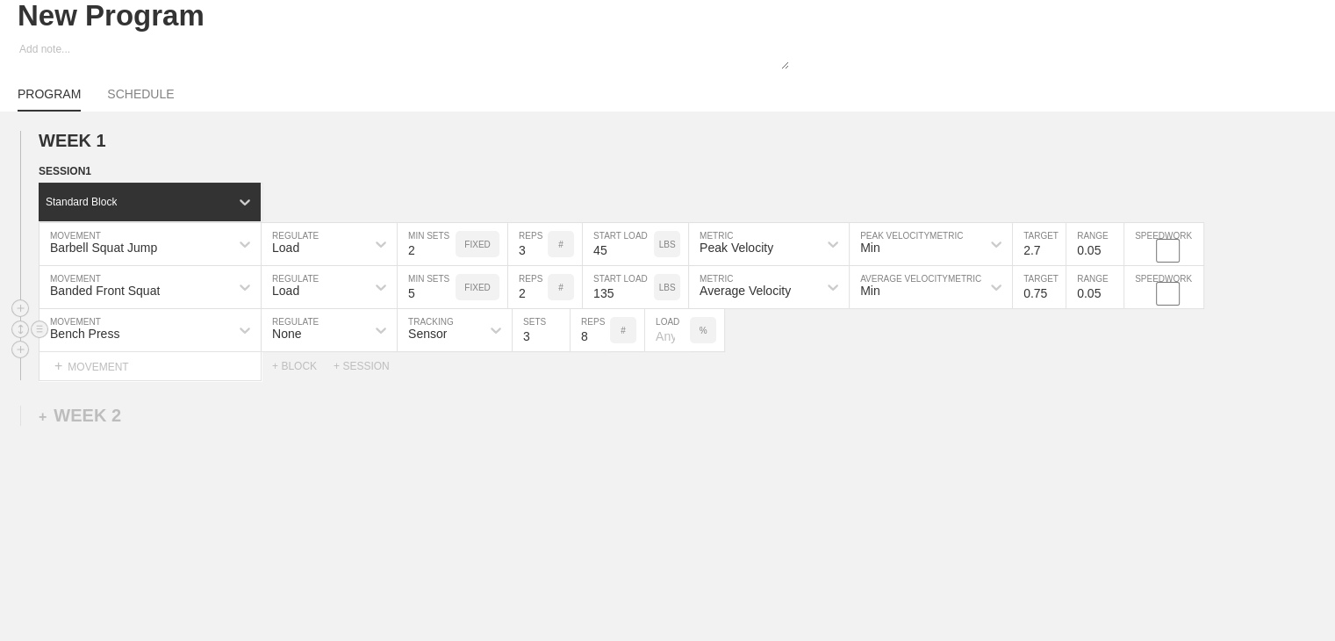
click at [304, 345] on div "None" at bounding box center [313, 330] width 104 height 30
click at [315, 420] on div "Load" at bounding box center [328, 406] width 135 height 30
type input "4"
click at [448, 342] on input "4" at bounding box center [426, 330] width 58 height 42
click at [538, 350] on input "7" at bounding box center [527, 330] width 39 height 42
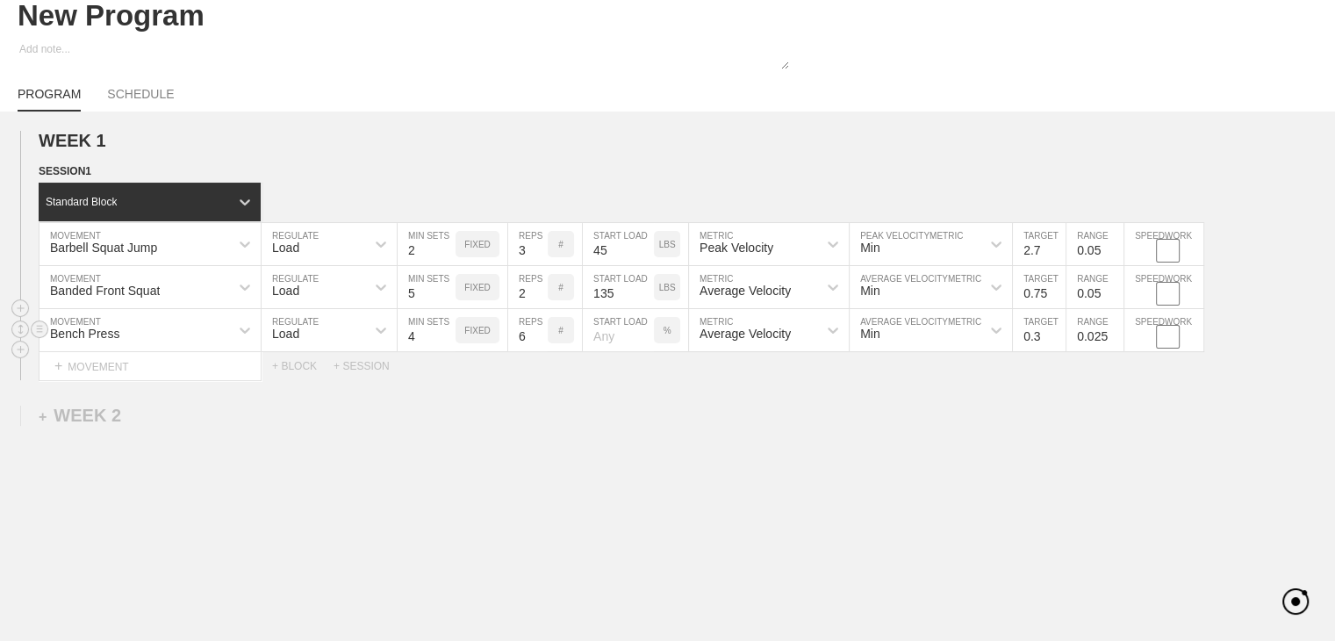
click at [538, 350] on input "6" at bounding box center [527, 330] width 39 height 42
click at [538, 350] on input "5" at bounding box center [527, 330] width 39 height 42
click at [538, 350] on input "4" at bounding box center [527, 330] width 39 height 42
type input "3"
click at [538, 350] on input "3" at bounding box center [527, 330] width 39 height 42
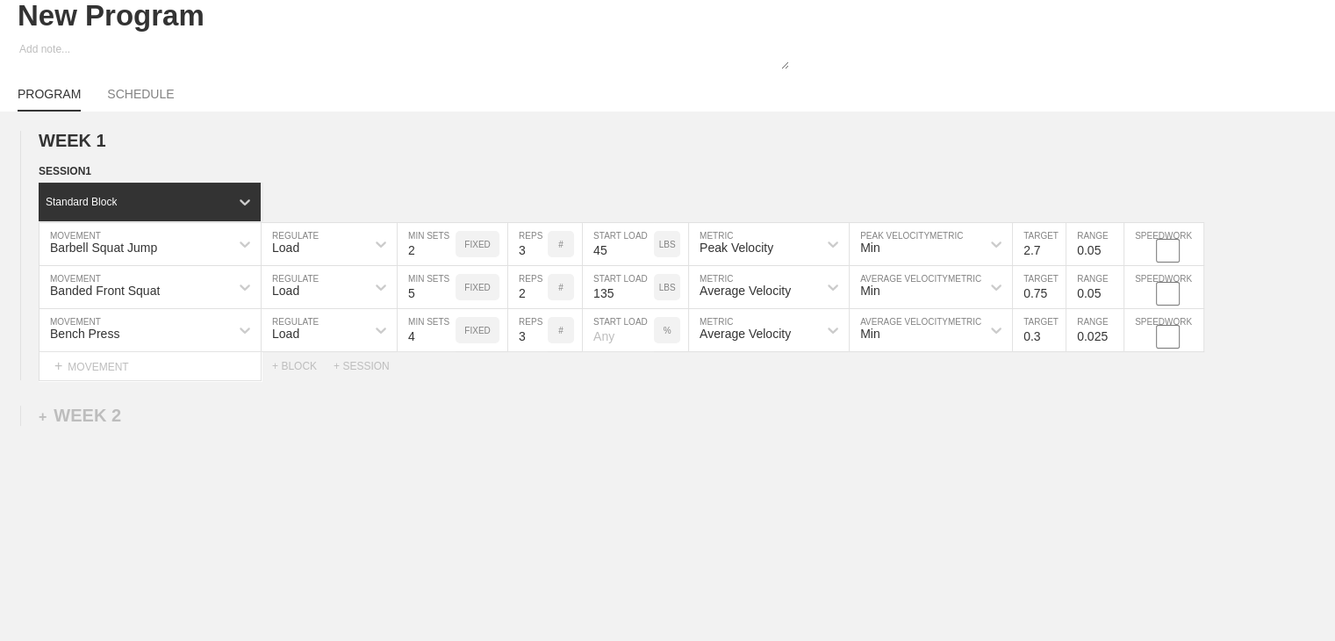
click at [636, 411] on div "WEEK 1 DUPLICATE DELETE SESSION 1 Standard Block DUPLICATE INSERT MOVEMENT AFTE…" at bounding box center [667, 399] width 1335 height 577
click at [625, 342] on input "number" at bounding box center [618, 330] width 71 height 42
type input "70"
click at [763, 436] on div "WEEK 1 DUPLICATE DELETE SESSION 1 Standard Block DUPLICATE INSERT MOVEMENT AFTE…" at bounding box center [667, 399] width 1335 height 577
click at [794, 347] on input "0.3" at bounding box center [1039, 330] width 53 height 42
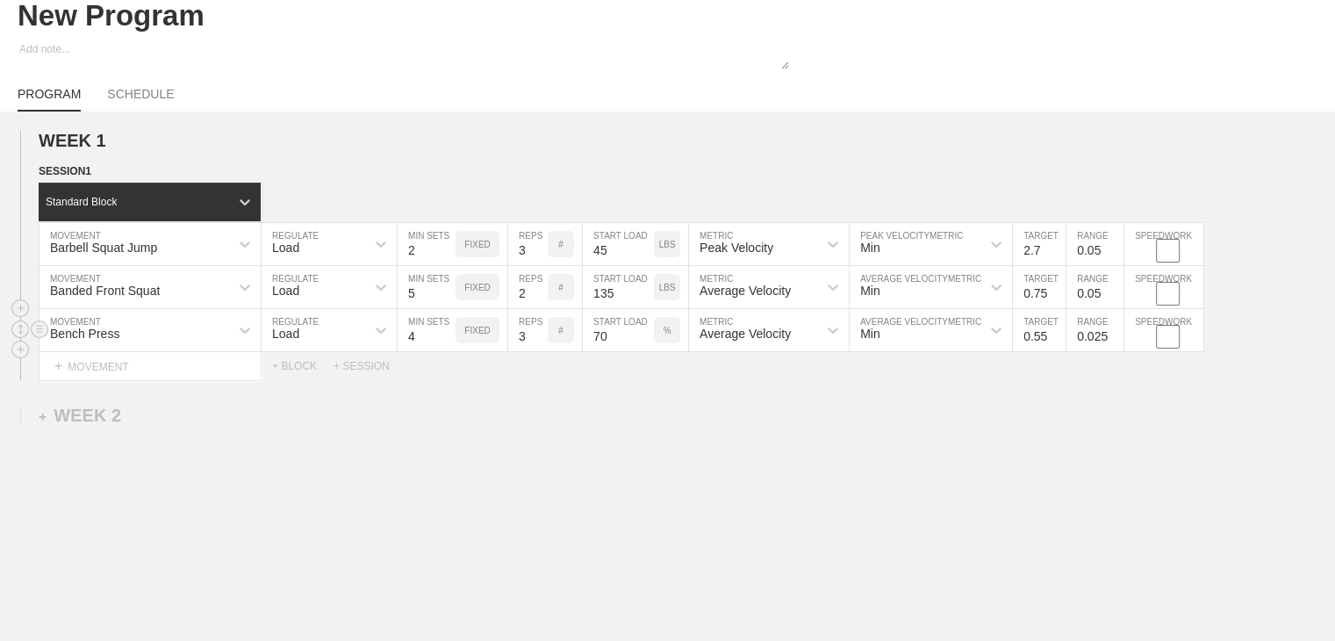
type input "0.55"
click at [794, 343] on input "0.025" at bounding box center [1094, 330] width 57 height 42
type input "0.05"
click at [794, 437] on div "WEEK 1 DUPLICATE DELETE SESSION 1 Standard Block DUPLICATE INSERT MOVEMENT AFTE…" at bounding box center [667, 399] width 1335 height 577
drag, startPoint x: 211, startPoint y: 29, endPoint x: 0, endPoint y: 43, distance: 211.1
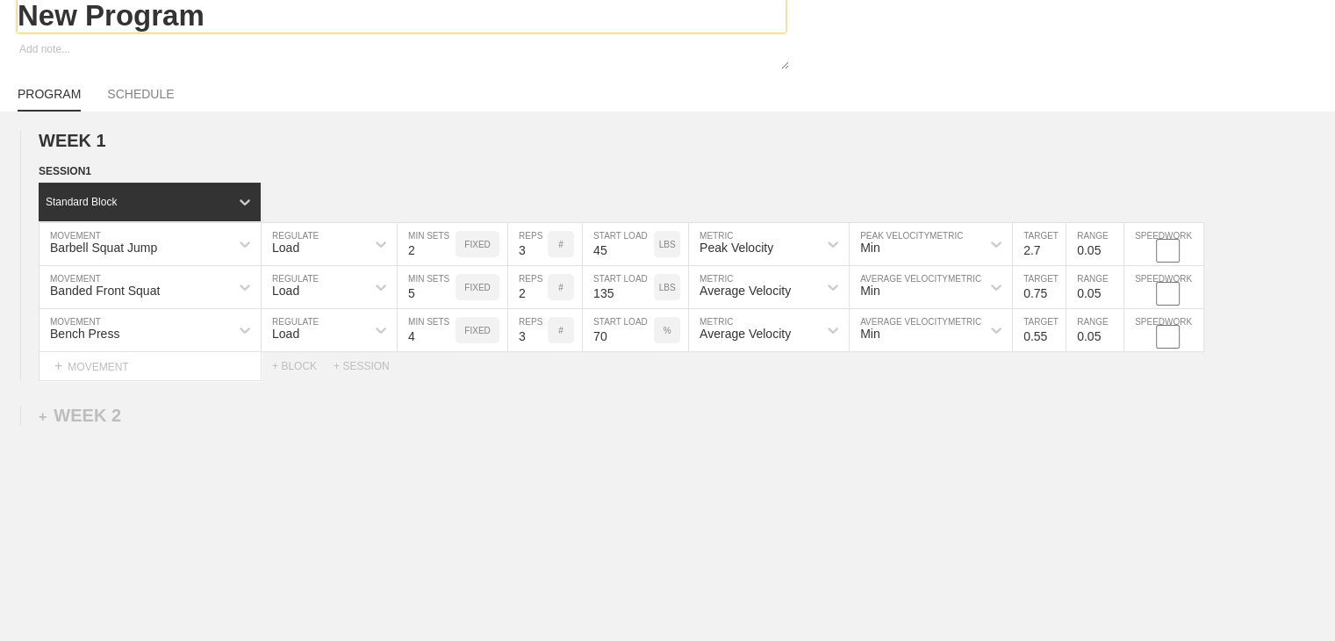
click at [0, 43] on div "New Program" at bounding box center [667, 16] width 1335 height 86
type textarea "x"
type input "S"
type textarea "x"
type input "ST"
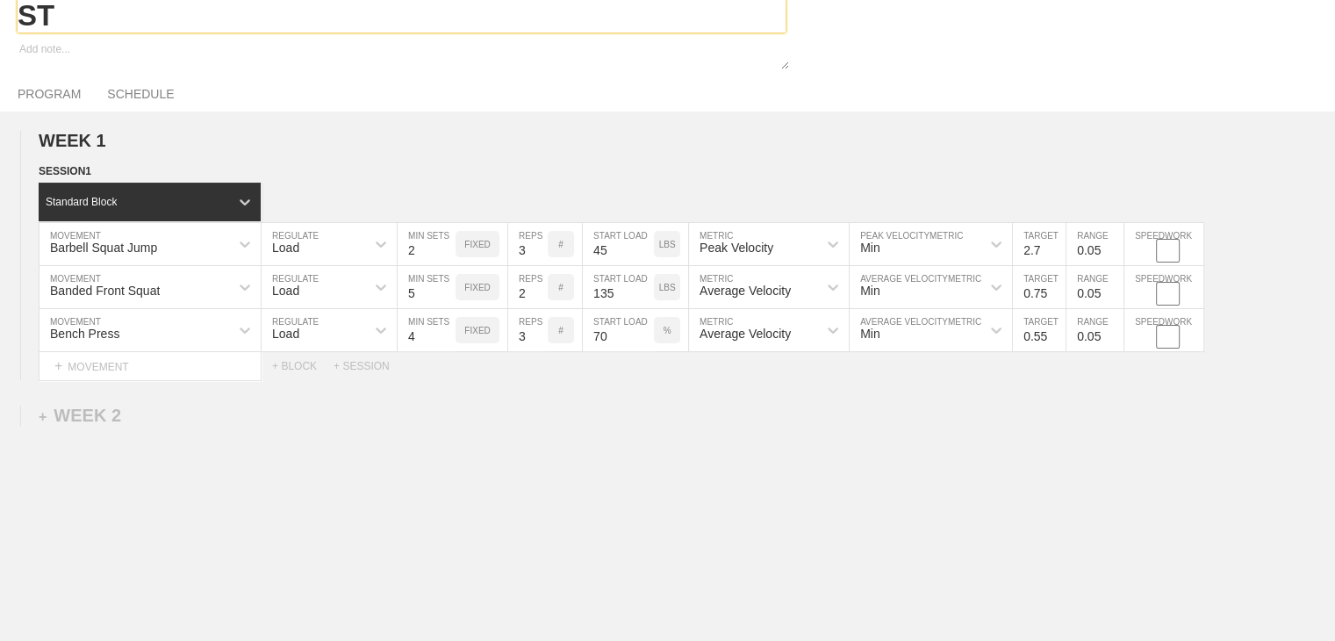
type textarea "x"
type input "ST"
type textarea "x"
type input "ST T"
type textarea "x"
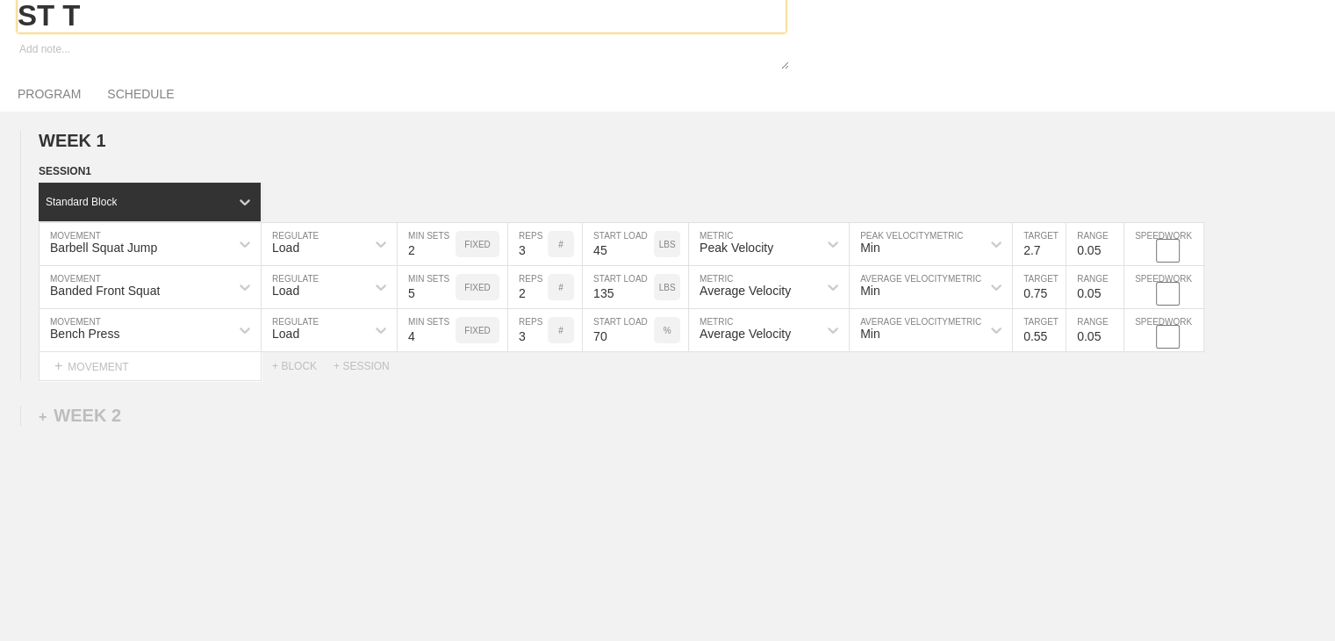
type input "ST Tu"
type textarea "x"
type input "ST Tue"
type textarea "x"
type input "ST Tues"
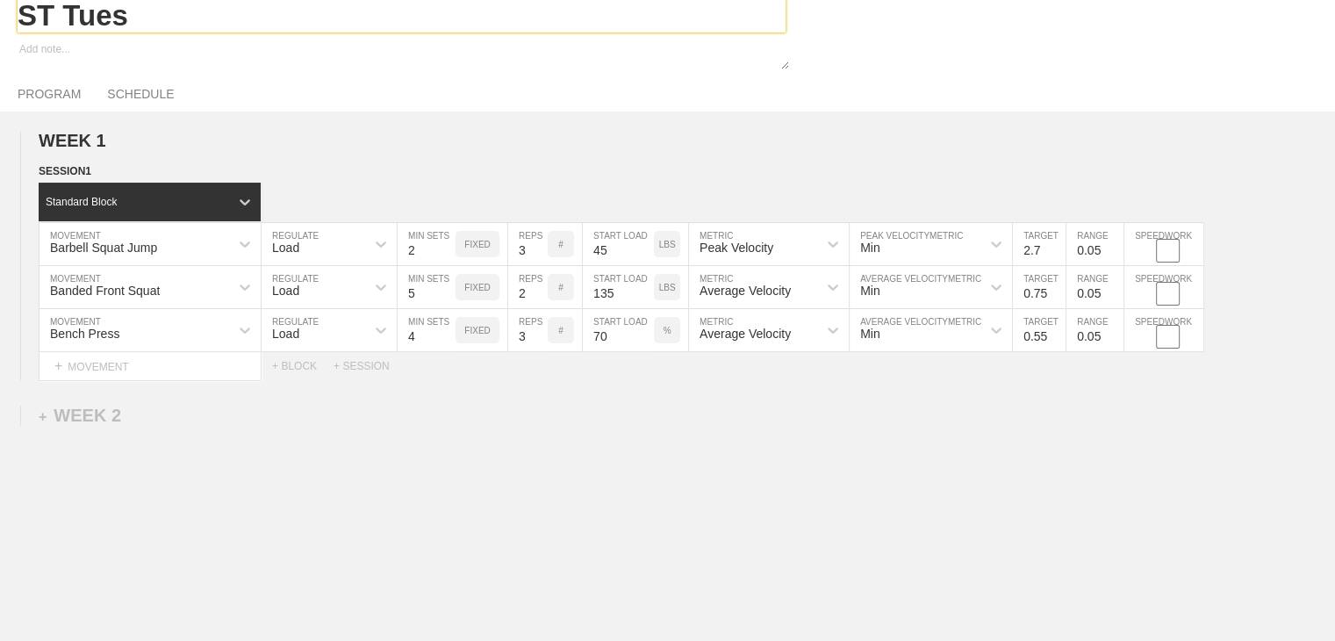
type textarea "x"
type input "ST Tuesd"
type textarea "x"
type input "[GEOGRAPHIC_DATA]"
type textarea "x"
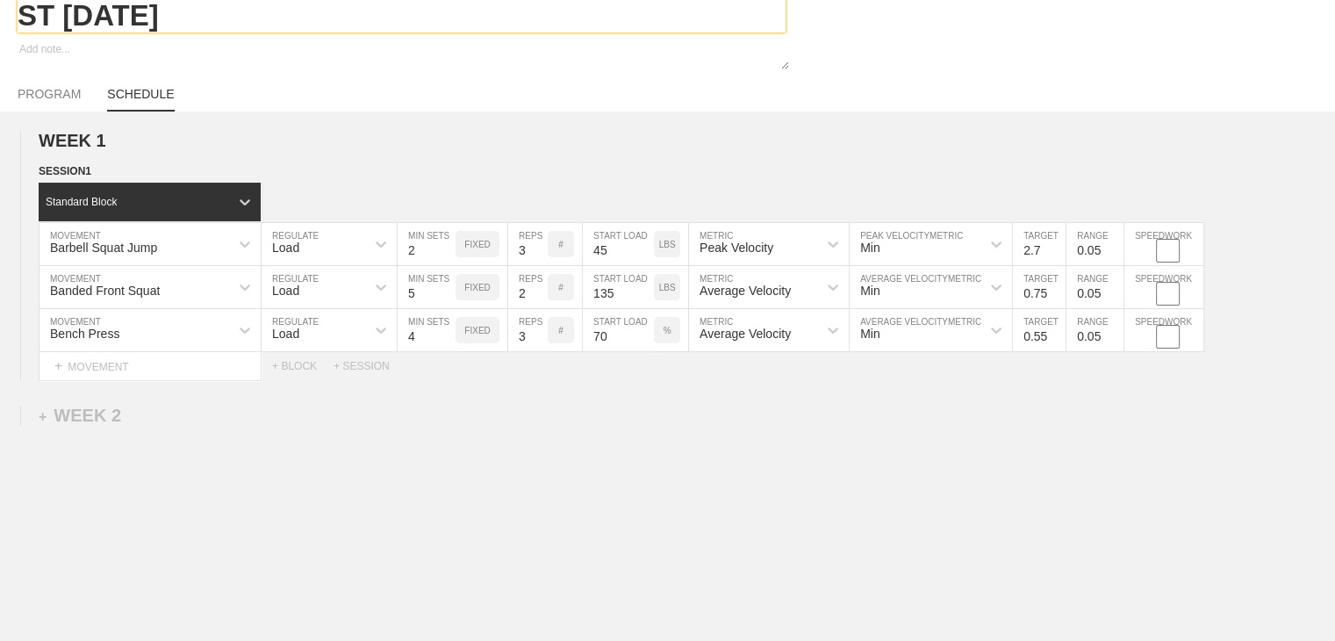
type input "ST [DATE]"
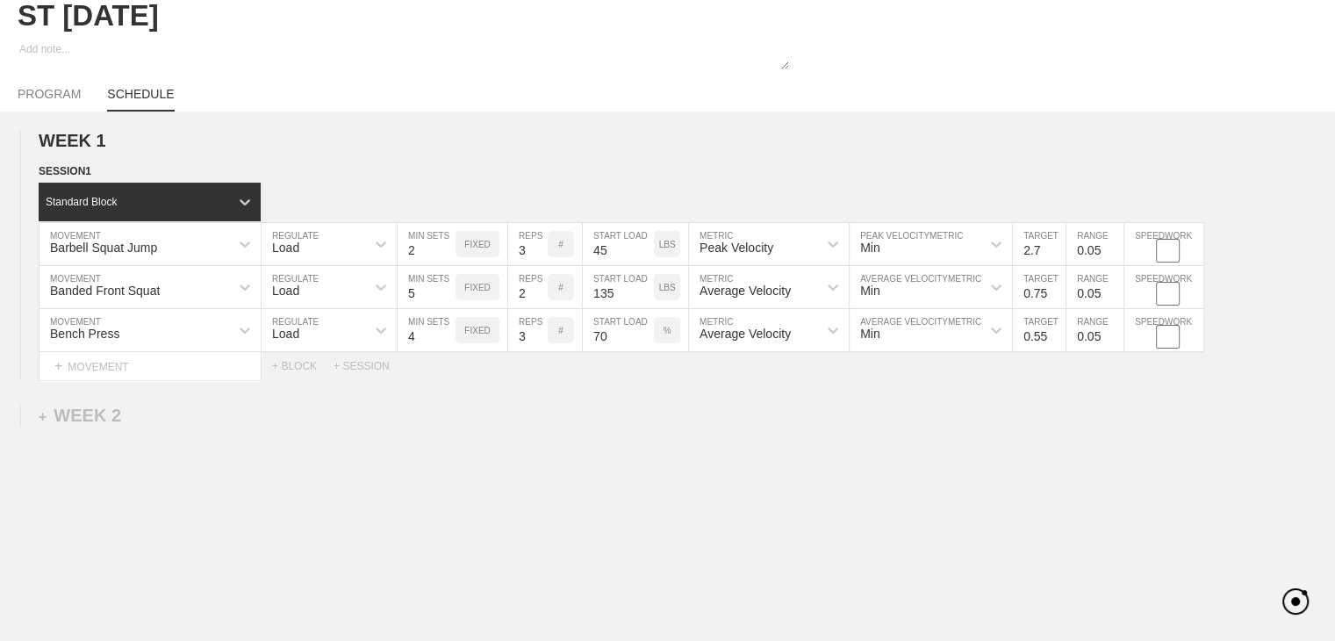
click at [132, 99] on link "SCHEDULE" at bounding box center [140, 99] width 67 height 25
click at [139, 106] on link "SCHEDULE" at bounding box center [140, 99] width 67 height 25
type textarea "x"
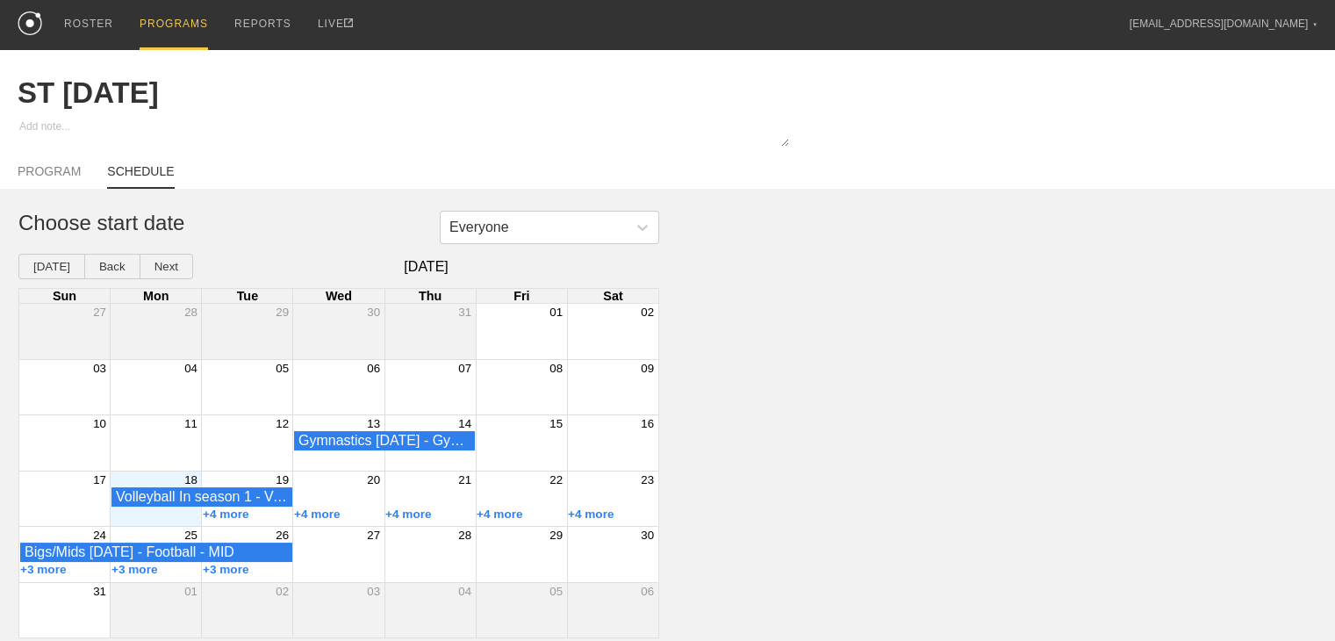
click at [267, 520] on div "+4 more" at bounding box center [247, 514] width 91 height 14
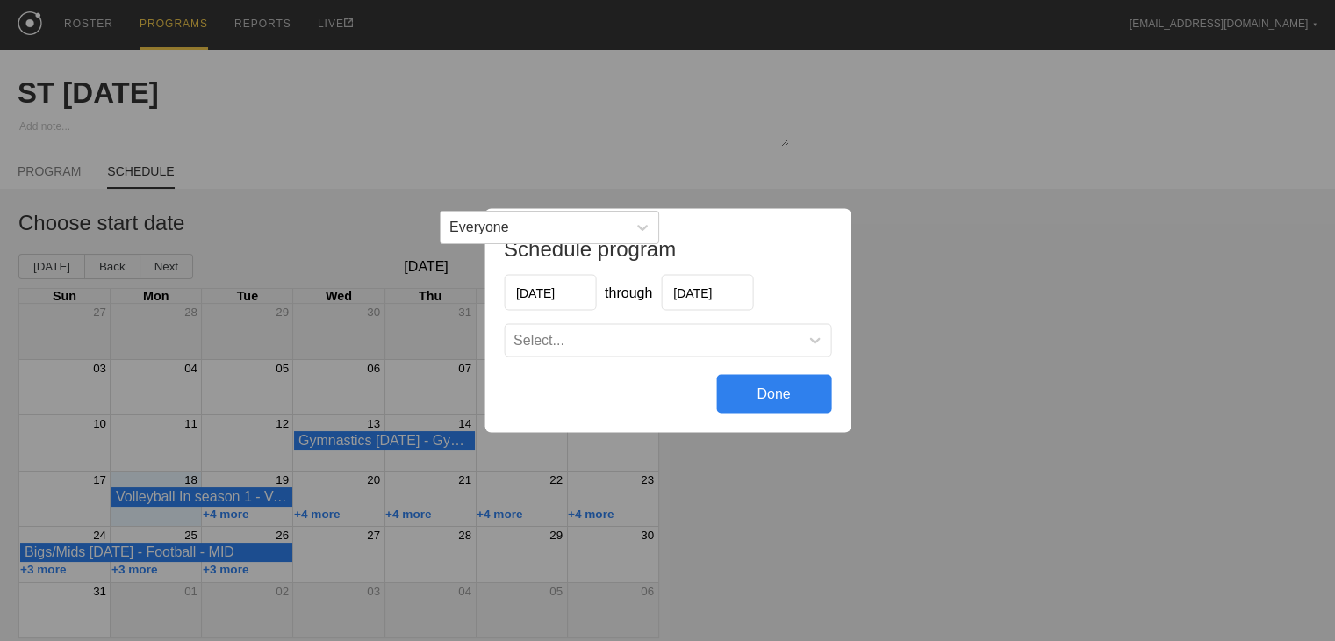
click at [610, 344] on div "Select..." at bounding box center [652, 341] width 294 height 18
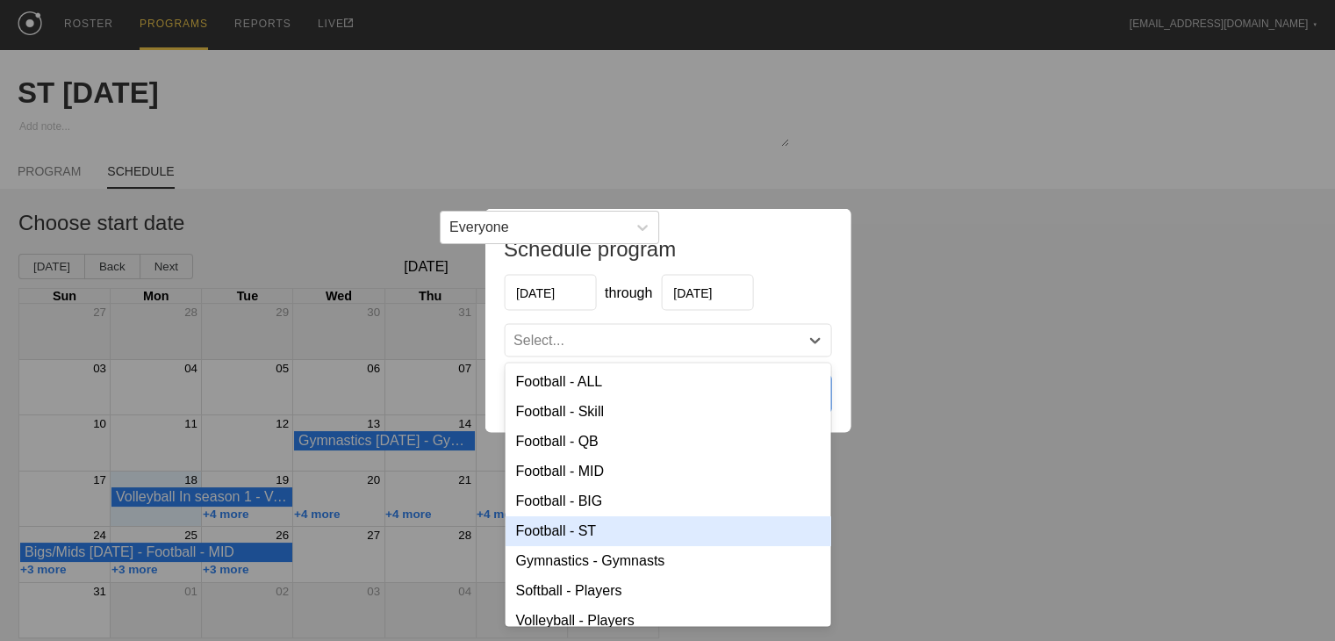
click at [594, 531] on div "Football - ST" at bounding box center [668, 531] width 326 height 30
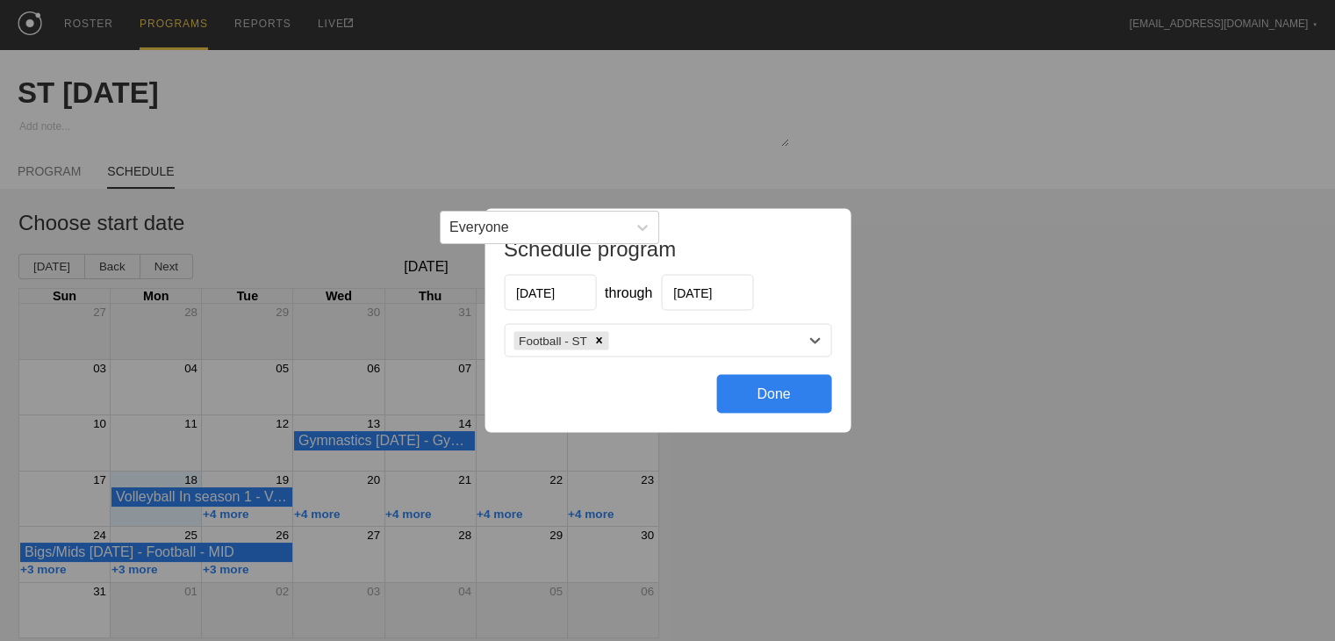
click at [718, 391] on div "Done" at bounding box center [773, 394] width 115 height 39
